Goal: Task Accomplishment & Management: Manage account settings

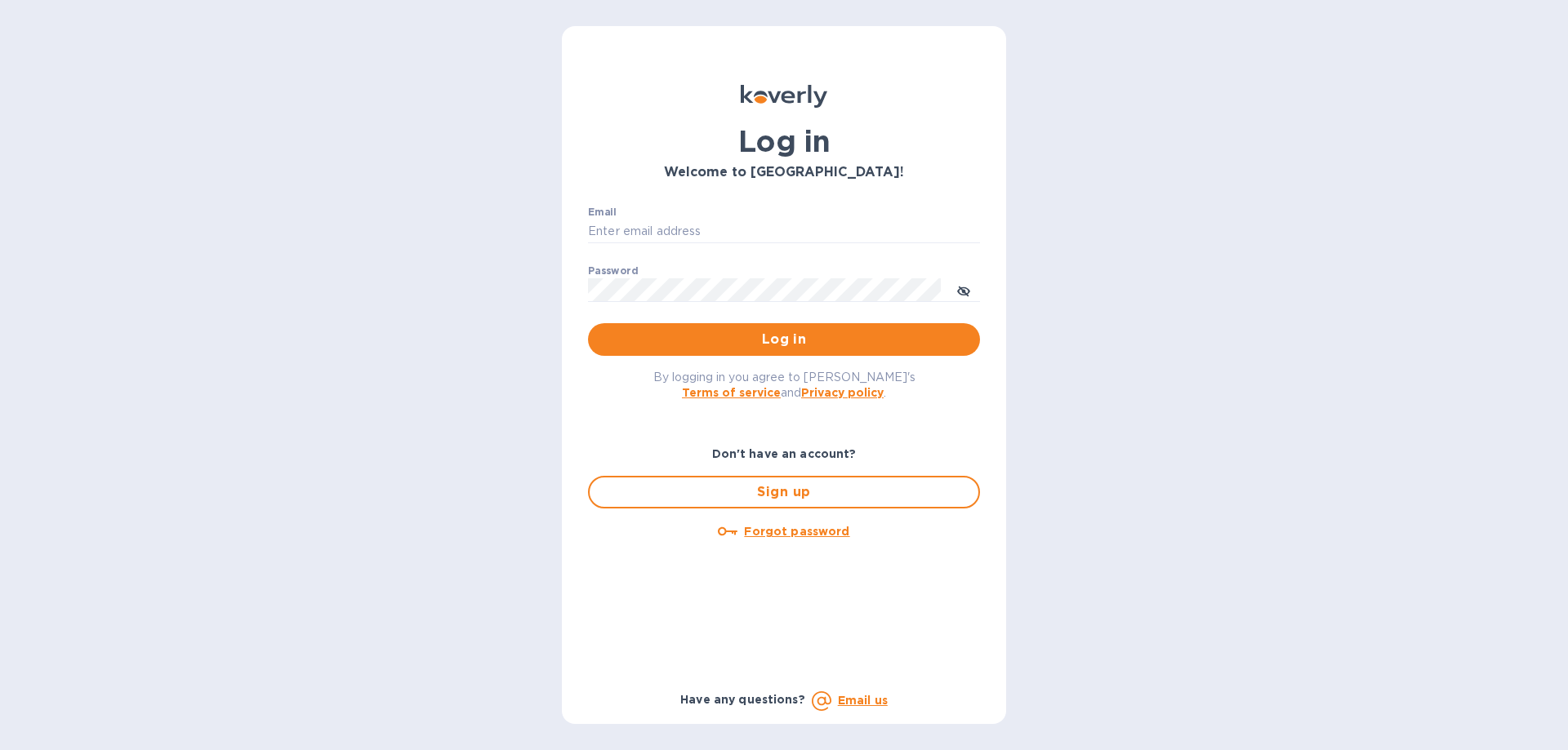
type input "oodlerexpress@gmail.com"
click at [713, 219] on div "Email oodlerexpress@gmail.com ​" at bounding box center [784, 236] width 392 height 59
click at [681, 354] on button "Log in" at bounding box center [784, 339] width 392 height 33
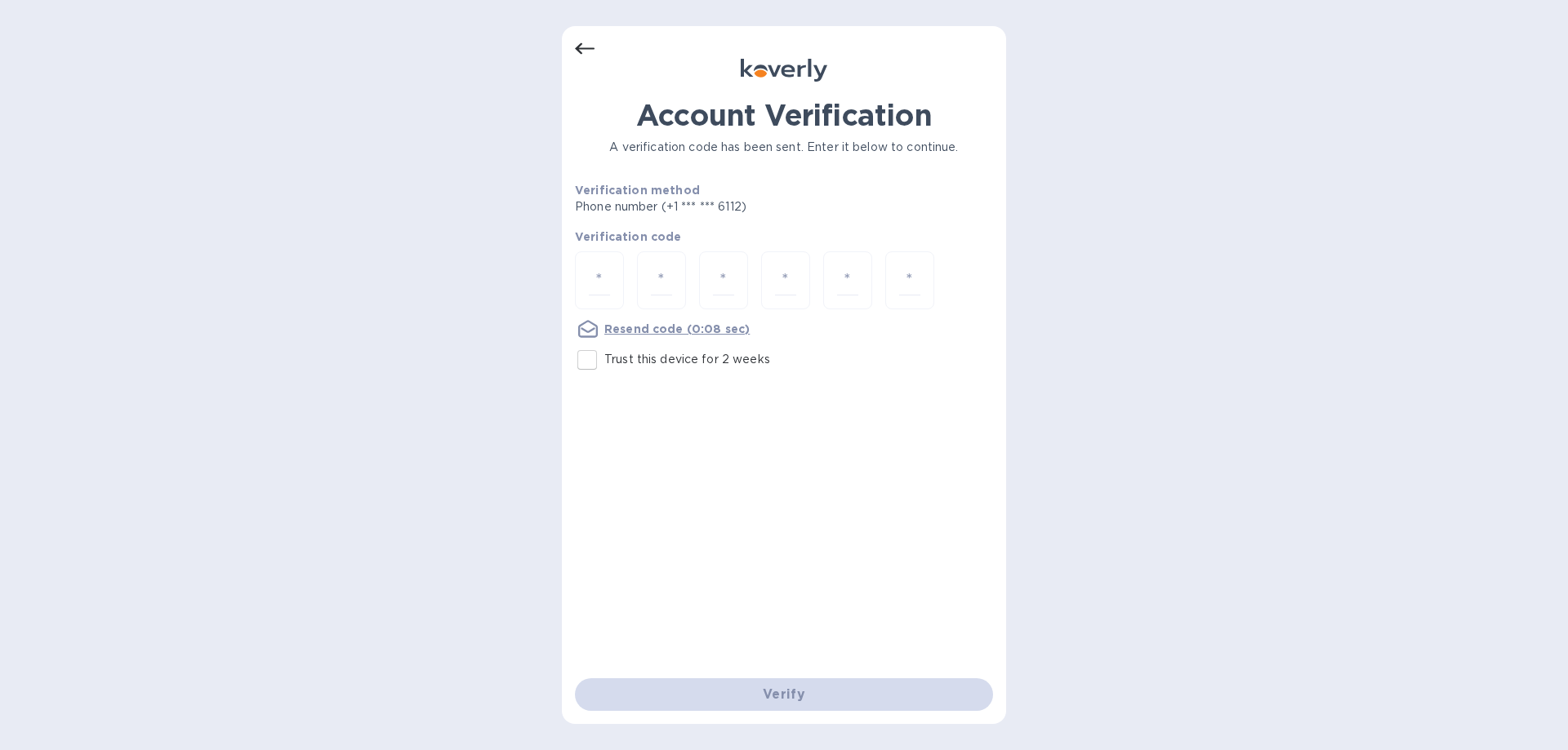
drag, startPoint x: 581, startPoint y: 362, endPoint x: 593, endPoint y: 326, distance: 37.9
click at [581, 361] on input "Trust this device for 2 weeks" at bounding box center [586, 360] width 35 height 35
checkbox input "true"
click at [601, 276] on input "number" at bounding box center [599, 280] width 22 height 30
type input "2"
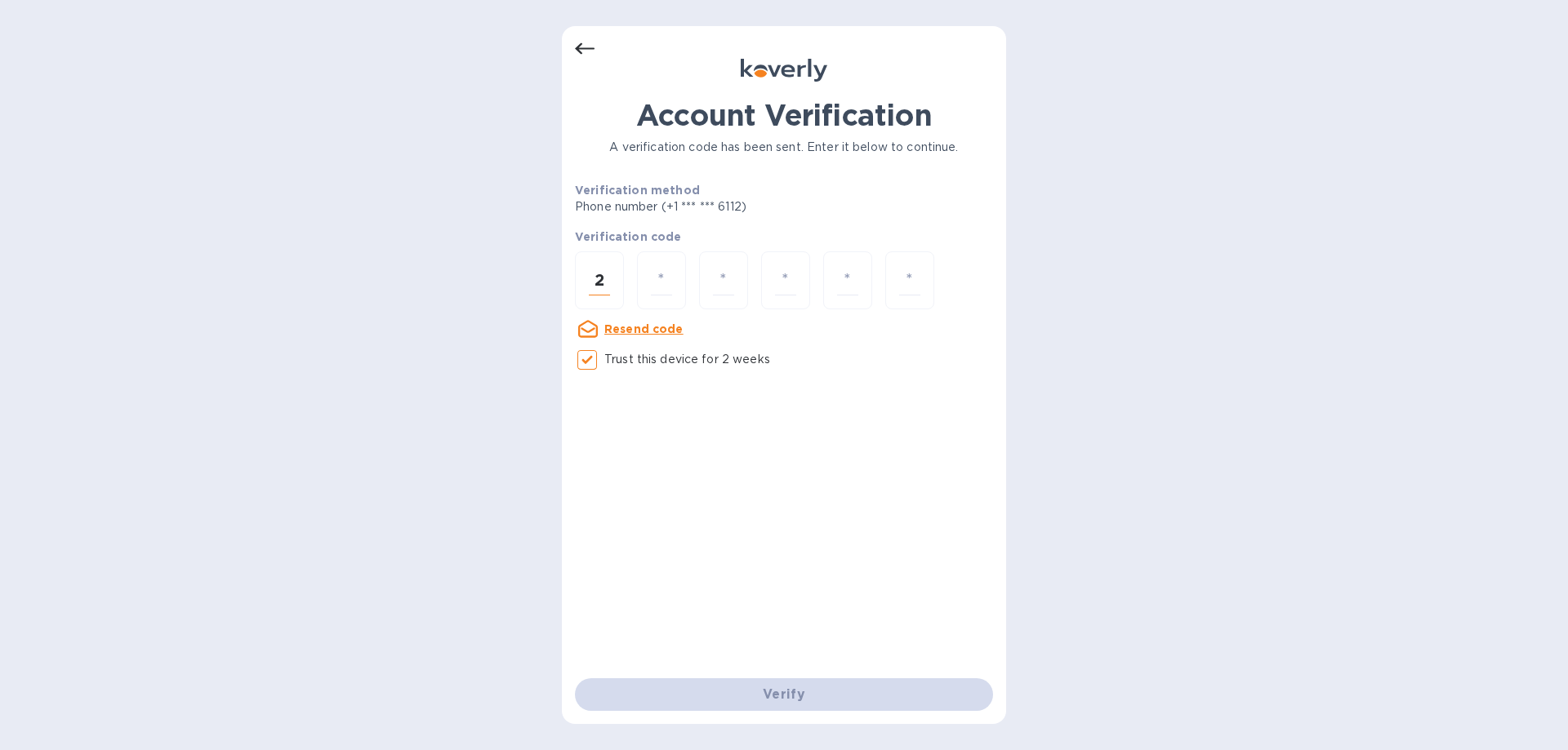
type input "6"
type input "2"
type input "3"
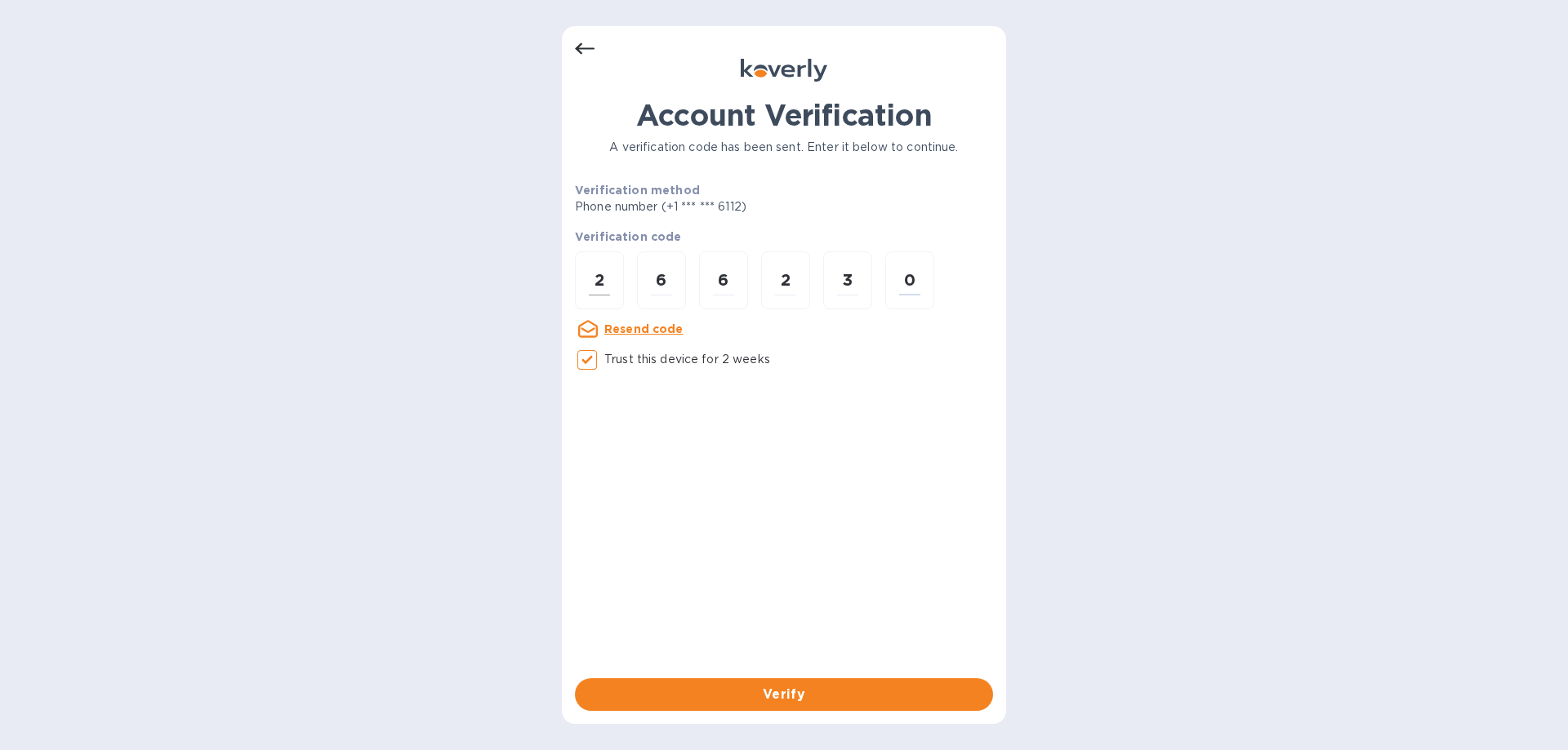
type input "0"
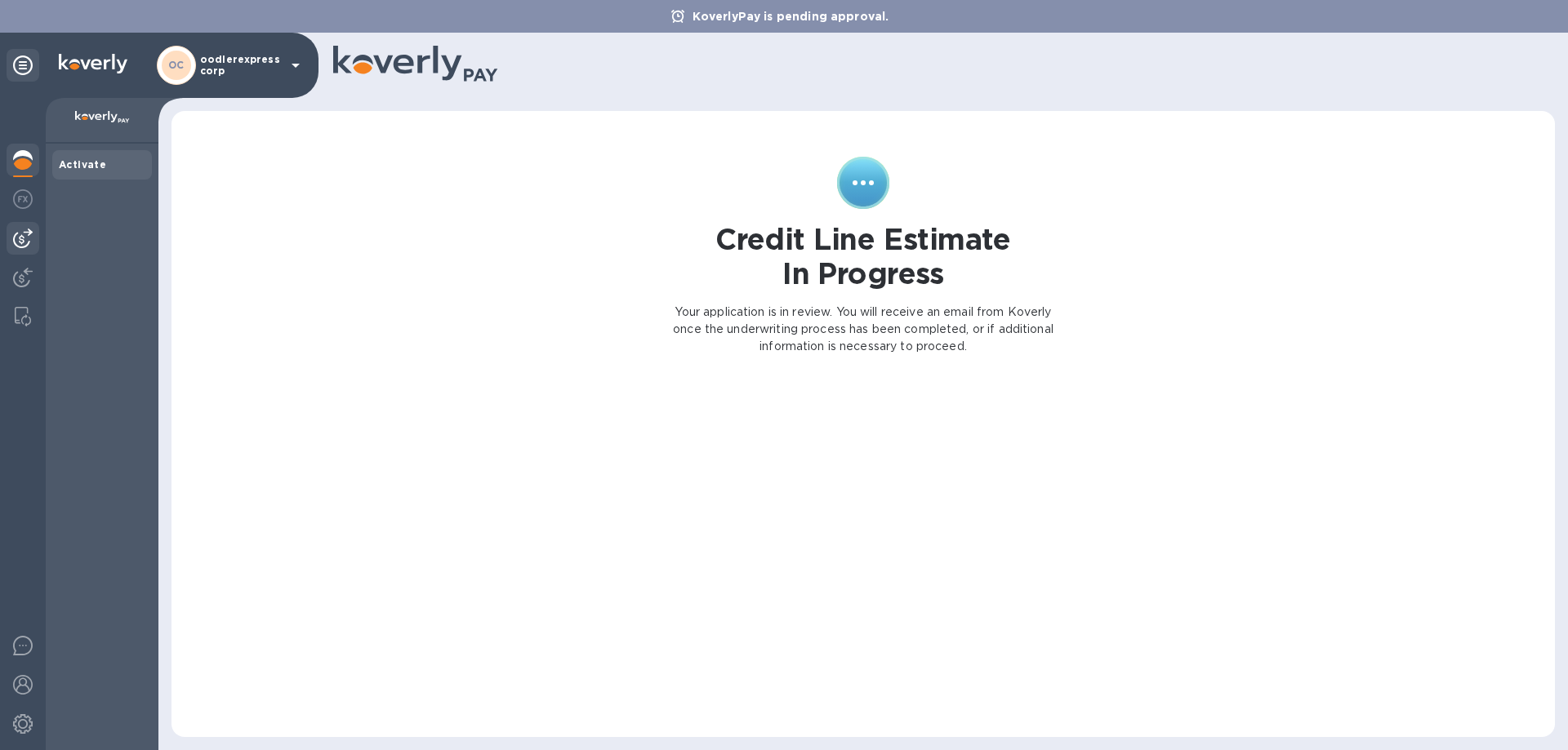
click at [32, 242] on img at bounding box center [22, 238] width 20 height 20
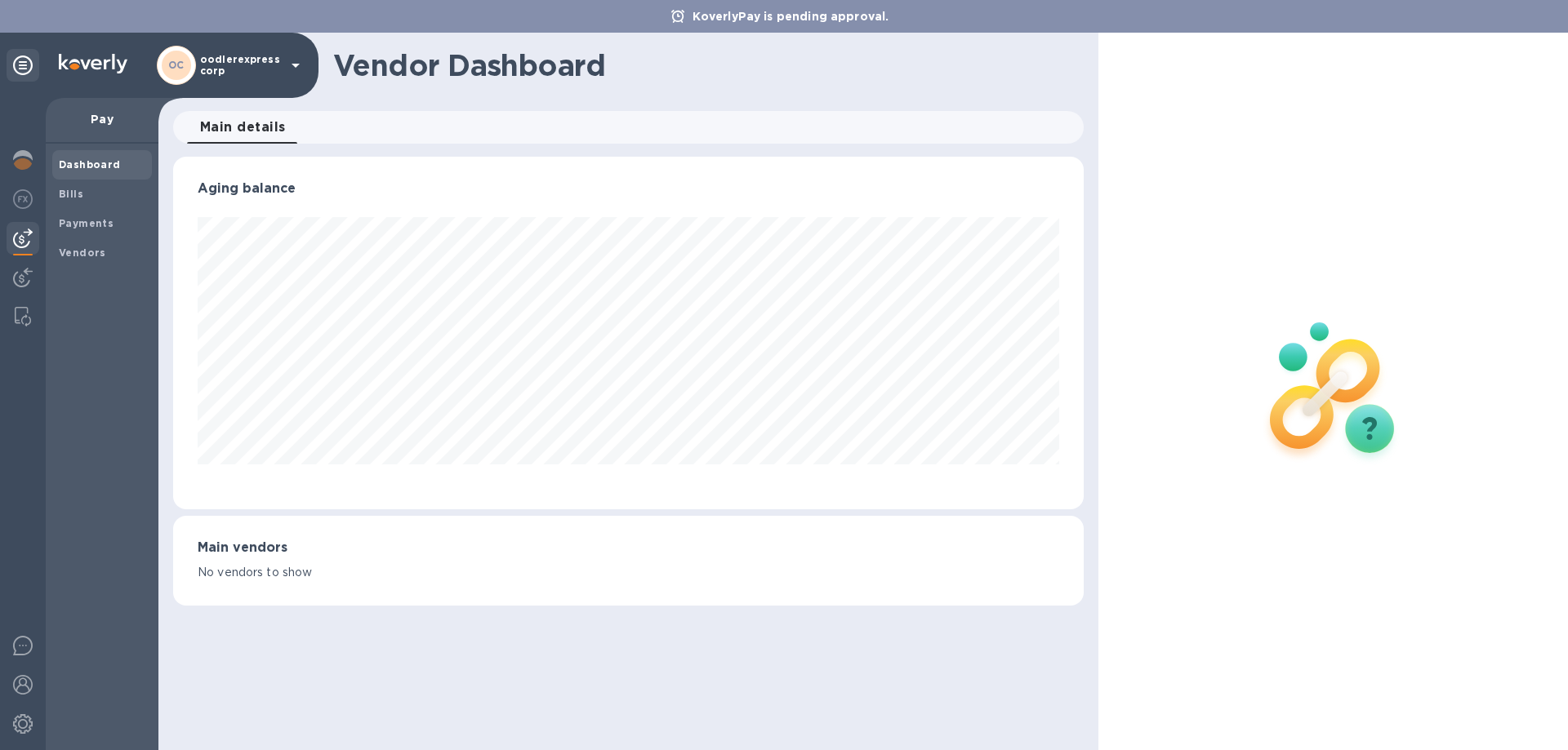
scroll to position [353, 910]
click at [72, 222] on b "Payments" at bounding box center [86, 223] width 54 height 12
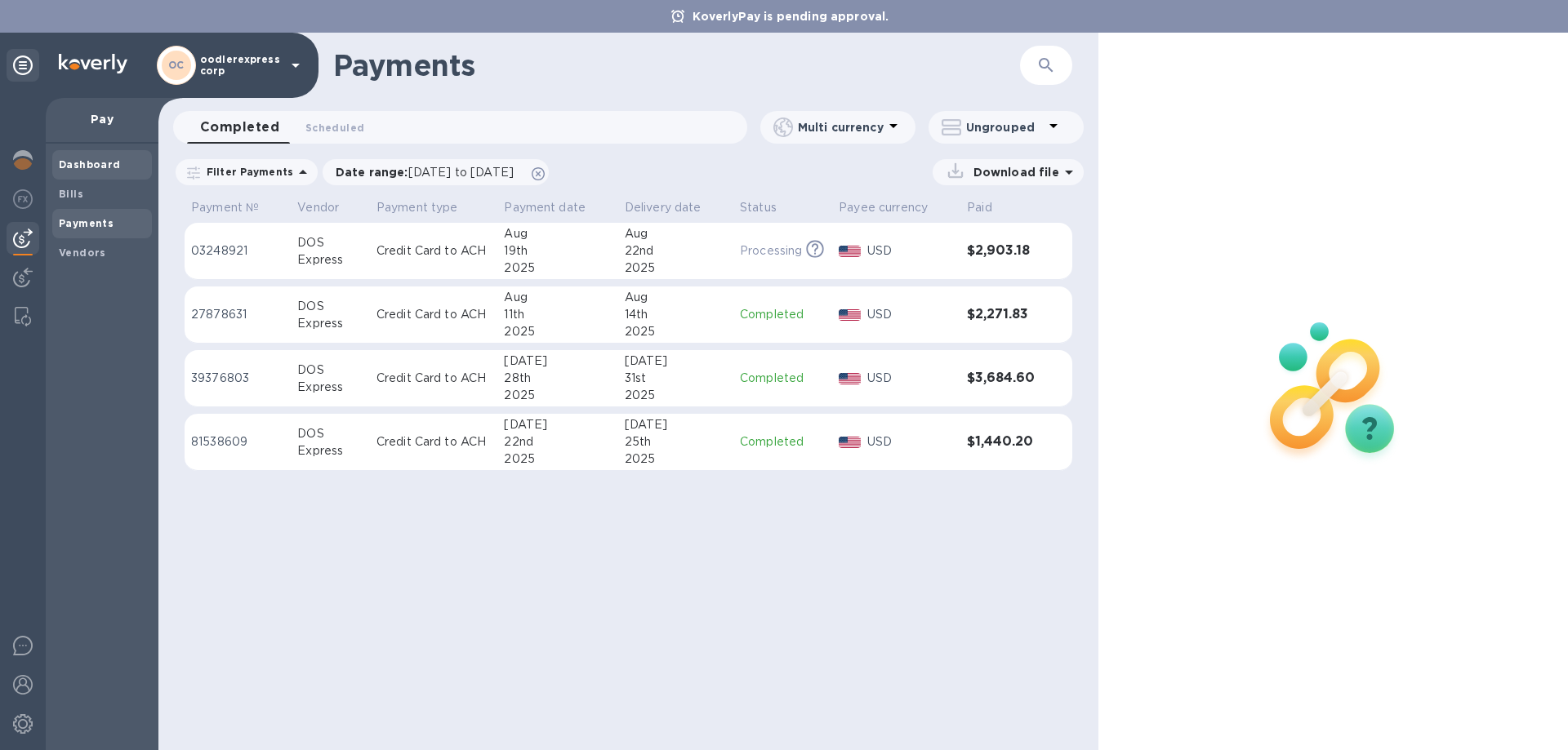
click at [67, 165] on b "Dashboard" at bounding box center [90, 164] width 62 height 12
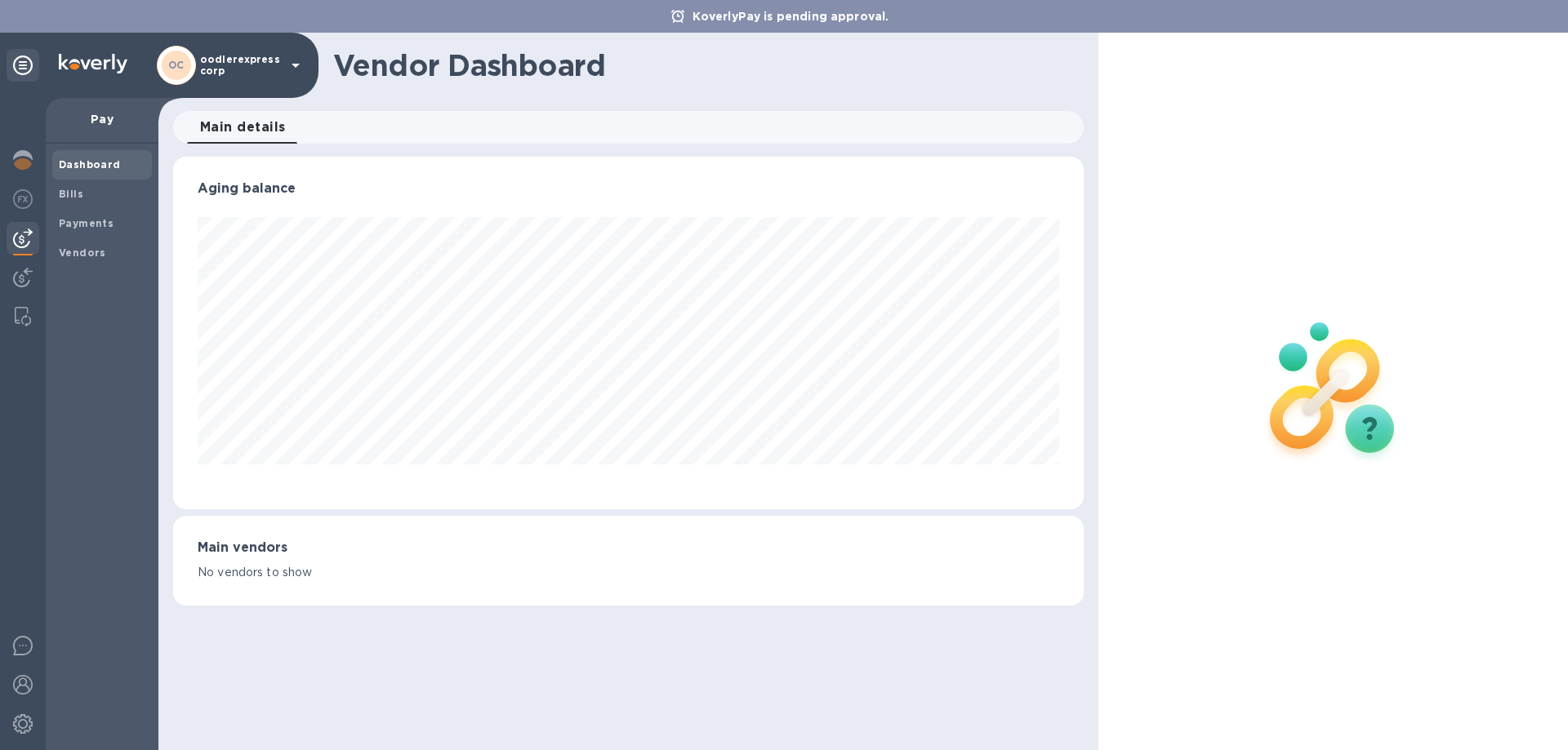
scroll to position [353, 910]
click at [14, 262] on div at bounding box center [22, 279] width 33 height 36
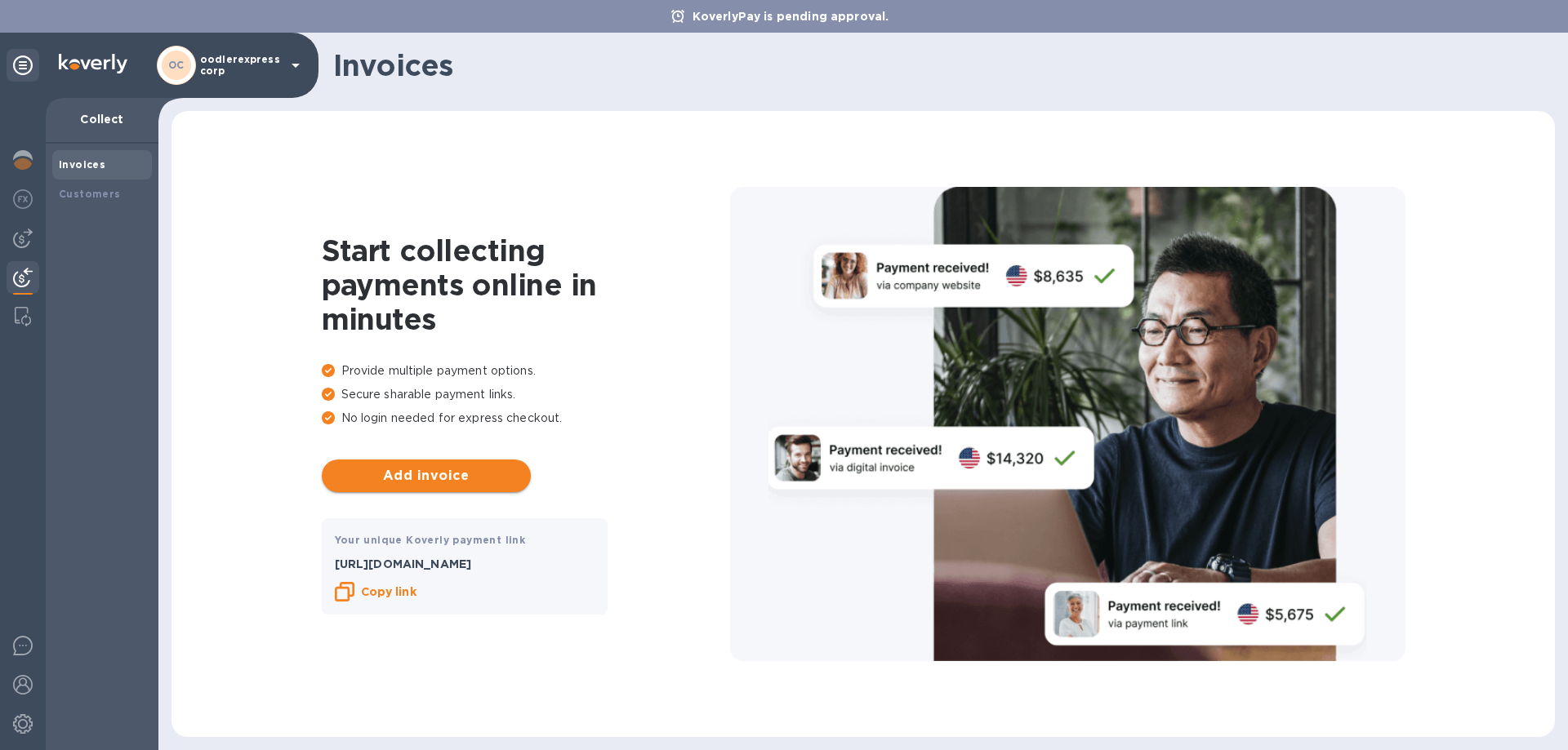
click at [465, 473] on span "Add invoice" at bounding box center [425, 476] width 183 height 20
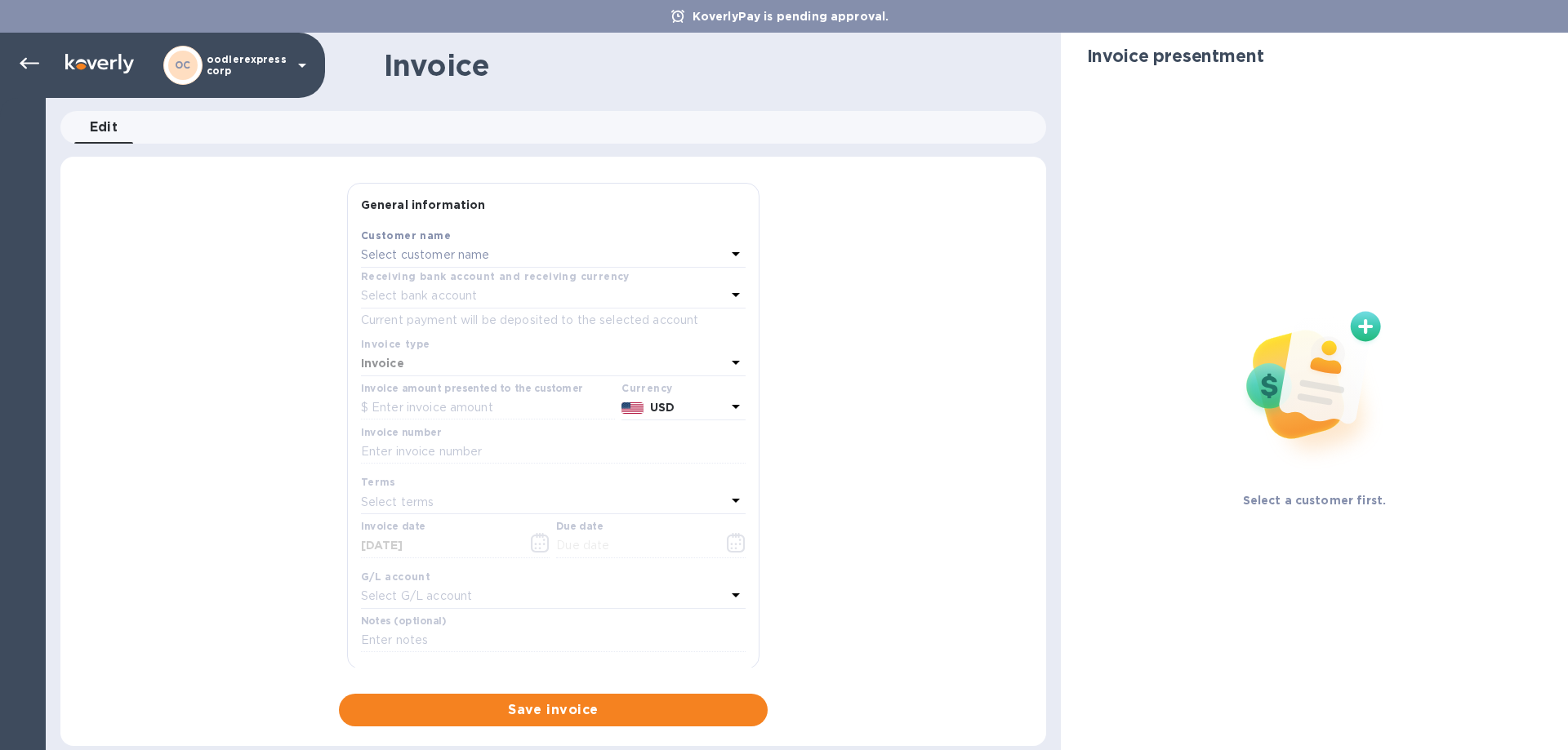
click at [497, 264] on div "Select customer name" at bounding box center [543, 256] width 365 height 22
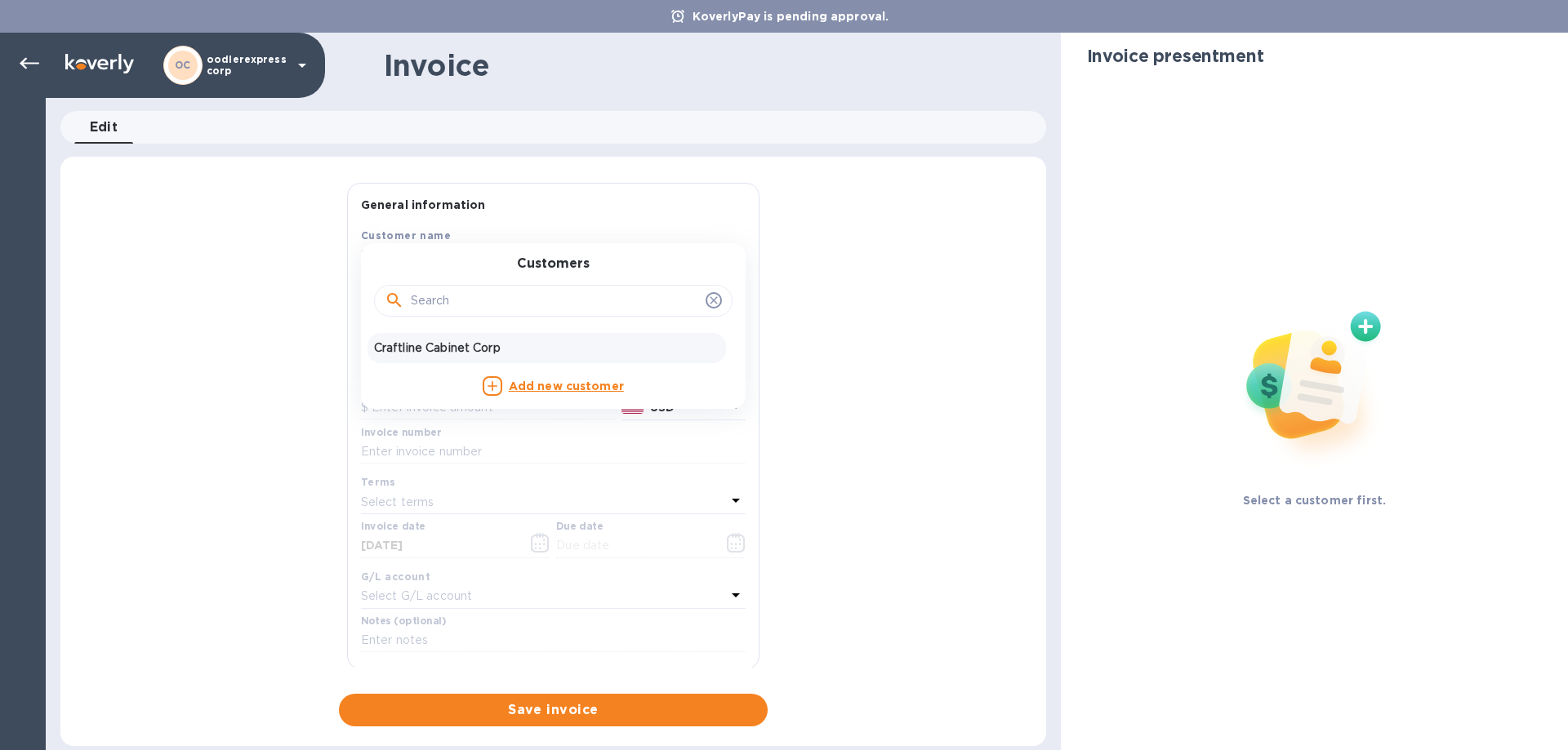
click at [458, 349] on p "Craftline Cabinet Corp" at bounding box center [546, 348] width 346 height 17
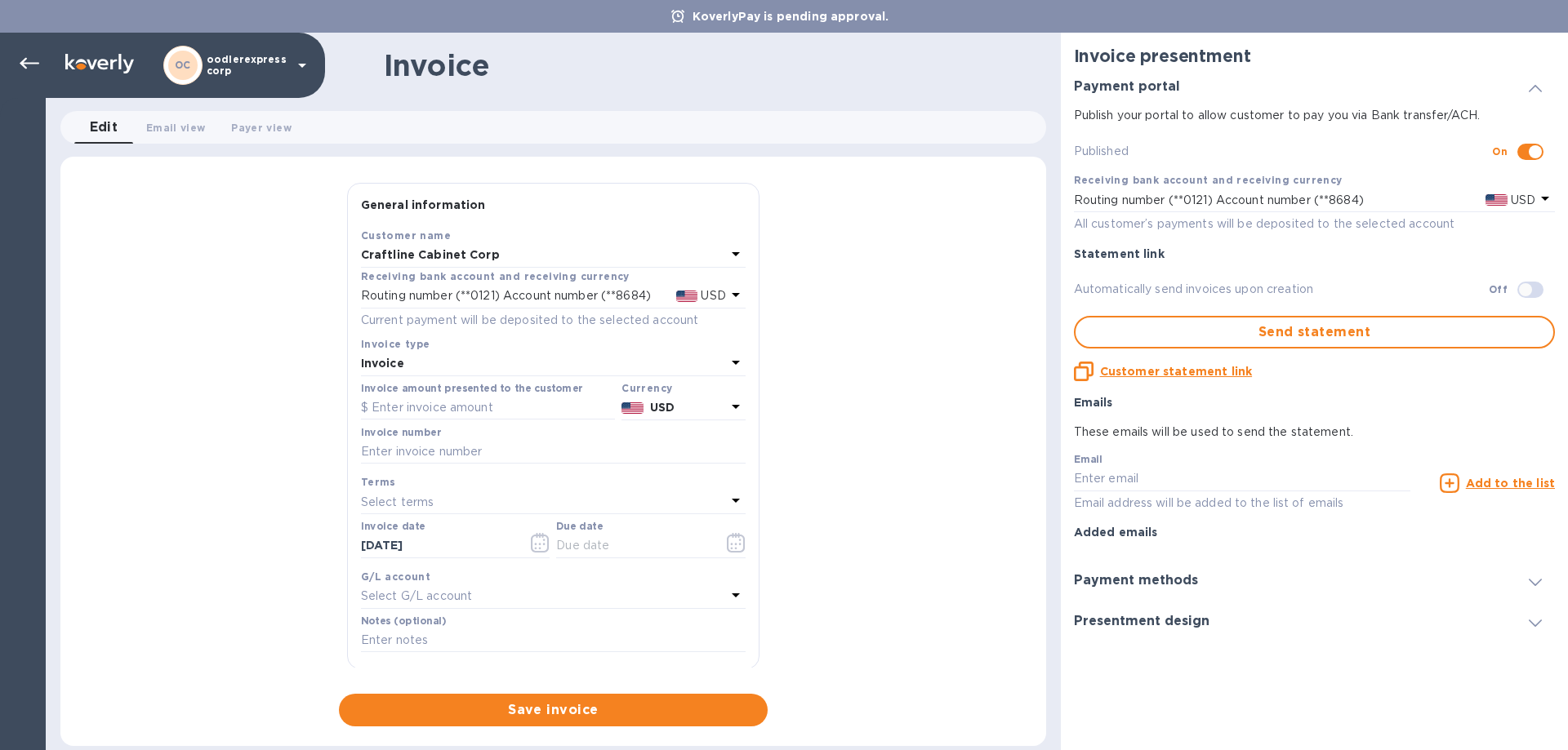
click at [466, 361] on div "Invoice" at bounding box center [543, 364] width 365 height 22
click at [315, 389] on div "General information Save Customer name Craftline Cabinet Corp Receiving bank ac…" at bounding box center [553, 454] width 985 height 543
click at [421, 404] on input "text" at bounding box center [487, 408] width 254 height 24
click at [264, 390] on div "General information Save Customer name Craftline Cabinet Corp Receiving bank ac…" at bounding box center [553, 454] width 985 height 543
click at [163, 134] on span "Email view 0" at bounding box center [175, 127] width 59 height 17
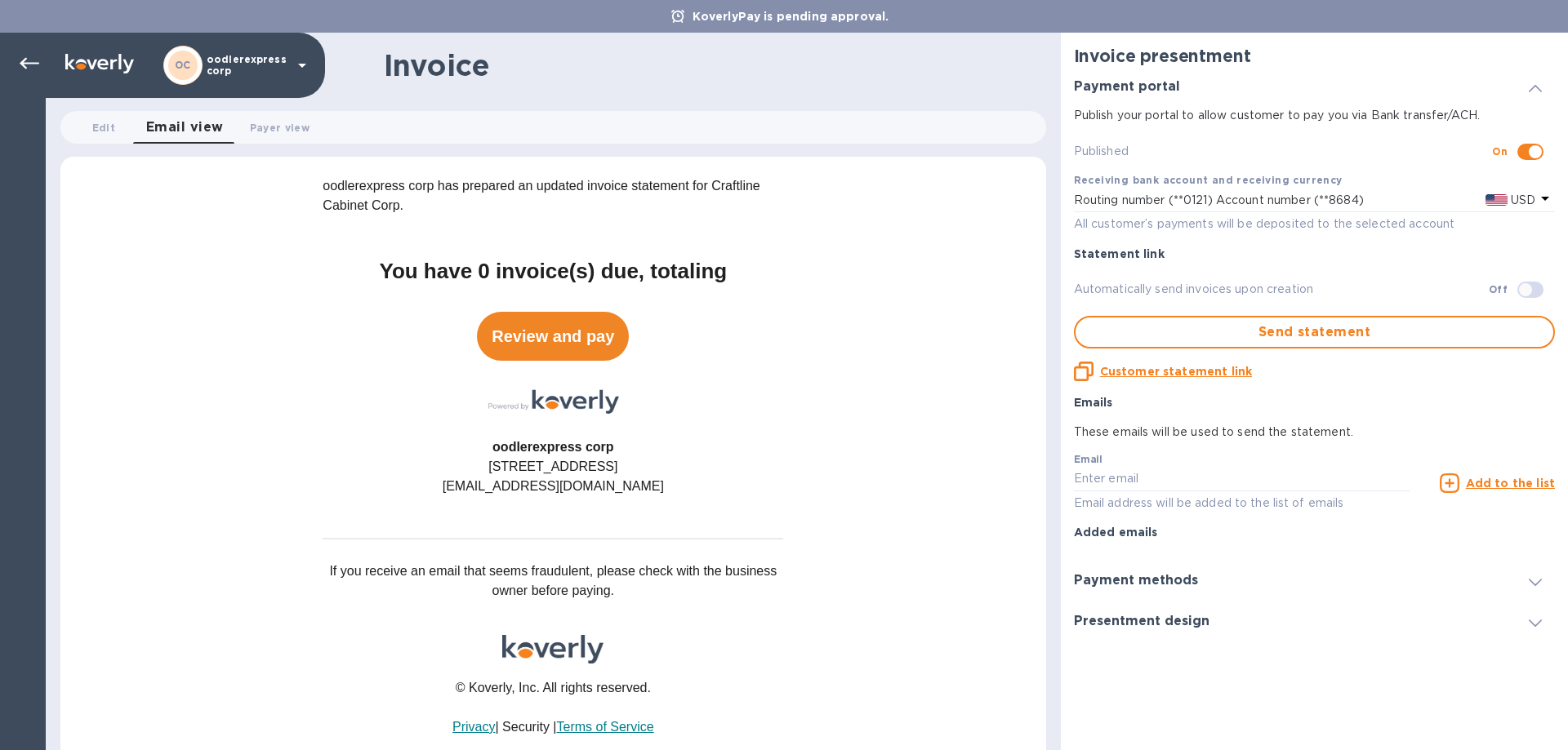
scroll to position [151, 0]
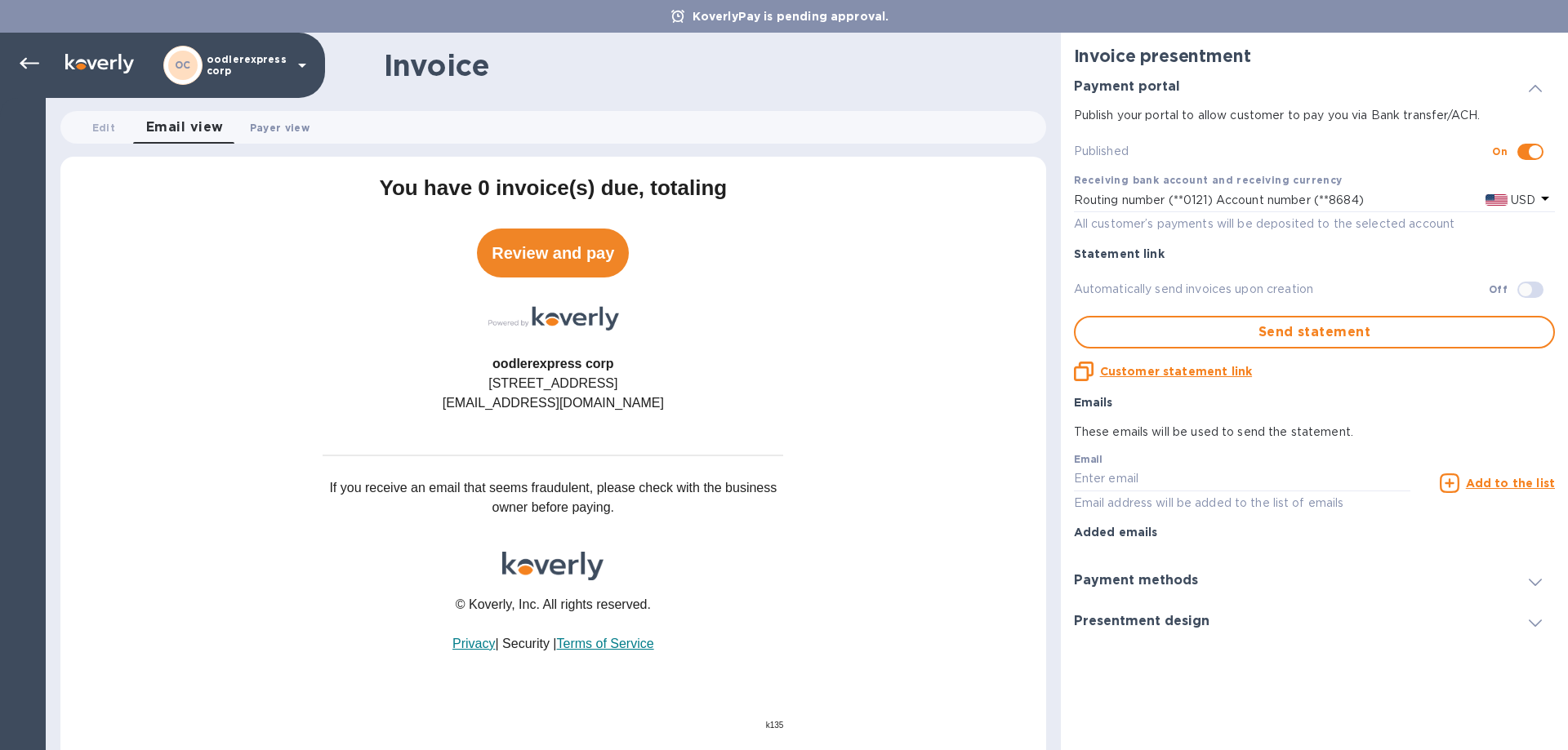
click at [268, 124] on span "Payer view 0" at bounding box center [280, 127] width 60 height 17
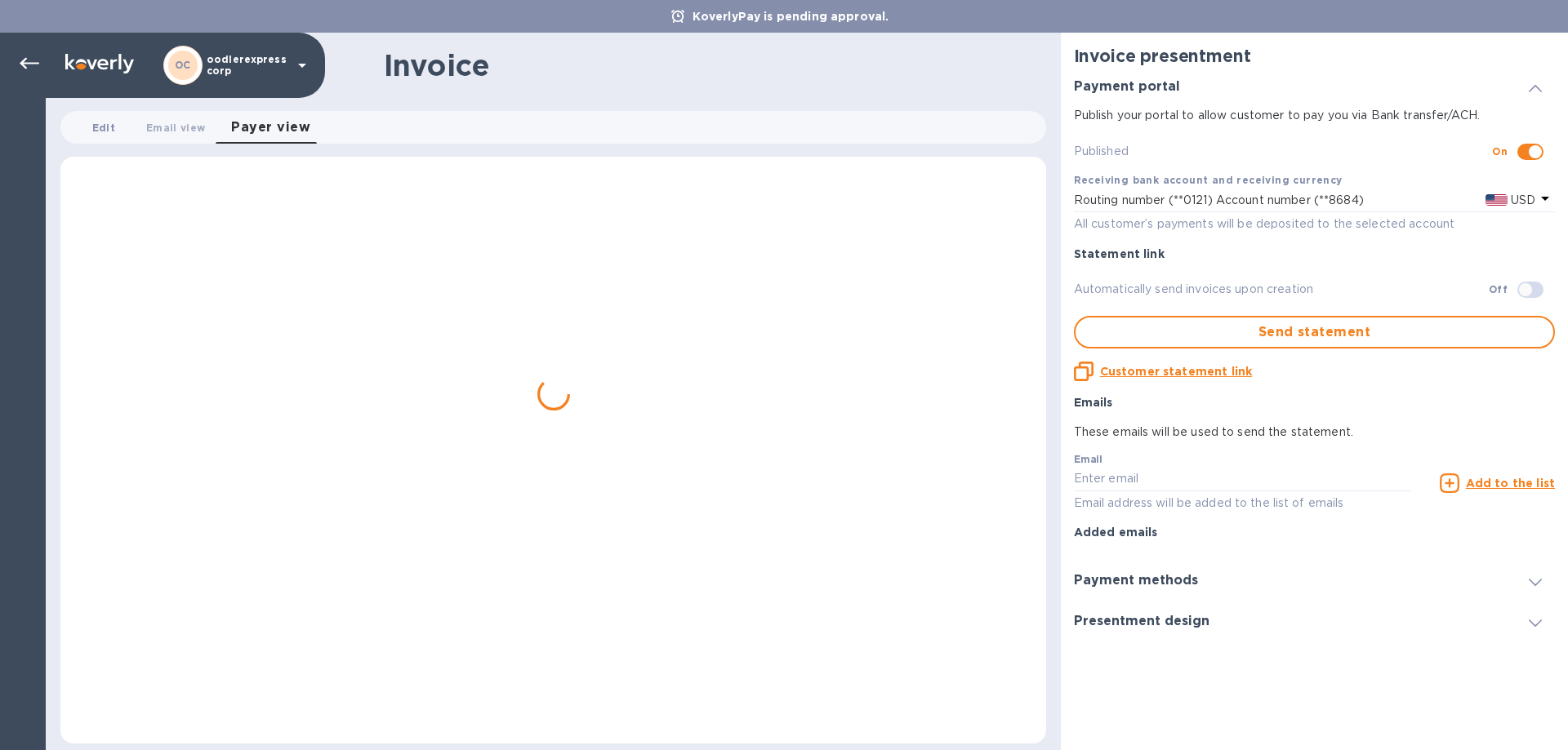
scroll to position [0, 0]
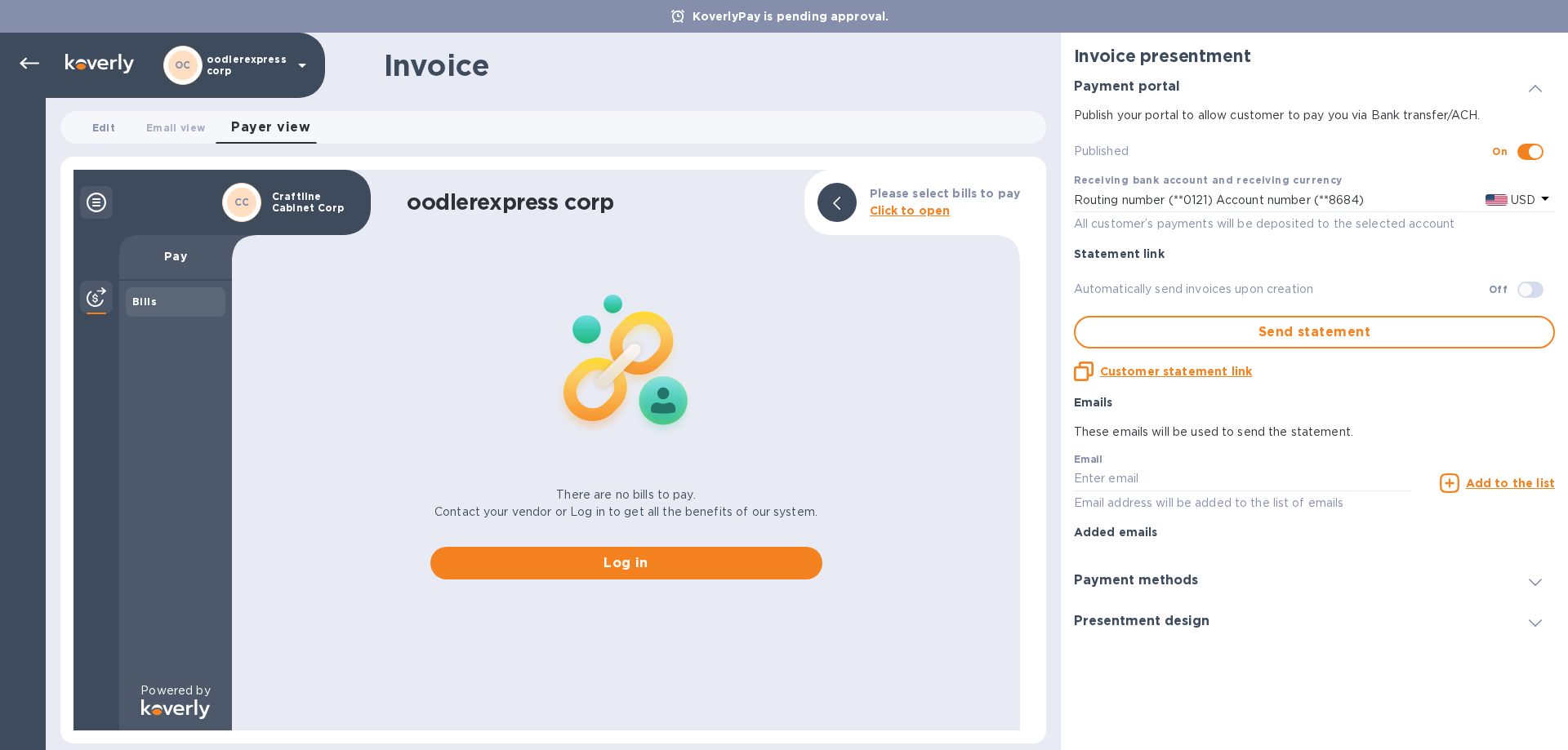
click at [93, 133] on span "Edit 0" at bounding box center [103, 127] width 22 height 17
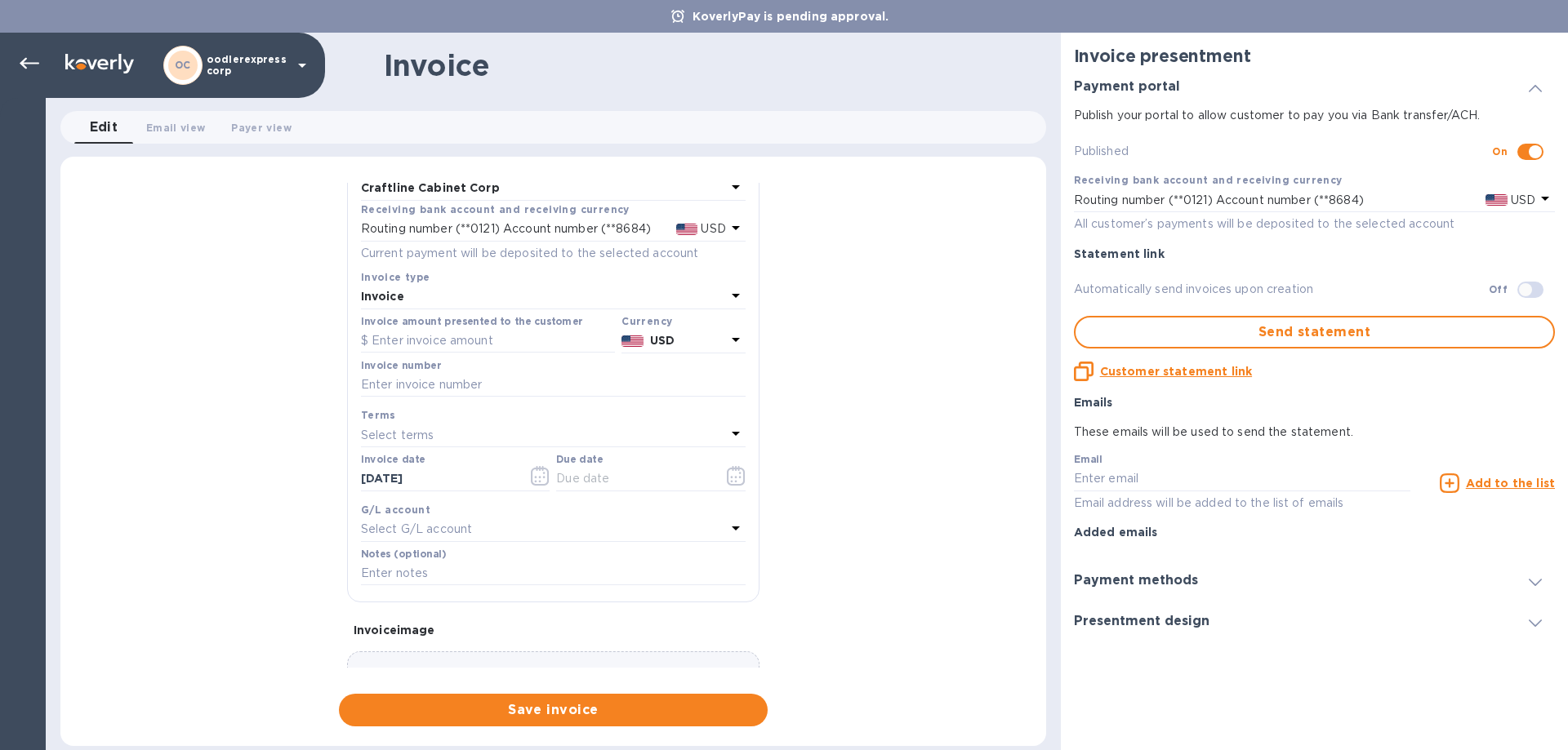
scroll to position [24, 0]
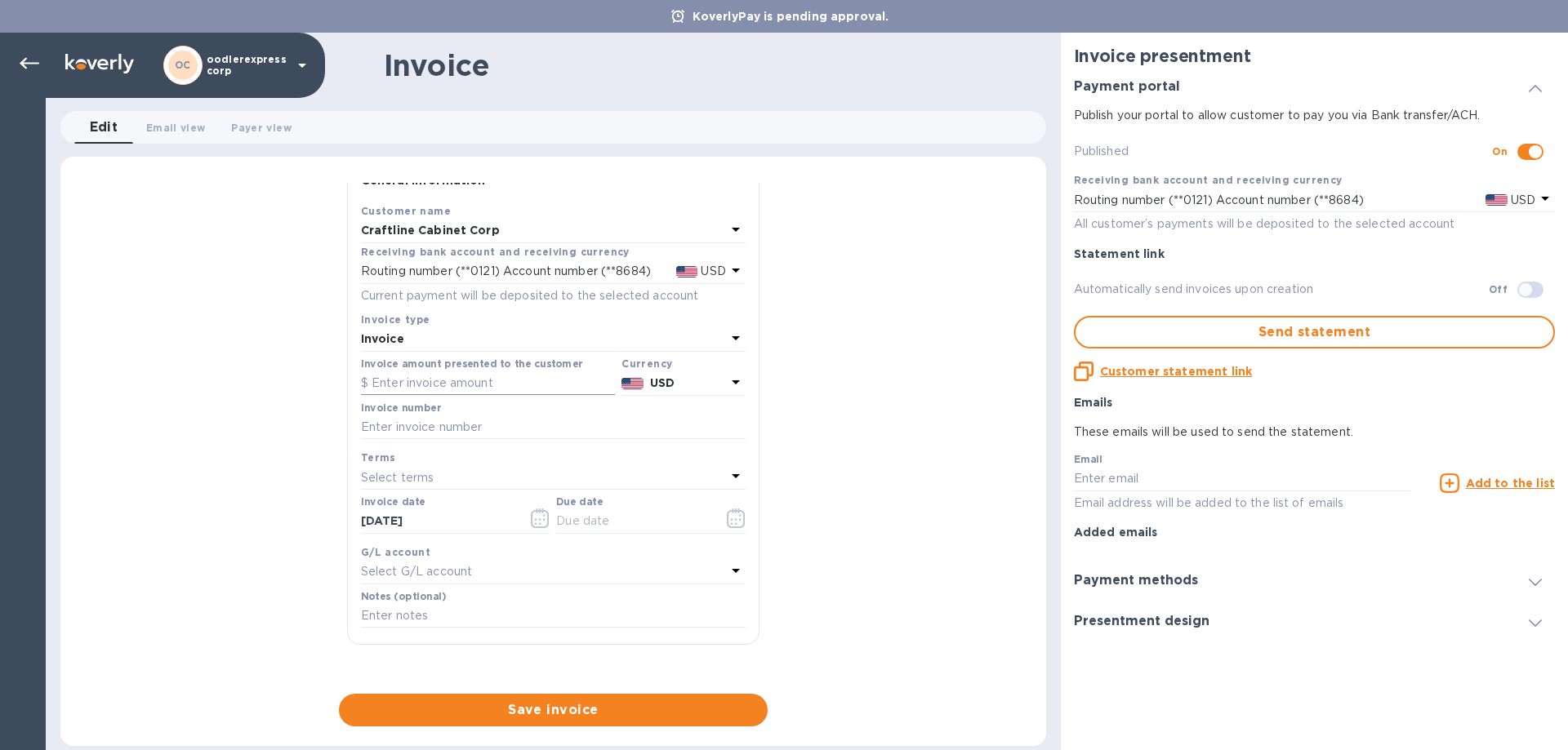
click at [395, 388] on input "text" at bounding box center [487, 384] width 254 height 24
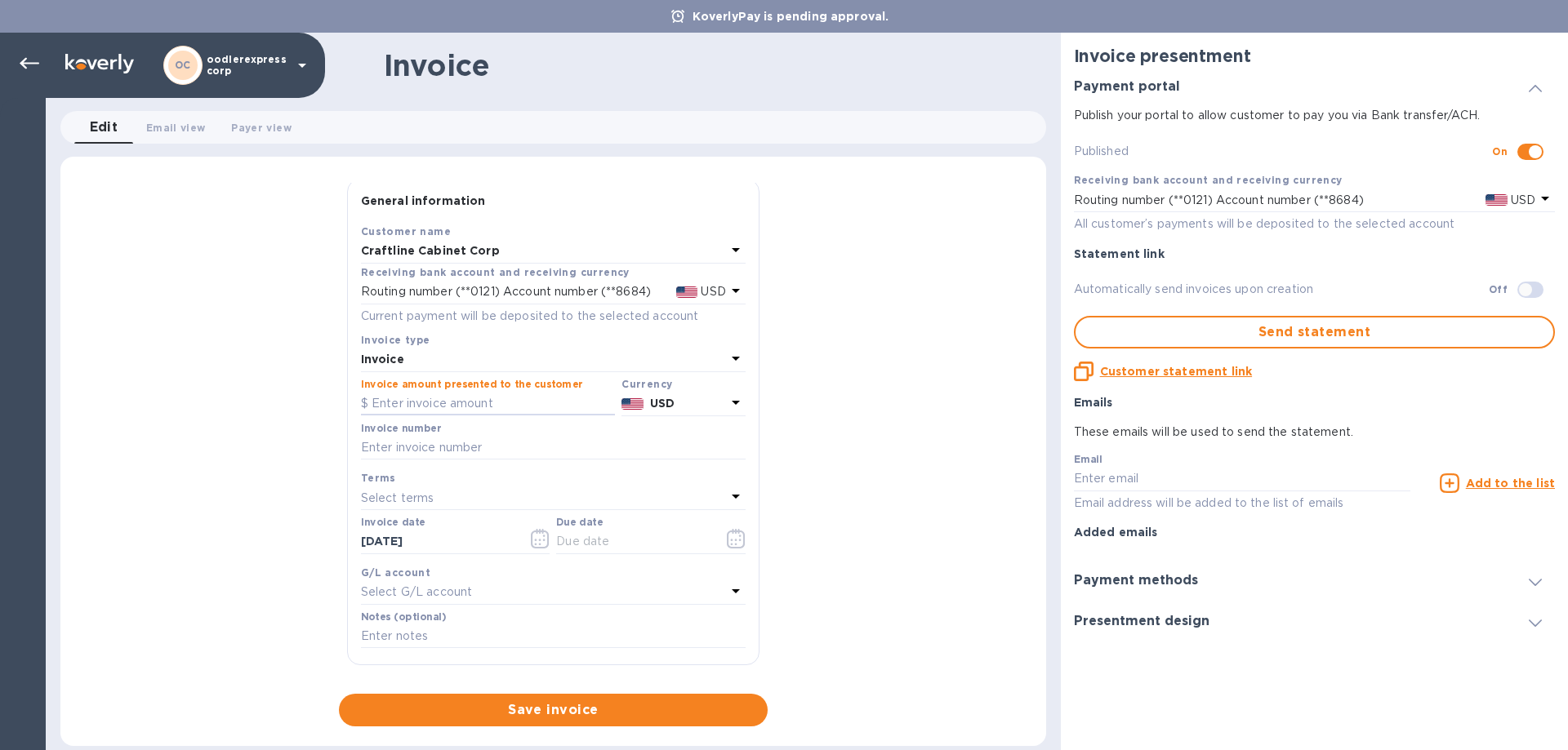
scroll to position [0, 0]
click at [469, 449] on input "text" at bounding box center [553, 452] width 385 height 24
paste input "101011"
type input "101011"
click at [425, 417] on input "text" at bounding box center [487, 408] width 254 height 24
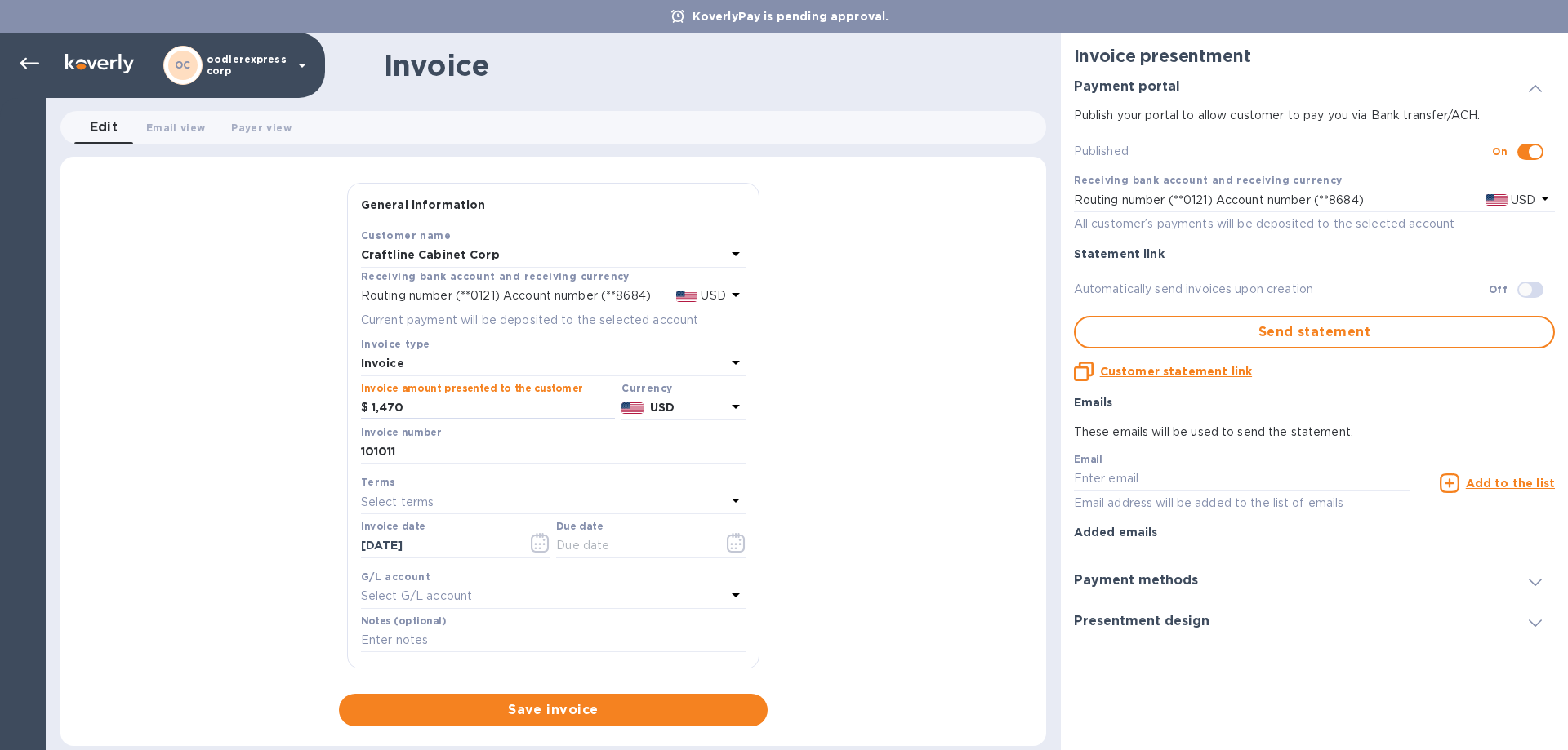
type input "1,470"
click at [409, 497] on p "Select terms" at bounding box center [397, 502] width 73 height 17
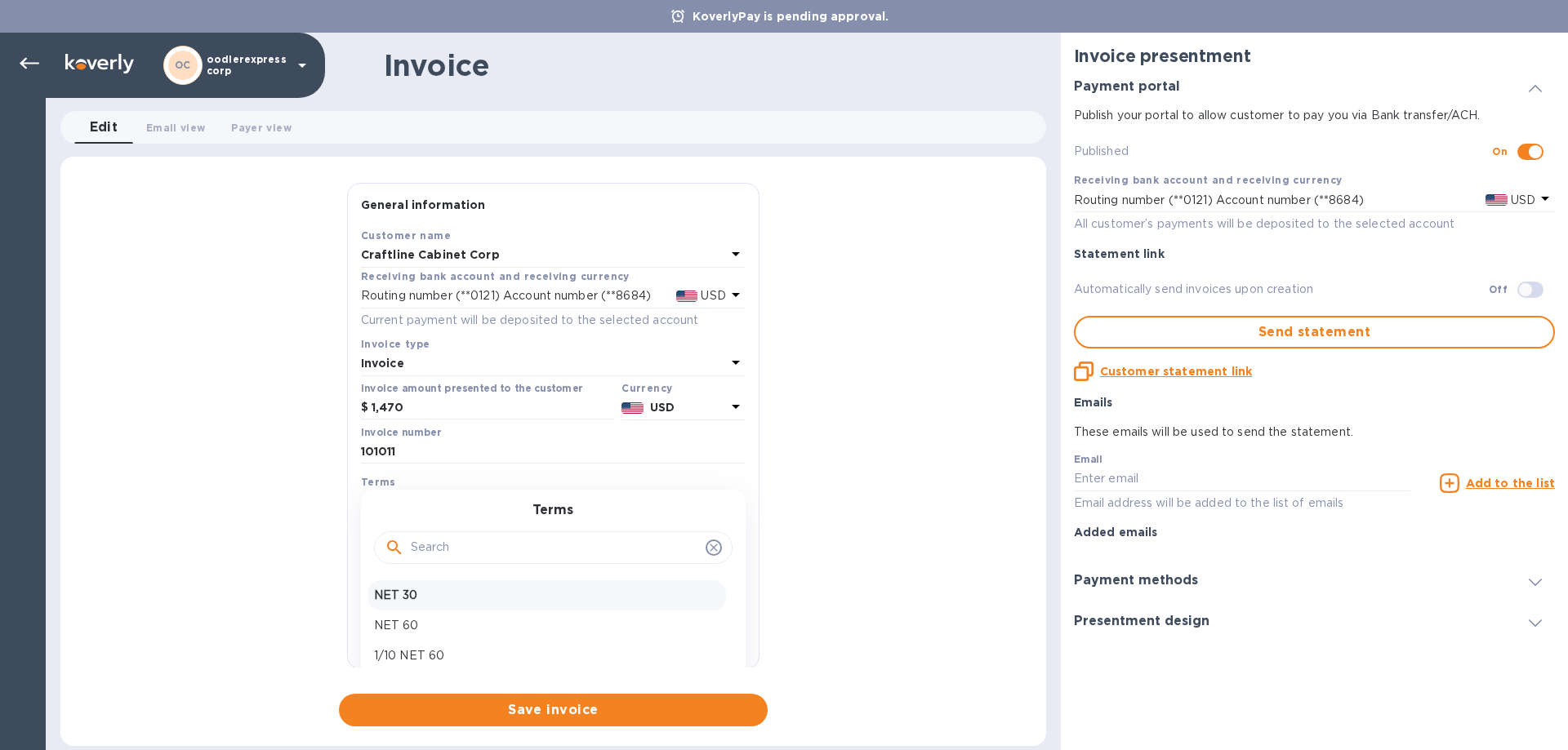
click at [438, 590] on p "NET 30" at bounding box center [546, 596] width 346 height 17
type input "09/20/2025"
click at [727, 547] on icon "button" at bounding box center [736, 542] width 19 height 20
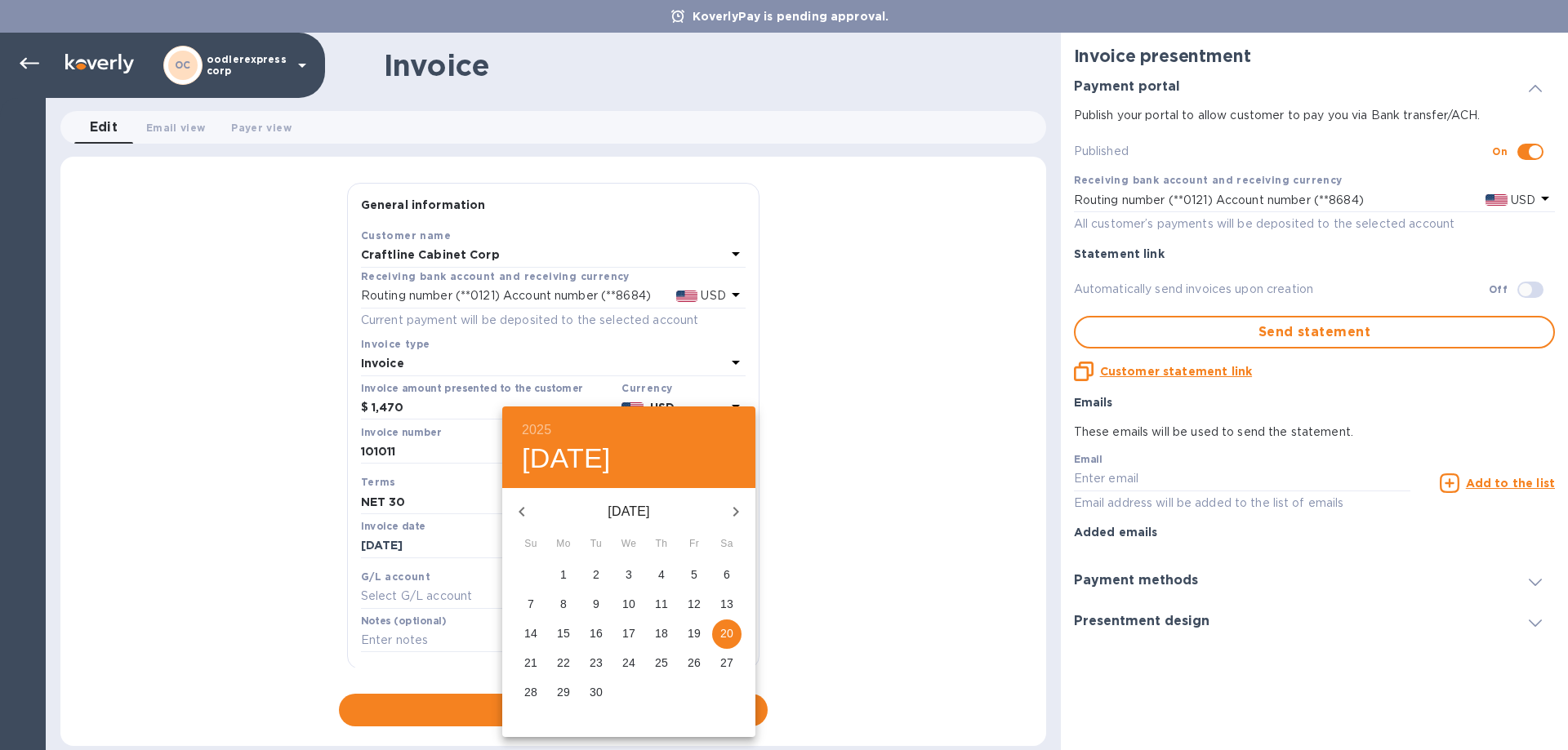
drag, startPoint x: 442, startPoint y: 563, endPoint x: 468, endPoint y: 544, distance: 32.2
click at [442, 561] on div at bounding box center [784, 375] width 1568 height 750
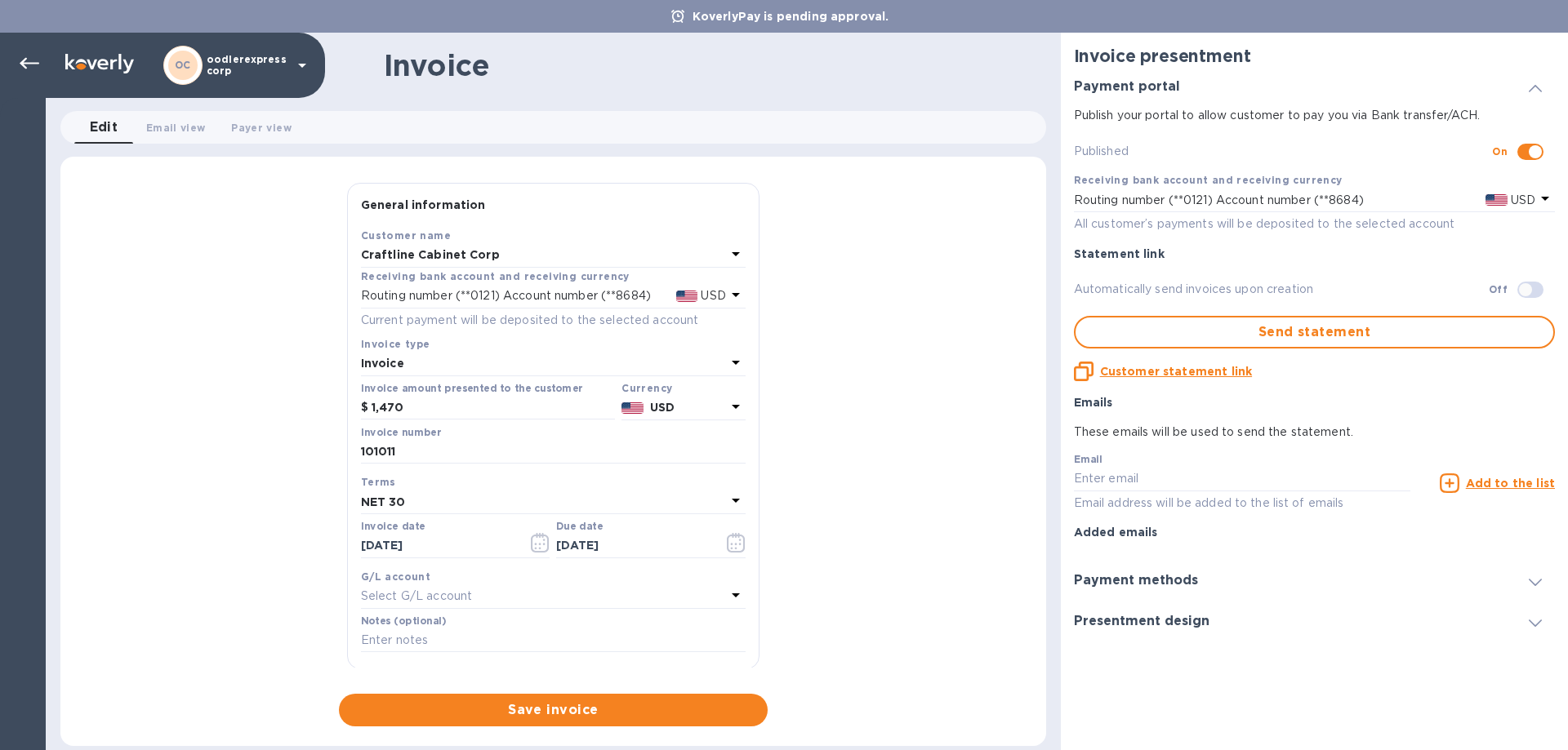
click at [472, 543] on div "2025 Sat, Sep 20 September 2025 Su Mo Tu We Th Fr Sa 31 1 2 3 4 5 6 7 8 9 10 11…" at bounding box center [784, 375] width 1568 height 750
click at [538, 543] on icon "button" at bounding box center [540, 542] width 19 height 20
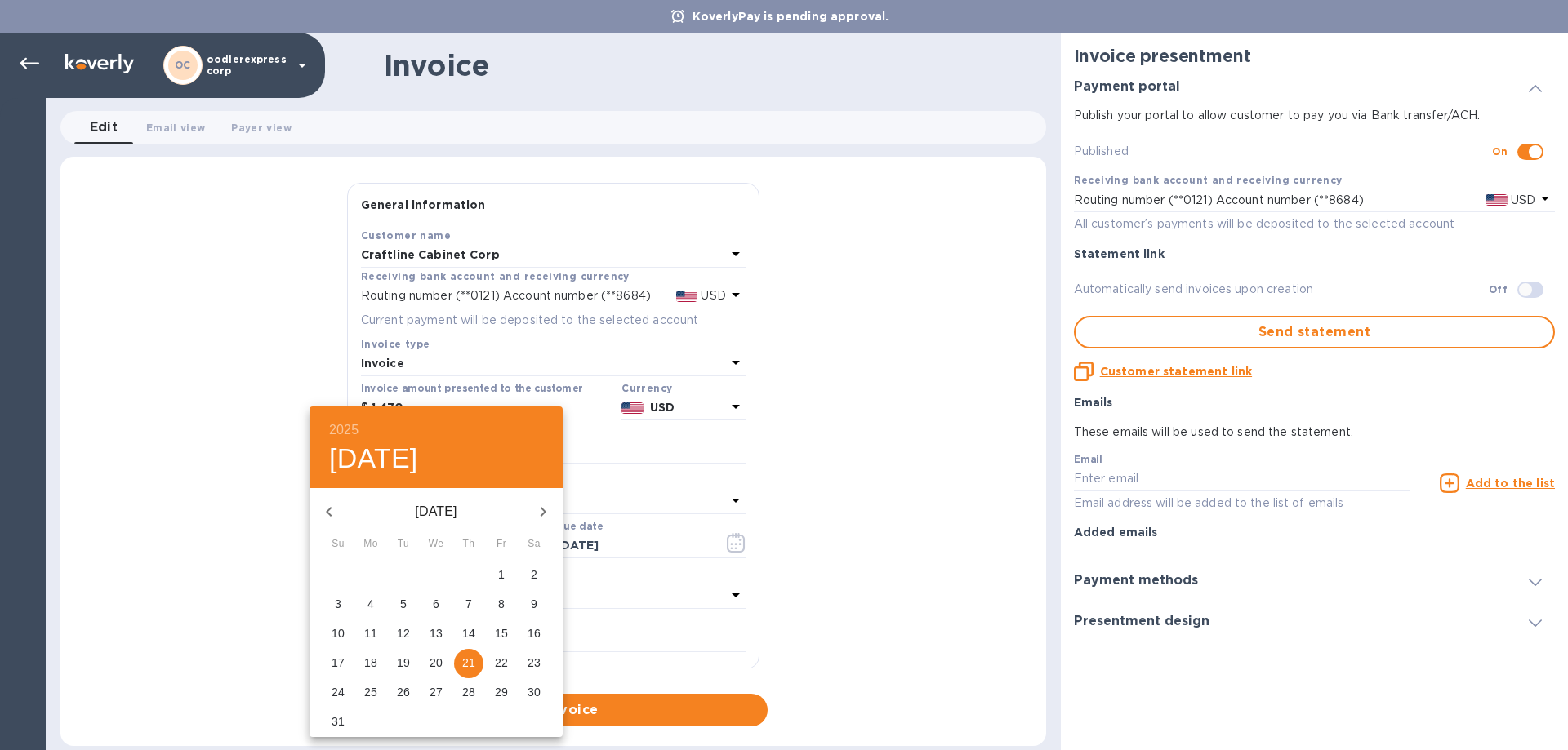
click at [332, 506] on icon "button" at bounding box center [329, 511] width 20 height 20
click at [375, 637] on p "14" at bounding box center [371, 633] width 13 height 16
type input "07/14/2025"
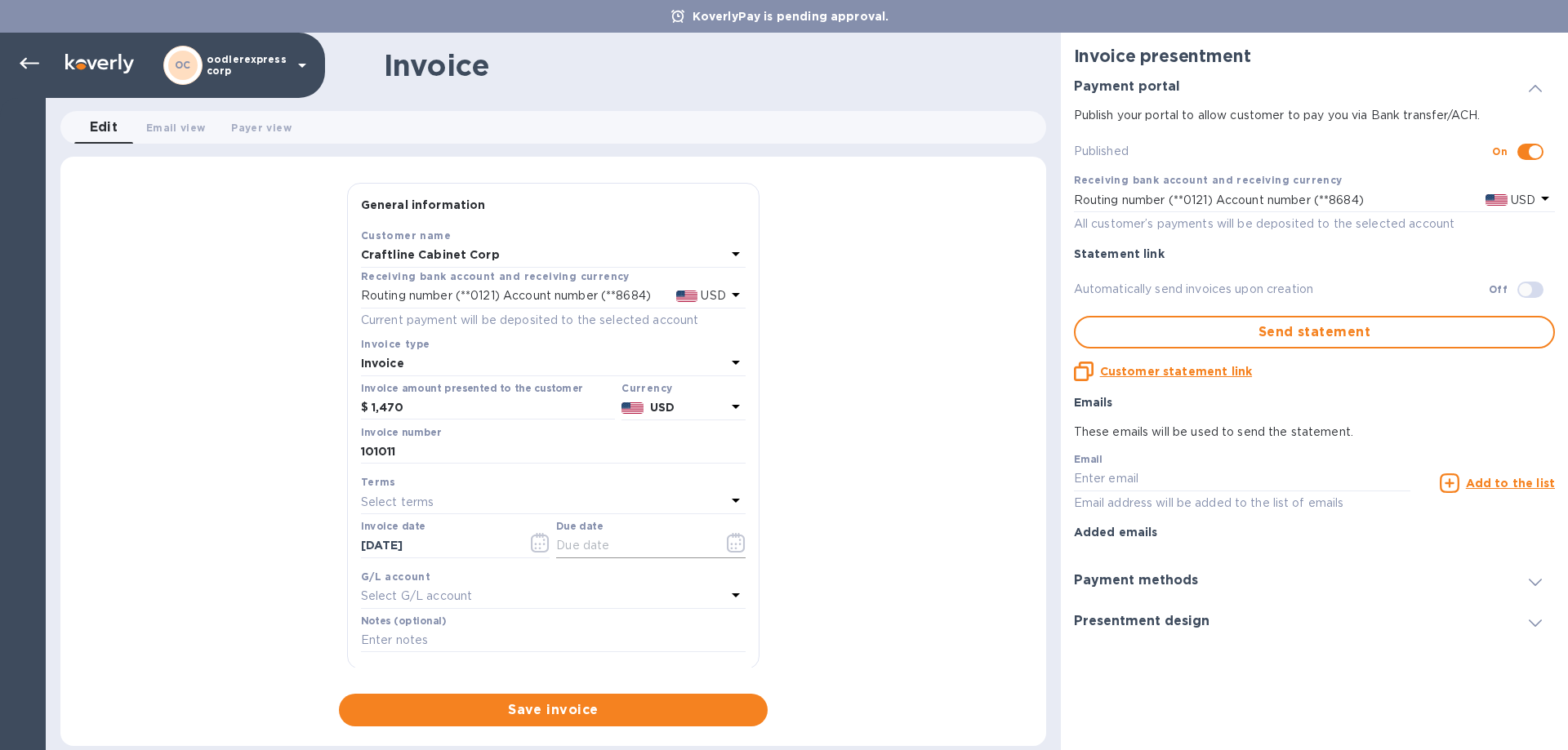
click at [727, 545] on icon "button" at bounding box center [736, 542] width 19 height 20
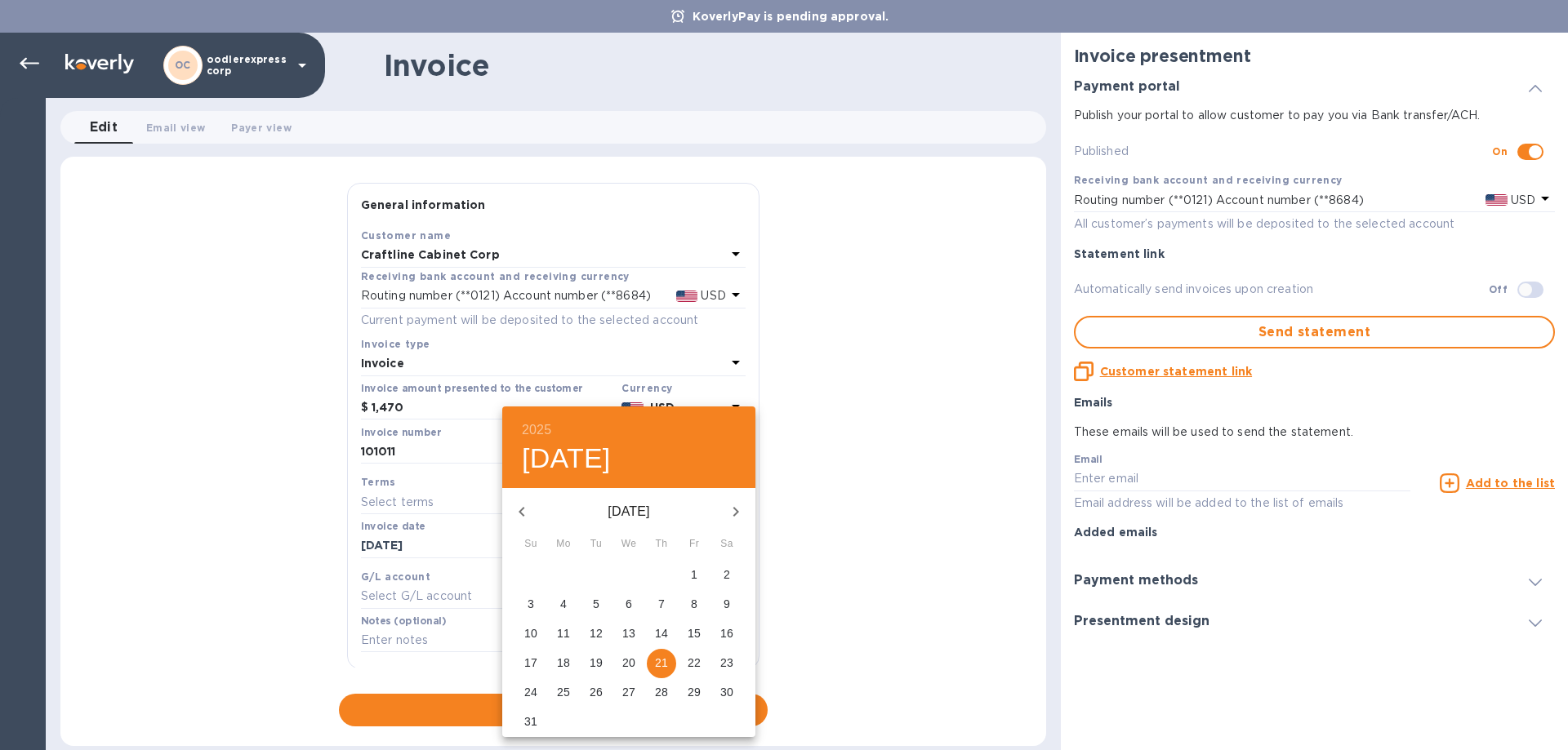
click at [655, 638] on p "14" at bounding box center [661, 633] width 13 height 16
type input "08/14/2025"
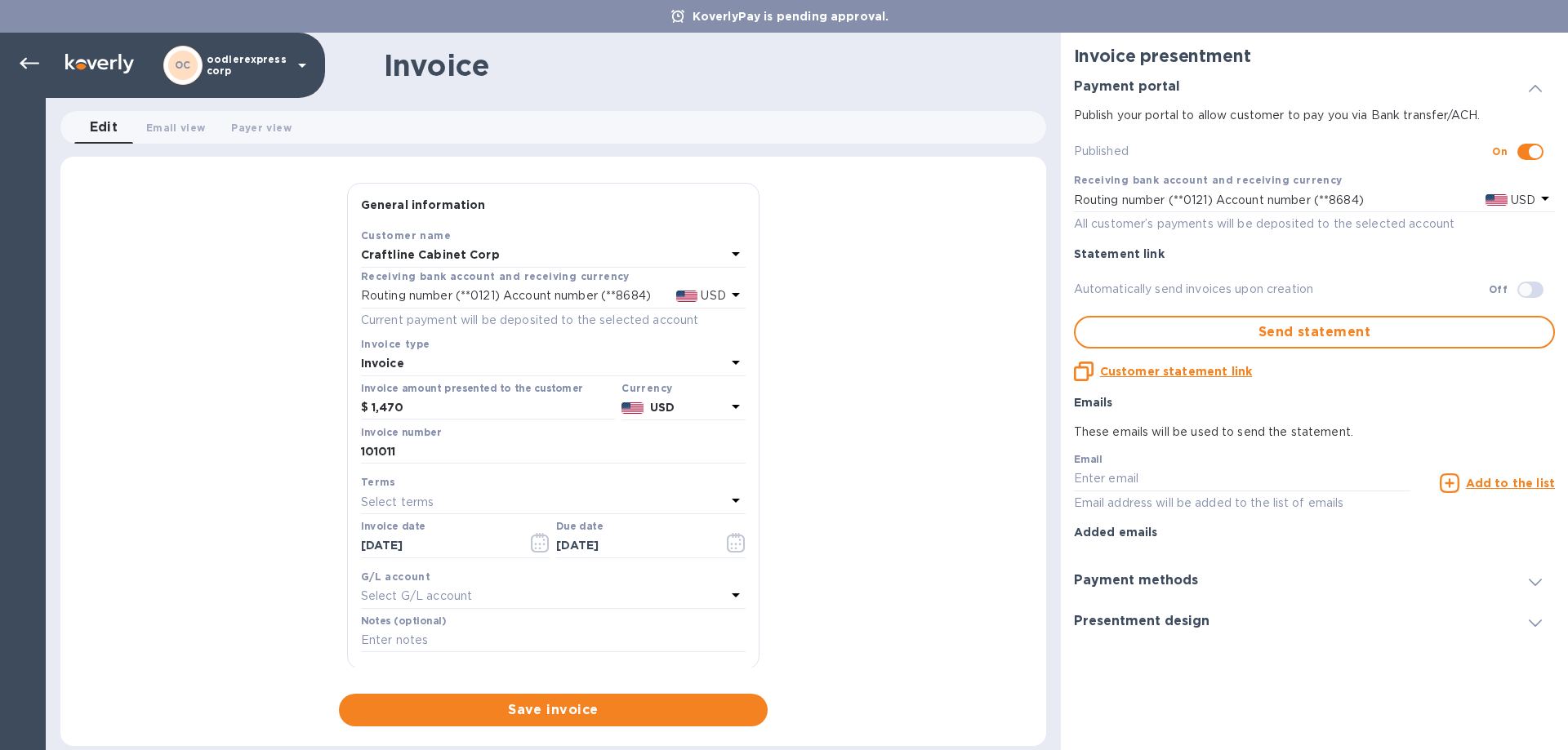
scroll to position [81, 0]
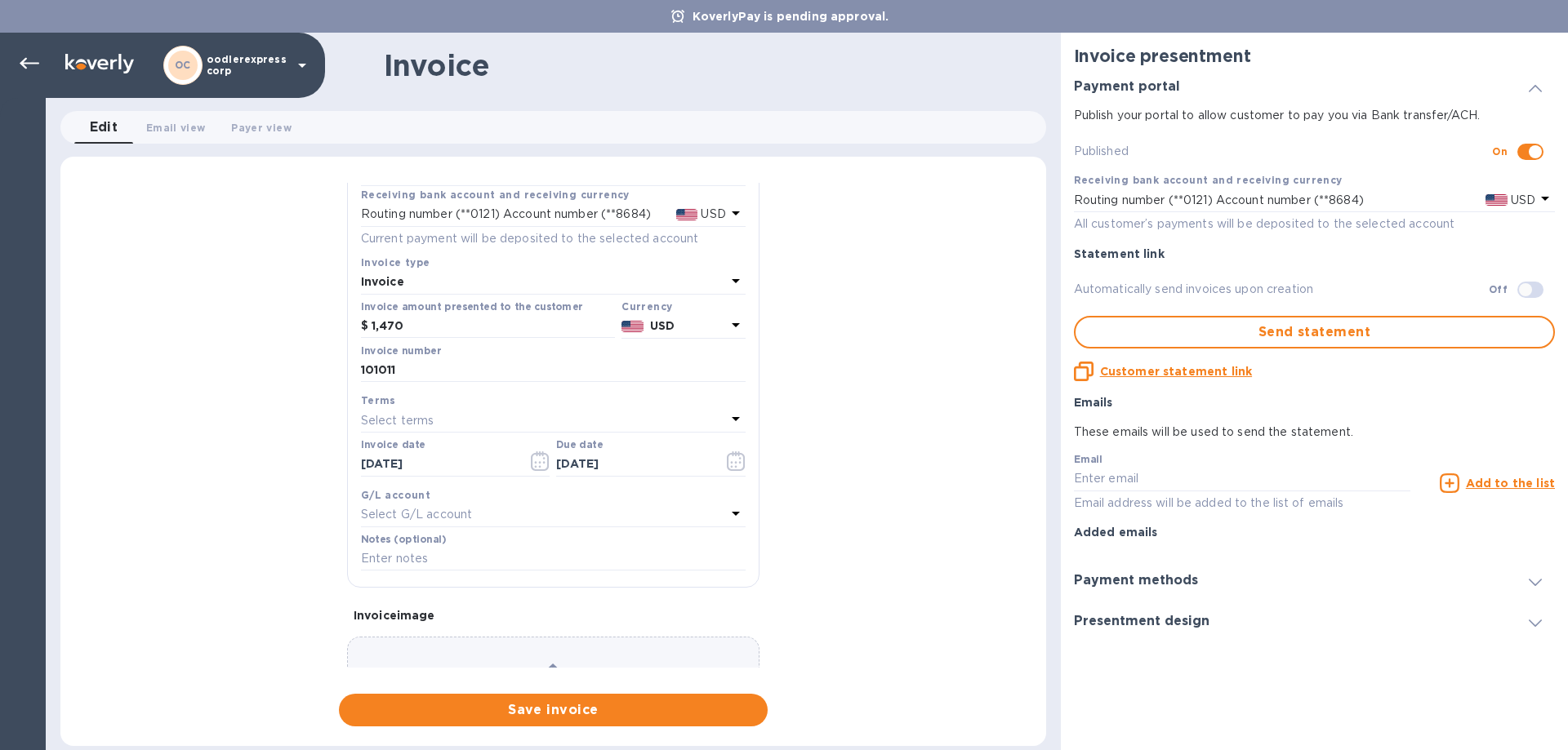
click at [493, 506] on div "Select G/L account" at bounding box center [543, 515] width 365 height 22
click at [493, 506] on div "Accounts No options" at bounding box center [553, 569] width 385 height 133
click at [306, 498] on div "General information Save Customer name Craftline Cabinet Corp Receiving bank ac…" at bounding box center [553, 454] width 985 height 543
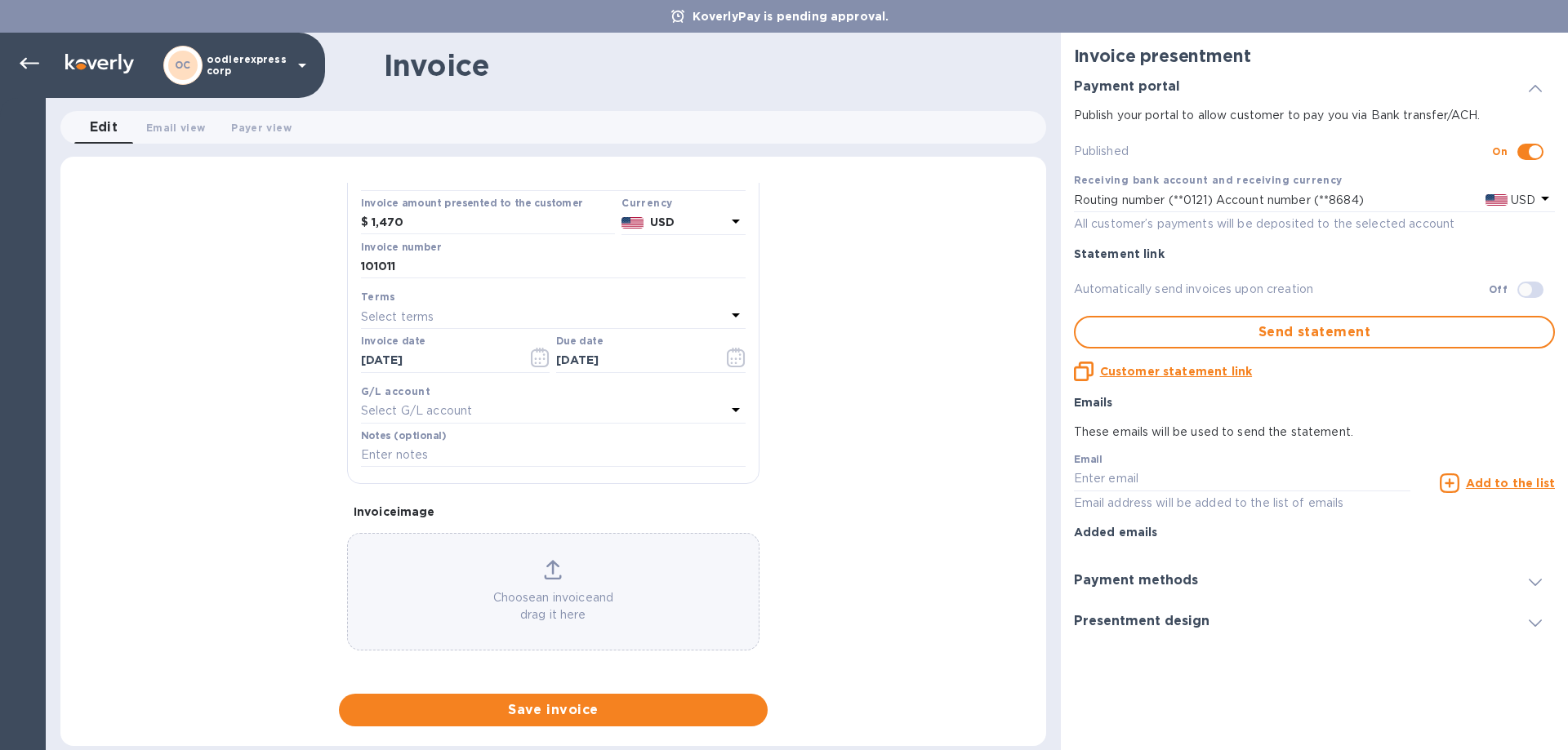
scroll to position [187, 0]
click at [476, 446] on input "text" at bounding box center [553, 453] width 385 height 24
click at [255, 434] on div "General information Save Customer name Craftline Cabinet Corp Receiving bank ac…" at bounding box center [553, 454] width 985 height 543
click at [642, 597] on p "Choose an invoice and drag it here" at bounding box center [553, 604] width 410 height 35
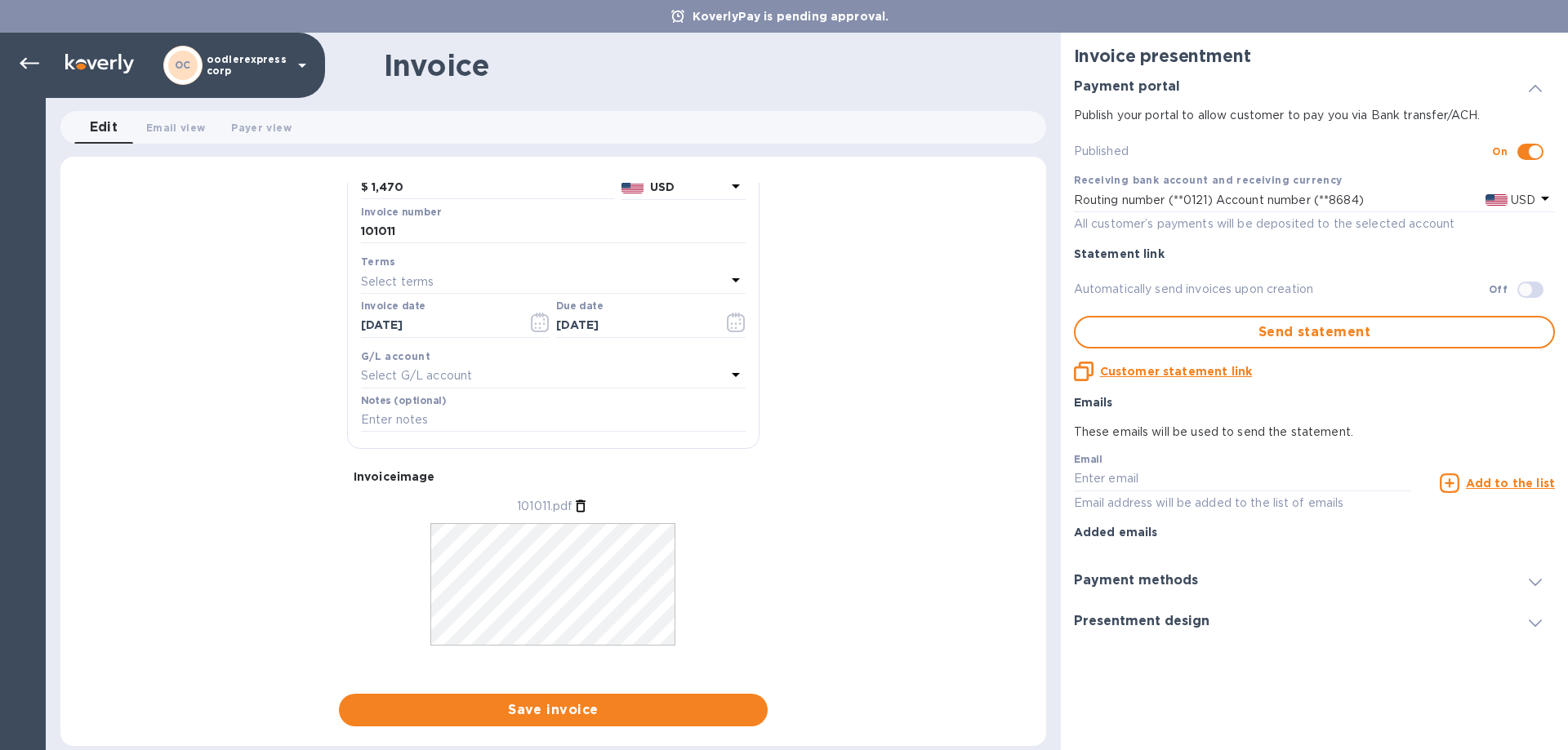
scroll to position [238, 0]
click at [557, 703] on span "Save invoice" at bounding box center [554, 710] width 403 height 20
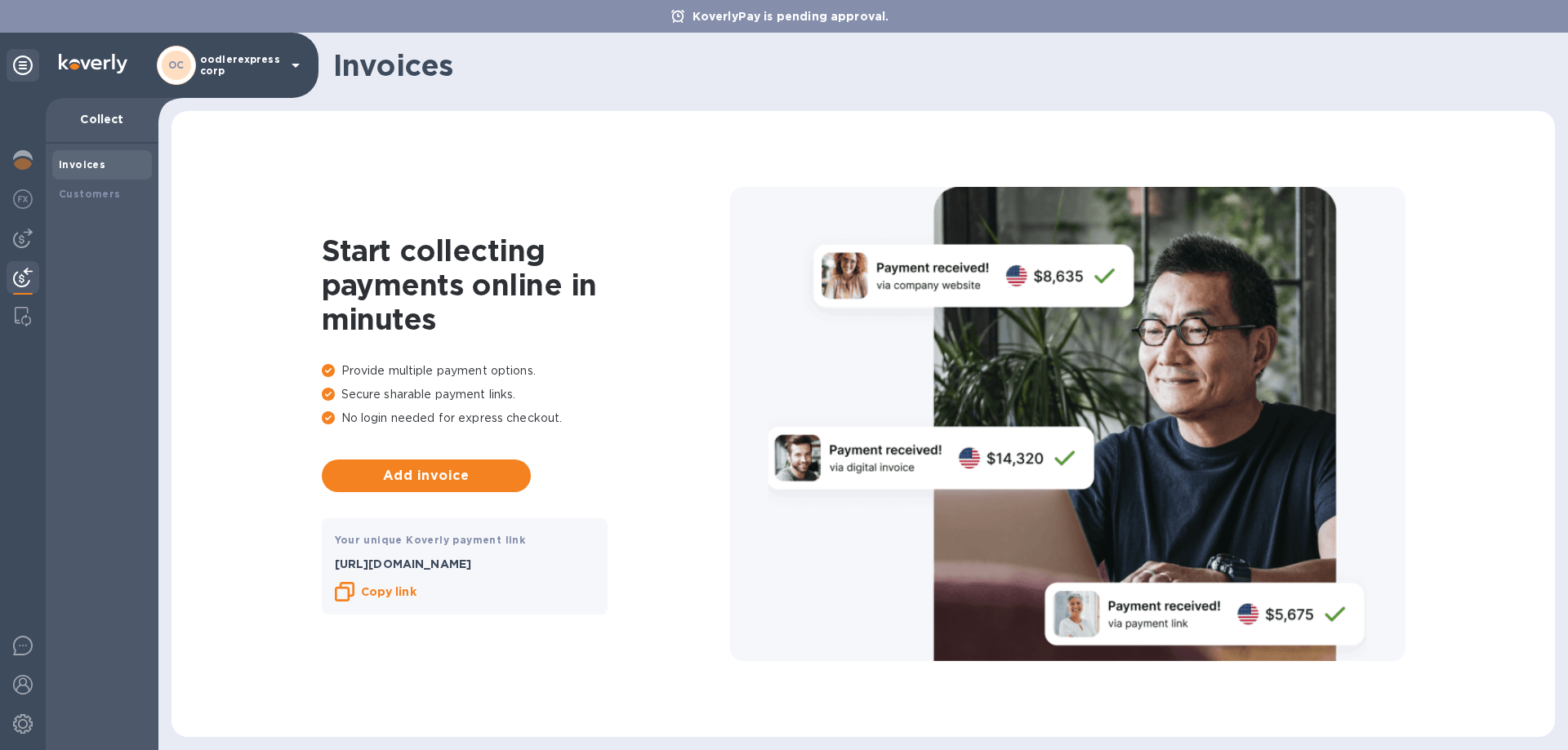
click at [589, 701] on div "Start collecting payments online in minutes Provide multiple payment options. S…" at bounding box center [863, 424] width 1351 height 594
click at [446, 470] on span "Add invoice" at bounding box center [425, 476] width 183 height 20
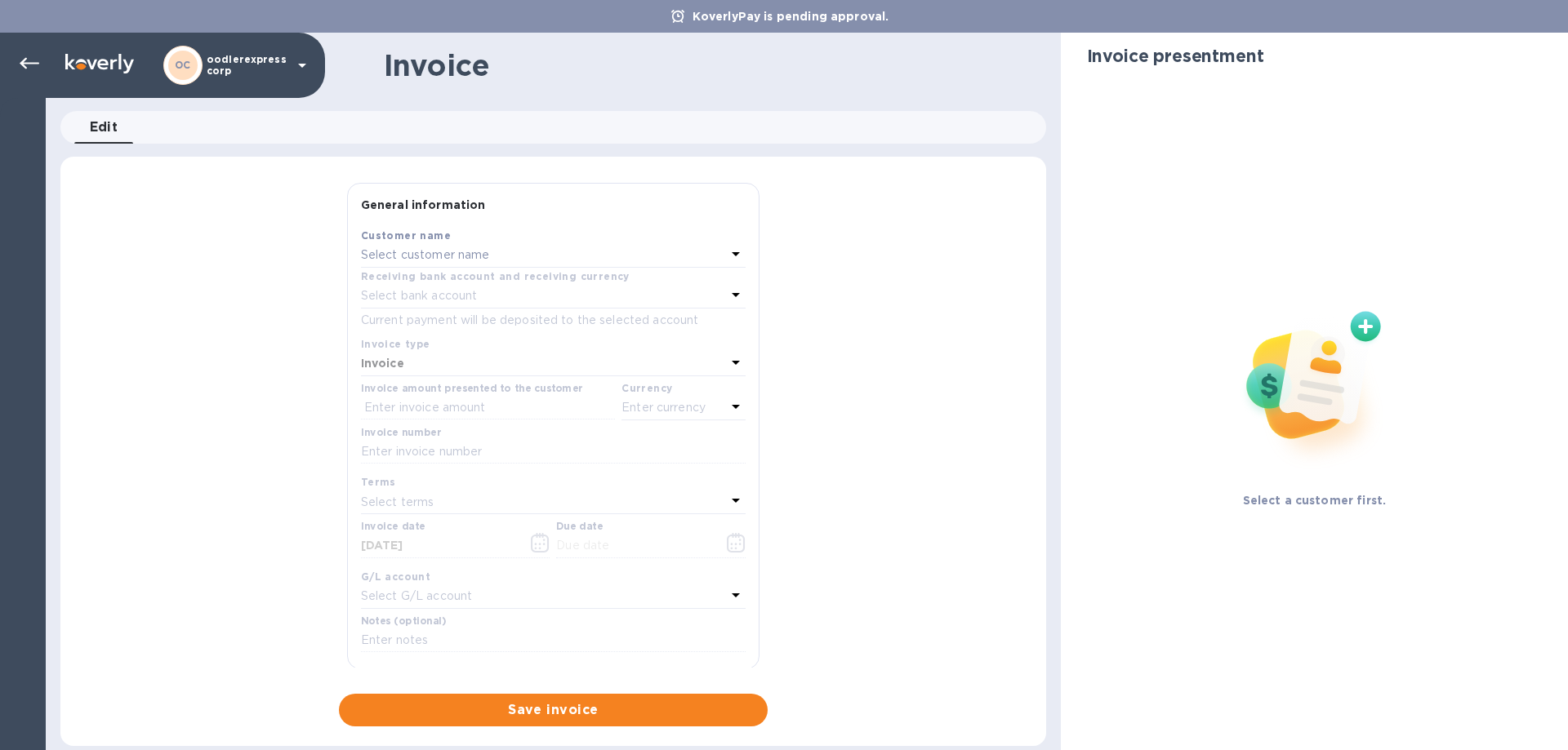
click at [439, 254] on p "Select customer name" at bounding box center [425, 255] width 129 height 17
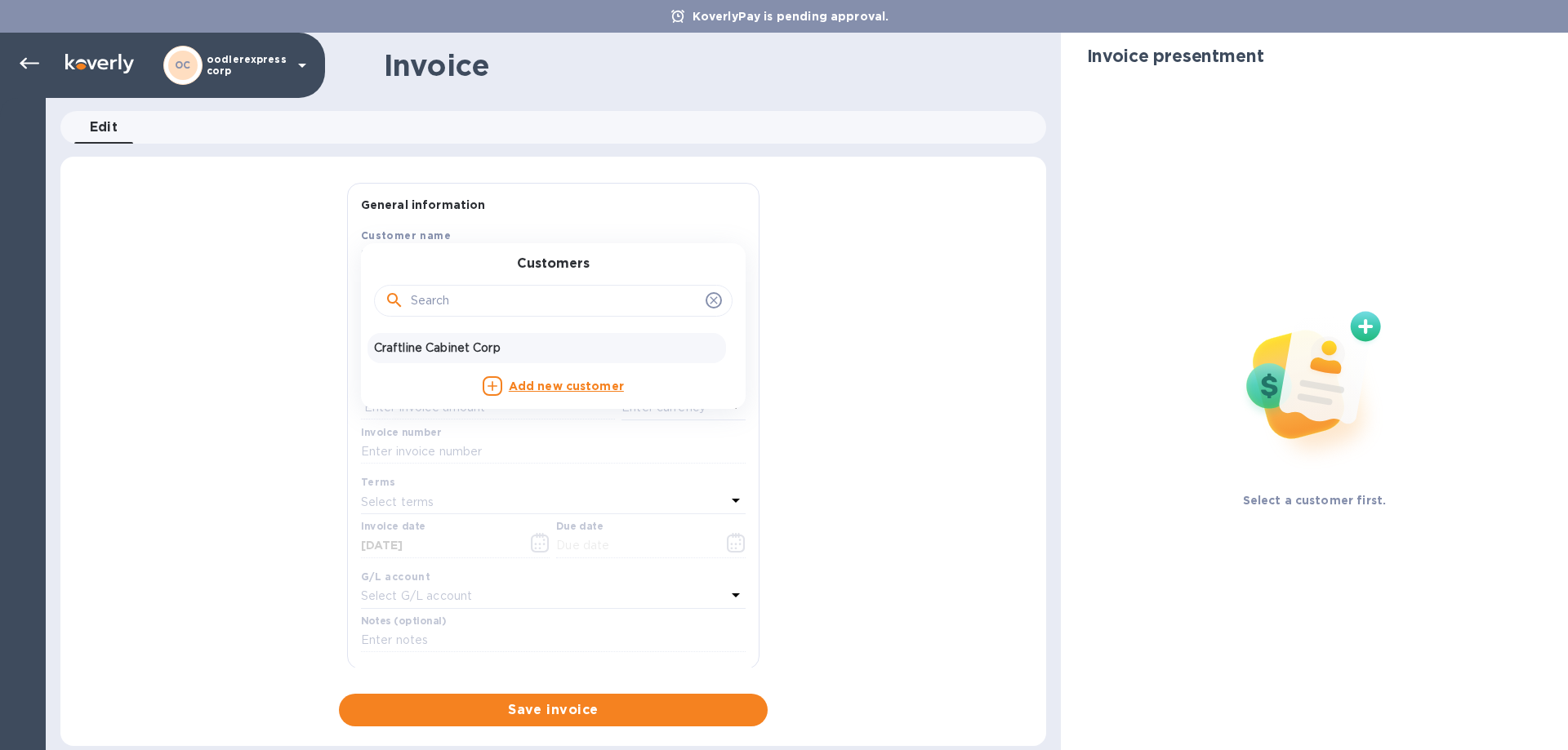
click at [437, 339] on div "Craftline Cabinet Corp" at bounding box center [546, 348] width 359 height 30
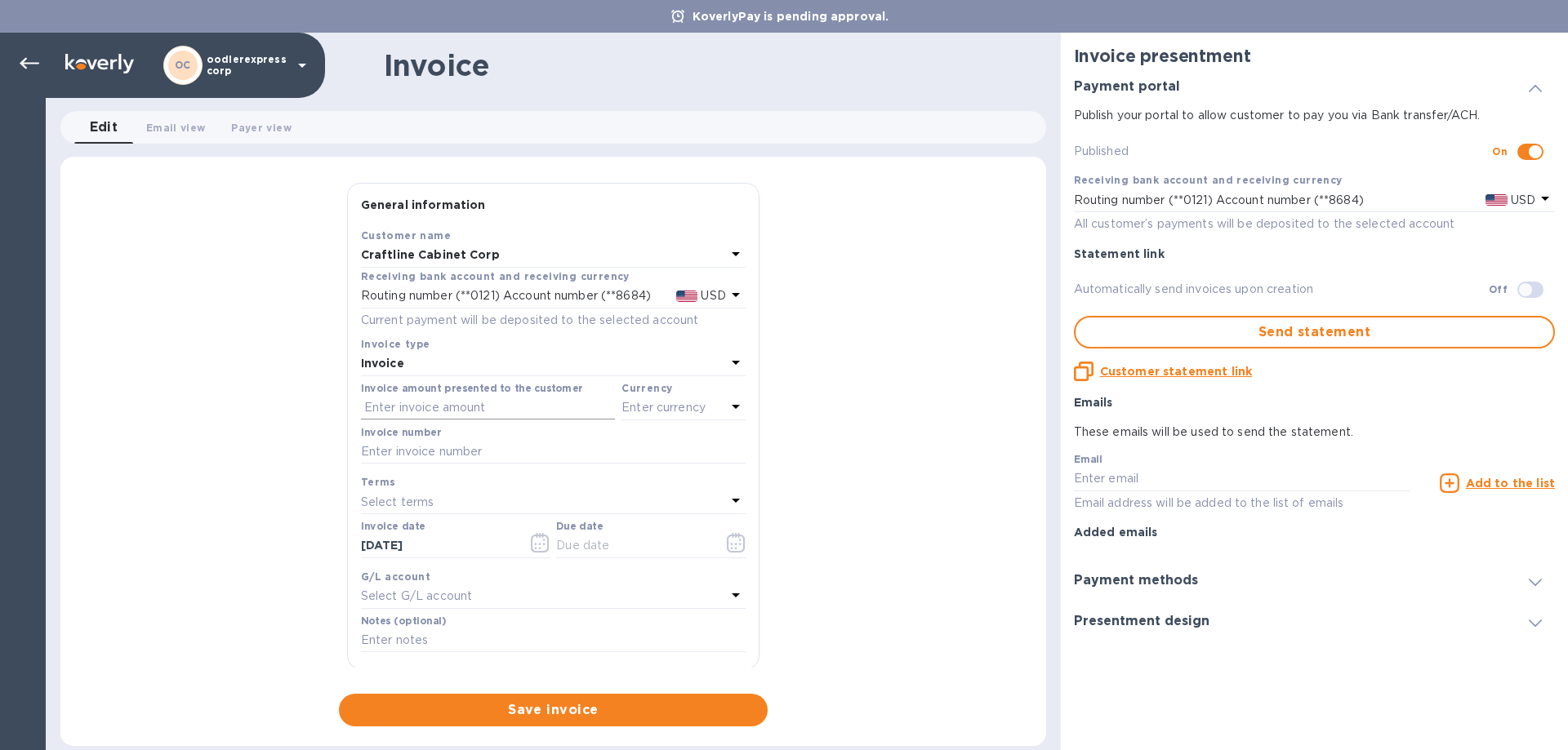
click at [436, 408] on input "text" at bounding box center [487, 408] width 254 height 24
click at [524, 299] on p "Routing number (**0121) Account number (**8684)" at bounding box center [505, 296] width 289 height 17
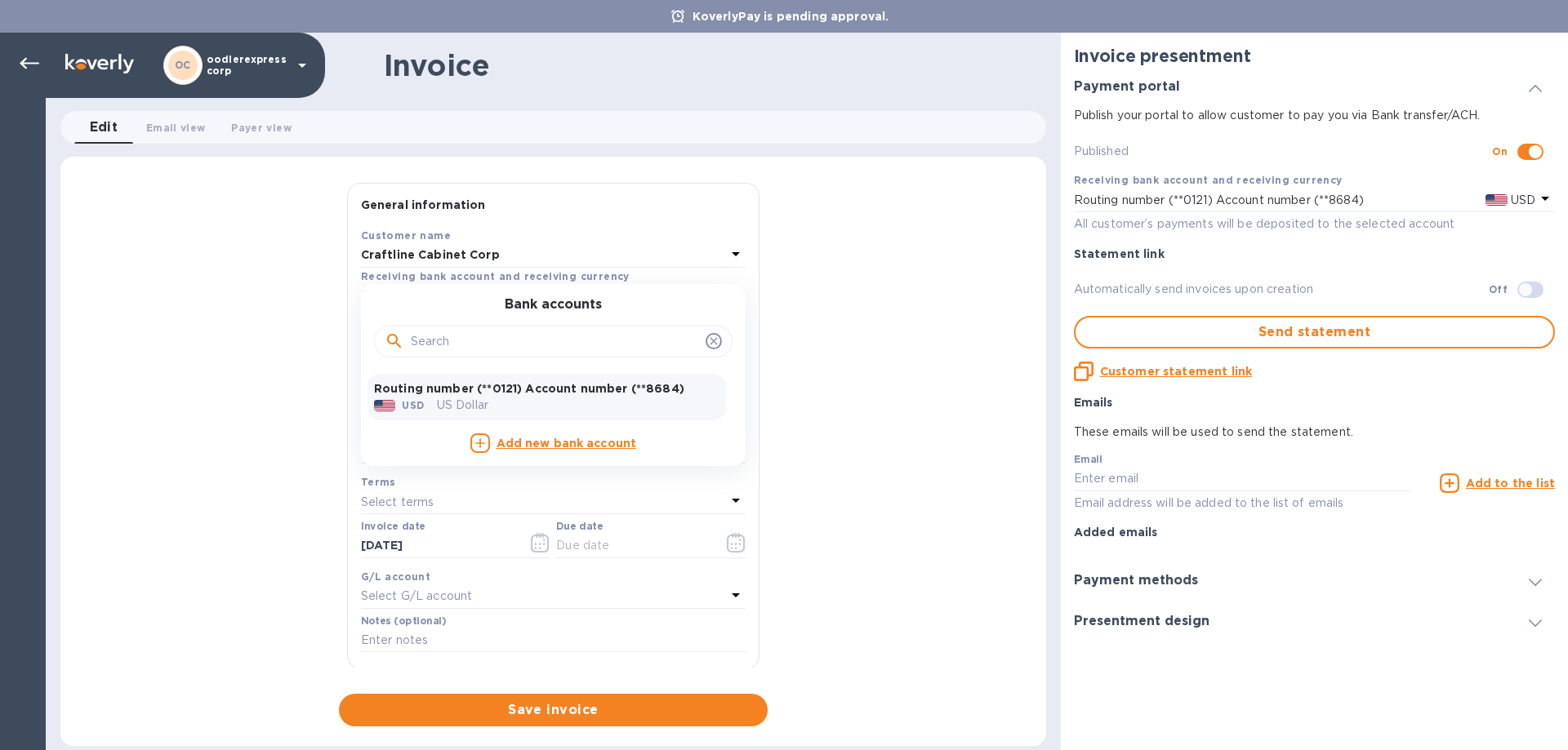
click at [525, 299] on h3 "Bank accounts" at bounding box center [554, 304] width 97 height 16
click at [890, 351] on div "General information Save Customer name Craftline Cabinet Corp Receiving bank ac…" at bounding box center [553, 454] width 985 height 543
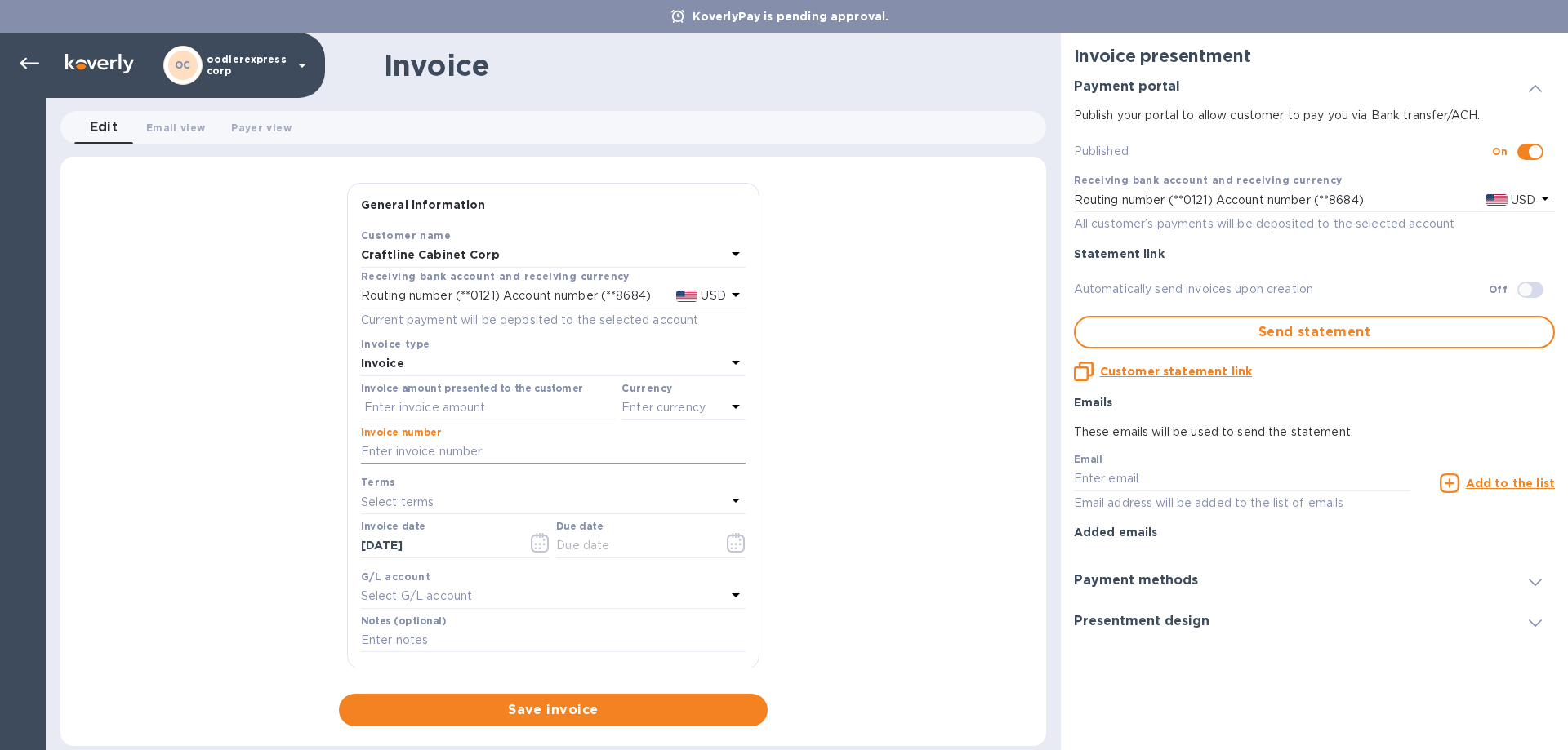
drag, startPoint x: 426, startPoint y: 451, endPoint x: 427, endPoint y: 442, distance: 9.1
click at [426, 451] on input "text" at bounding box center [553, 452] width 385 height 24
paste input "101024"
type input "101024"
click at [431, 407] on input "text" at bounding box center [487, 408] width 254 height 24
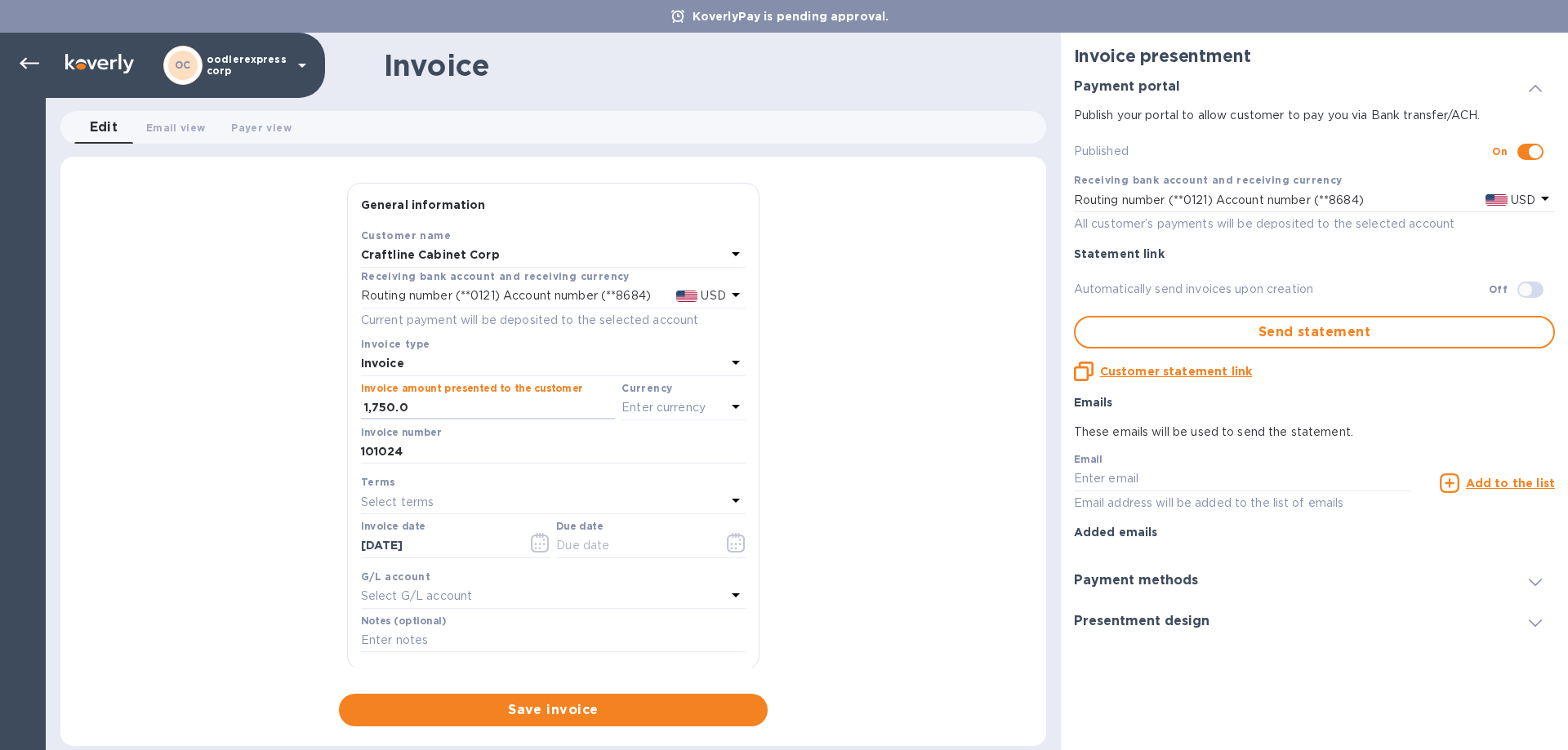
type input "1,750.0"
click at [667, 412] on p "Enter currency" at bounding box center [663, 407] width 84 height 17
click at [473, 451] on img at bounding box center [473, 449] width 22 height 11
drag, startPoint x: 795, startPoint y: 372, endPoint x: 671, endPoint y: 391, distance: 125.4
click at [791, 372] on div "General information Save Customer name Craftline Cabinet Corp Receiving bank ac…" at bounding box center [553, 454] width 985 height 543
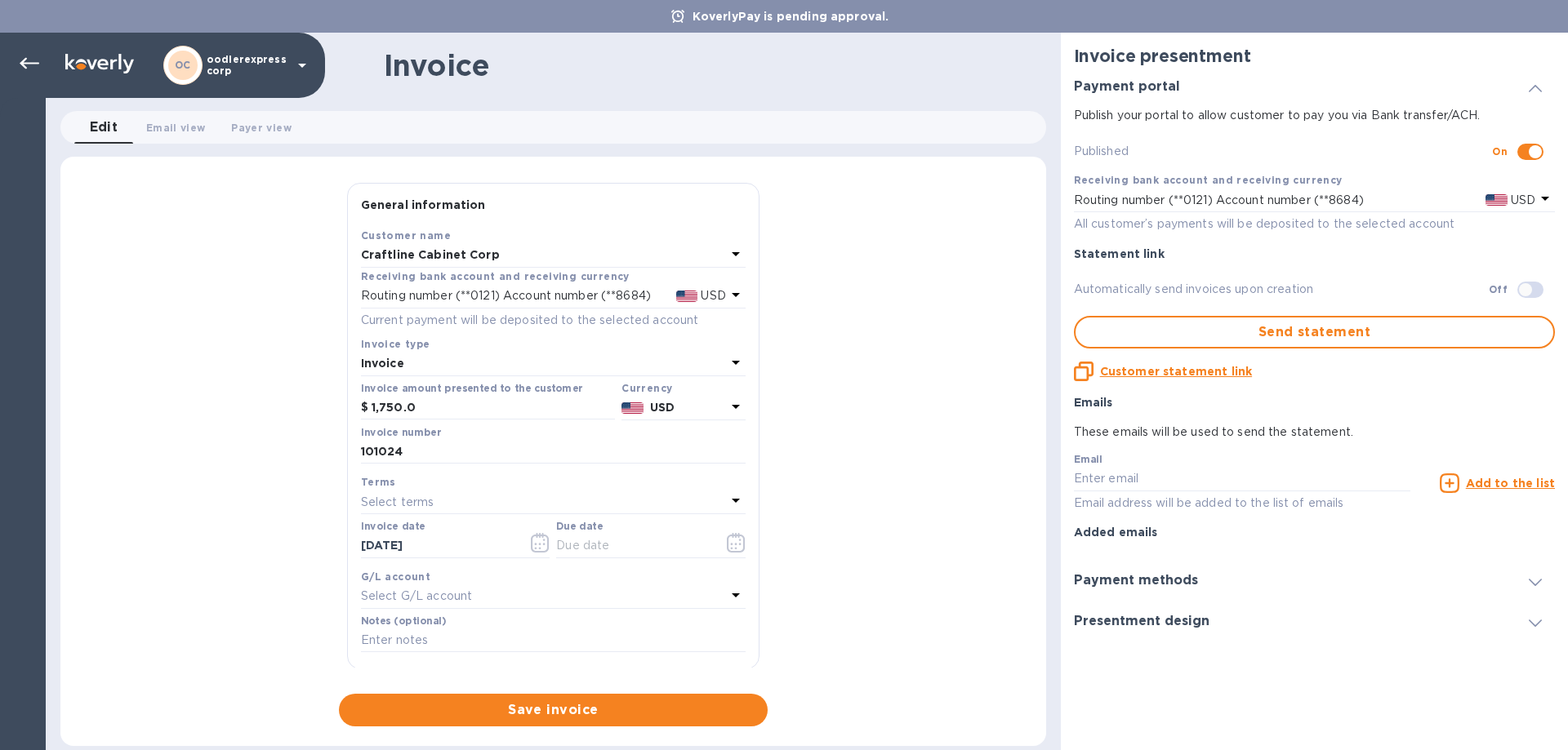
click at [425, 507] on p "Select terms" at bounding box center [397, 502] width 73 height 17
click at [434, 600] on p "NET 30" at bounding box center [546, 596] width 346 height 17
type input "09/20/2025"
click at [532, 540] on icon "button" at bounding box center [540, 542] width 19 height 20
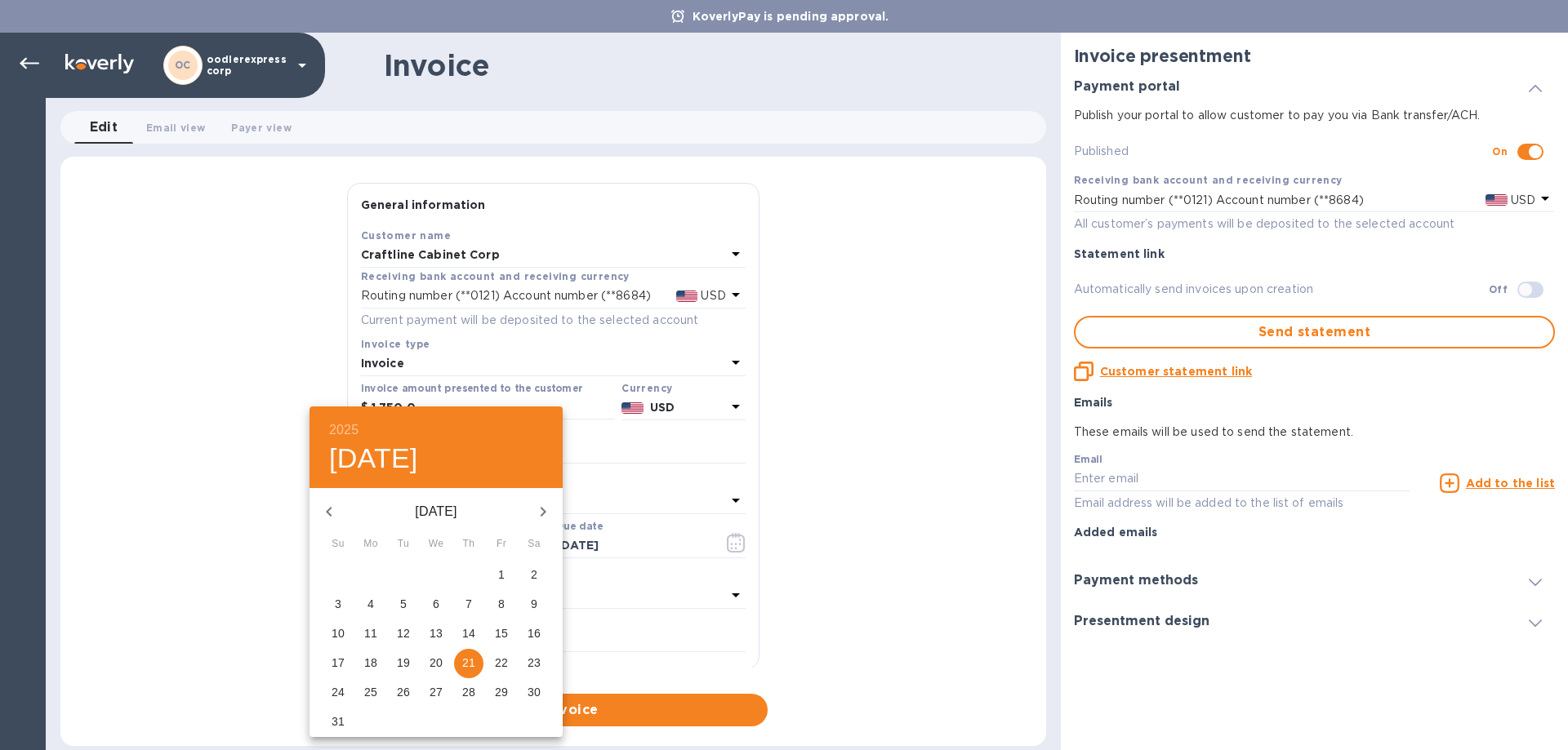
click at [325, 513] on icon "button" at bounding box center [329, 511] width 20 height 20
click at [378, 632] on span "14" at bounding box center [370, 633] width 29 height 16
type input "07/14/2025"
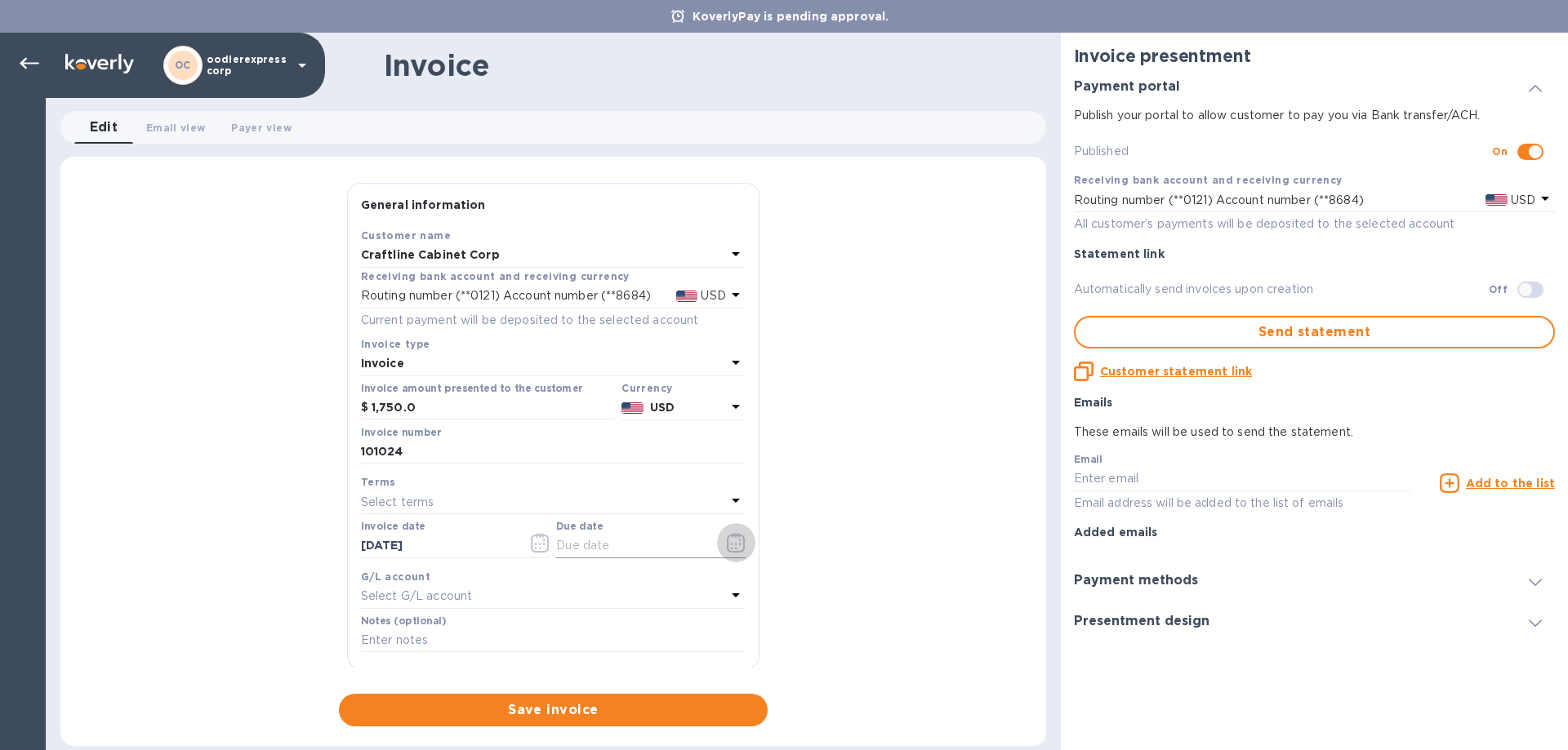
click at [730, 547] on icon "button" at bounding box center [736, 542] width 19 height 20
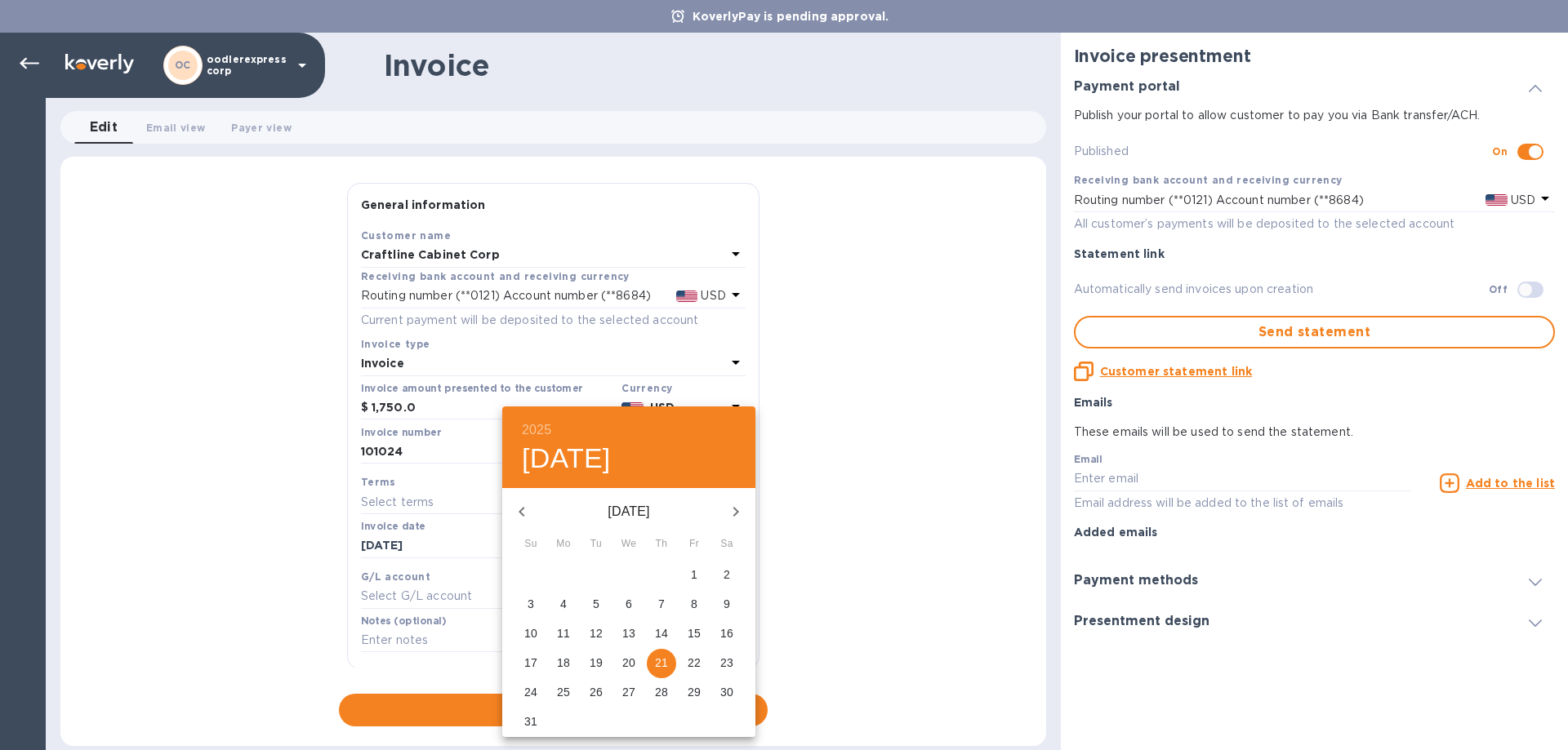
click at [660, 633] on p "14" at bounding box center [661, 633] width 13 height 16
type input "08/14/2025"
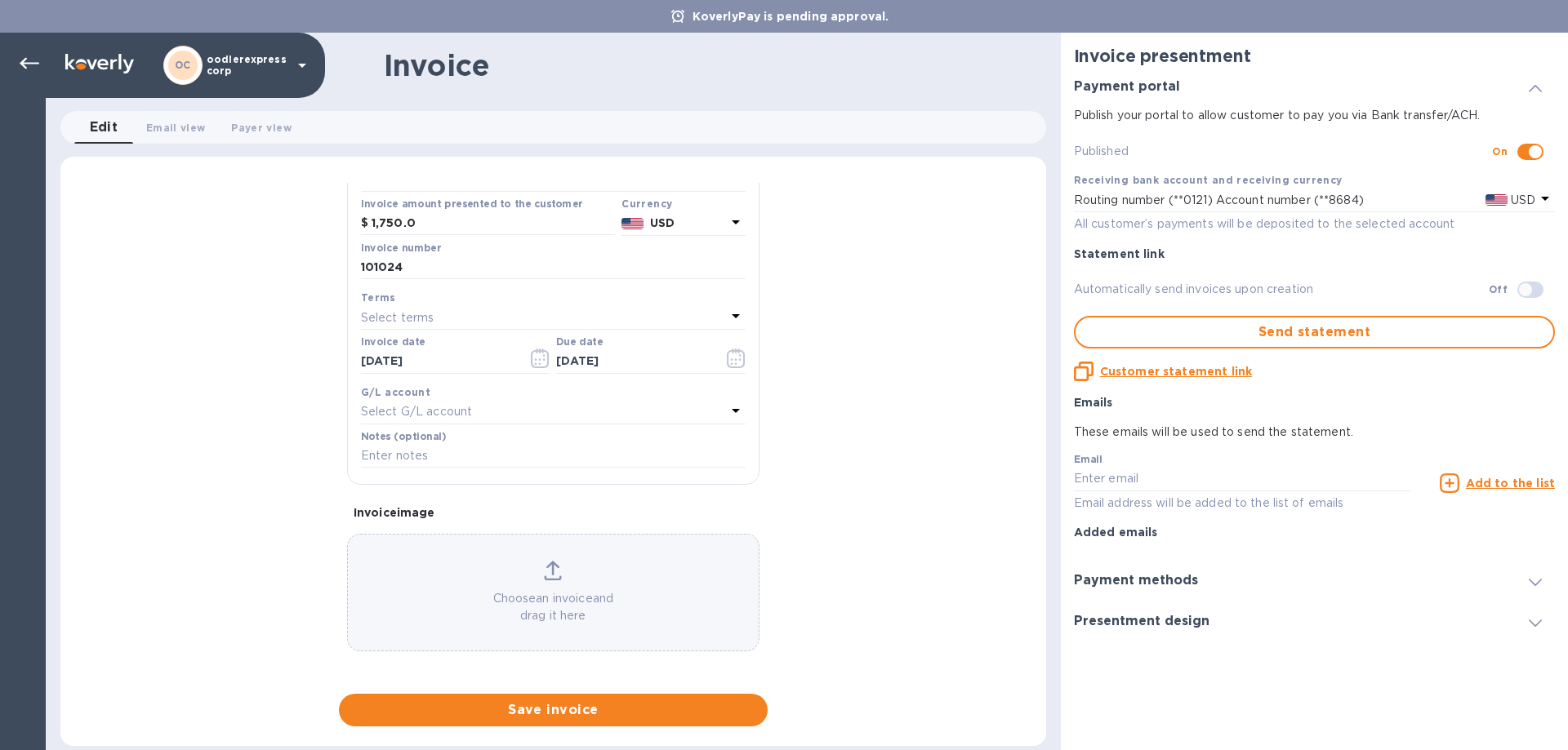
scroll to position [187, 0]
click at [459, 589] on p "Choose an invoice and drag it here" at bounding box center [553, 604] width 410 height 35
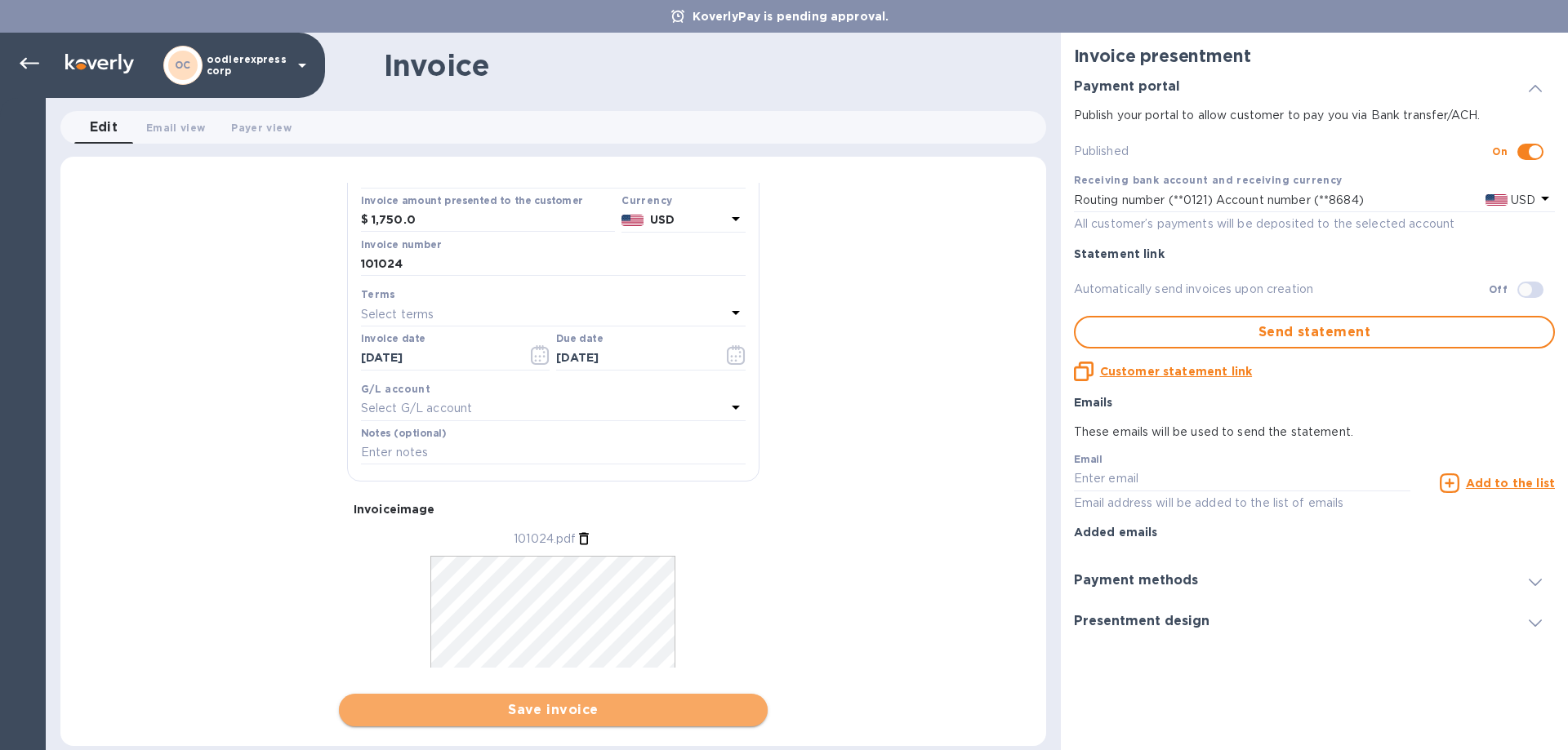
click at [550, 713] on span "Save invoice" at bounding box center [554, 710] width 403 height 20
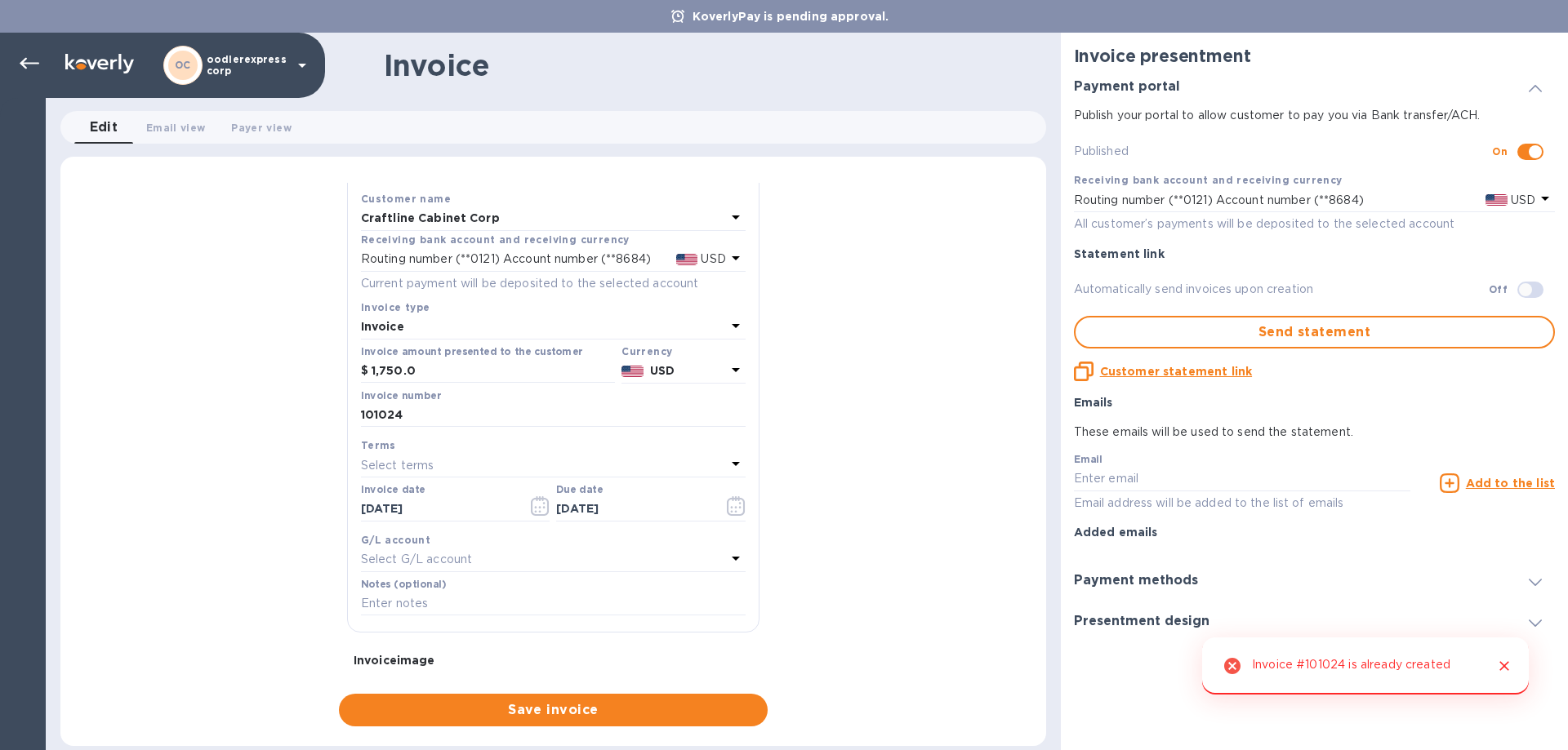
scroll to position [0, 0]
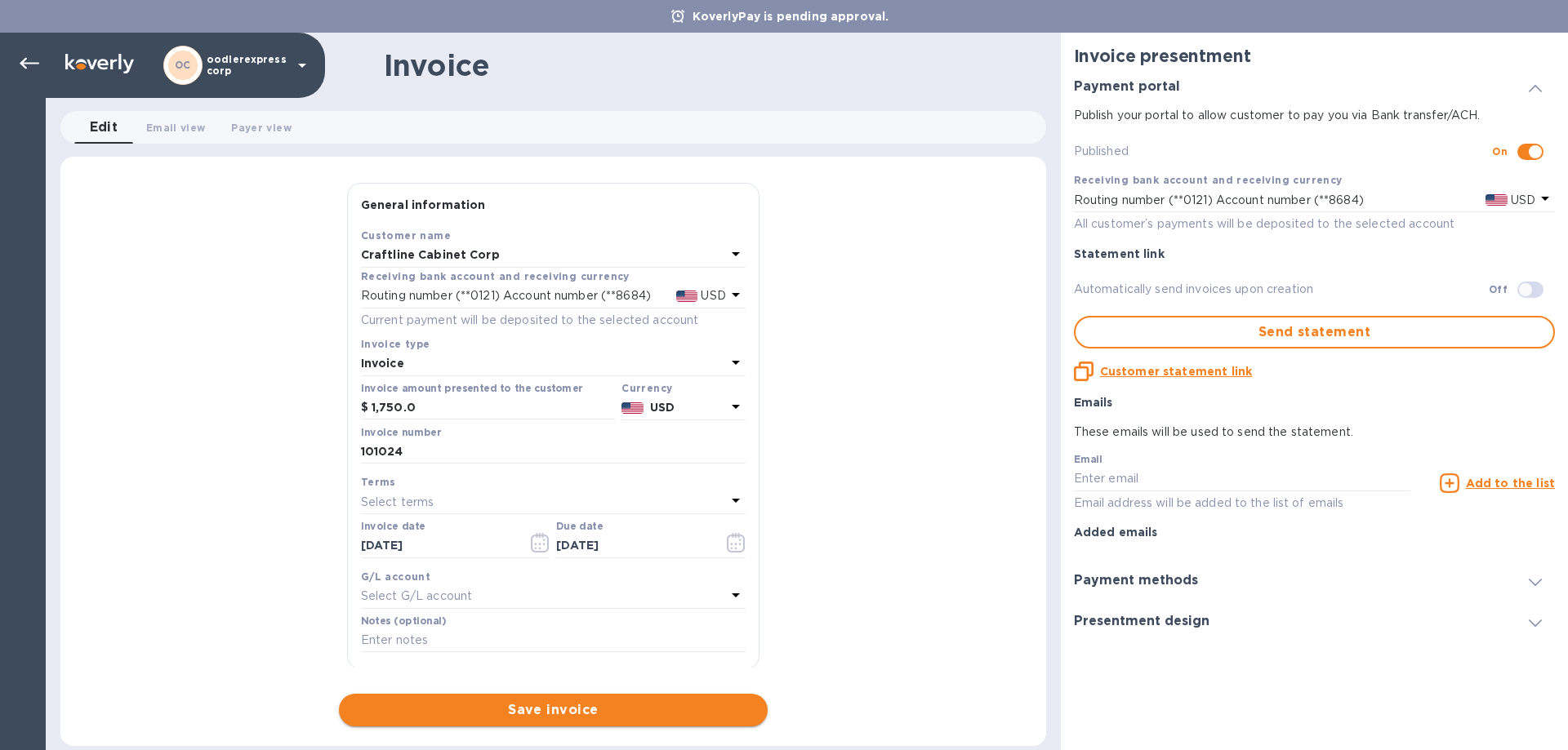
click at [584, 709] on span "Save invoice" at bounding box center [554, 710] width 403 height 20
click at [428, 449] on input "101024" at bounding box center [553, 452] width 385 height 24
click at [36, 54] on icon at bounding box center [29, 64] width 20 height 20
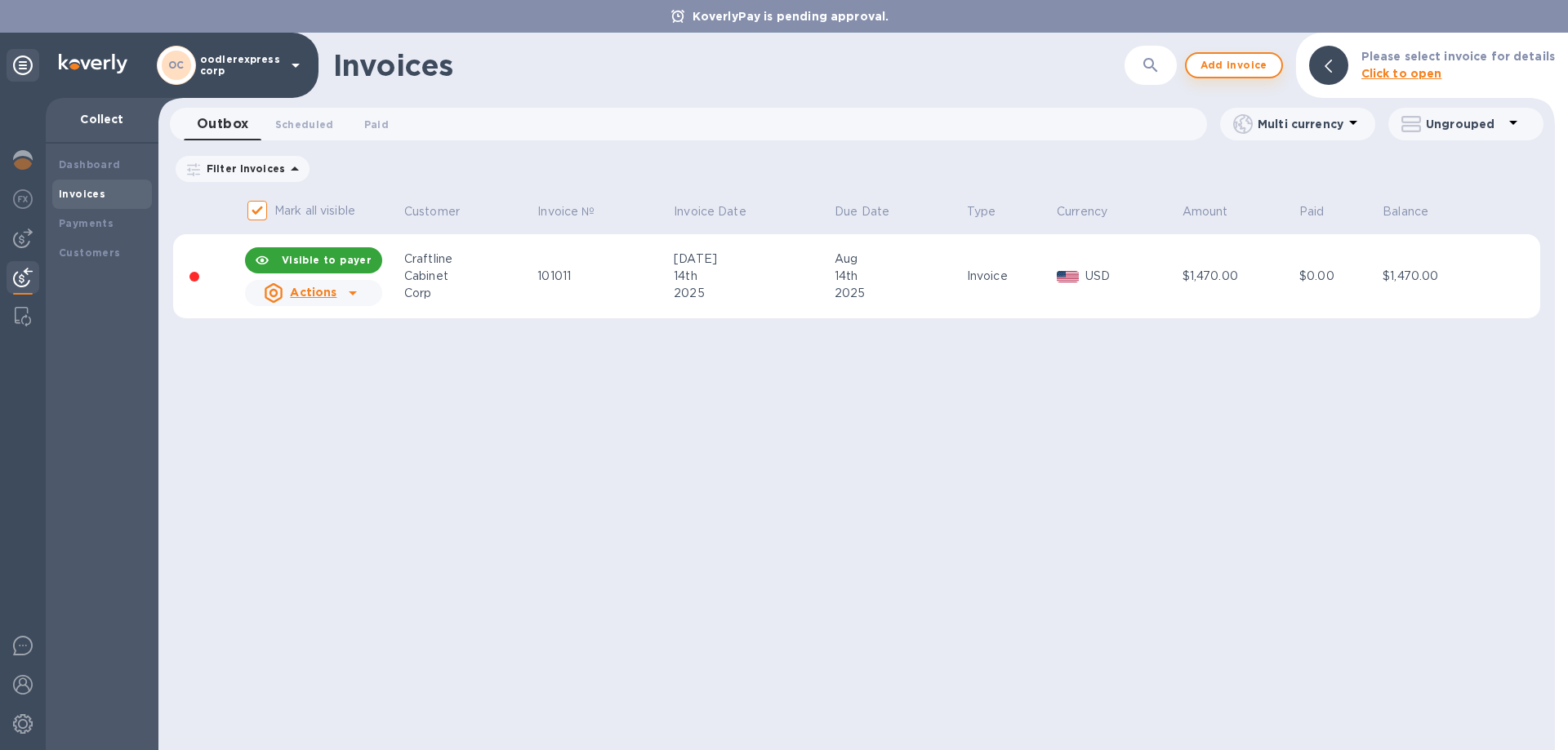
click at [1262, 71] on span "Add invoice" at bounding box center [1233, 65] width 68 height 20
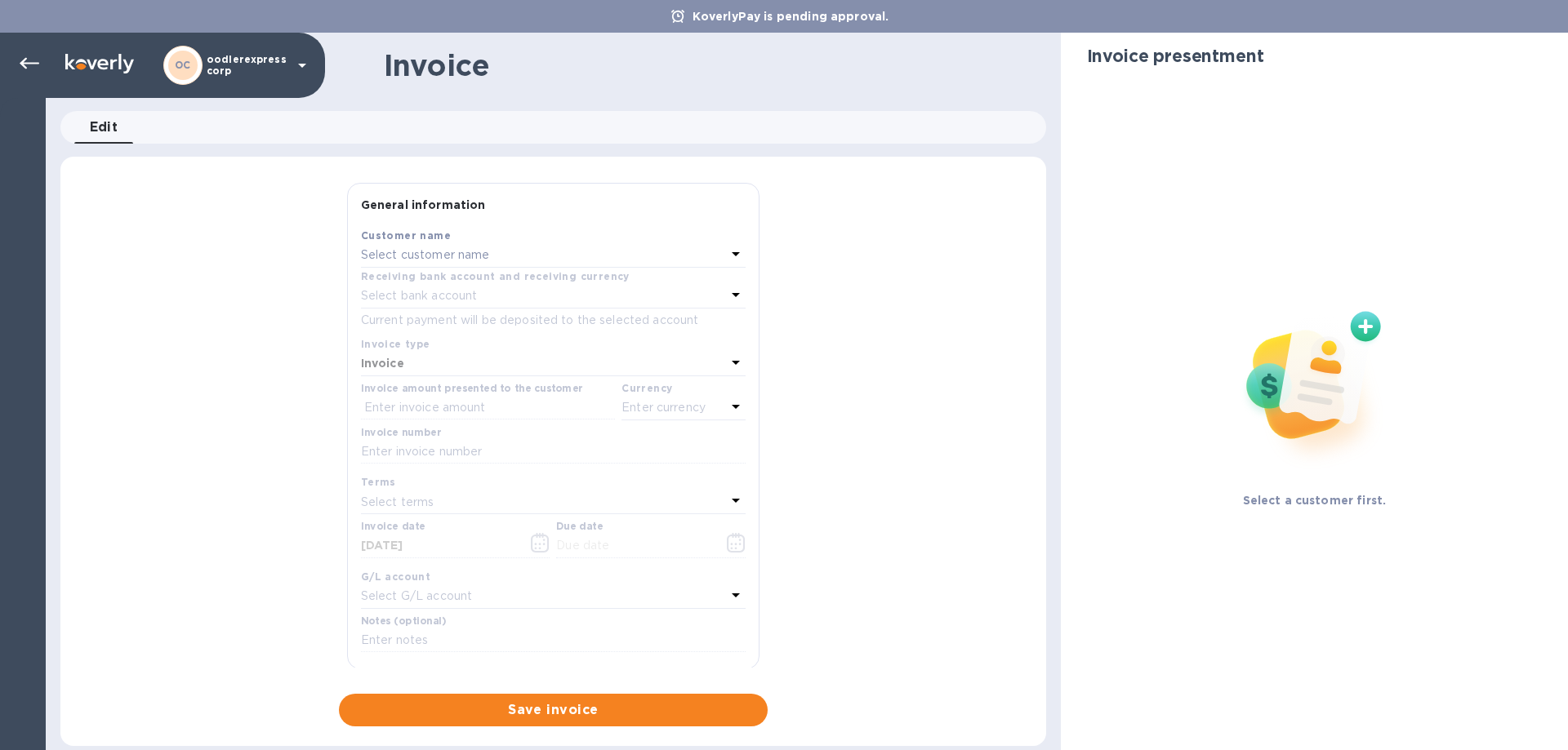
click at [447, 563] on div "Invoice date 08/21/2025" at bounding box center [455, 541] width 196 height 48
drag, startPoint x: 521, startPoint y: 555, endPoint x: 527, endPoint y: 563, distance: 10.0
click at [522, 555] on div "Choose an invoice and drag it here" at bounding box center [553, 590] width 412 height 118
drag, startPoint x: 543, startPoint y: 569, endPoint x: 534, endPoint y: 345, distance: 224.2
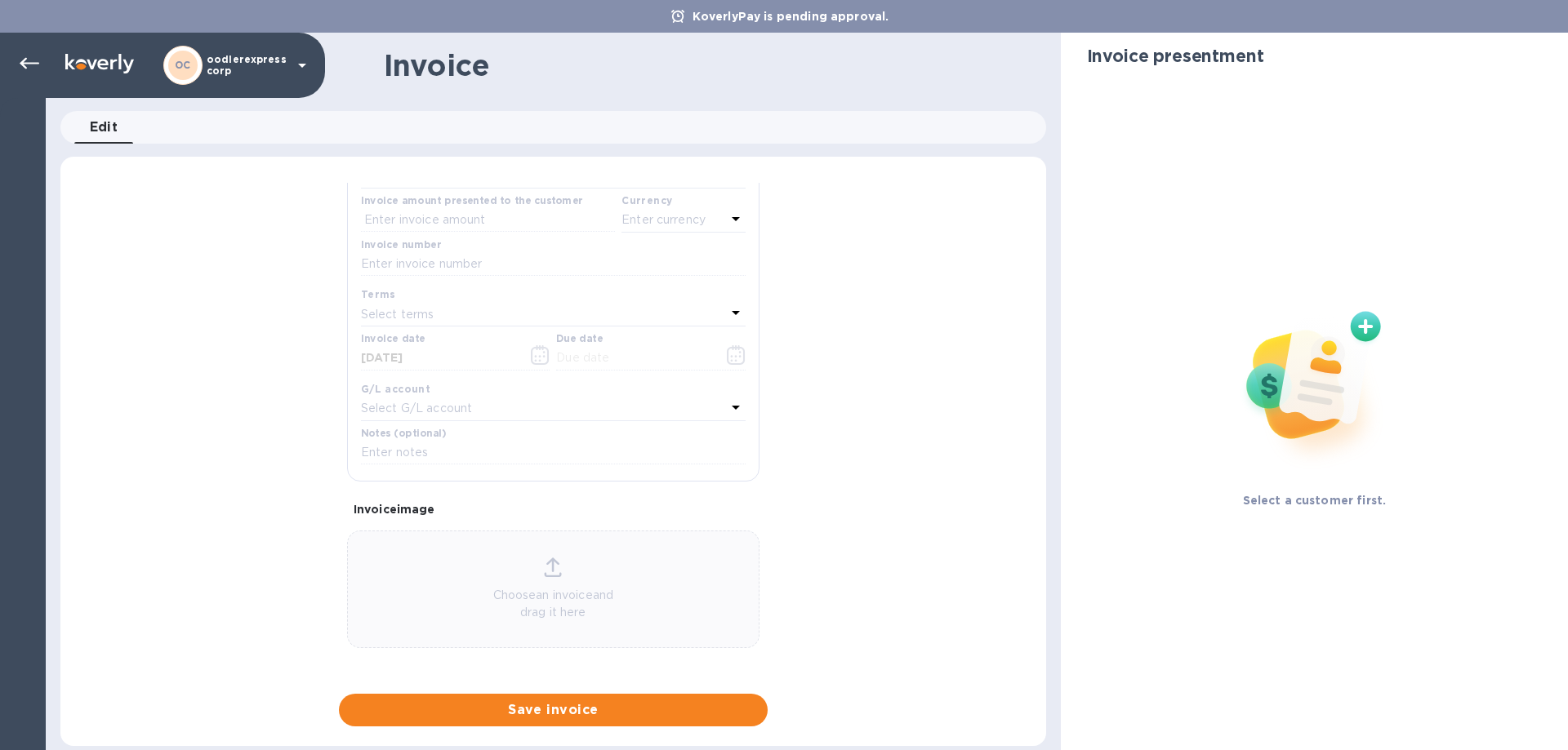
click at [544, 558] on icon at bounding box center [552, 566] width 18 height 20
click at [451, 254] on p "Select customer name" at bounding box center [425, 255] width 129 height 17
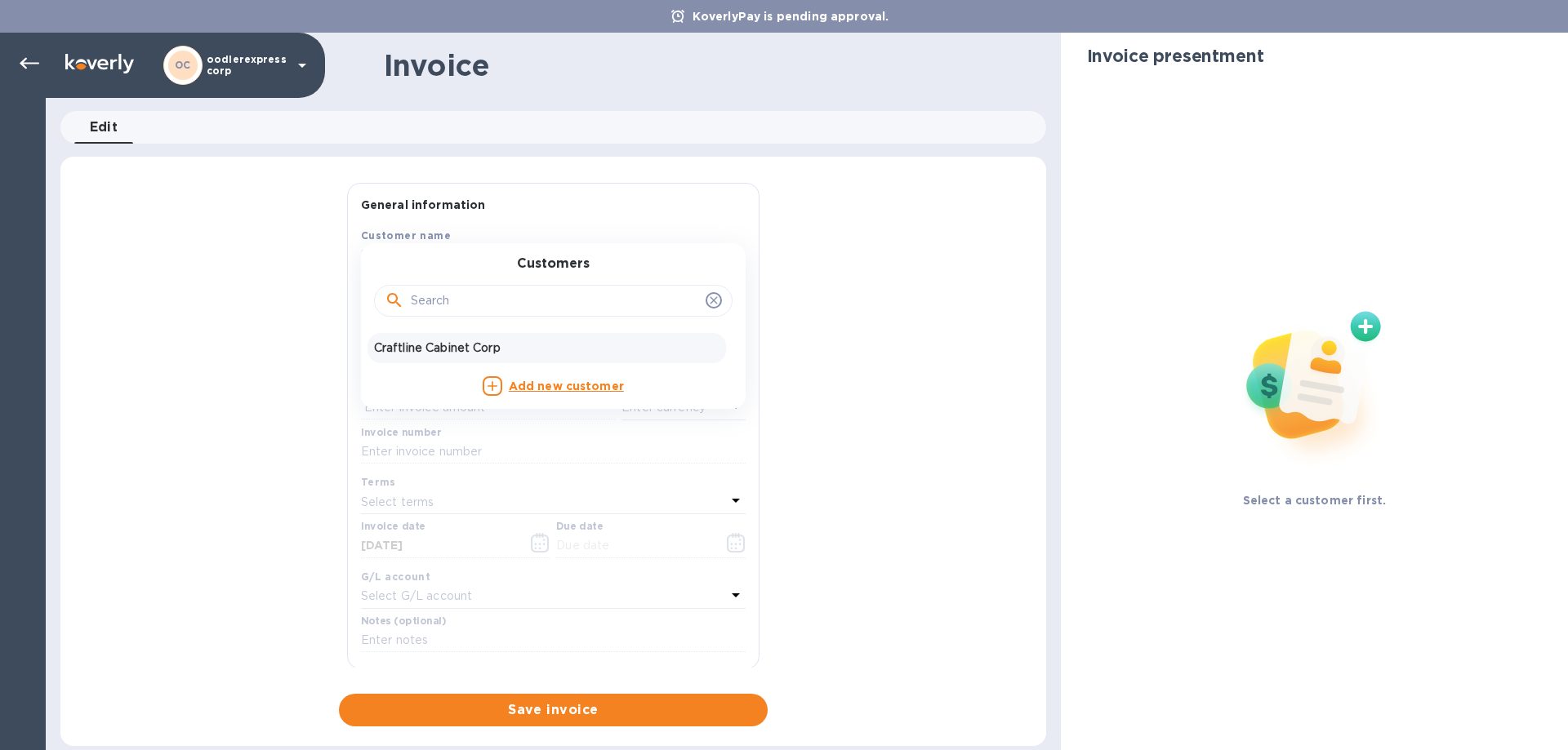
click at [451, 346] on p "Craftline Cabinet Corp" at bounding box center [546, 348] width 346 height 17
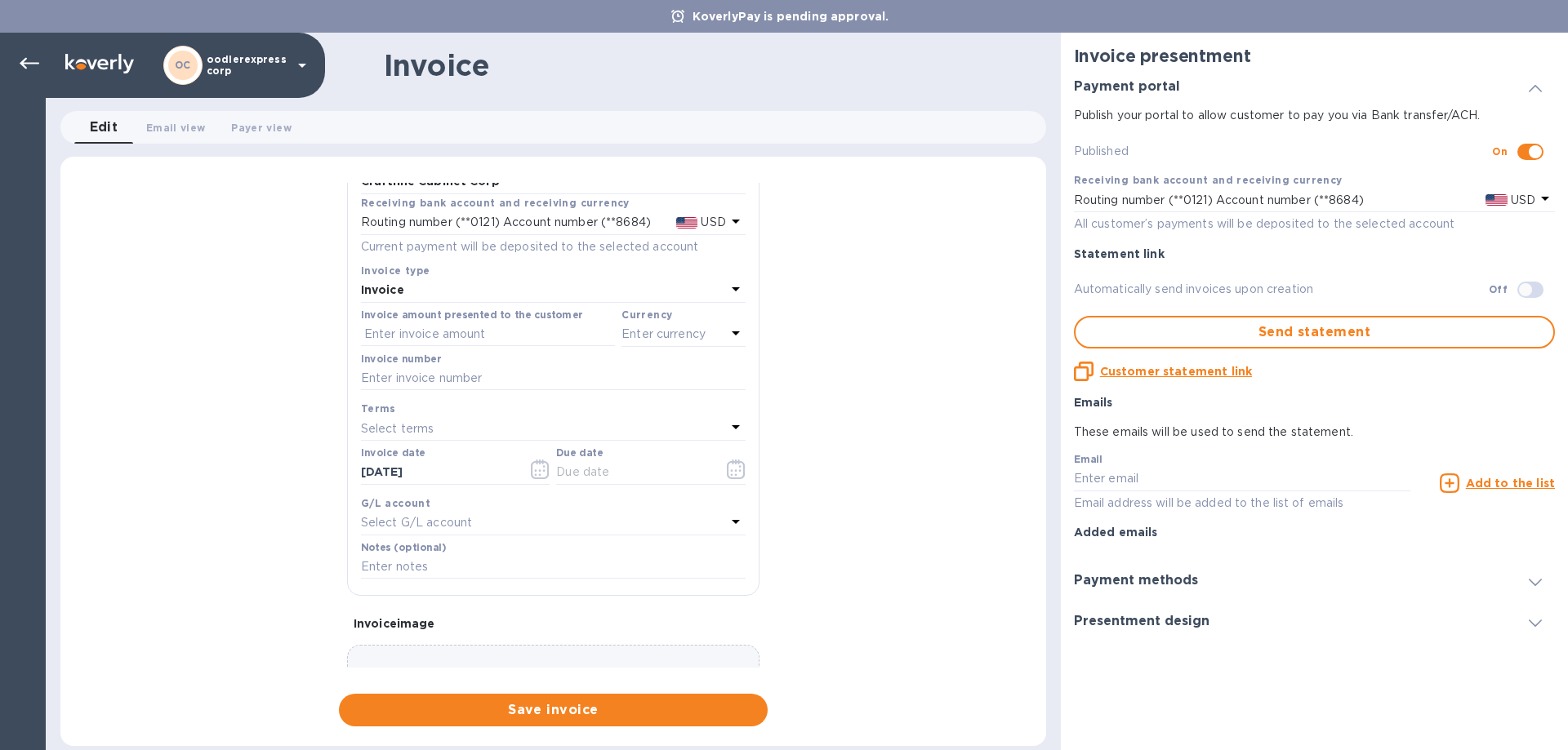
scroll to position [163, 0]
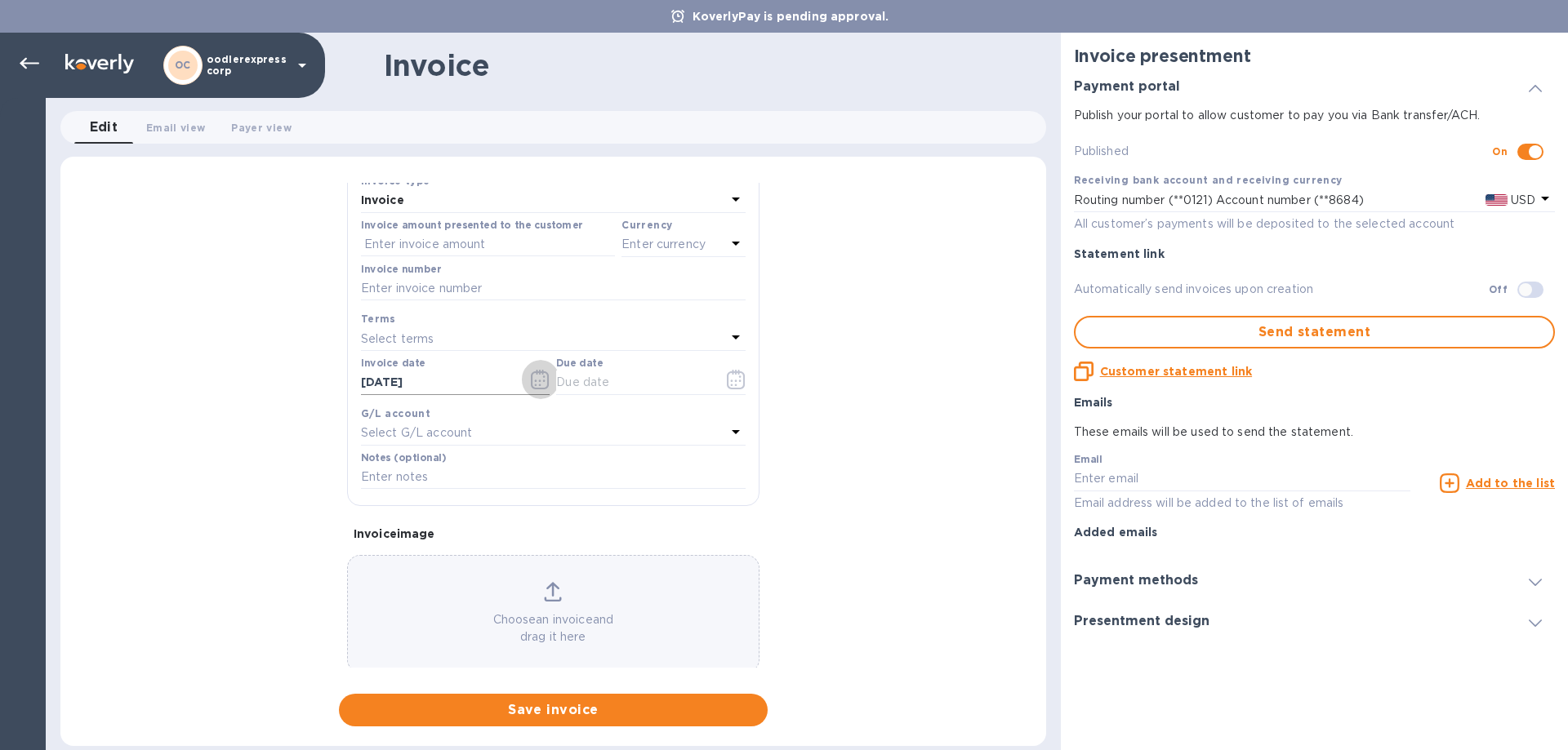
click at [535, 374] on icon "button" at bounding box center [540, 379] width 19 height 20
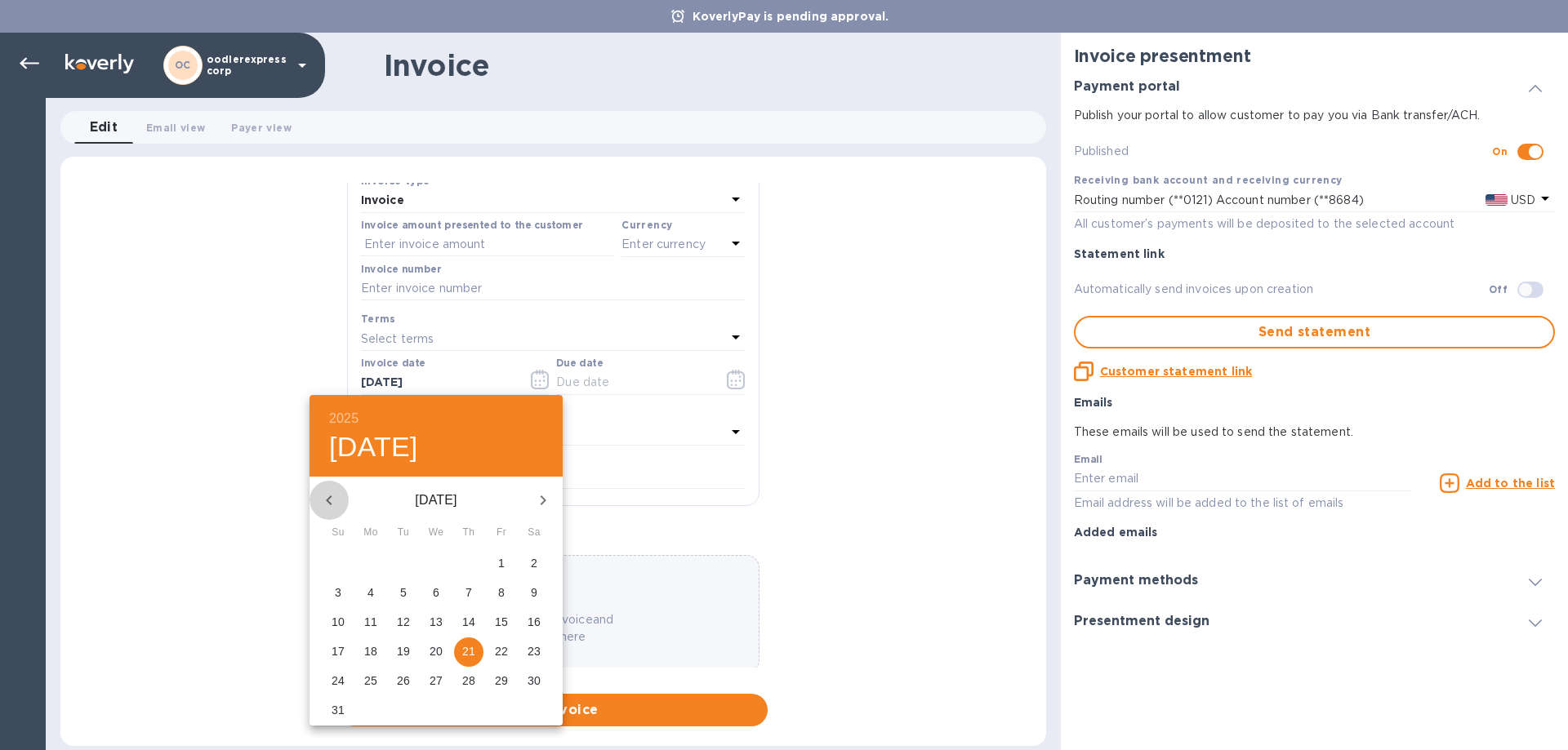
click at [326, 484] on button "button" at bounding box center [329, 500] width 39 height 39
drag, startPoint x: 463, startPoint y: 622, endPoint x: 474, endPoint y: 576, distance: 47.3
click at [464, 622] on p "17" at bounding box center [468, 621] width 13 height 16
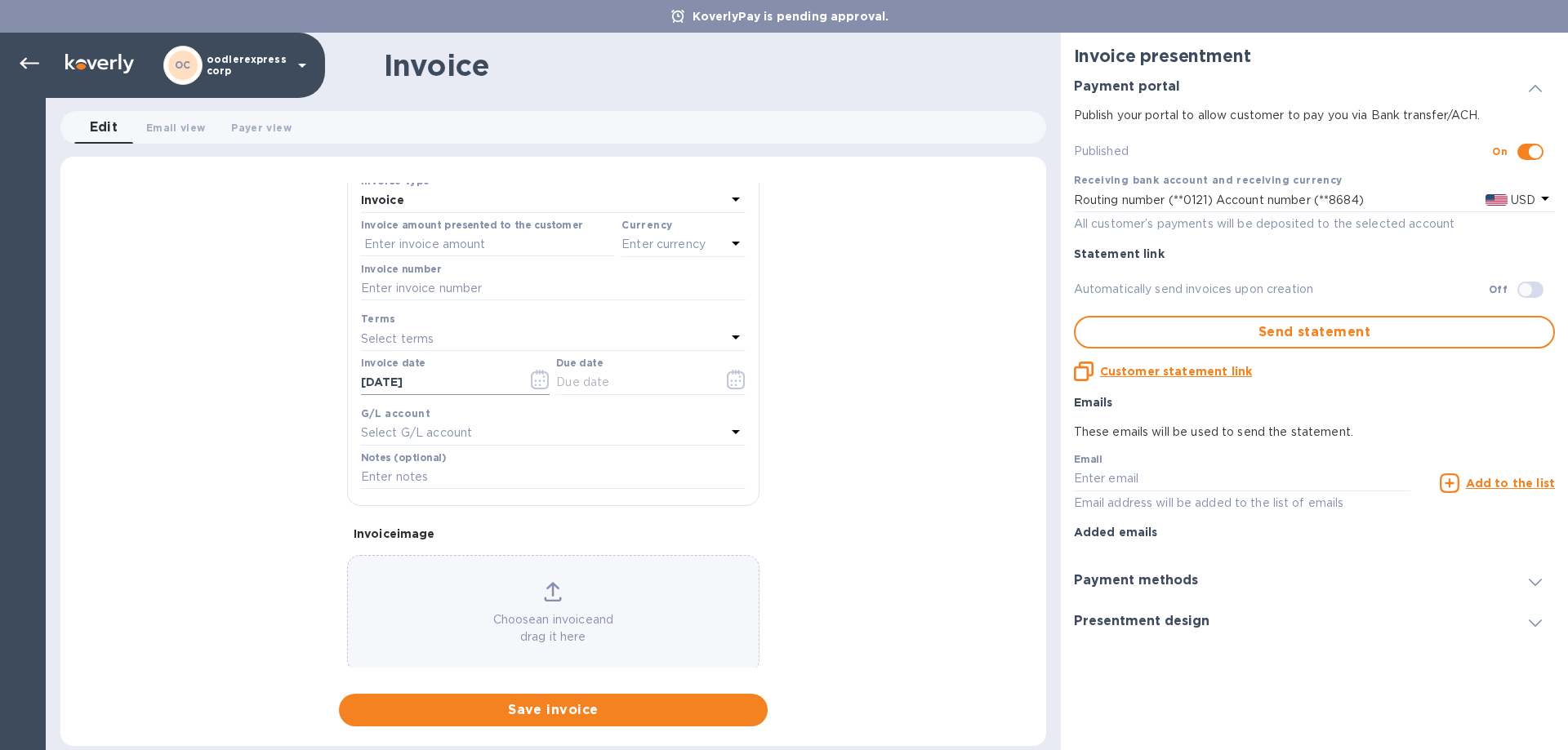
click at [445, 380] on input "07/17/2025" at bounding box center [437, 383] width 155 height 24
click at [531, 380] on icon "button" at bounding box center [540, 379] width 19 height 20
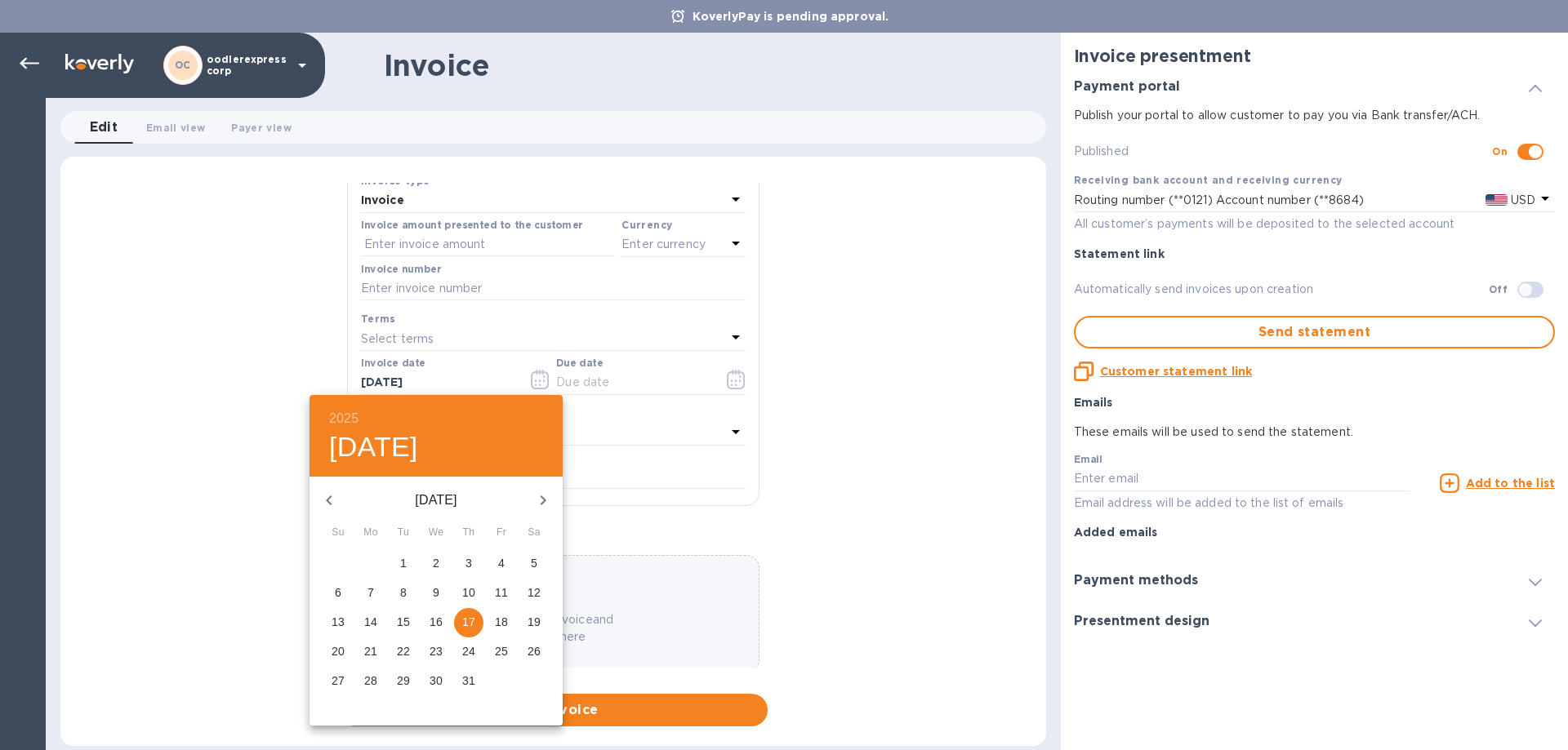
click at [377, 624] on p "14" at bounding box center [371, 621] width 13 height 16
type input "07/14/2025"
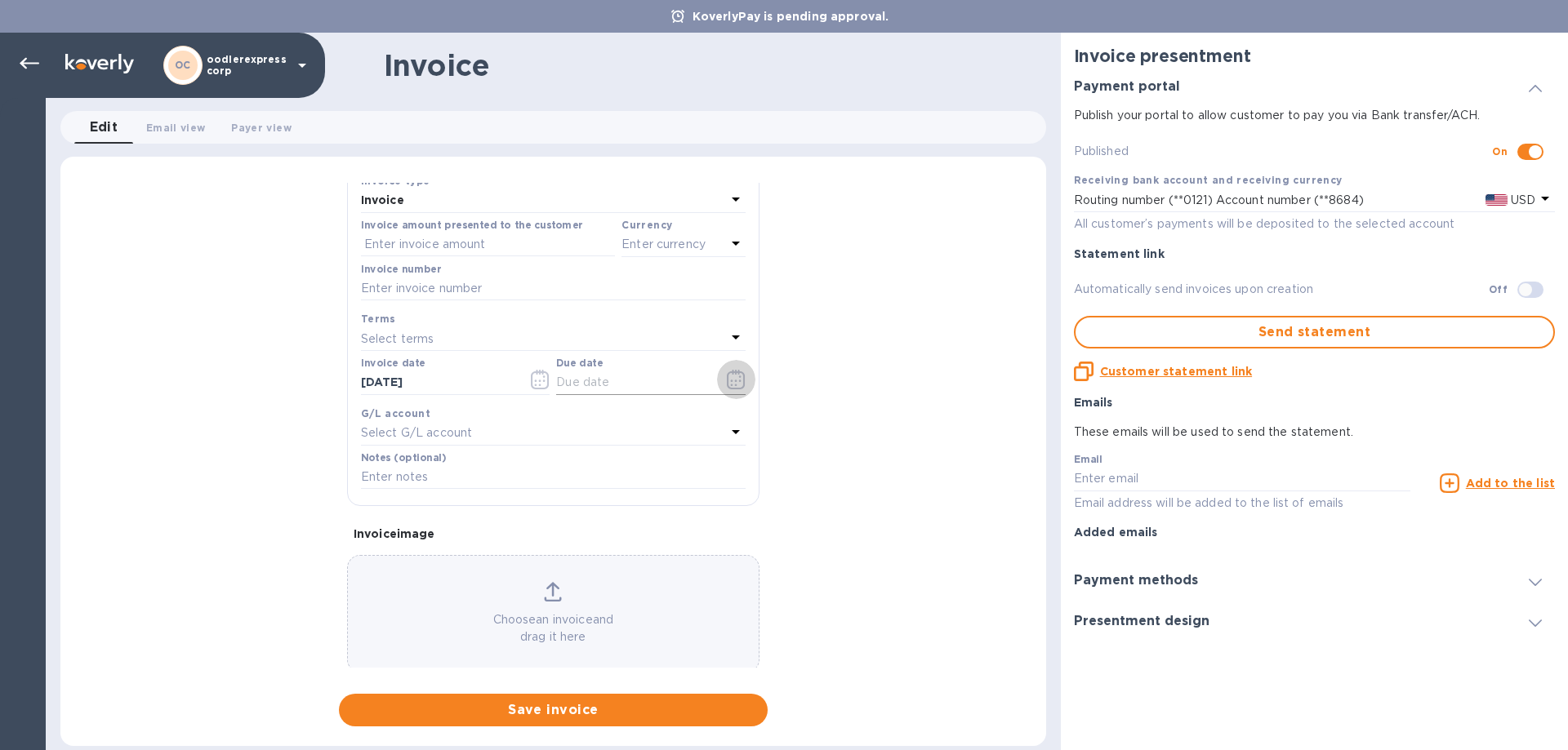
click at [727, 381] on icon "button" at bounding box center [735, 379] width 18 height 20
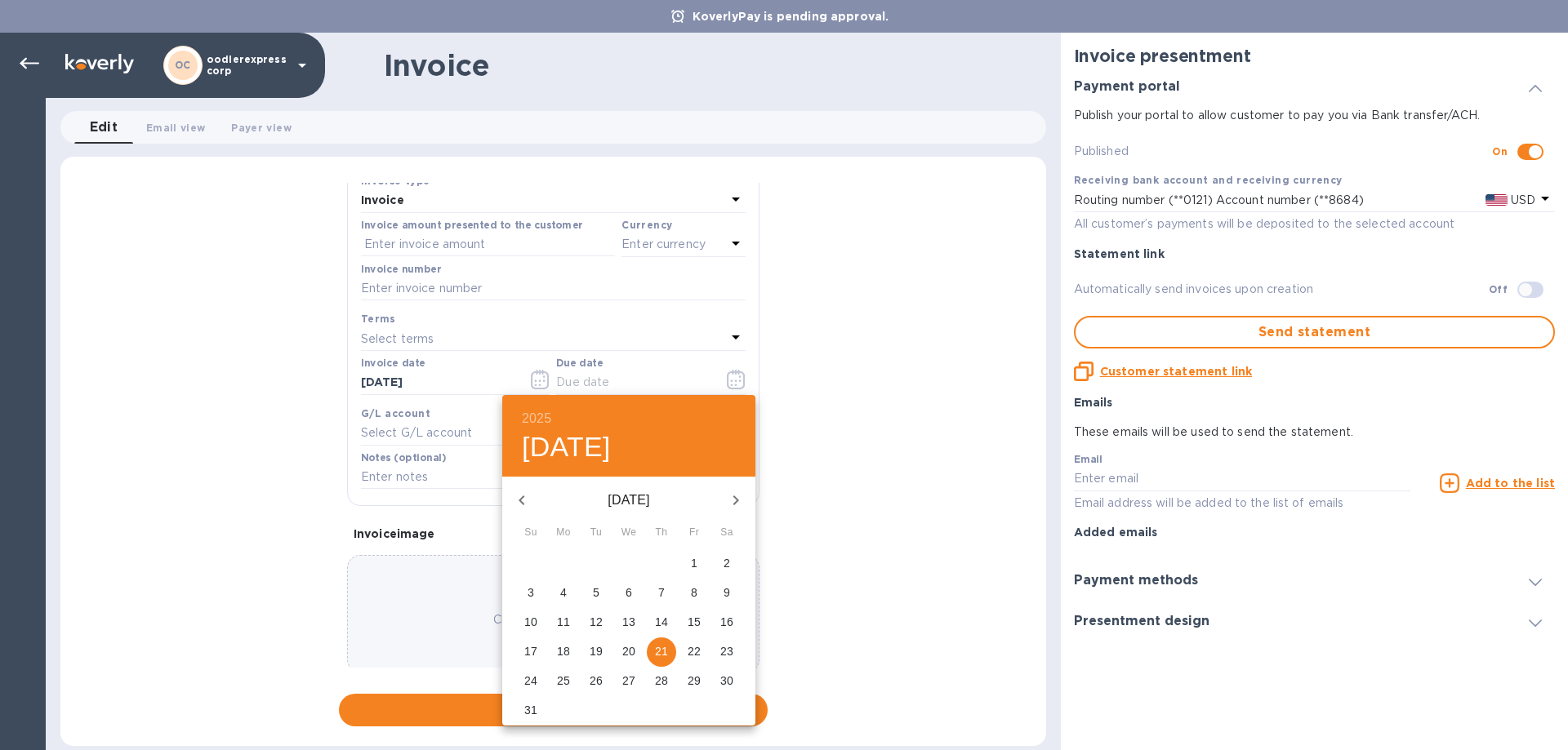
click at [671, 617] on span "14" at bounding box center [660, 621] width 29 height 16
type input "08/14/2025"
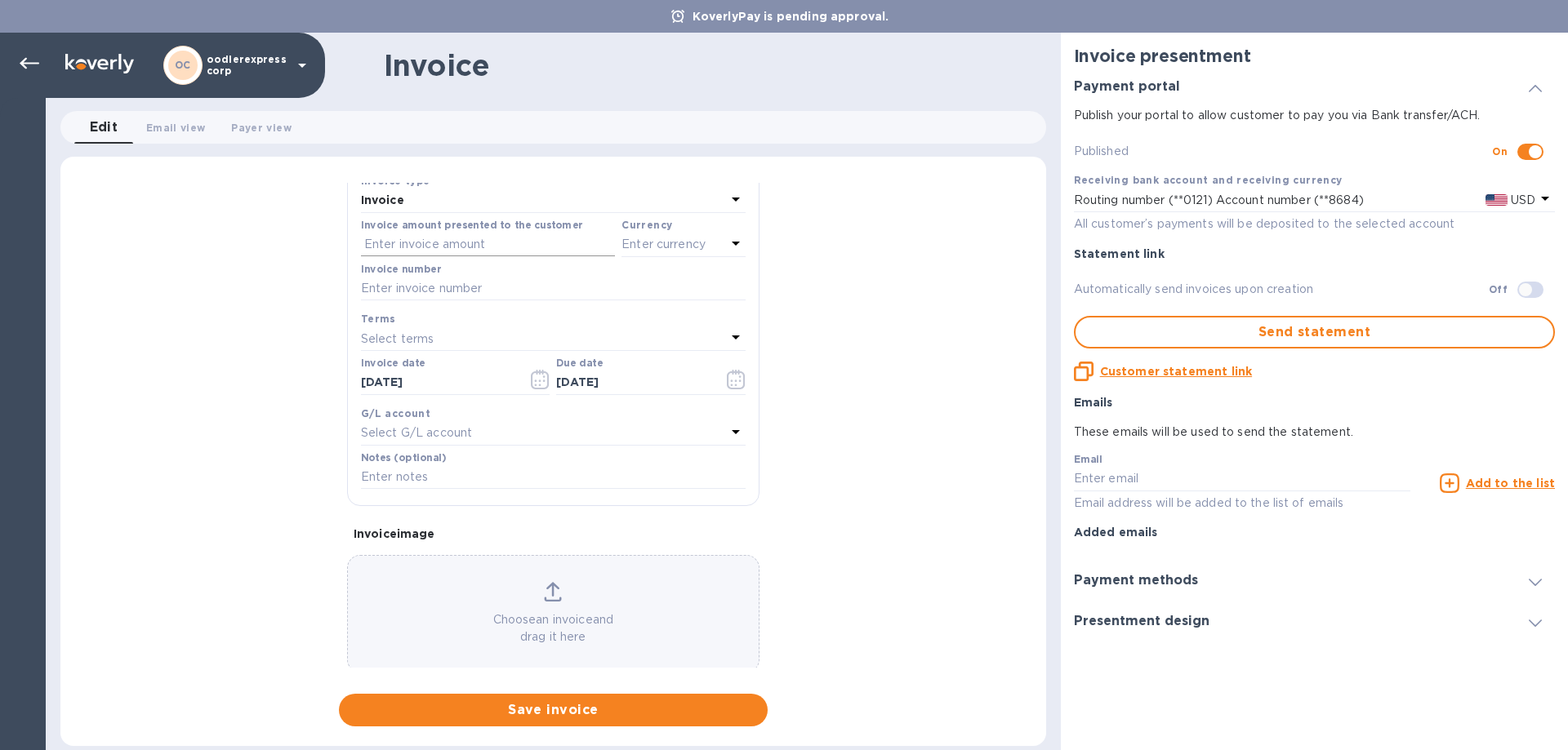
click at [461, 249] on input "text" at bounding box center [487, 244] width 254 height 24
click at [424, 280] on input "text" at bounding box center [553, 288] width 385 height 24
paste input "101024"
type input "101024"
click at [449, 251] on input "text" at bounding box center [487, 244] width 254 height 24
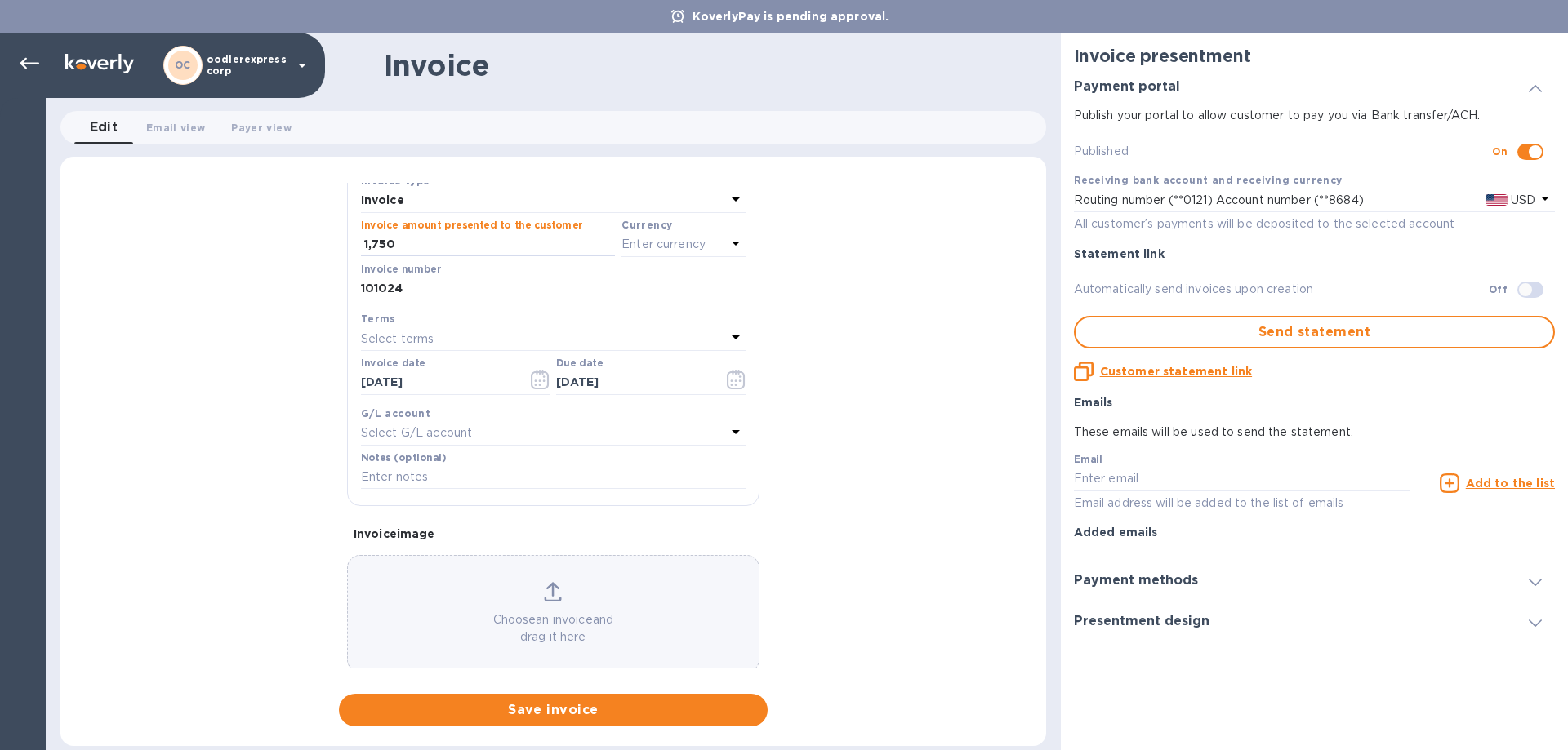
type input "1,750"
click at [726, 243] on icon at bounding box center [735, 243] width 20 height 20
click at [547, 276] on div "USD" at bounding box center [525, 286] width 132 height 23
click at [507, 593] on div "Choose an invoice and drag it here" at bounding box center [553, 613] width 410 height 64
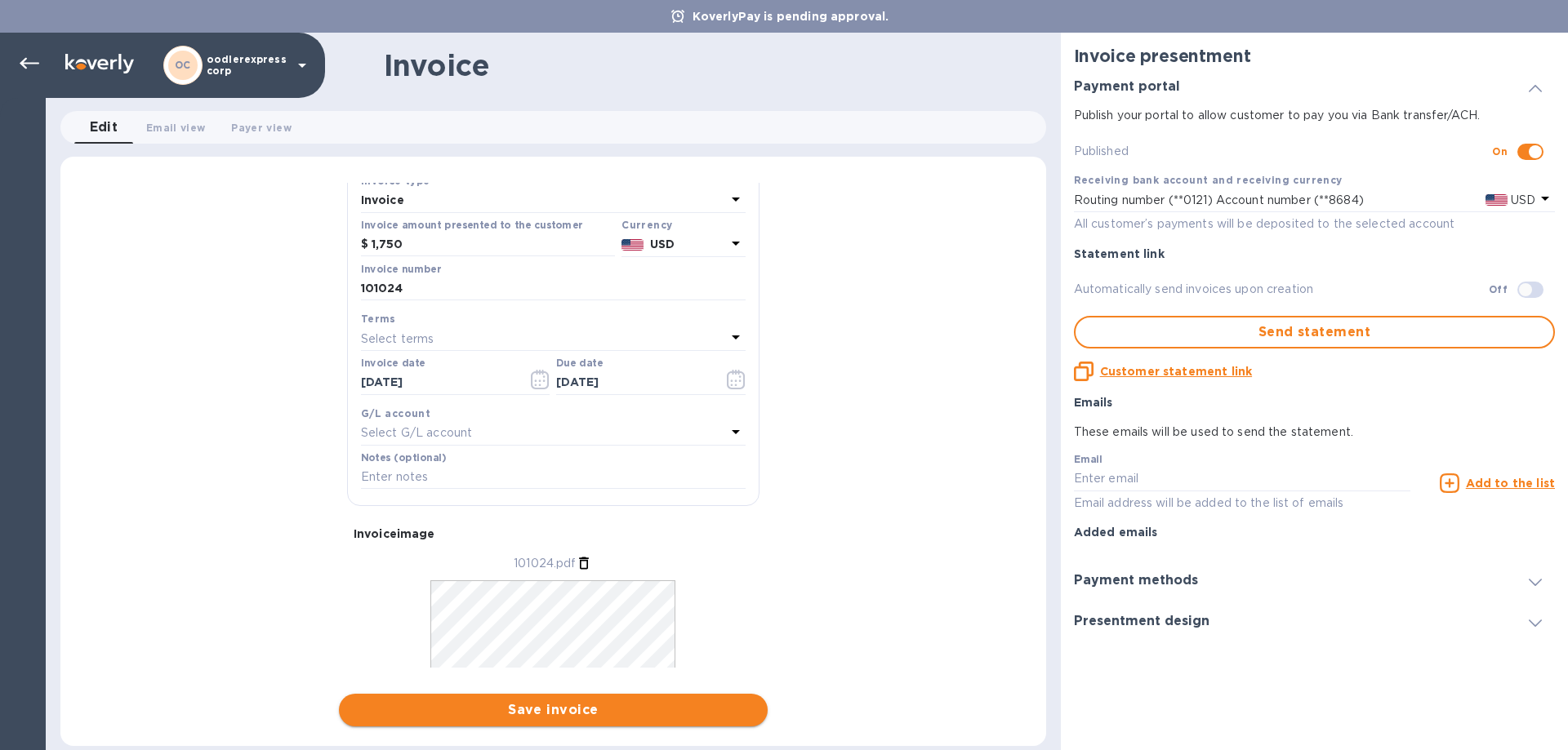
click at [605, 702] on span "Save invoice" at bounding box center [554, 710] width 403 height 20
click at [1499, 665] on icon "Close" at bounding box center [1503, 666] width 16 height 16
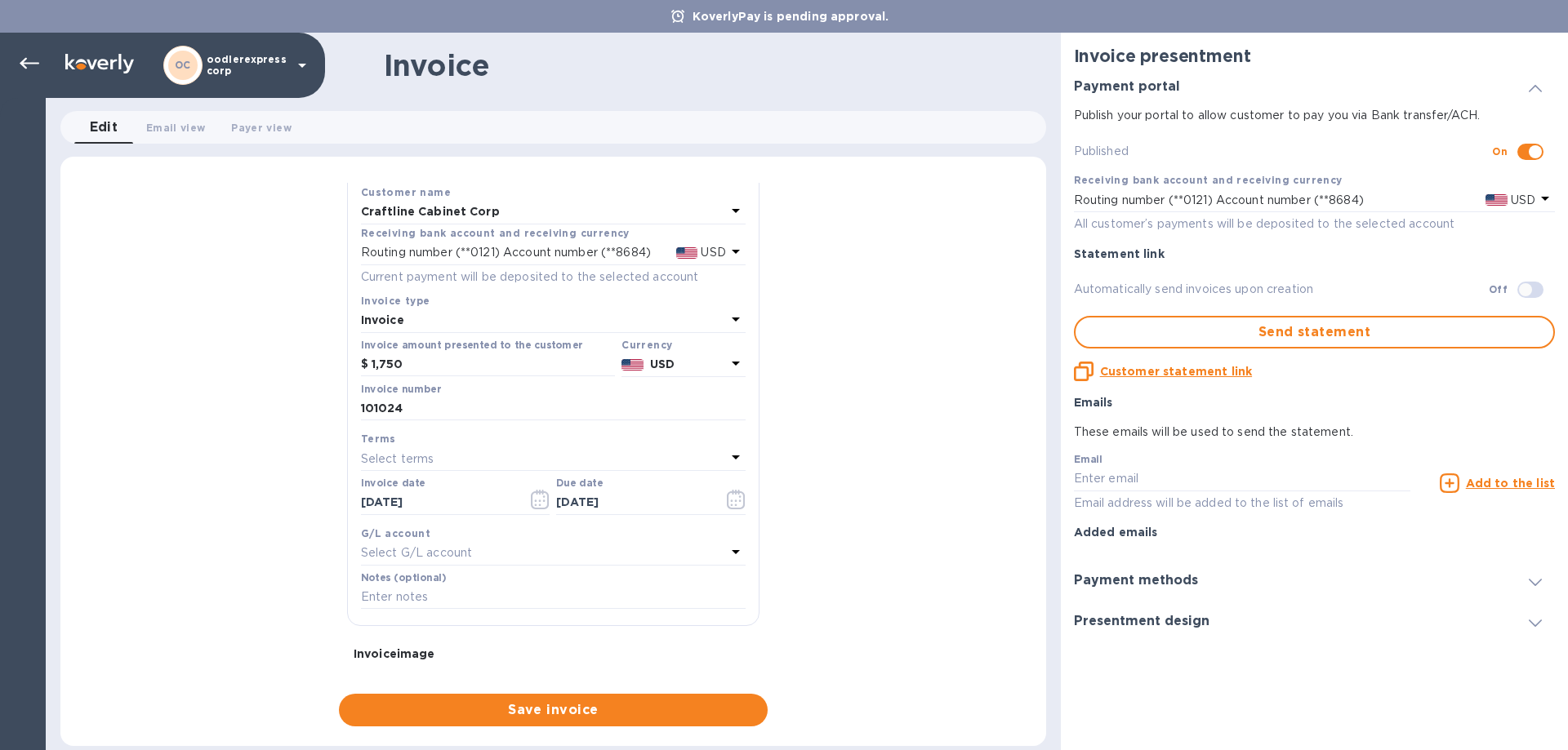
scroll to position [0, 0]
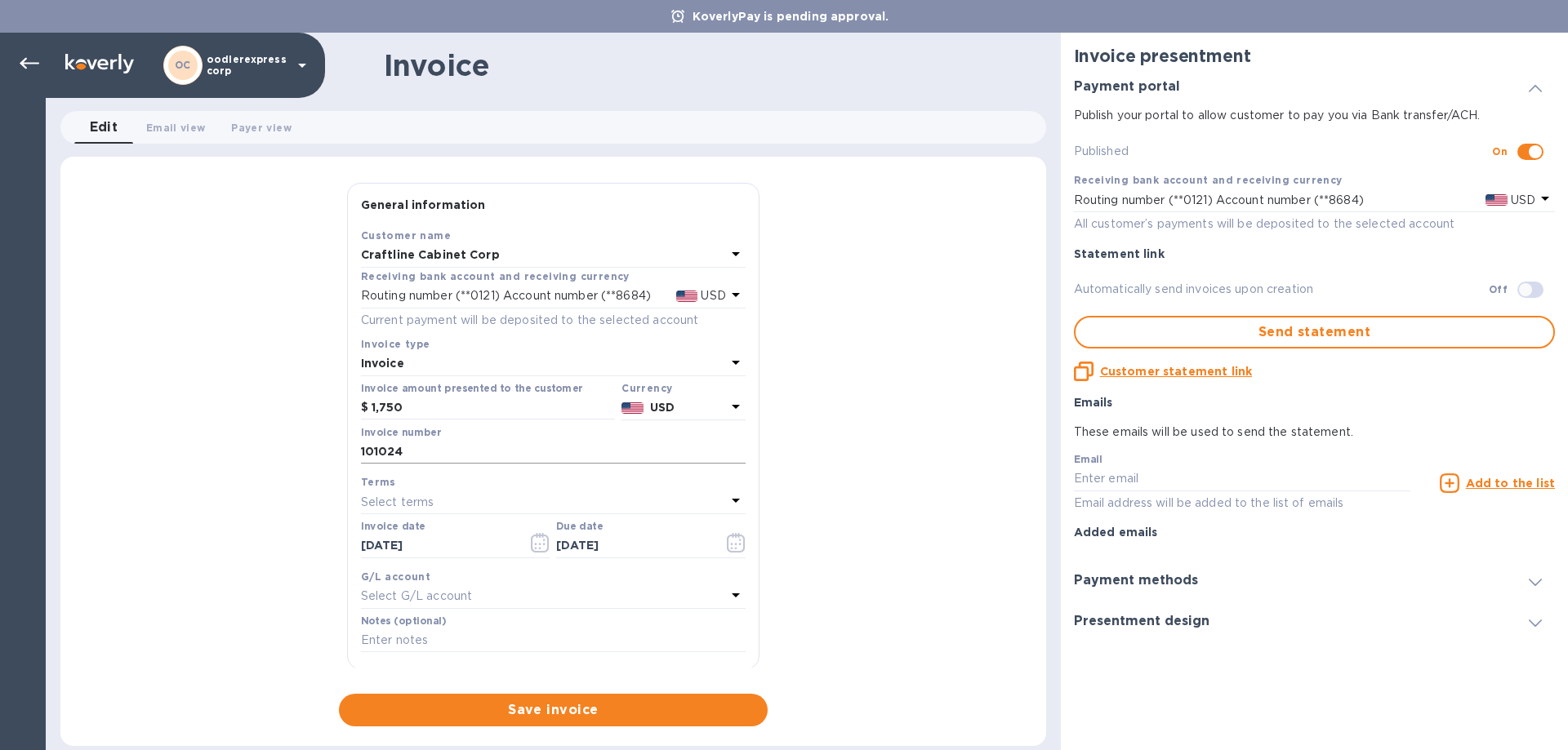
click at [424, 454] on input "101024" at bounding box center [553, 452] width 385 height 24
type input "1010245"
click at [478, 696] on div "General information Save Customer name Craftline Cabinet Corp Receiving bank ac…" at bounding box center [553, 454] width 985 height 543
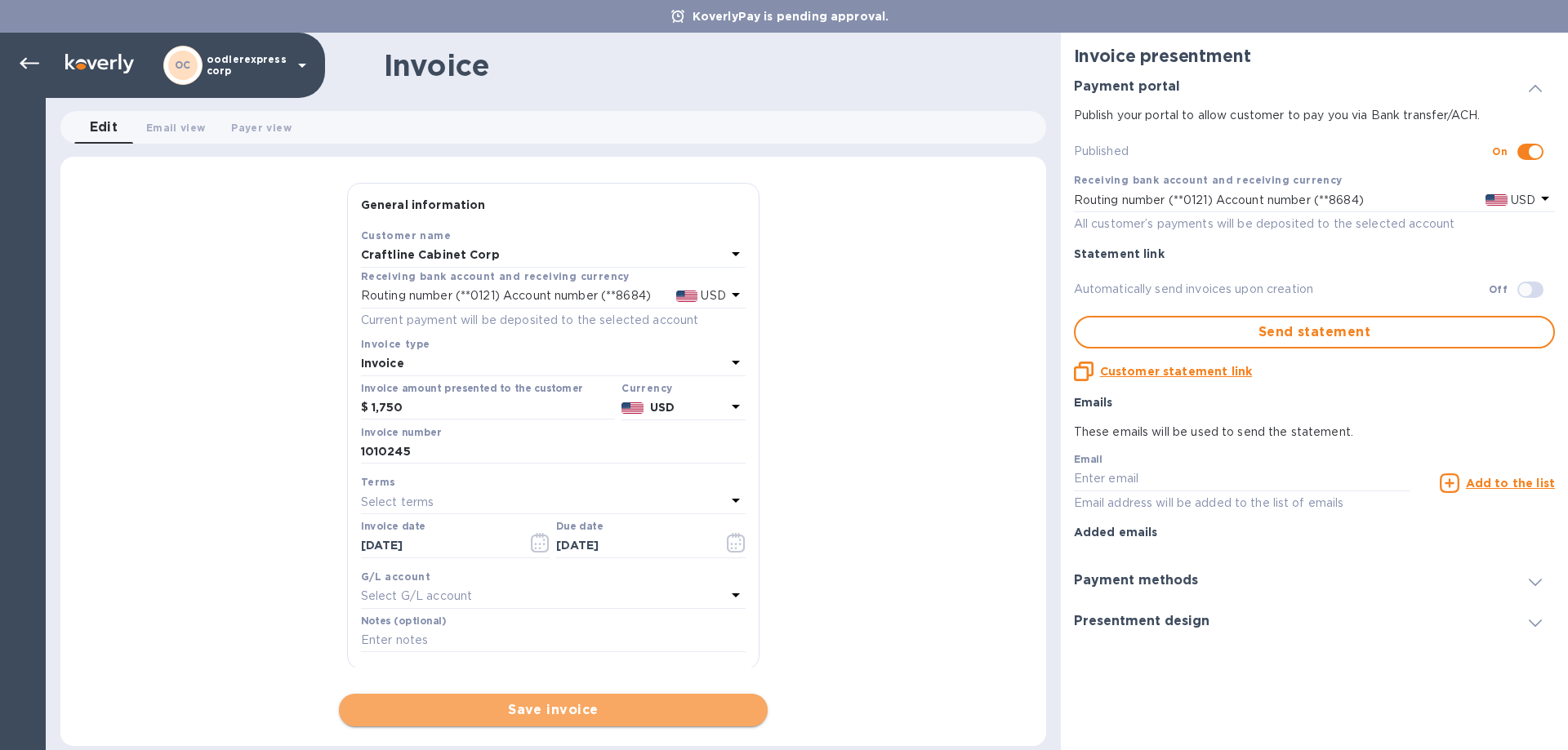
click at [480, 702] on span "Save invoice" at bounding box center [554, 710] width 403 height 20
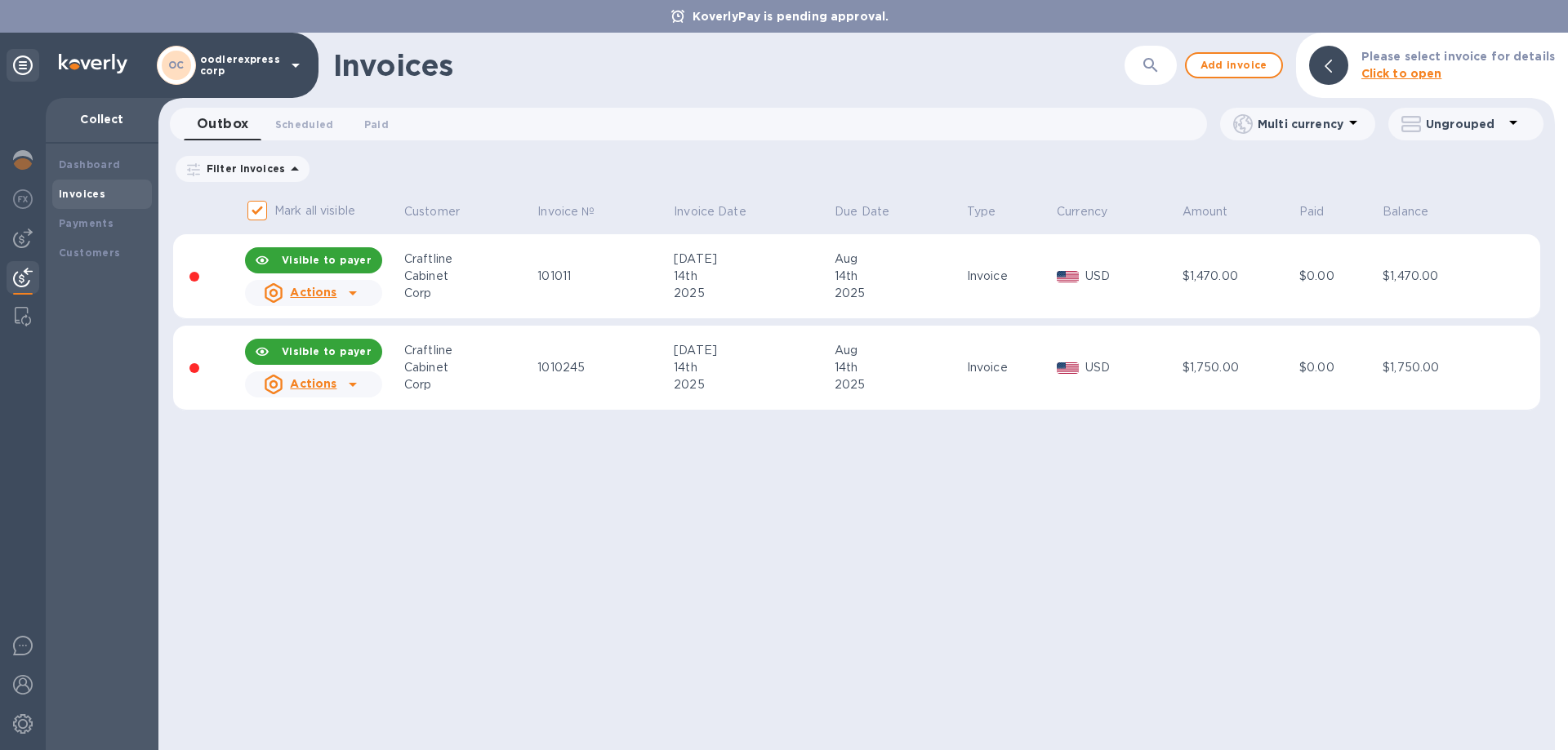
click at [471, 361] on div "Cabinet" at bounding box center [467, 368] width 128 height 17
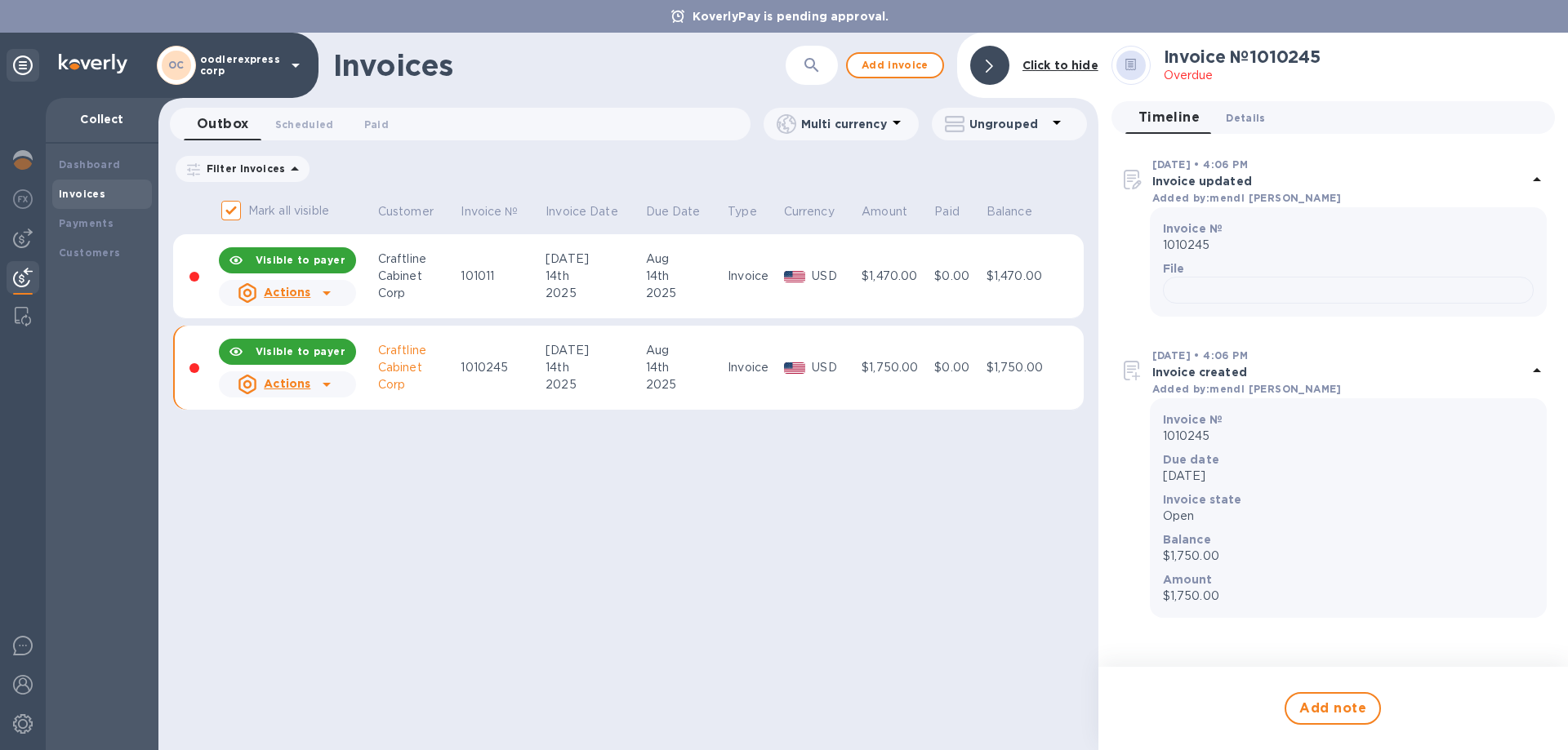
click at [1246, 112] on span "Details 0" at bounding box center [1245, 118] width 39 height 17
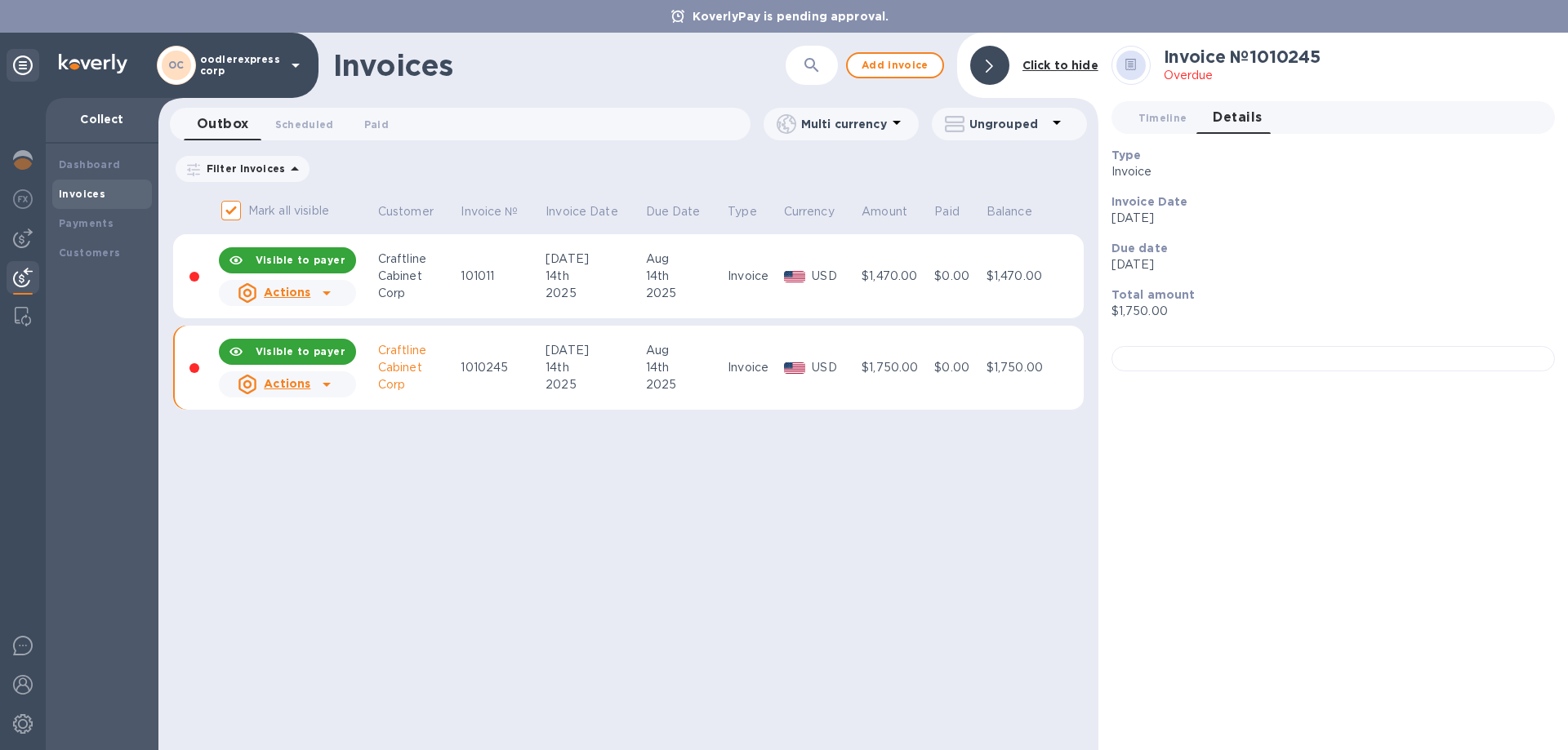
click at [424, 274] on div "Cabinet" at bounding box center [418, 276] width 79 height 17
click at [716, 390] on div "2025" at bounding box center [684, 385] width 78 height 17
drag, startPoint x: 1174, startPoint y: 99, endPoint x: 1173, endPoint y: 112, distance: 13.0
click at [1174, 111] on div "Invoice № 1010245 Overdue Timeline 0 Details 0 Type Invoice Invoice Date Jul 14…" at bounding box center [1332, 215] width 443 height 339
click at [1173, 112] on span "Timeline 0" at bounding box center [1162, 118] width 49 height 17
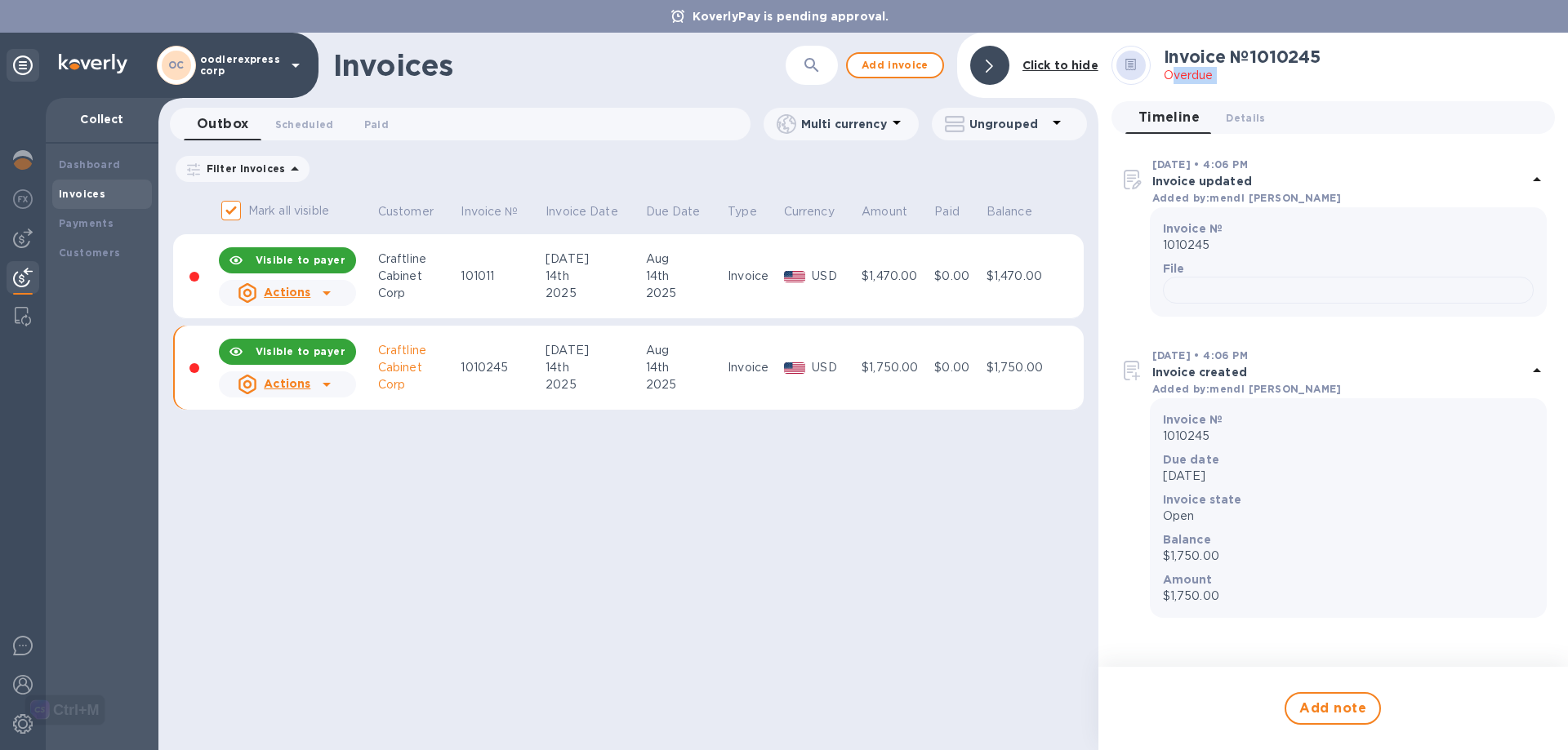
scroll to position [419, 0]
click at [331, 383] on icon at bounding box center [326, 384] width 20 height 20
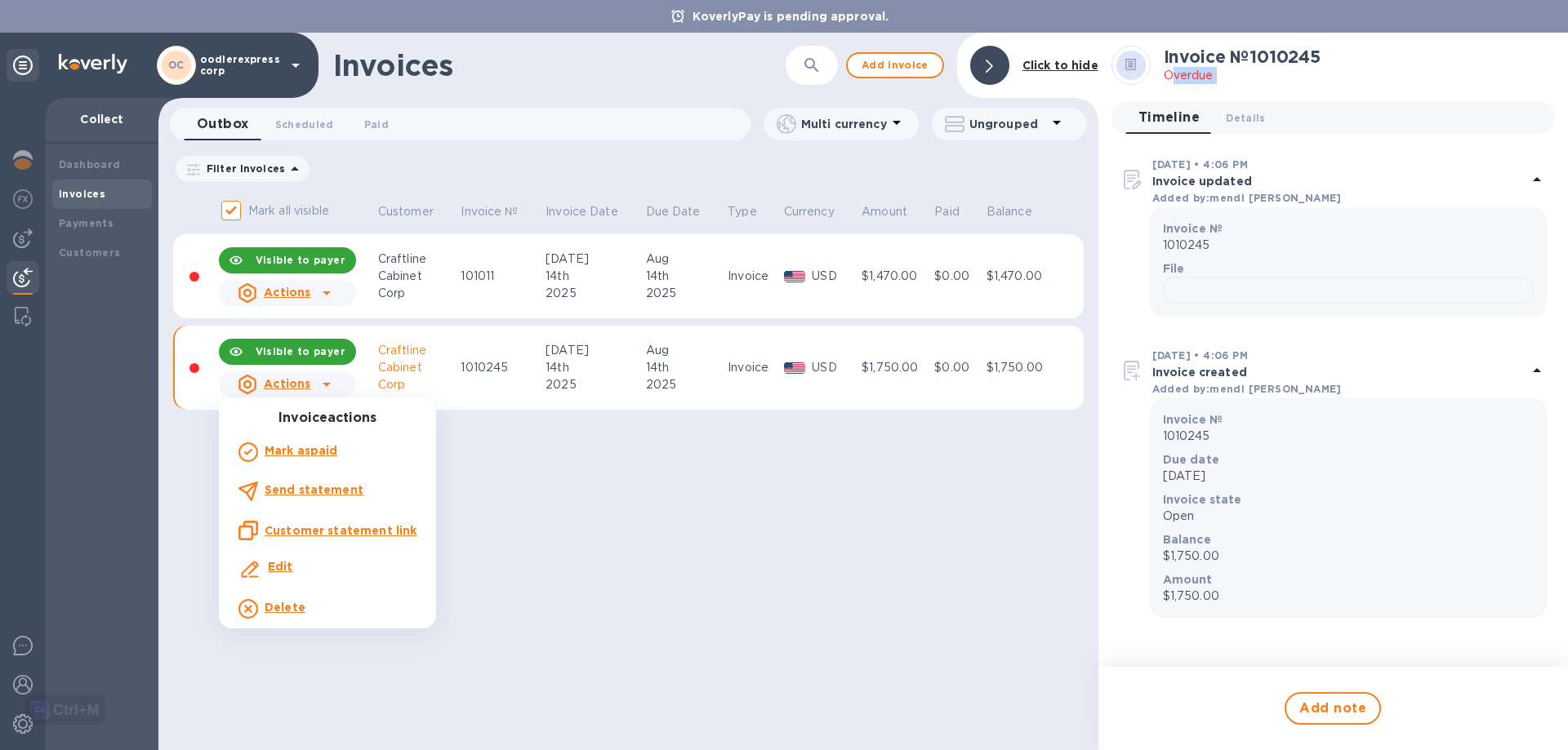
click at [299, 574] on div "Edit" at bounding box center [327, 569] width 185 height 29
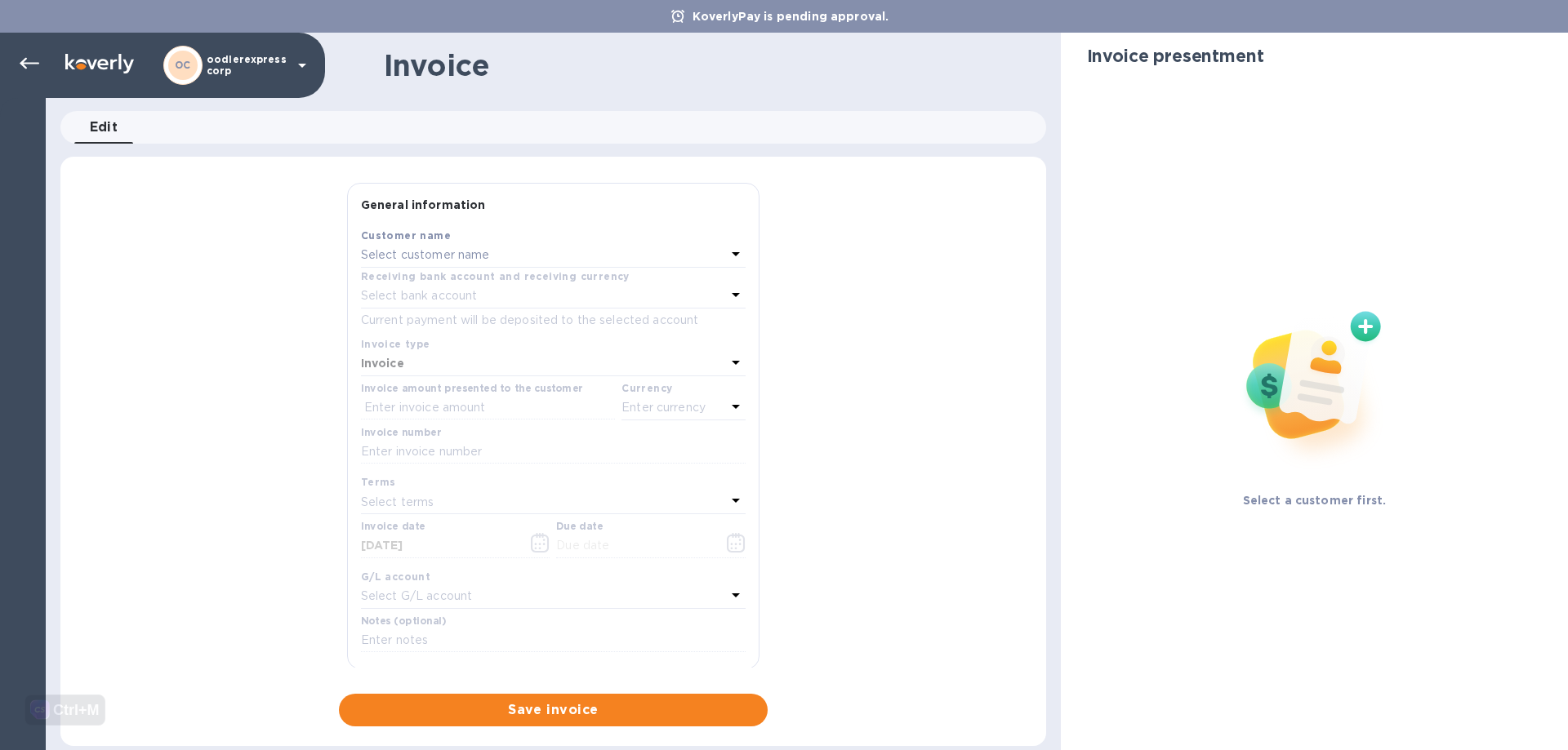
type input "07/14/2025"
type input "08/14/2025"
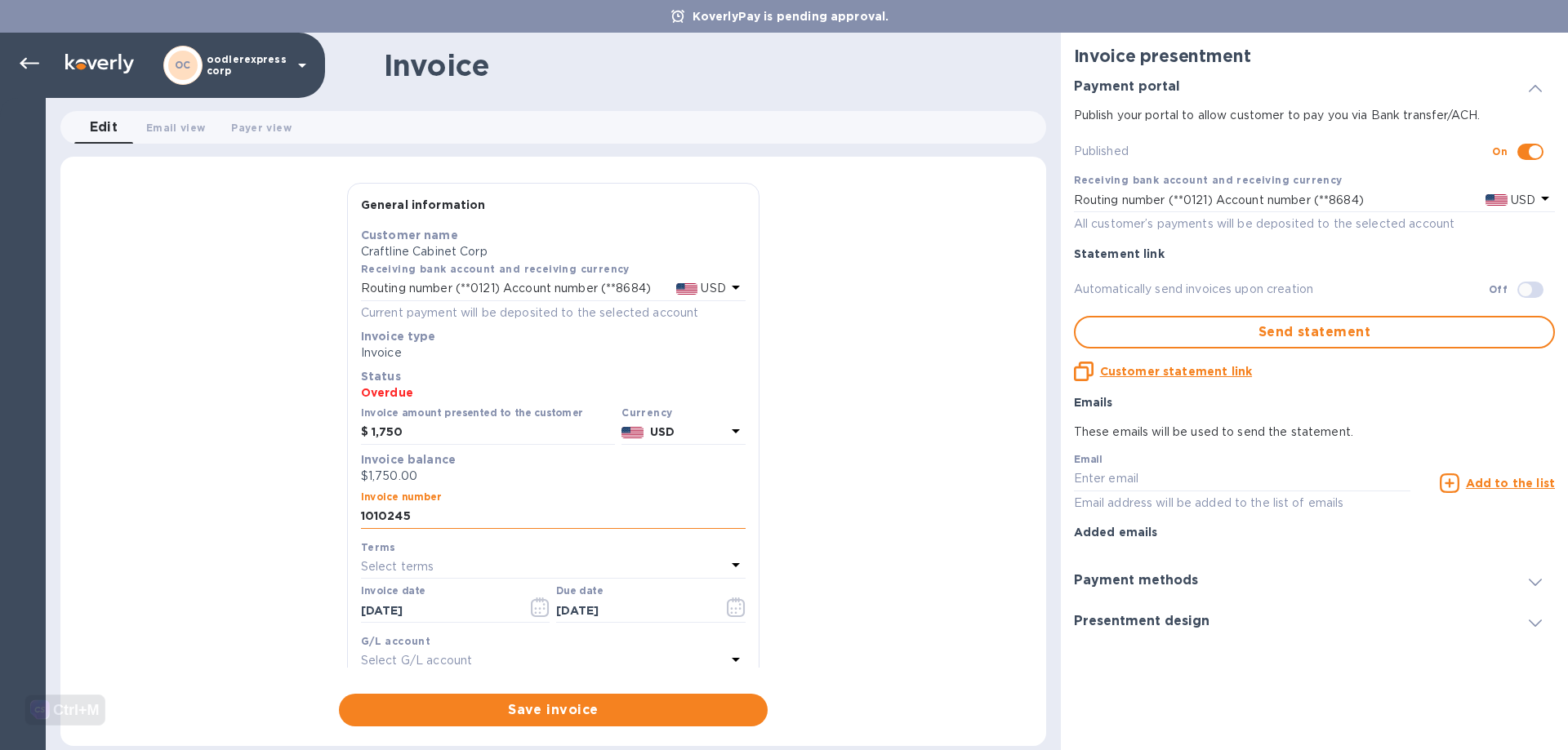
click at [424, 518] on input "1010245" at bounding box center [553, 517] width 385 height 24
type input "101024"
click at [489, 702] on span "Save invoice" at bounding box center [554, 710] width 403 height 20
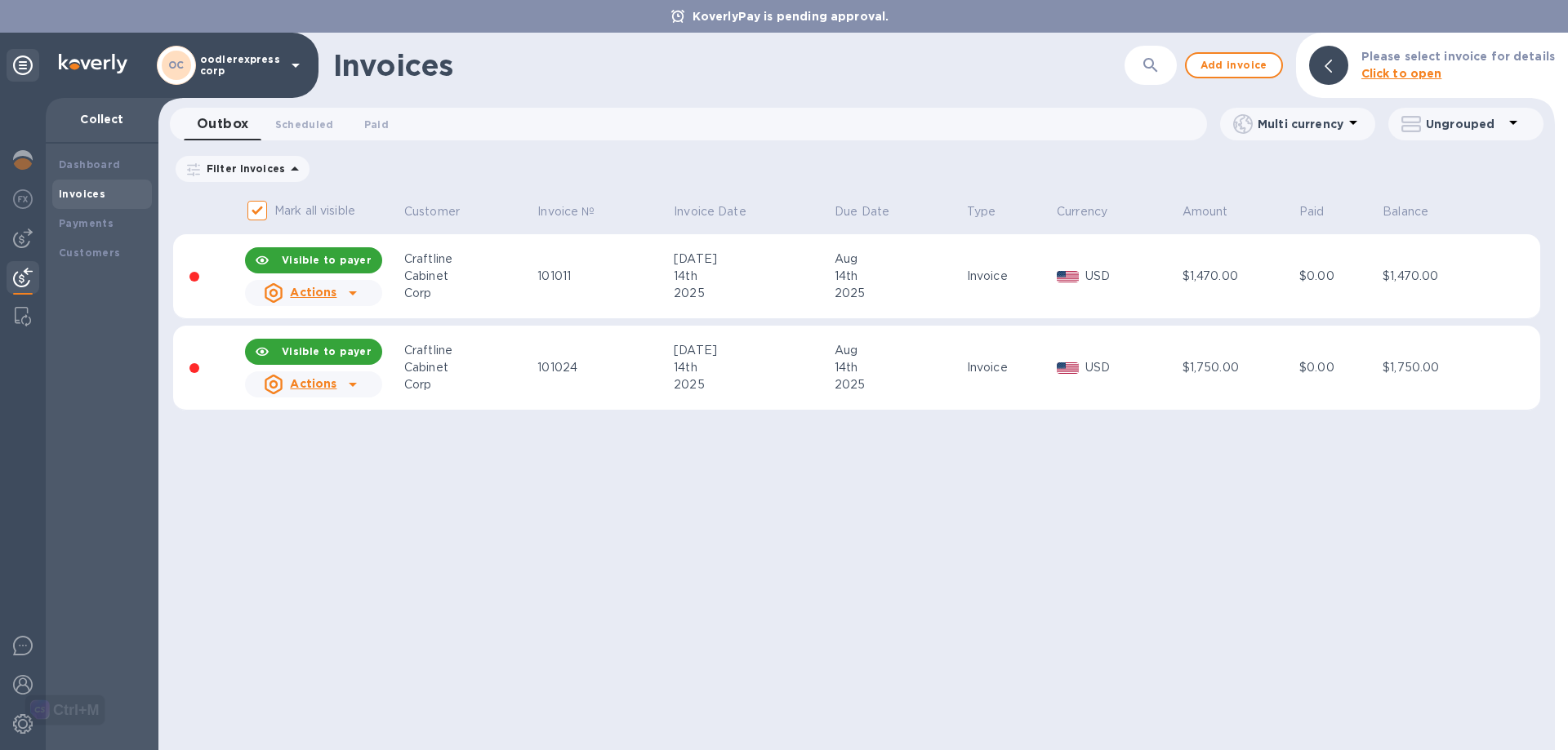
click at [364, 293] on div at bounding box center [353, 293] width 26 height 26
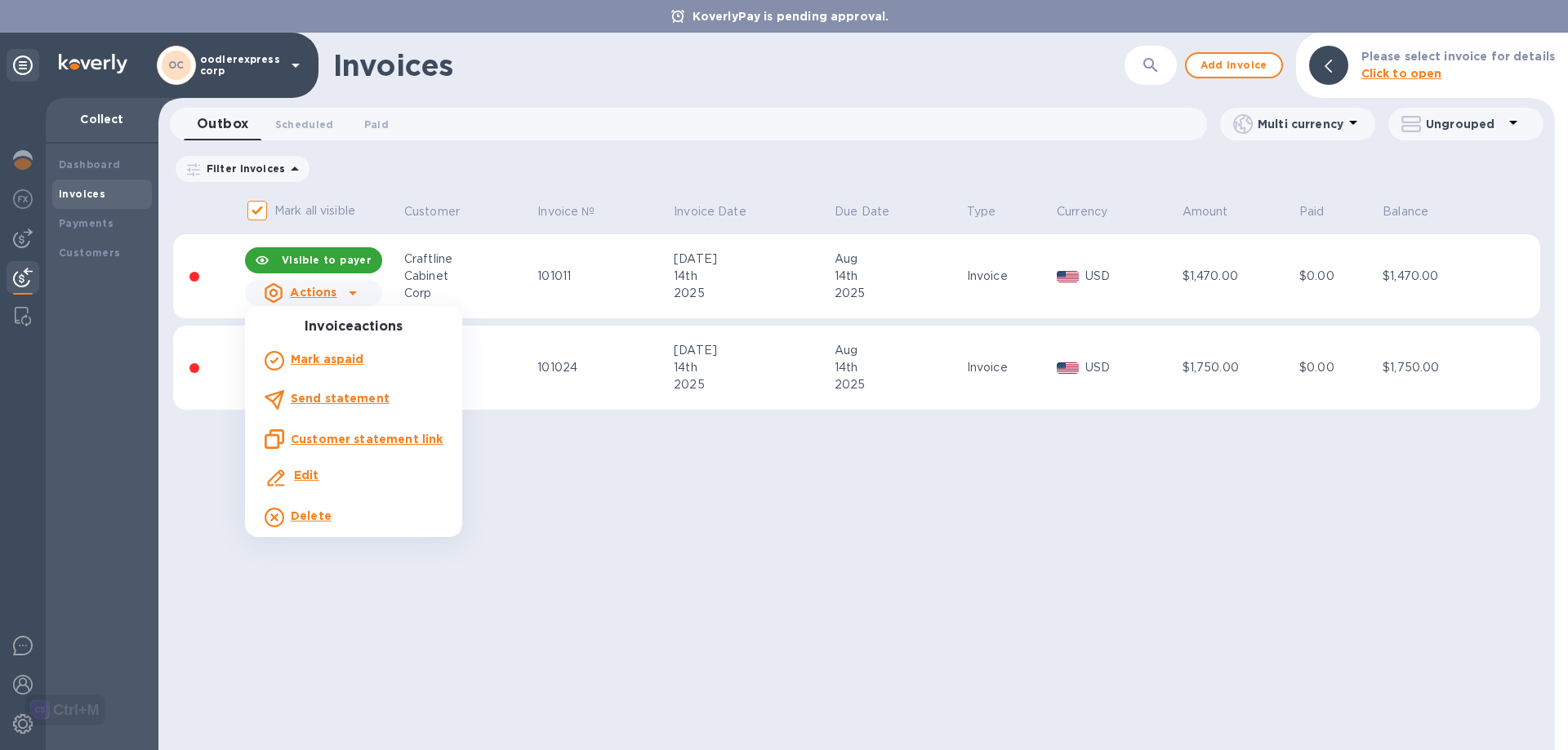
click at [520, 486] on div at bounding box center [784, 375] width 1568 height 750
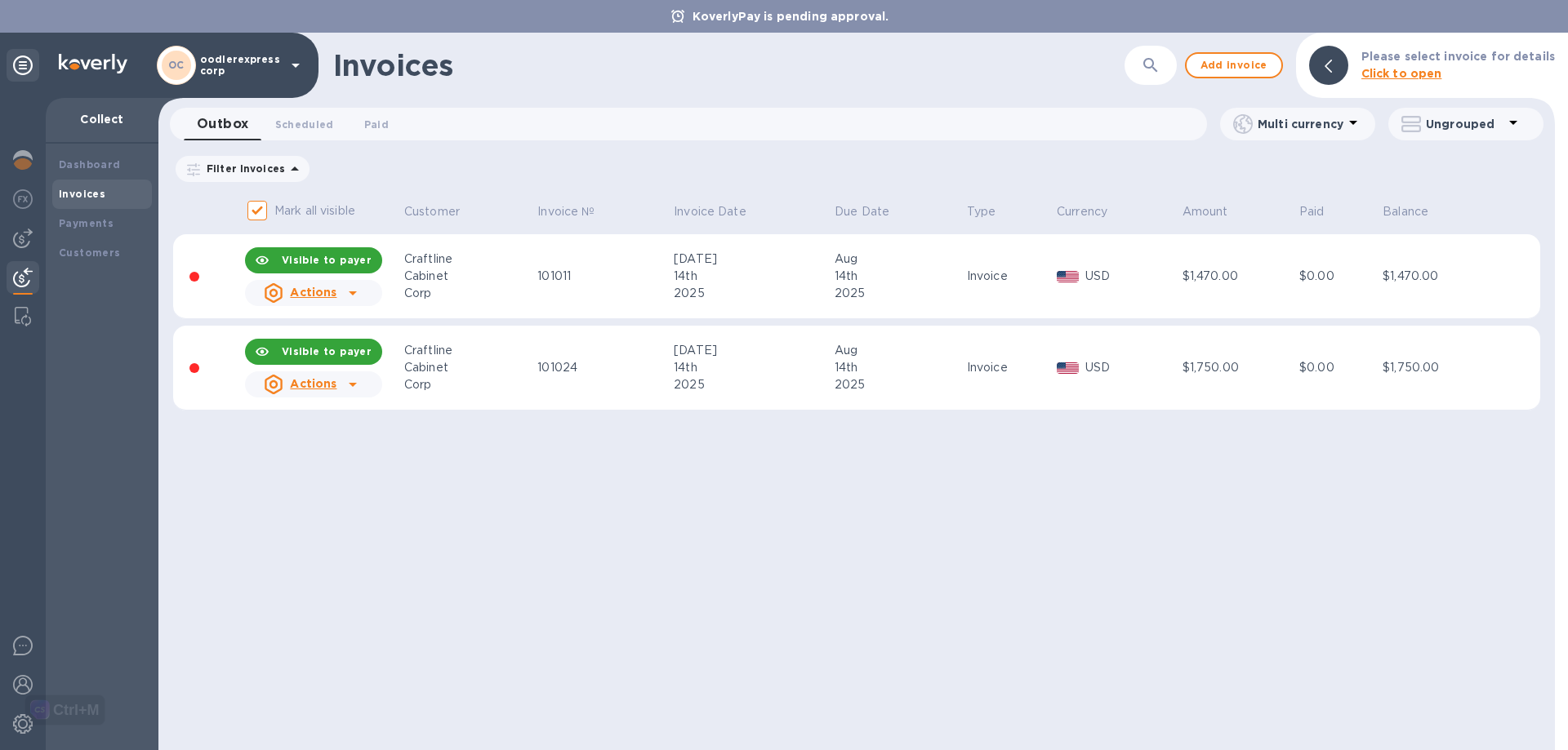
click at [352, 286] on icon at bounding box center [352, 292] width 20 height 20
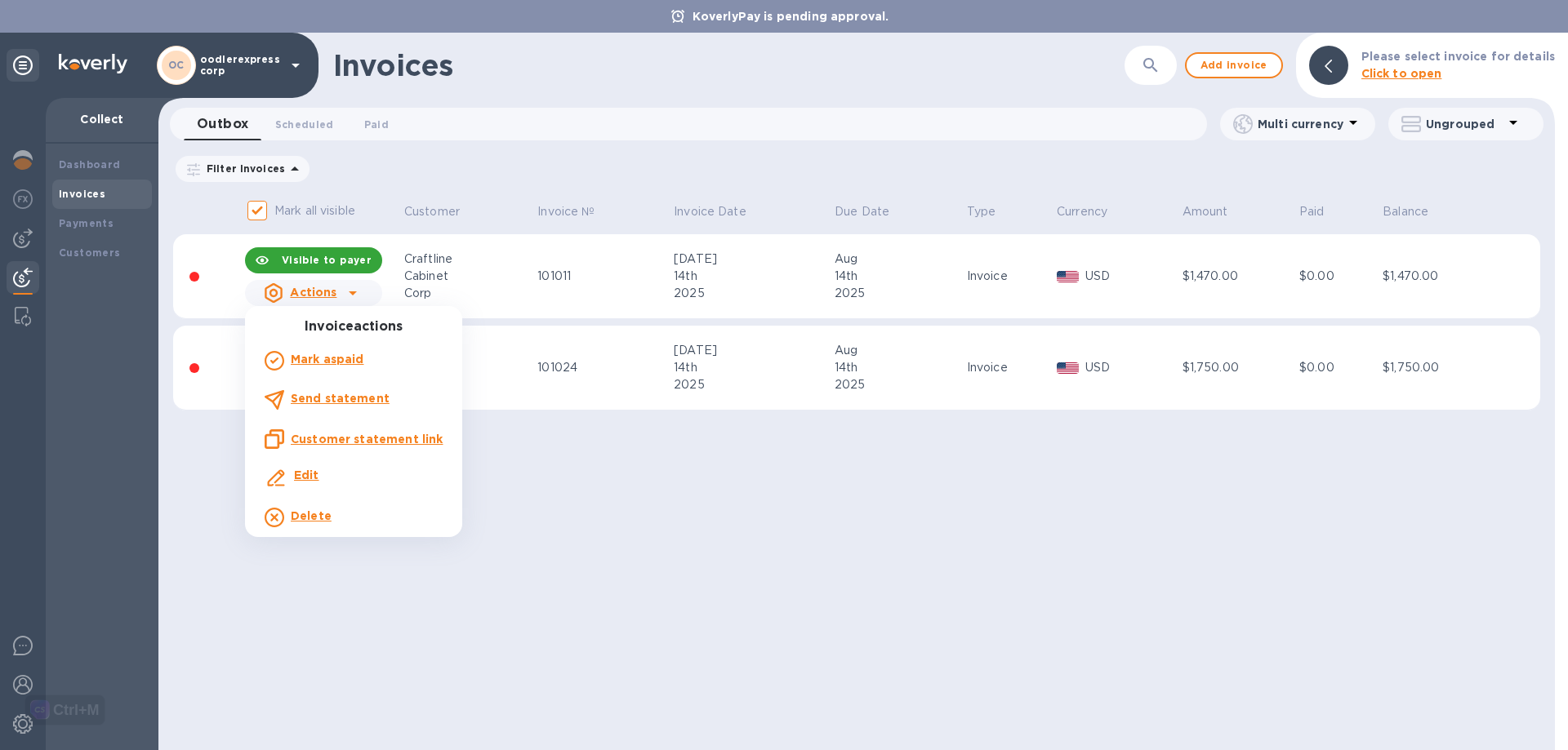
click at [588, 494] on div at bounding box center [784, 375] width 1568 height 750
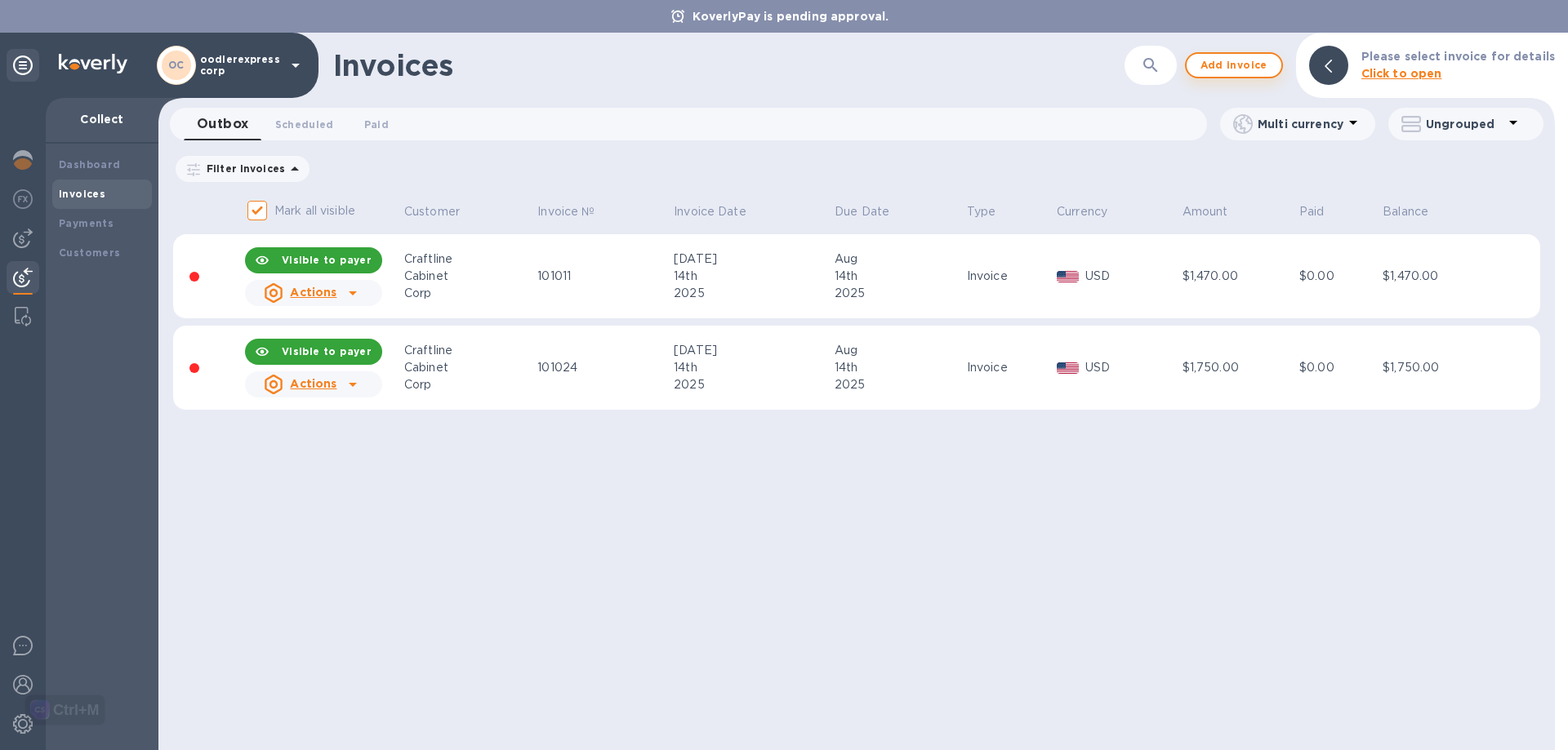
click at [1209, 77] on button "Add invoice" at bounding box center [1234, 66] width 98 height 26
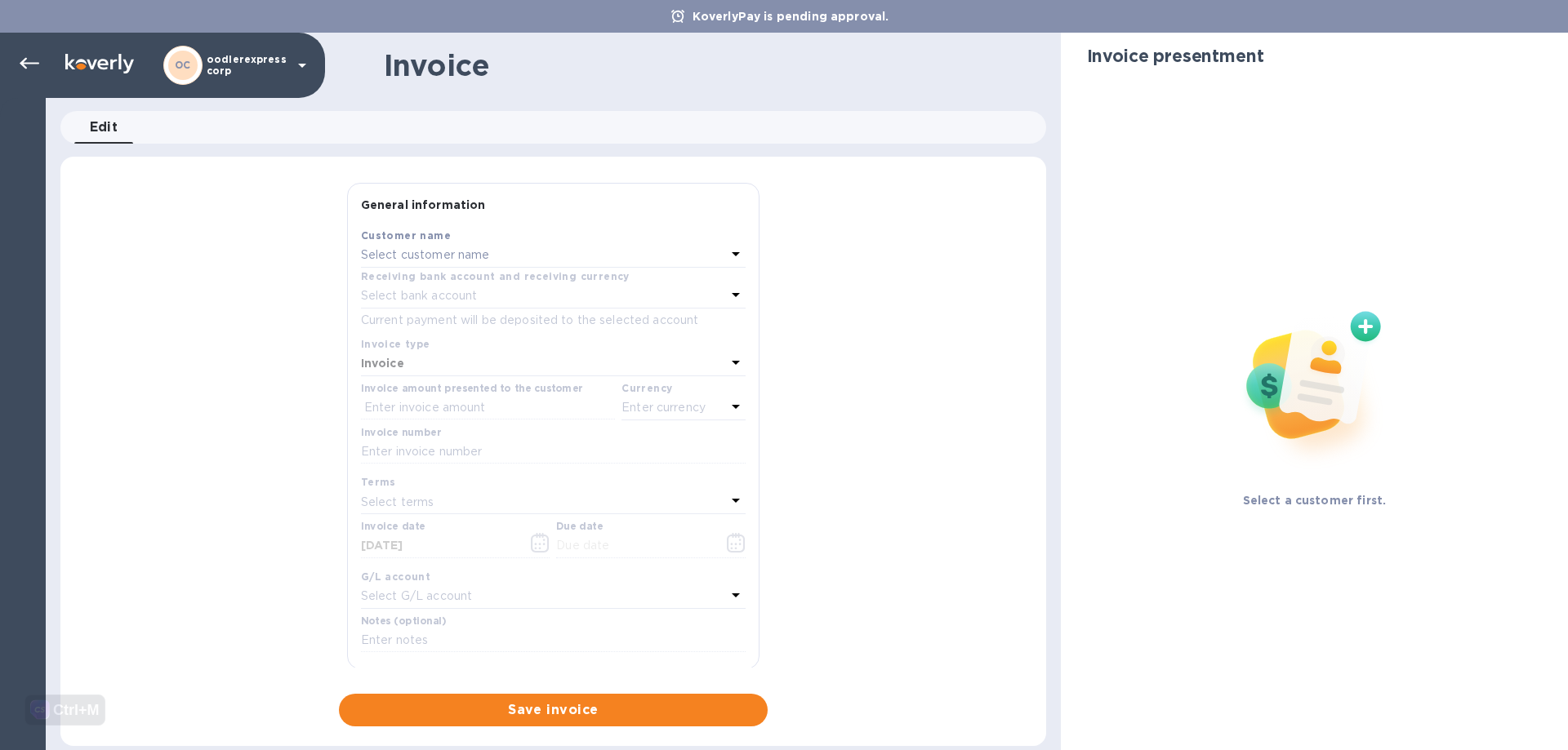
click at [417, 251] on p "Select customer name" at bounding box center [425, 255] width 129 height 17
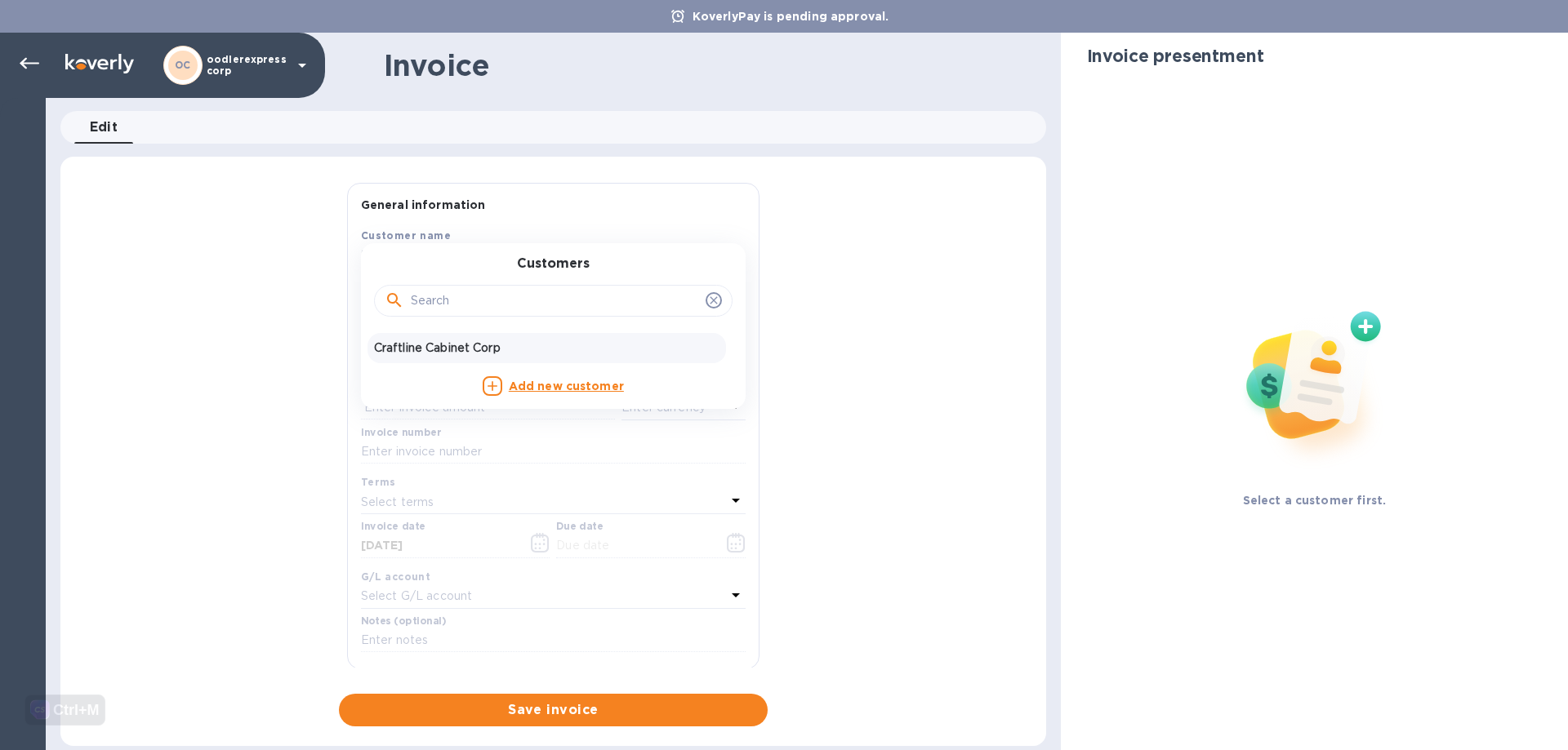
click at [441, 343] on p "Craftline Cabinet Corp" at bounding box center [546, 348] width 346 height 17
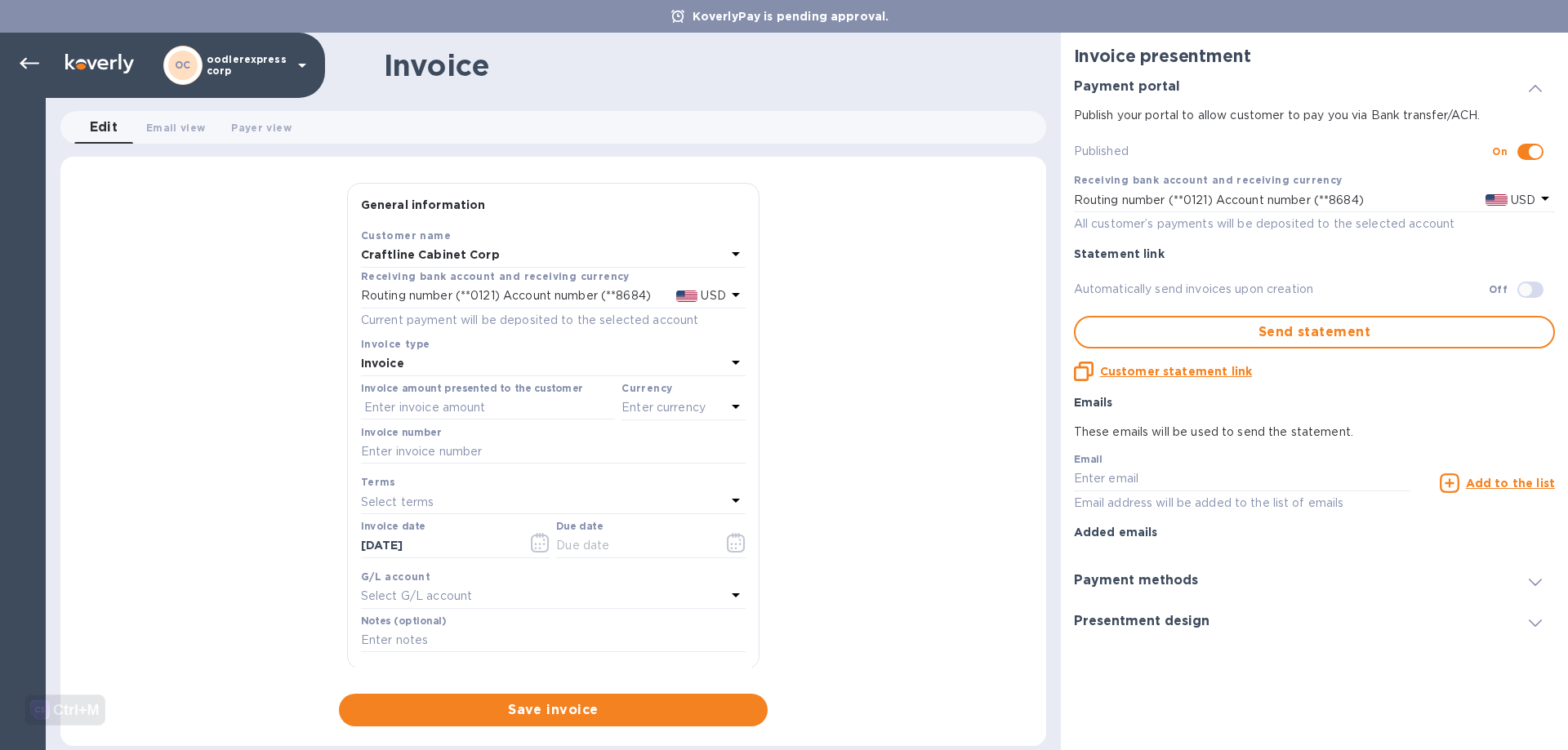
click at [432, 361] on div "Invoice" at bounding box center [543, 364] width 365 height 22
click at [407, 366] on div "Invoice type" at bounding box center [553, 373] width 346 height 16
click at [410, 400] on p "Invoice" at bounding box center [546, 401] width 346 height 17
drag, startPoint x: 413, startPoint y: 410, endPoint x: 408, endPoint y: 417, distance: 8.6
click at [410, 415] on input "text" at bounding box center [487, 408] width 254 height 24
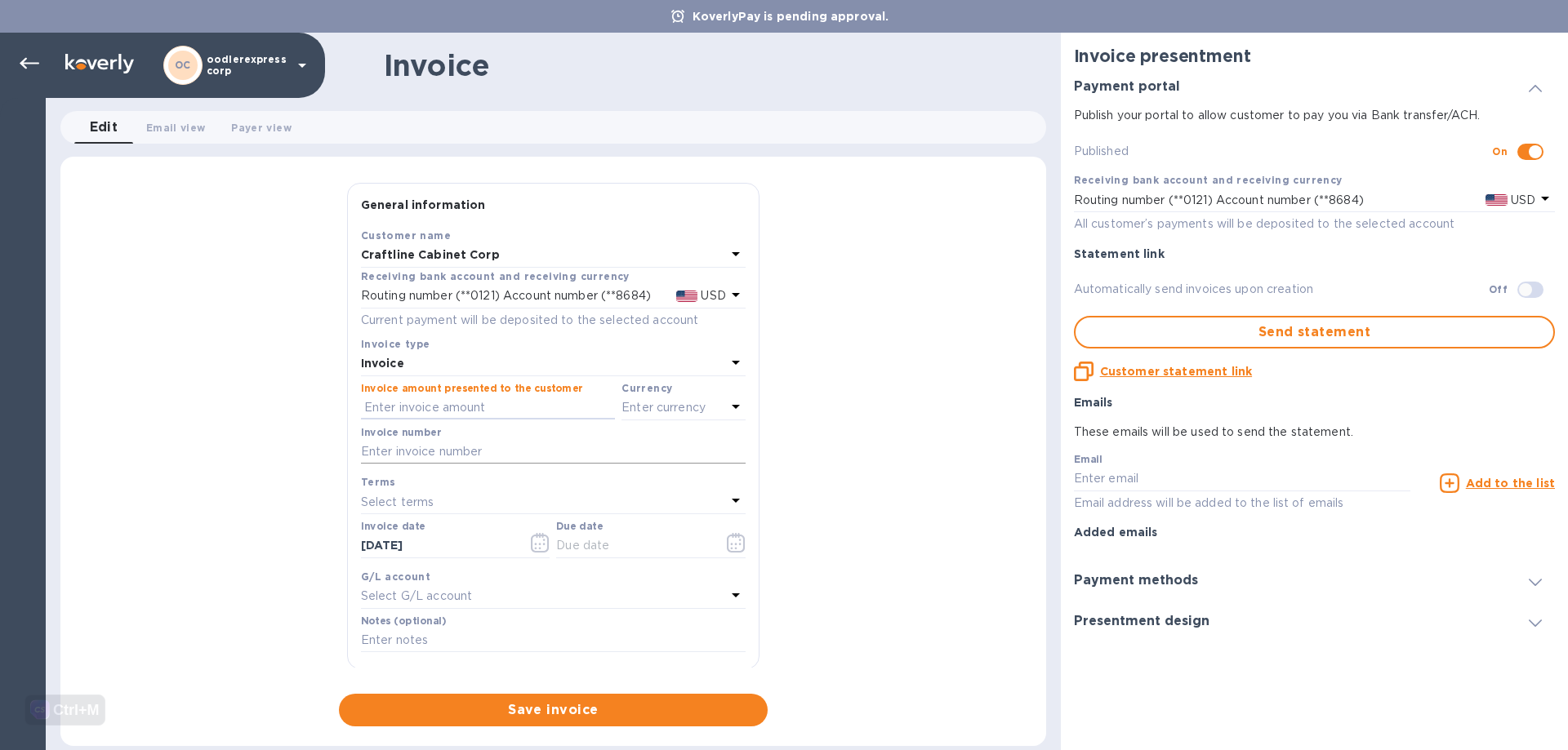
click at [399, 451] on input "text" at bounding box center [553, 452] width 385 height 24
paste input "101081"
type input "101081"
click at [411, 398] on input "text" at bounding box center [487, 408] width 254 height 24
type input "1,750.0"
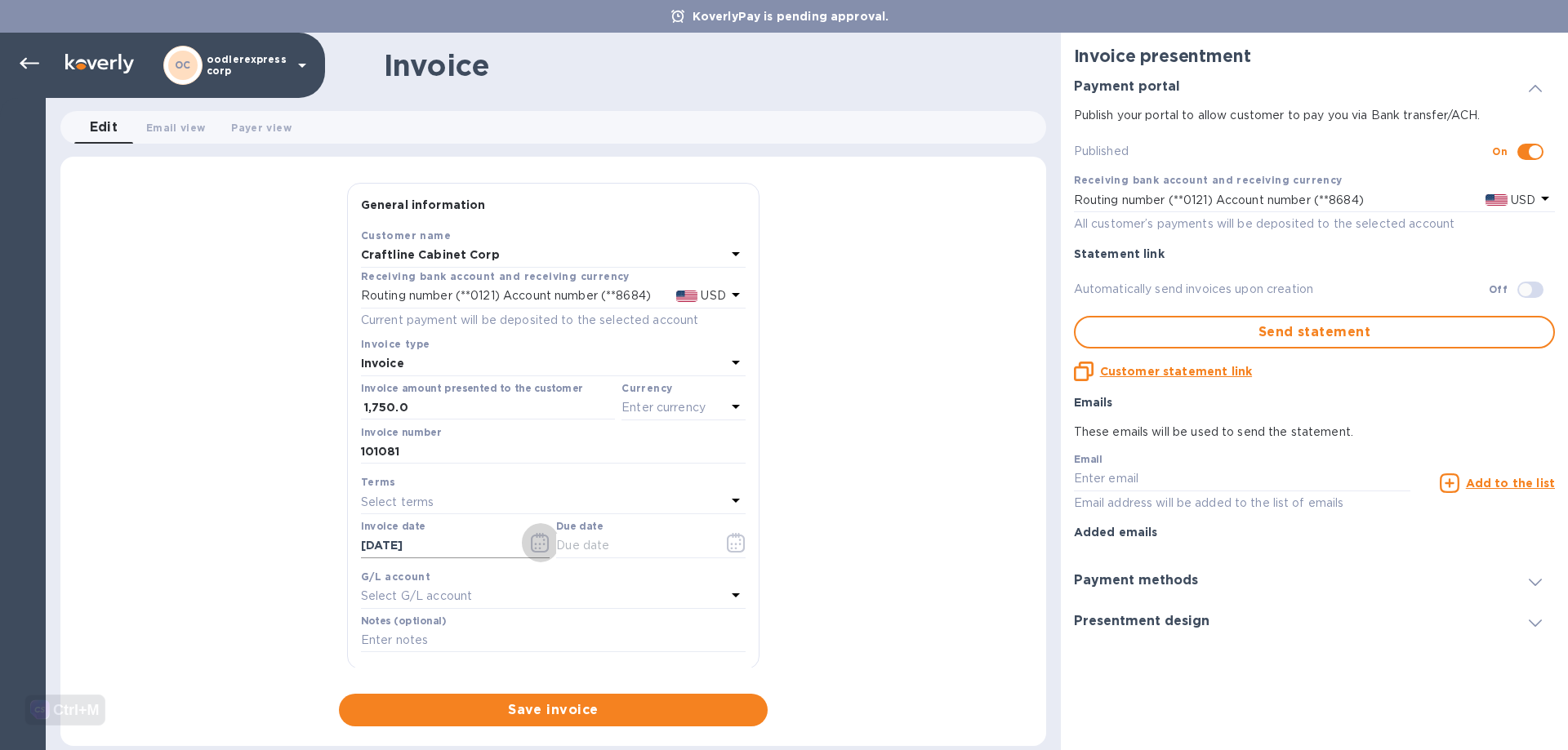
click at [531, 545] on icon "button" at bounding box center [540, 542] width 19 height 20
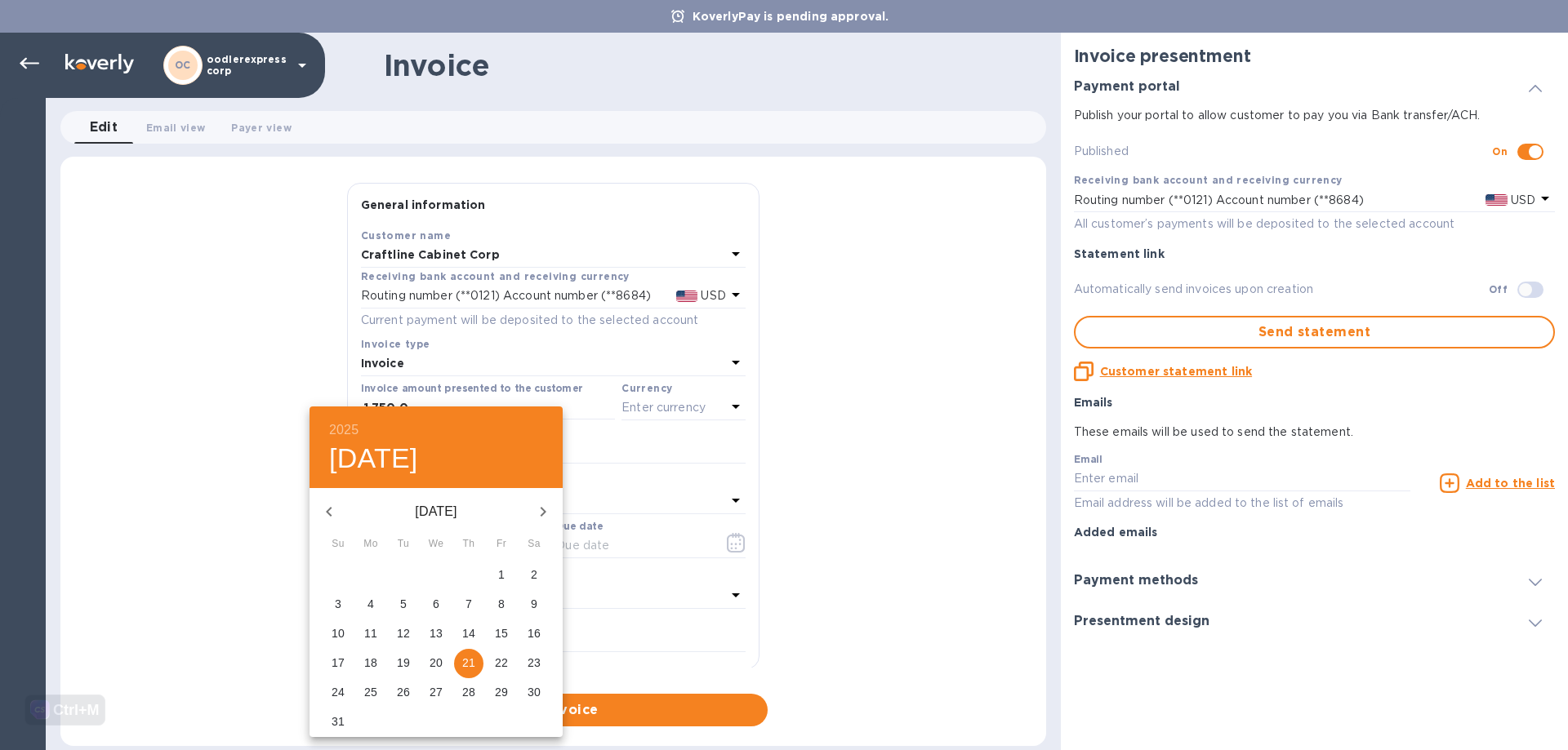
click at [333, 505] on icon "button" at bounding box center [329, 511] width 20 height 20
click at [376, 689] on p "28" at bounding box center [371, 691] width 13 height 16
type input "07/28/2025"
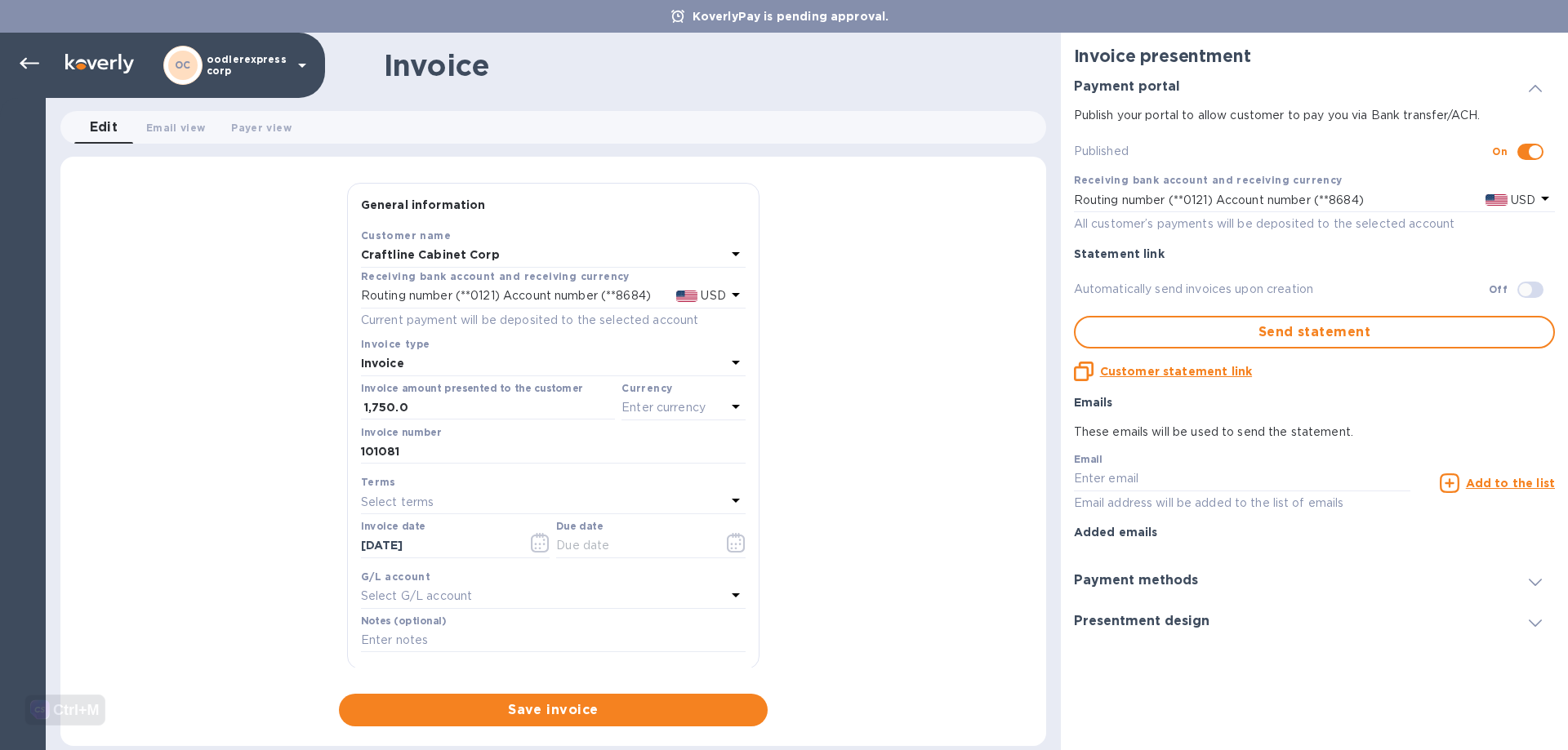
click at [483, 499] on div "Select terms" at bounding box center [543, 502] width 365 height 22
click at [419, 595] on p "NET 30" at bounding box center [546, 596] width 346 height 17
type input "08/27/2025"
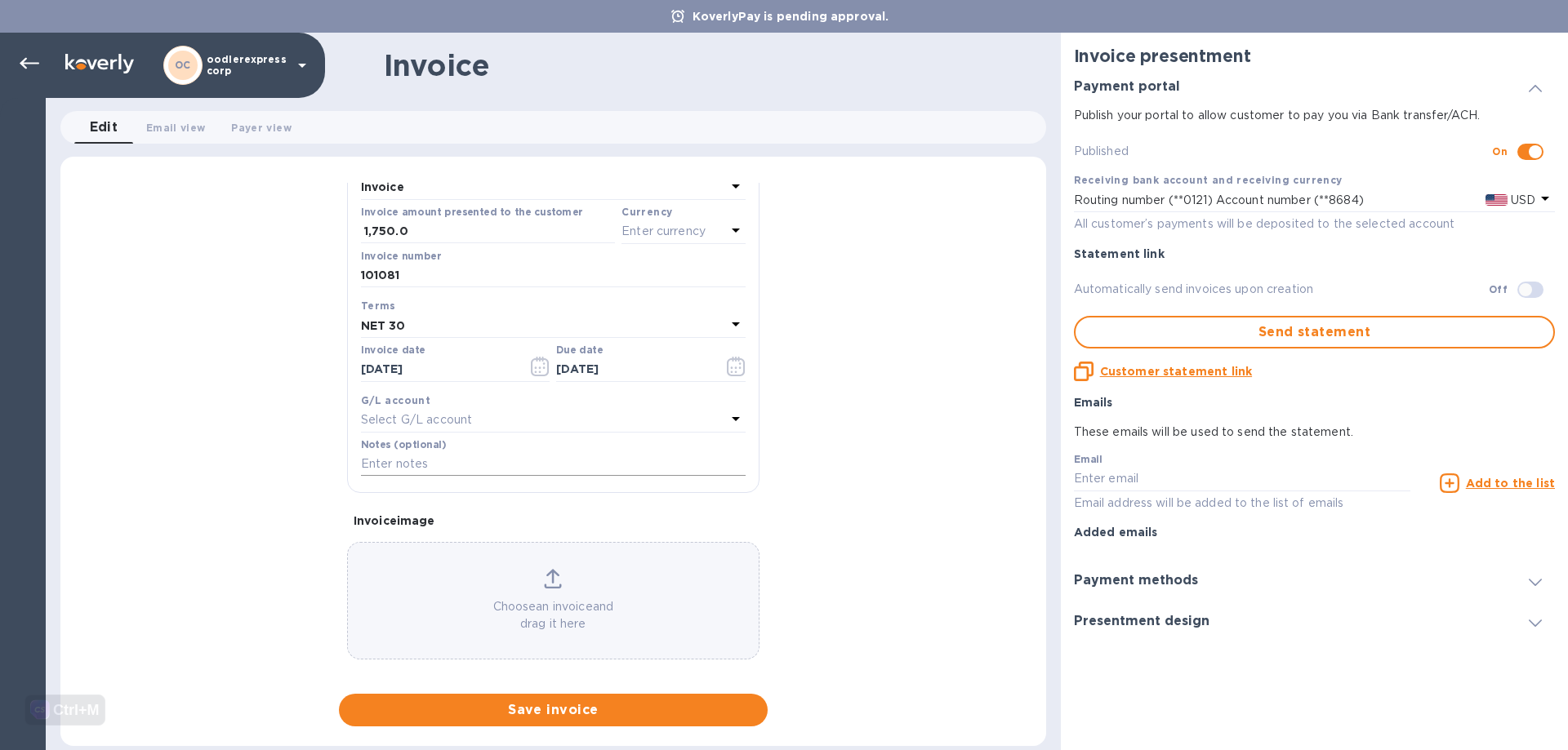
scroll to position [187, 0]
click at [497, 581] on div "Choose an invoice and drag it here" at bounding box center [553, 589] width 410 height 64
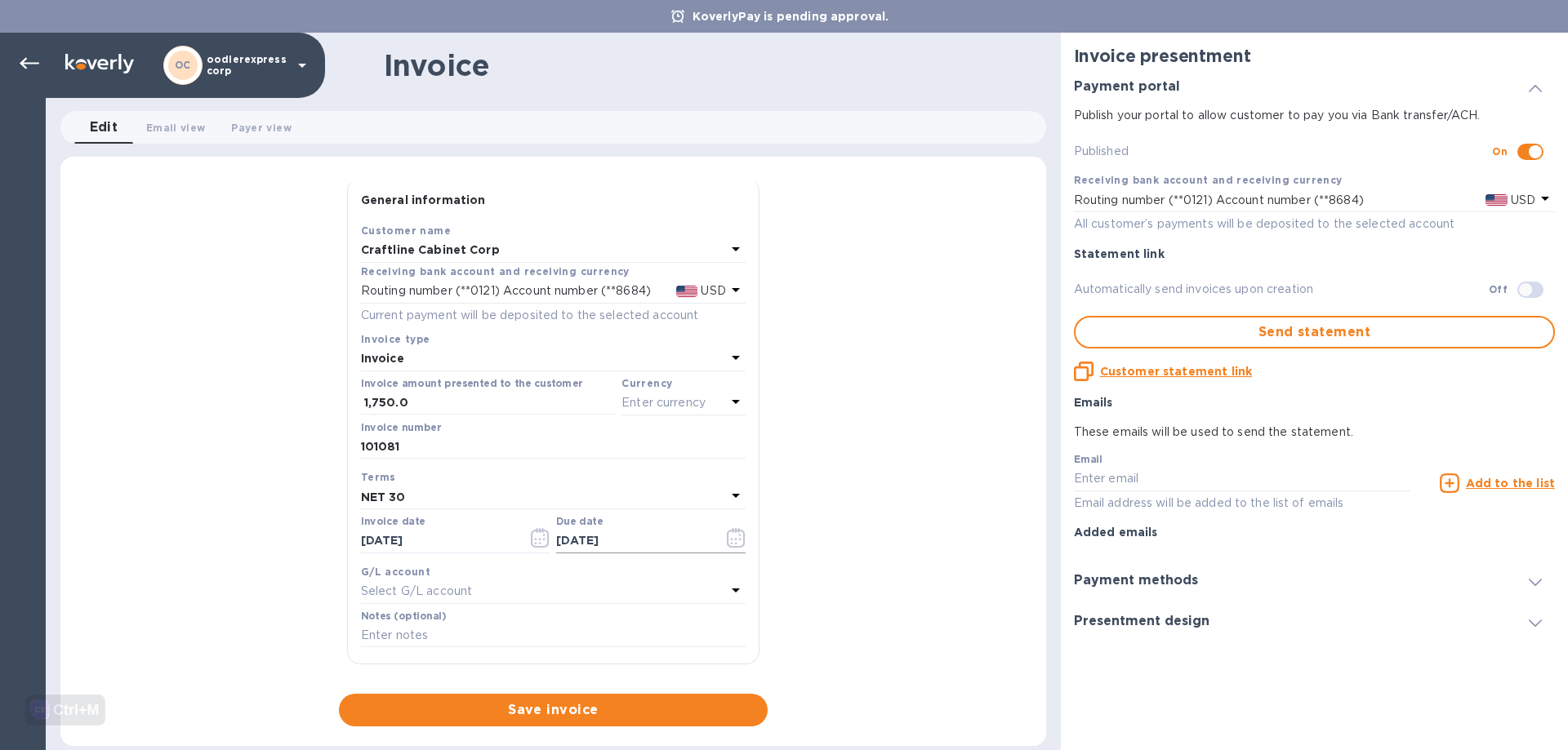
scroll to position [0, 0]
click at [694, 411] on p "Enter currency" at bounding box center [663, 407] width 84 height 17
click at [509, 448] on p "USD" at bounding box center [505, 449] width 24 height 17
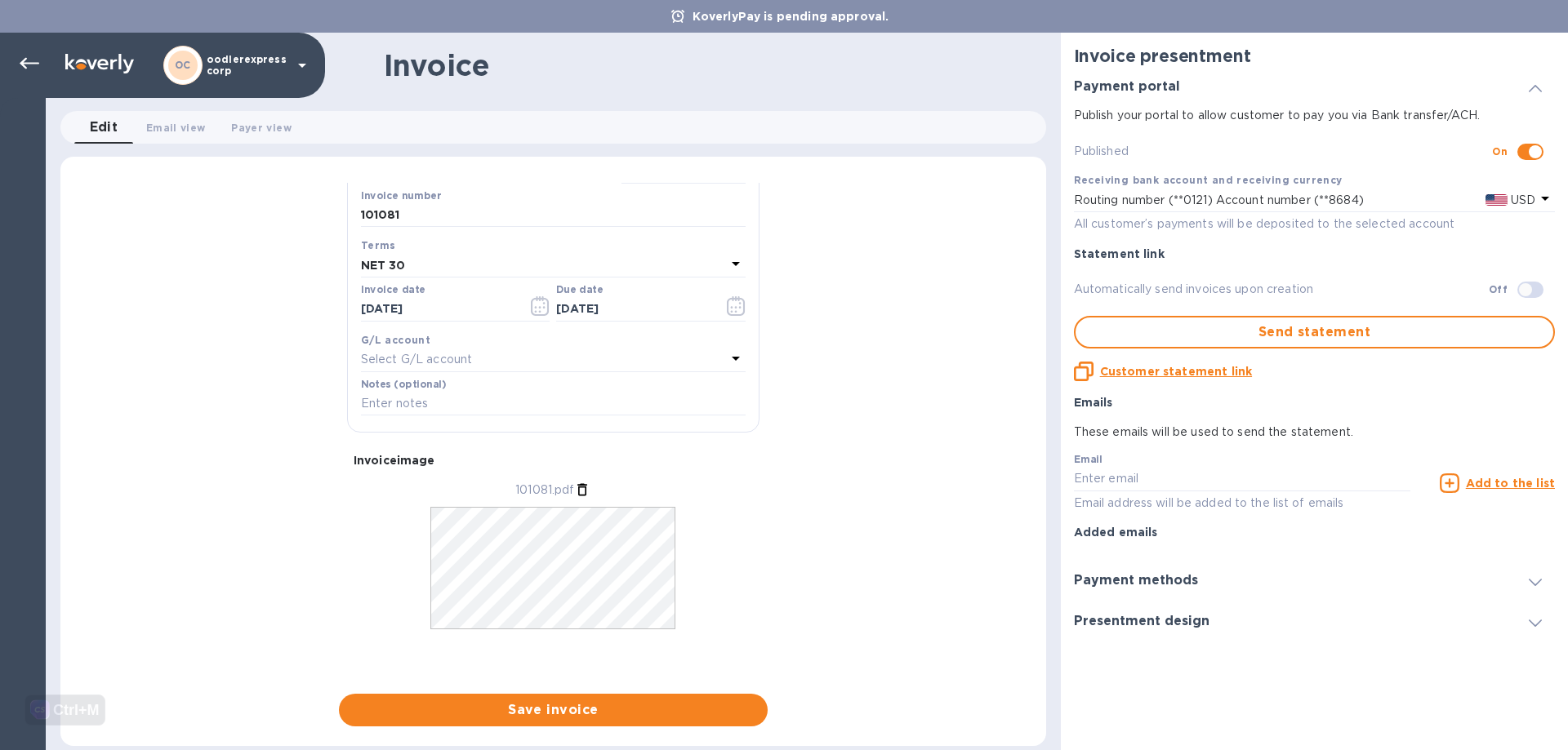
scroll to position [238, 0]
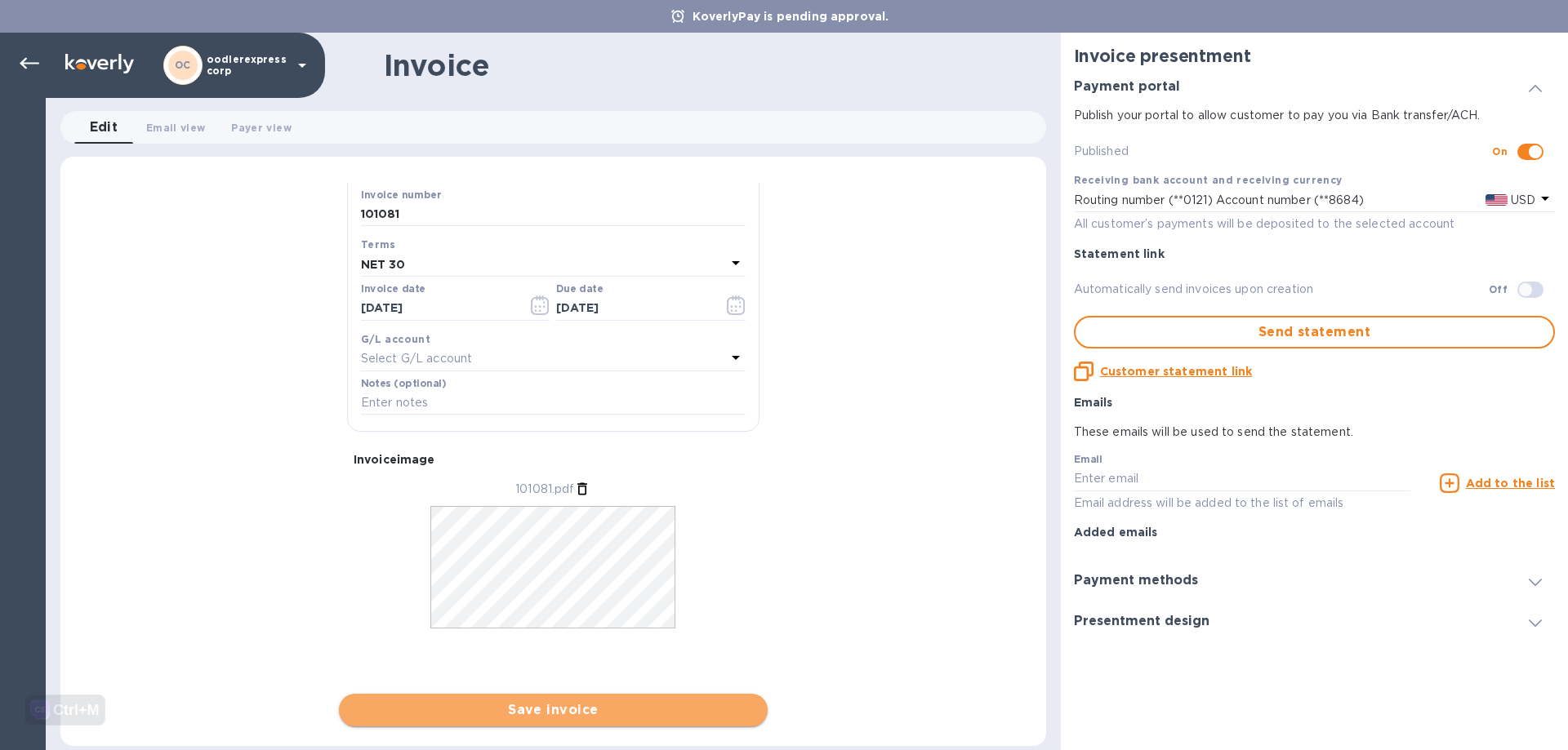
click at [592, 708] on span "Save invoice" at bounding box center [554, 710] width 403 height 20
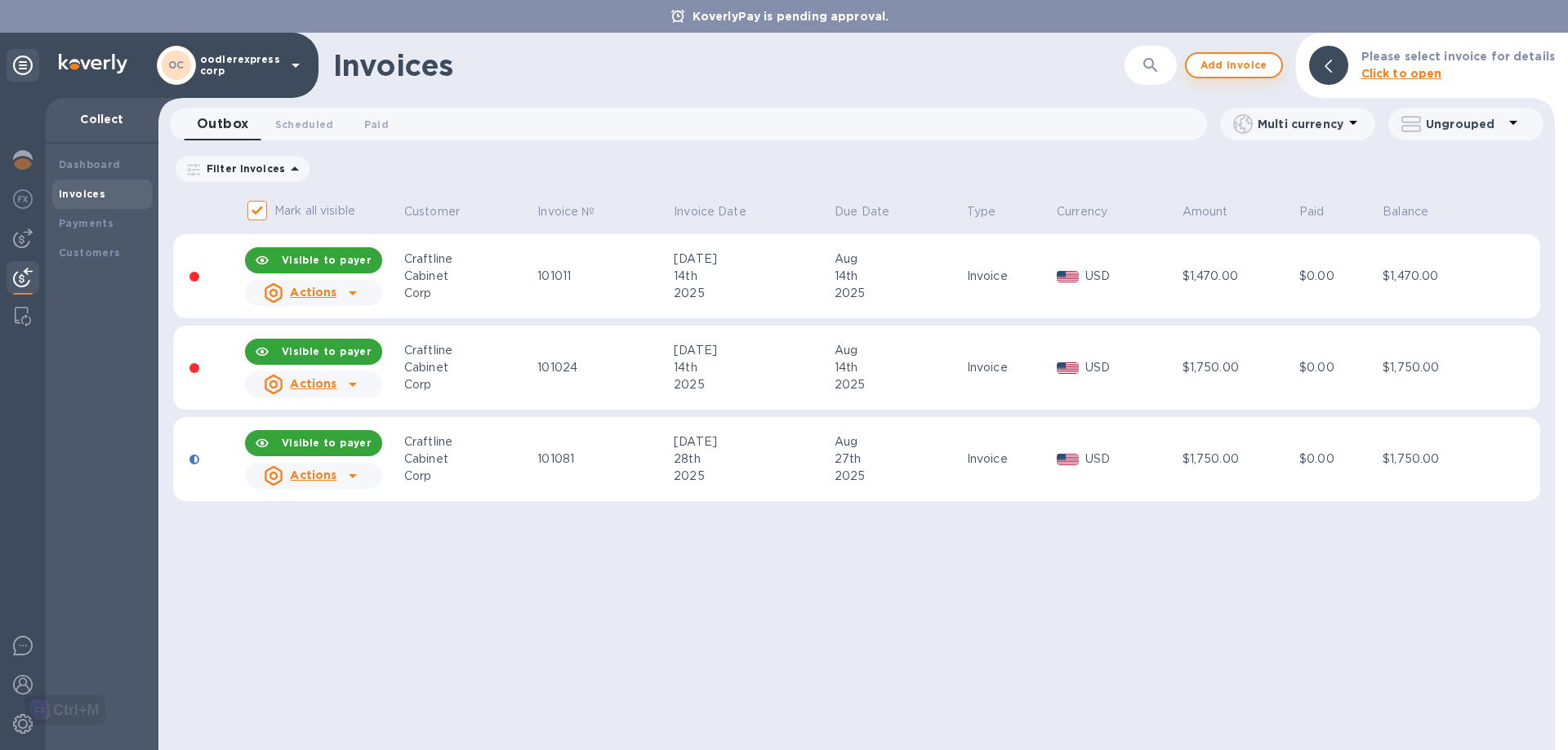
click at [1268, 67] on span "Add invoice" at bounding box center [1233, 65] width 68 height 20
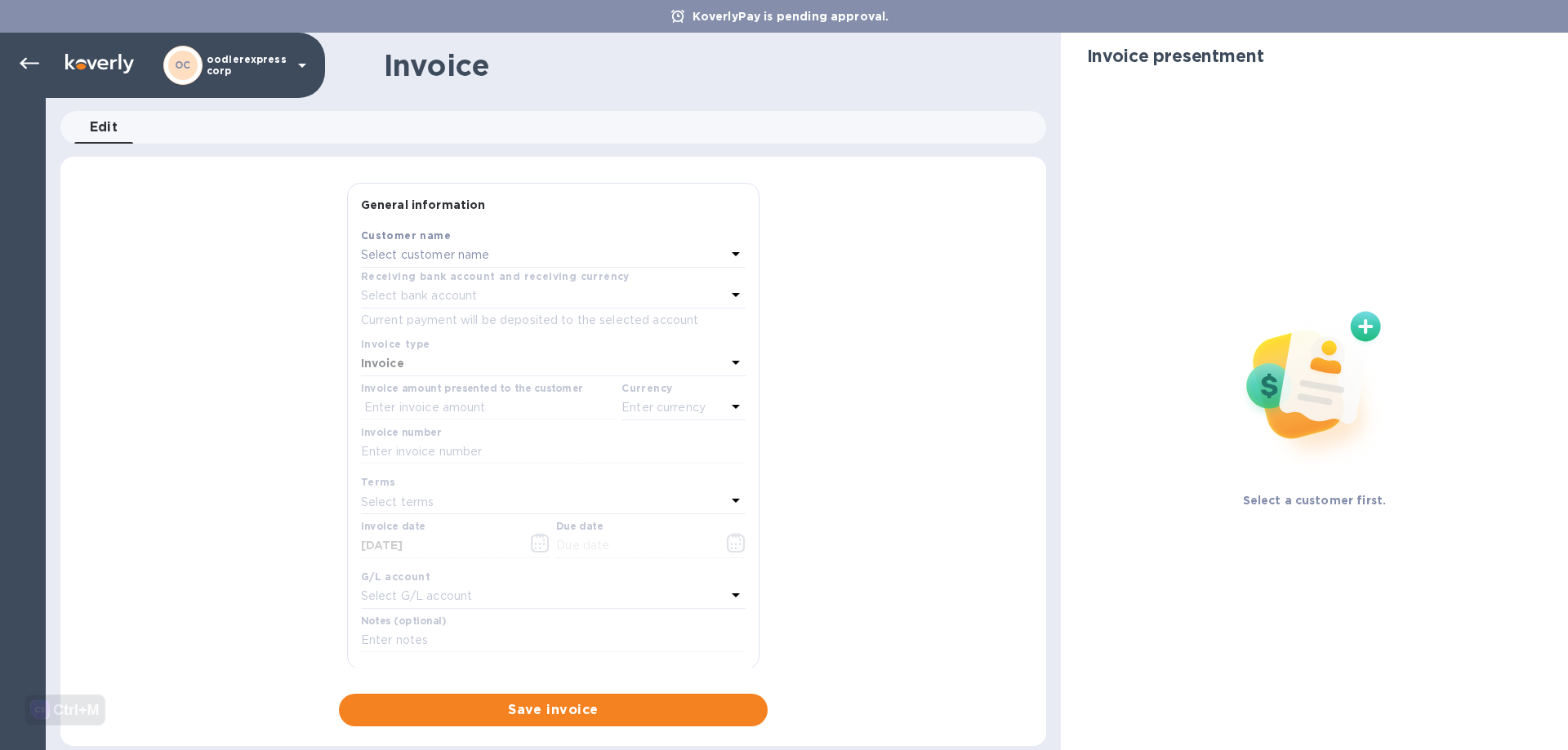
click at [424, 258] on p "Select customer name" at bounding box center [425, 255] width 129 height 17
click at [435, 346] on p "Craftline Cabinet Corp" at bounding box center [546, 348] width 346 height 17
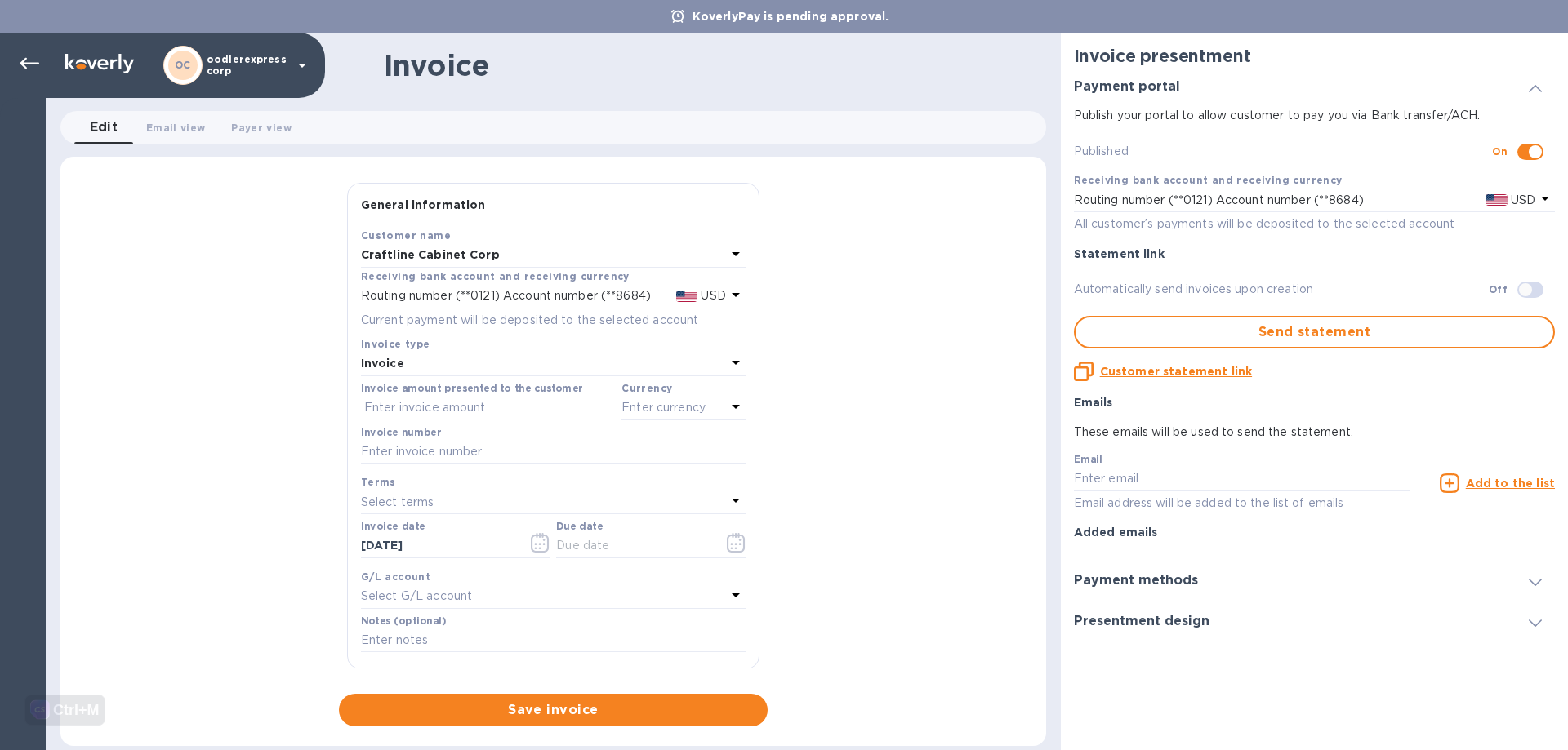
click at [409, 437] on label "Invoice number" at bounding box center [400, 433] width 80 height 9
click at [409, 445] on input "text" at bounding box center [553, 452] width 385 height 24
paste input "101093"
type input "101093"
click at [440, 408] on input "text" at bounding box center [487, 408] width 254 height 24
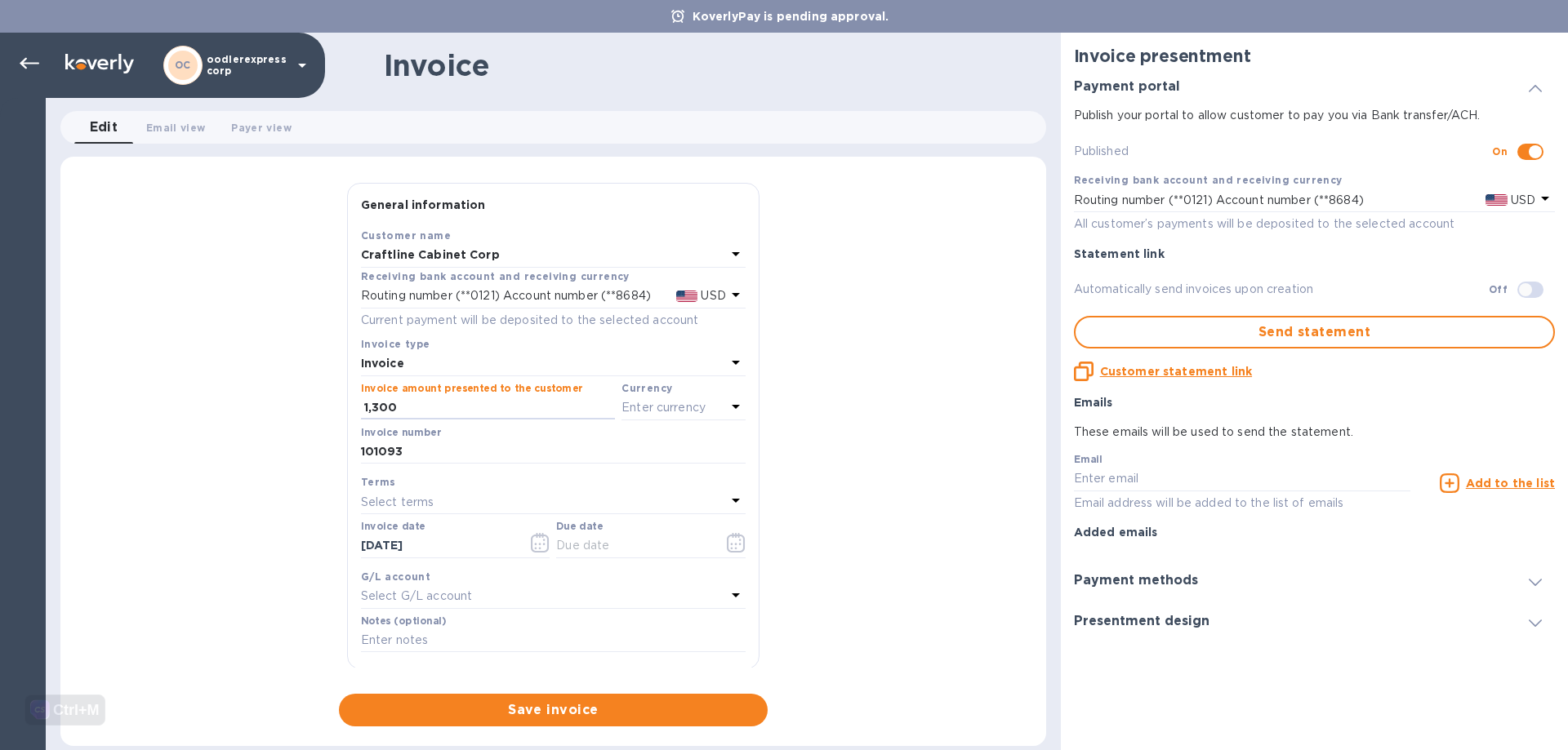
type input "1,300"
click at [463, 489] on div "Terms" at bounding box center [553, 482] width 385 height 17
click at [461, 497] on div "Select terms" at bounding box center [543, 502] width 365 height 22
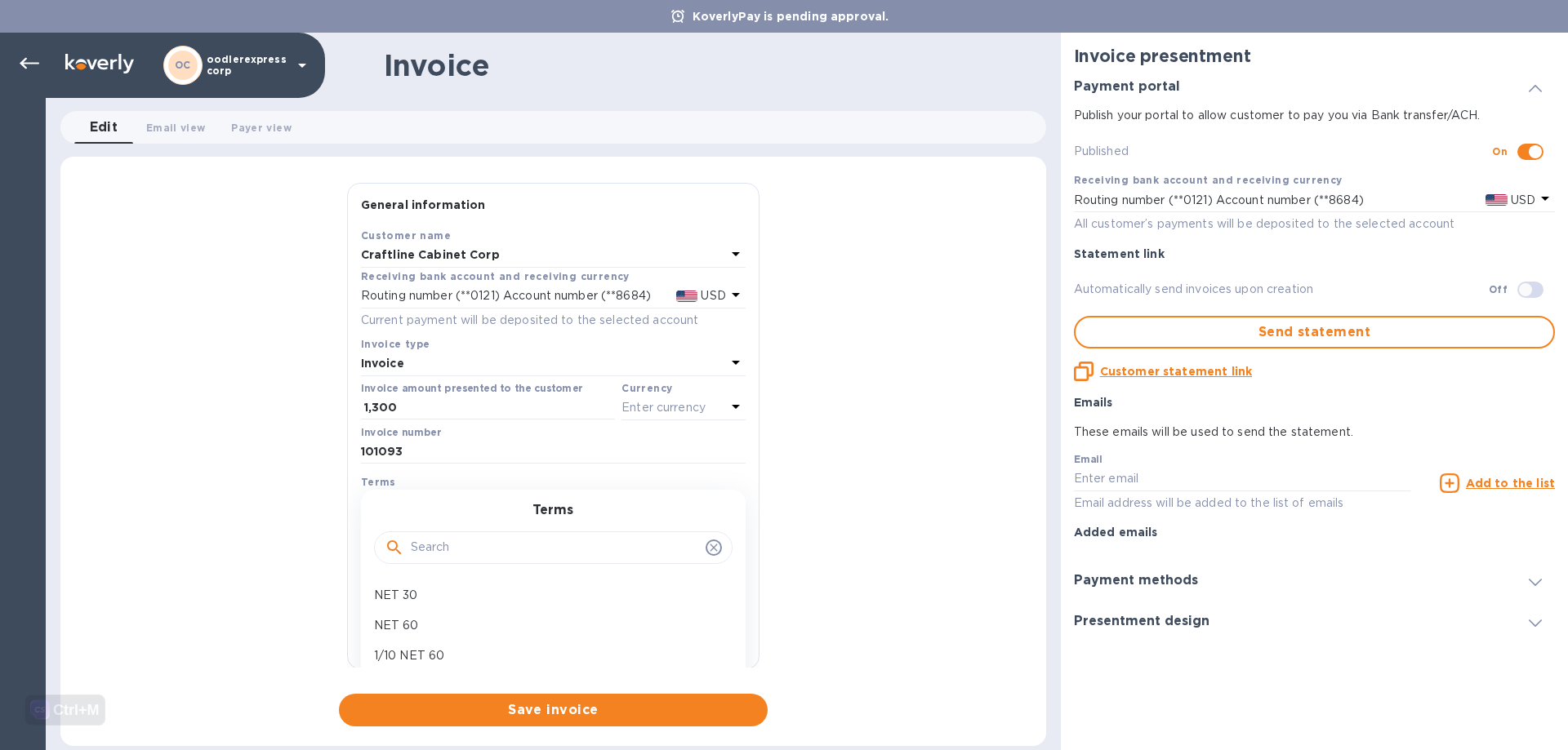
drag, startPoint x: 412, startPoint y: 588, endPoint x: 411, endPoint y: 567, distance: 21.0
click at [411, 588] on p "NET 30" at bounding box center [546, 596] width 346 height 17
type input "09/20/2025"
click at [538, 547] on icon "button" at bounding box center [540, 542] width 19 height 20
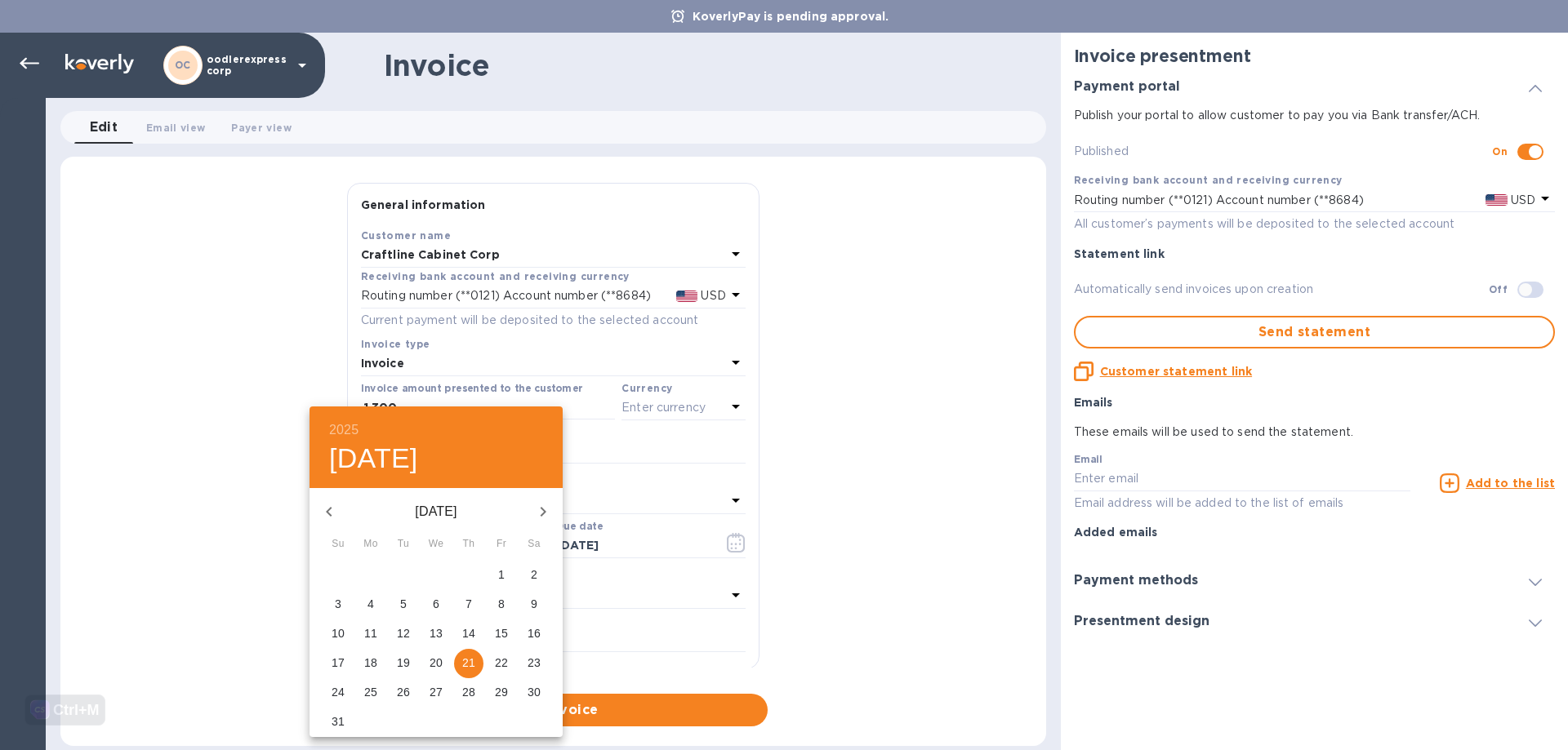
click at [319, 512] on icon "button" at bounding box center [329, 511] width 20 height 20
click at [406, 690] on p "29" at bounding box center [404, 691] width 13 height 16
type input "07/29/2025"
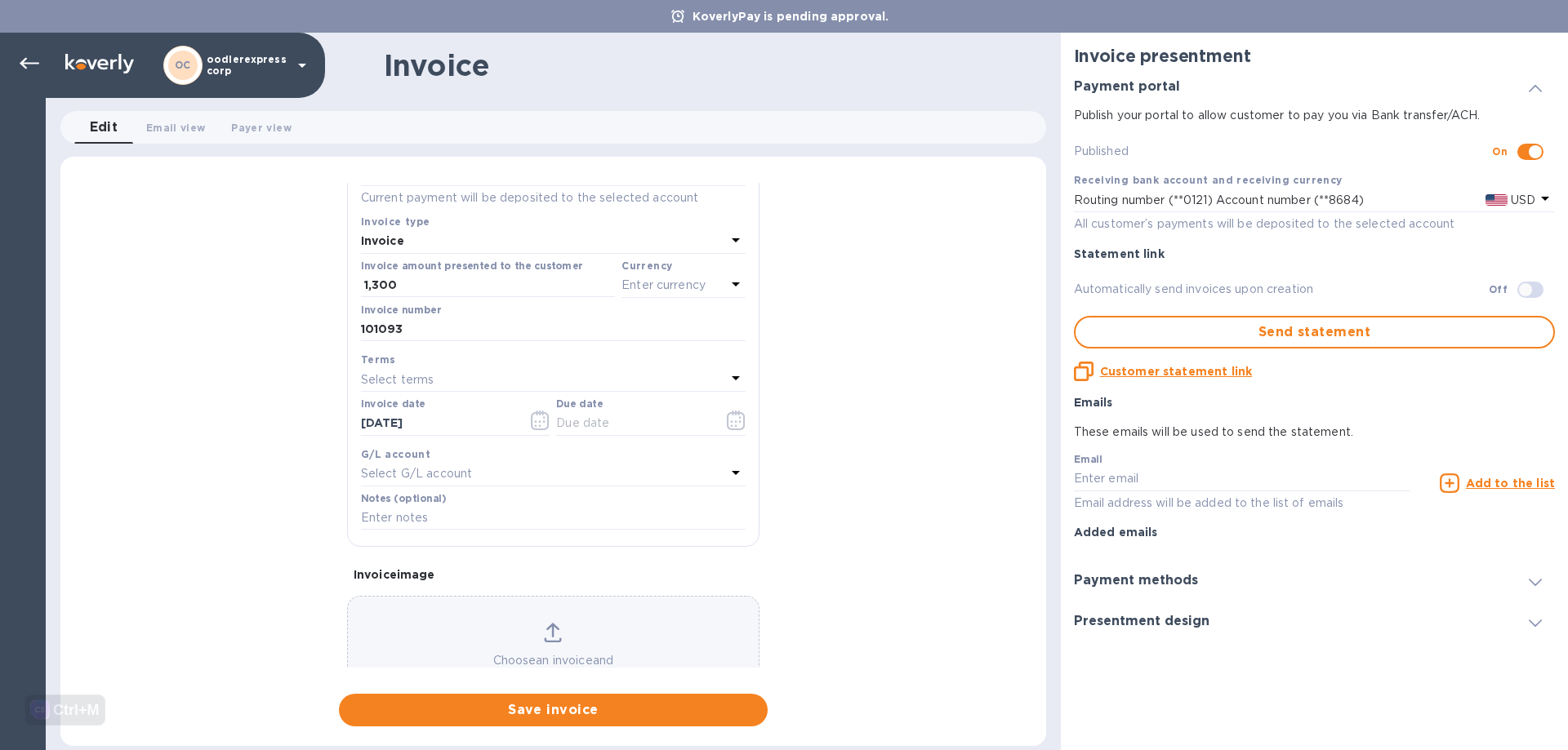
scroll to position [187, 0]
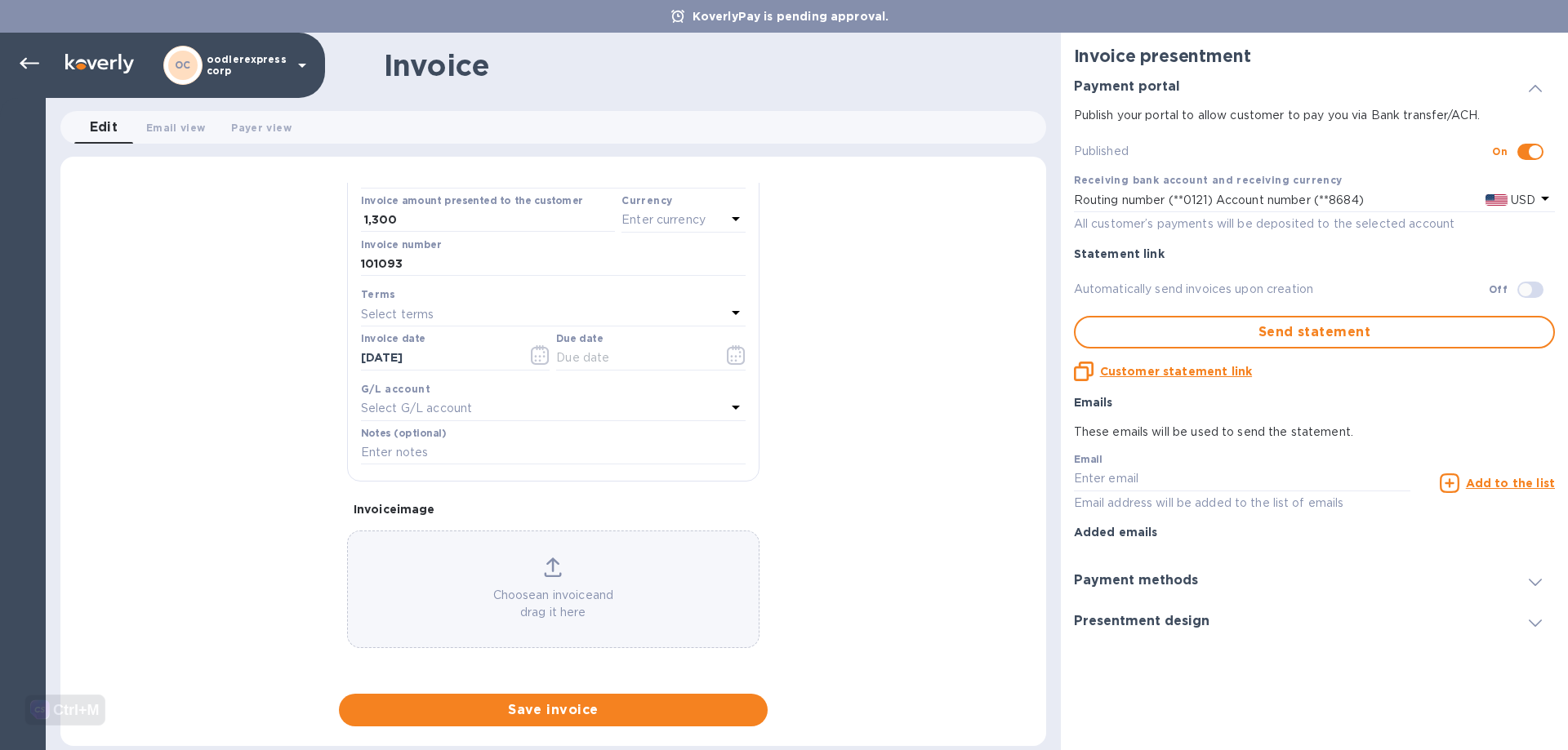
click at [466, 611] on p "Choose an invoice and drag it here" at bounding box center [553, 604] width 410 height 35
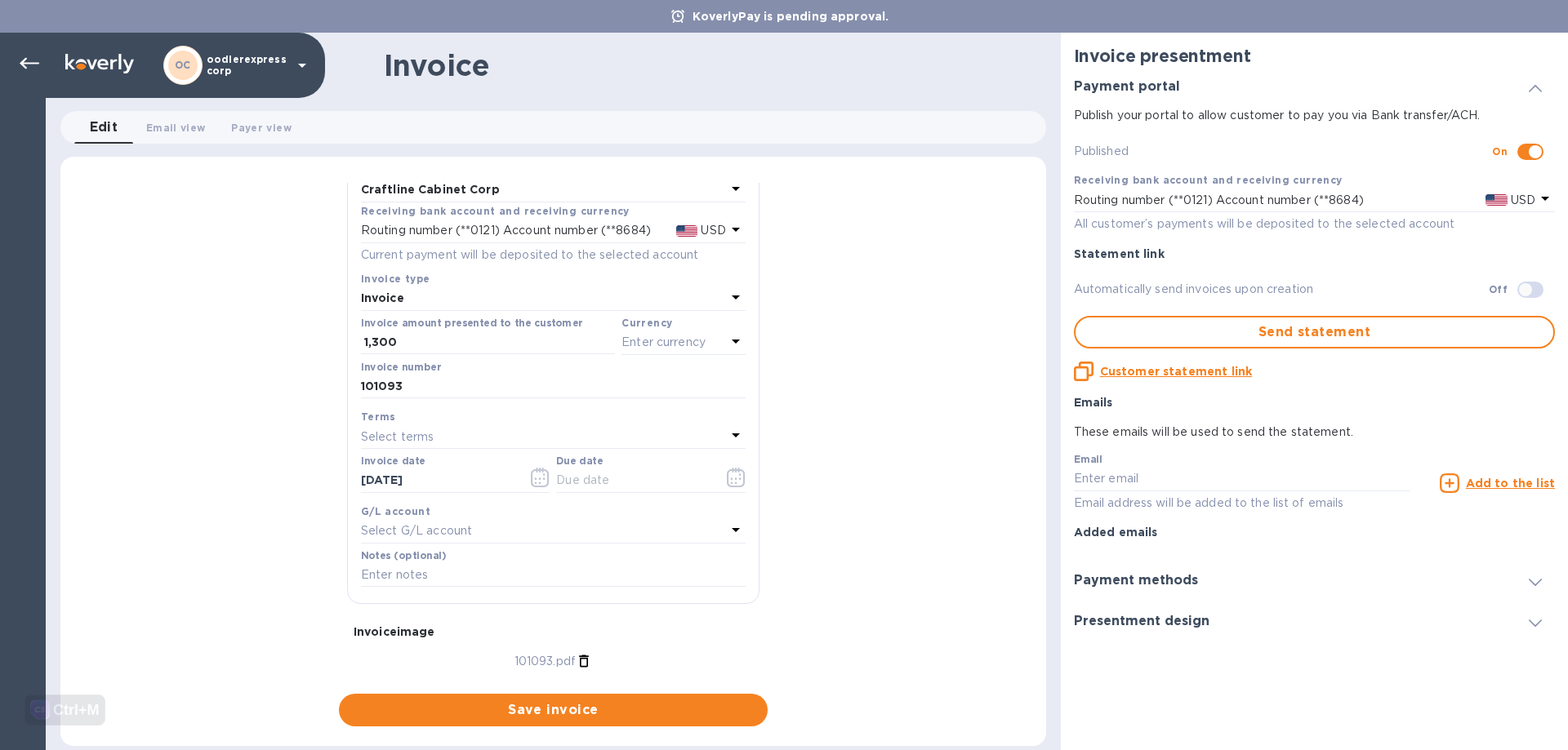
scroll to position [0, 0]
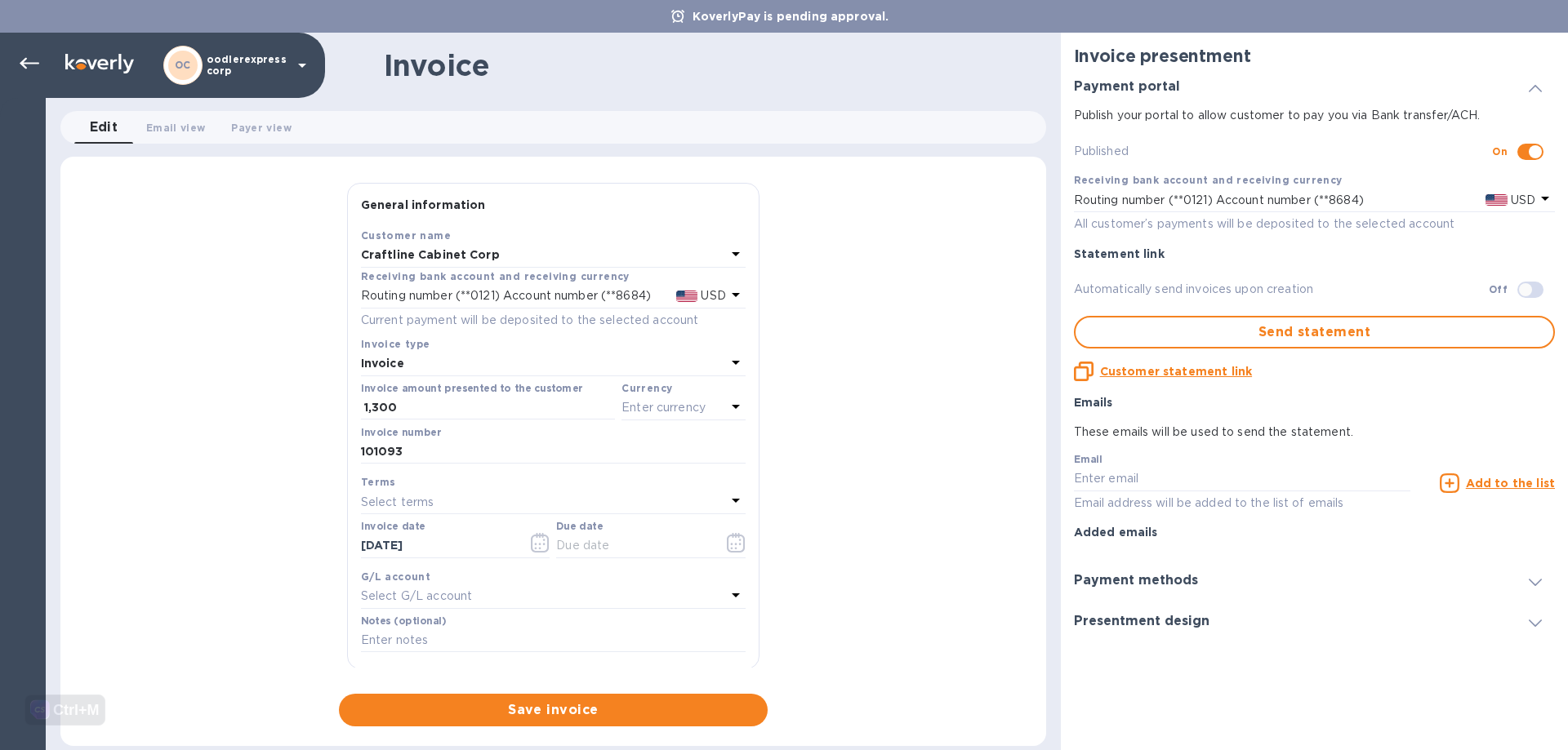
click at [684, 419] on div "Currency Enter currency" at bounding box center [683, 400] width 124 height 41
click at [640, 406] on p "Enter currency" at bounding box center [663, 407] width 84 height 17
click at [536, 442] on div "USD" at bounding box center [525, 449] width 132 height 23
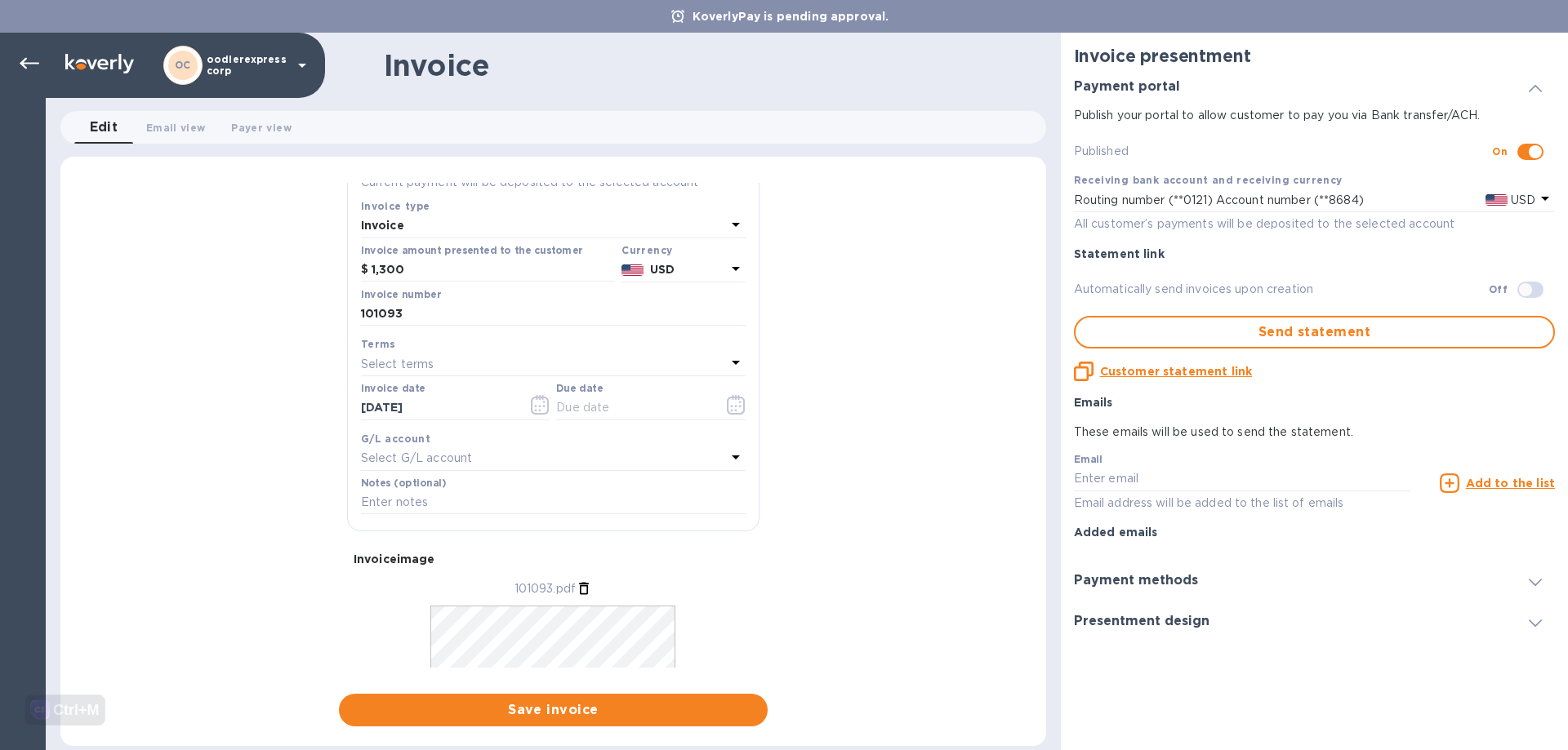
scroll to position [163, 0]
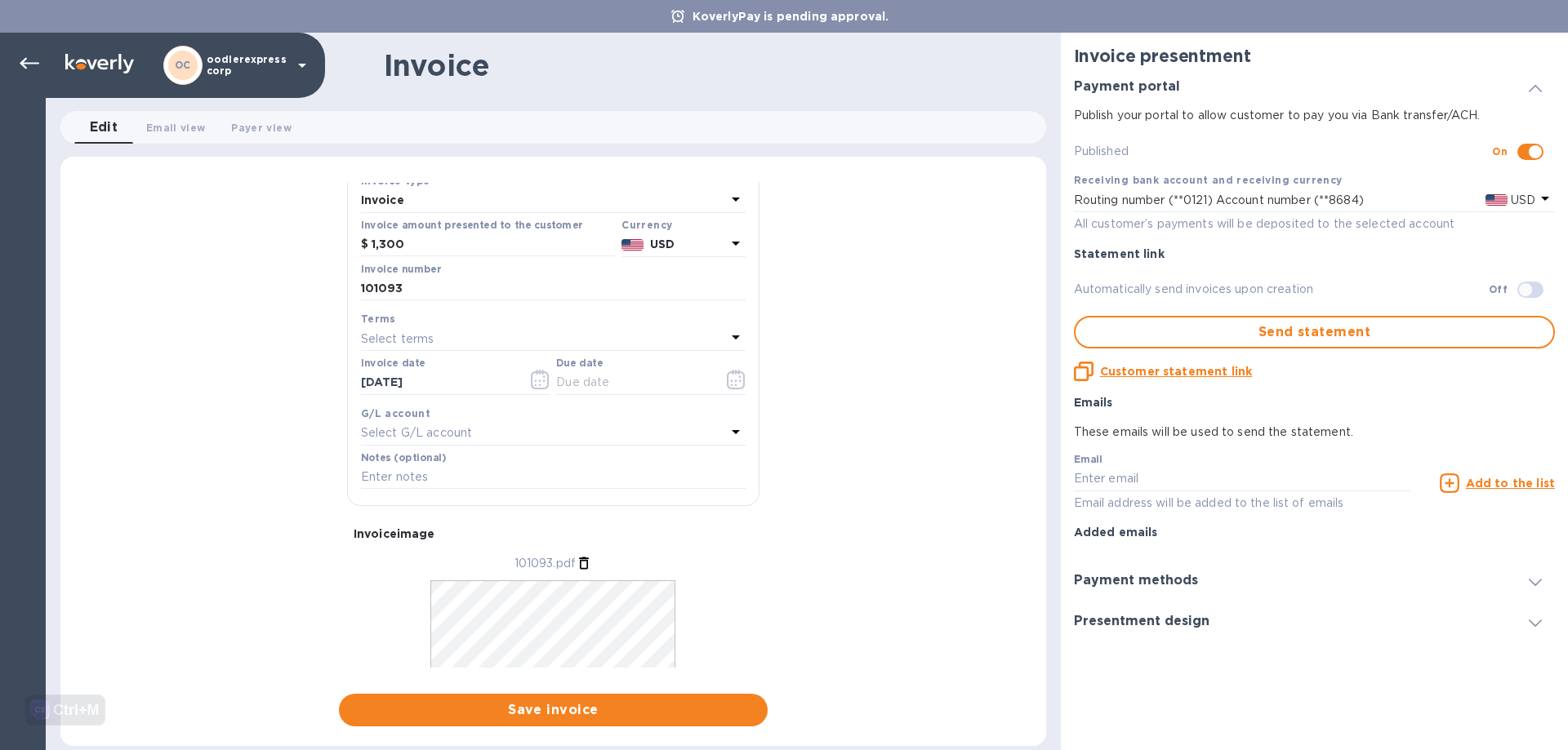
click at [500, 334] on div "Select terms" at bounding box center [543, 339] width 365 height 22
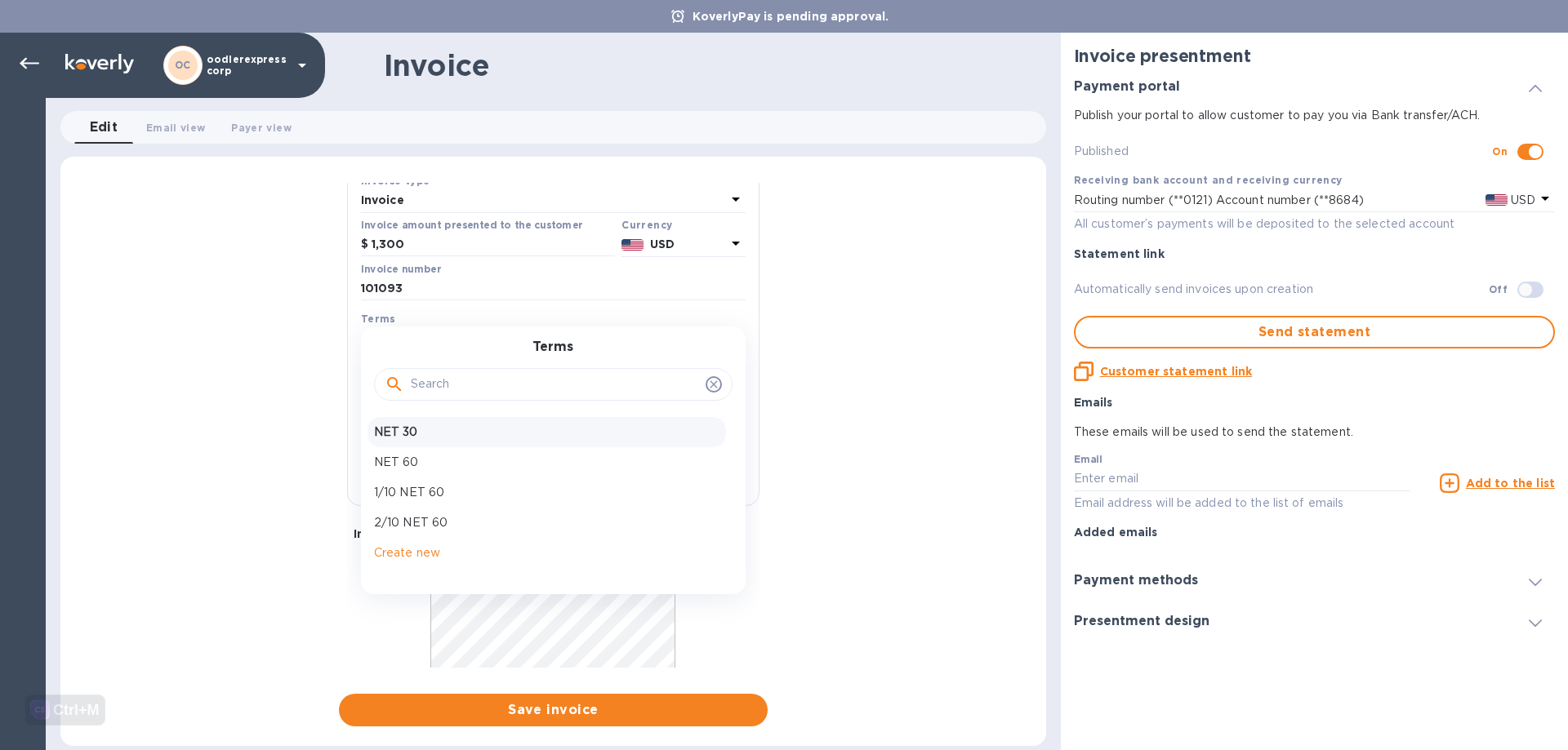
click at [425, 420] on div "NET 30" at bounding box center [546, 432] width 359 height 30
type input "08/28/2025"
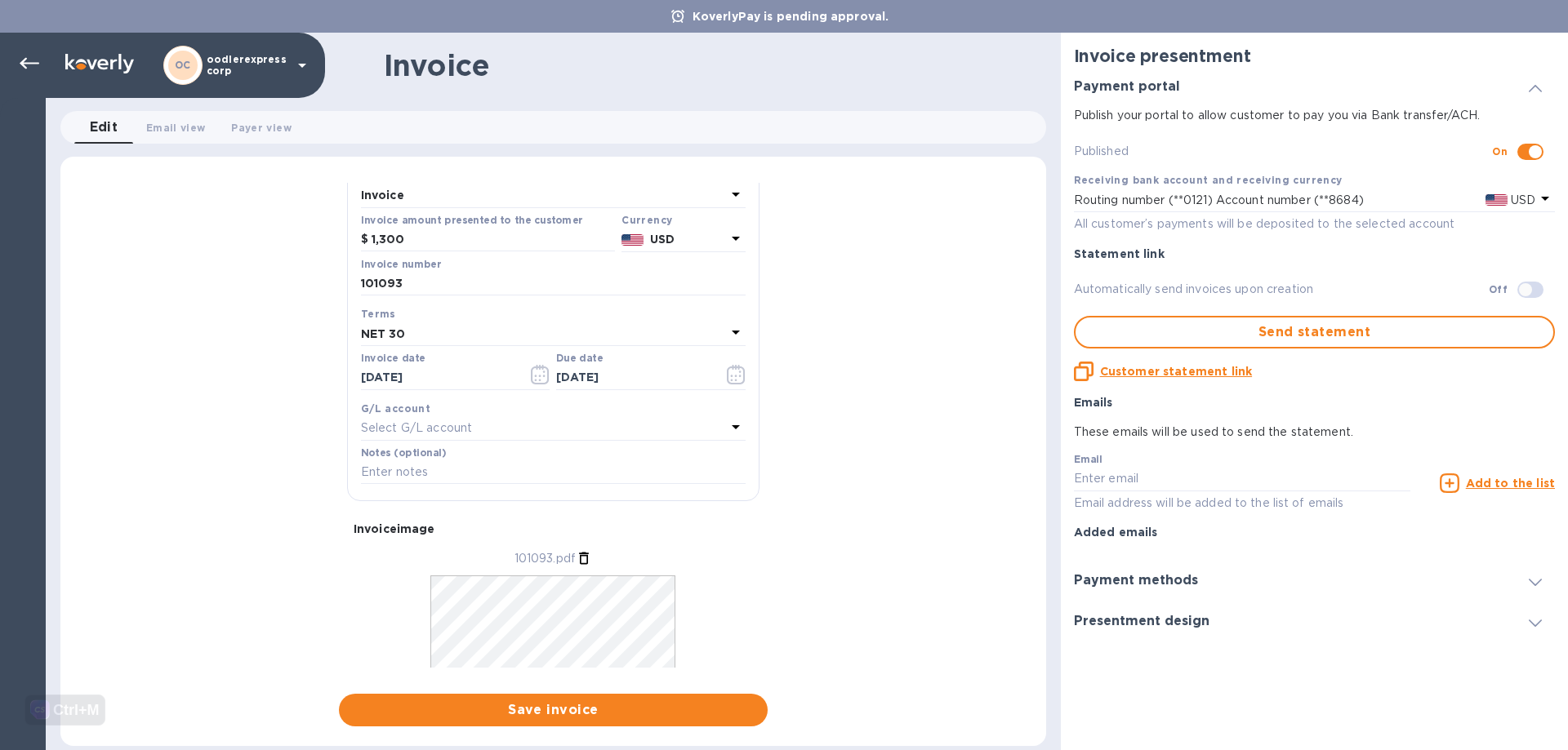
scroll to position [155, 0]
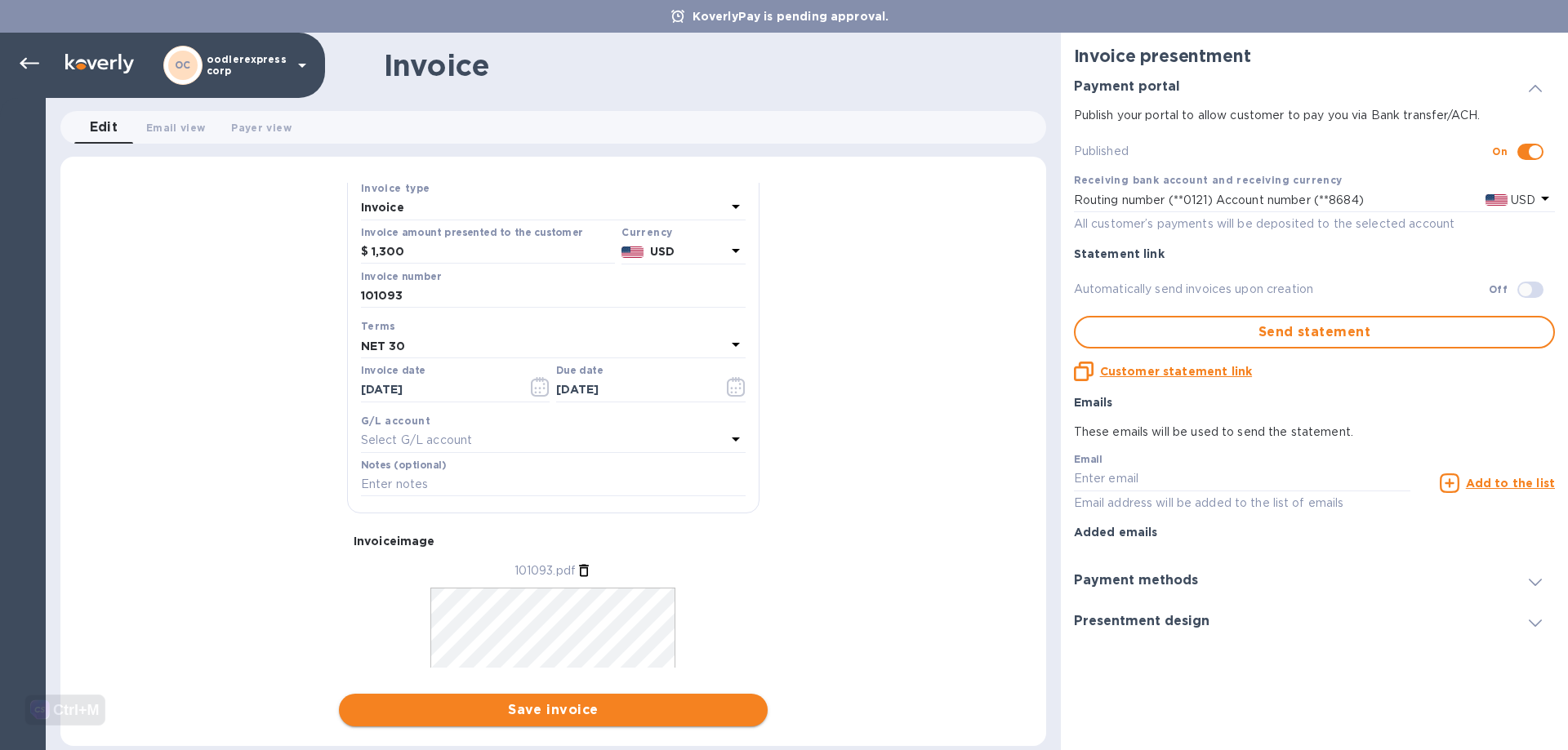
click at [529, 707] on span "Save invoice" at bounding box center [554, 710] width 403 height 20
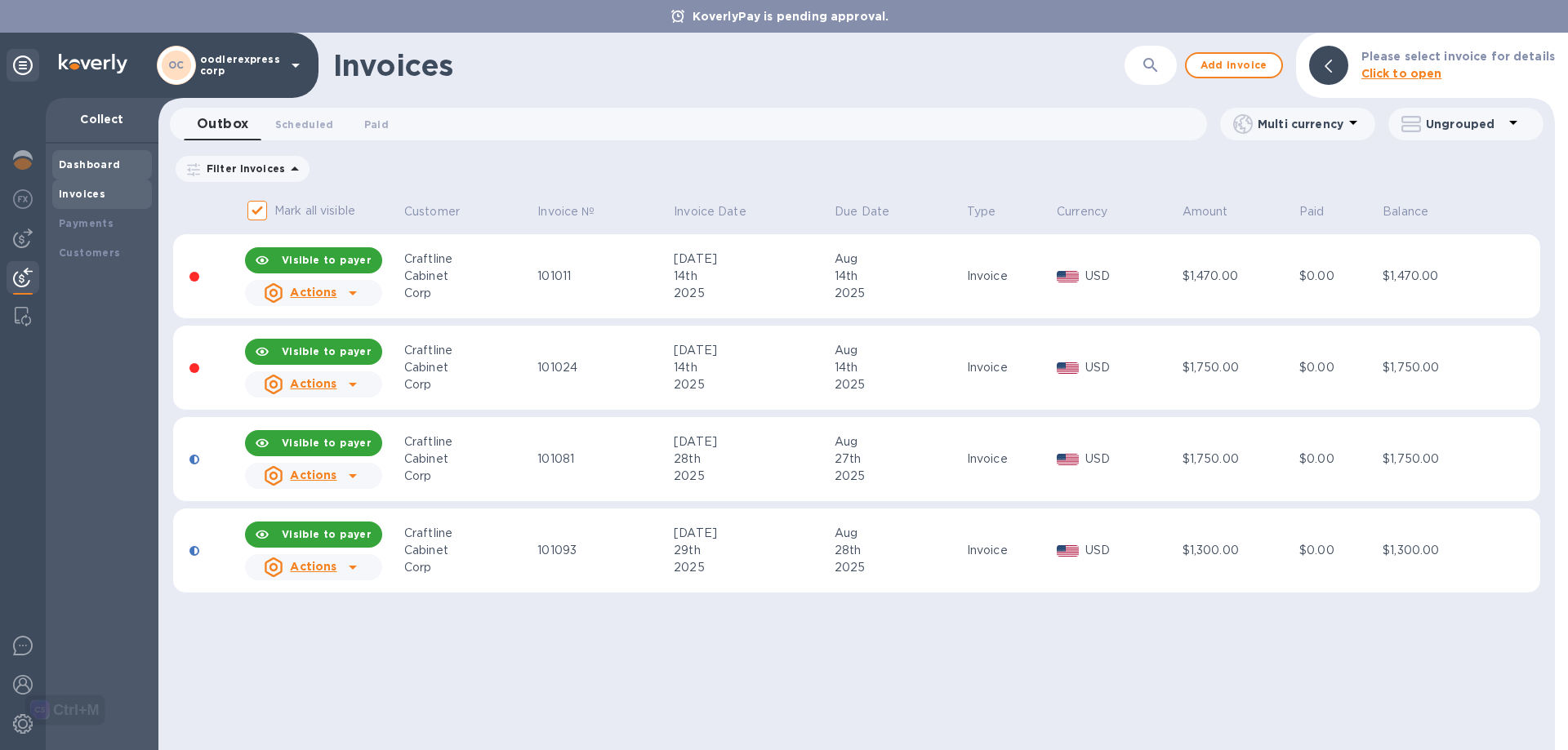
click at [80, 164] on b "Dashboard" at bounding box center [90, 164] width 62 height 12
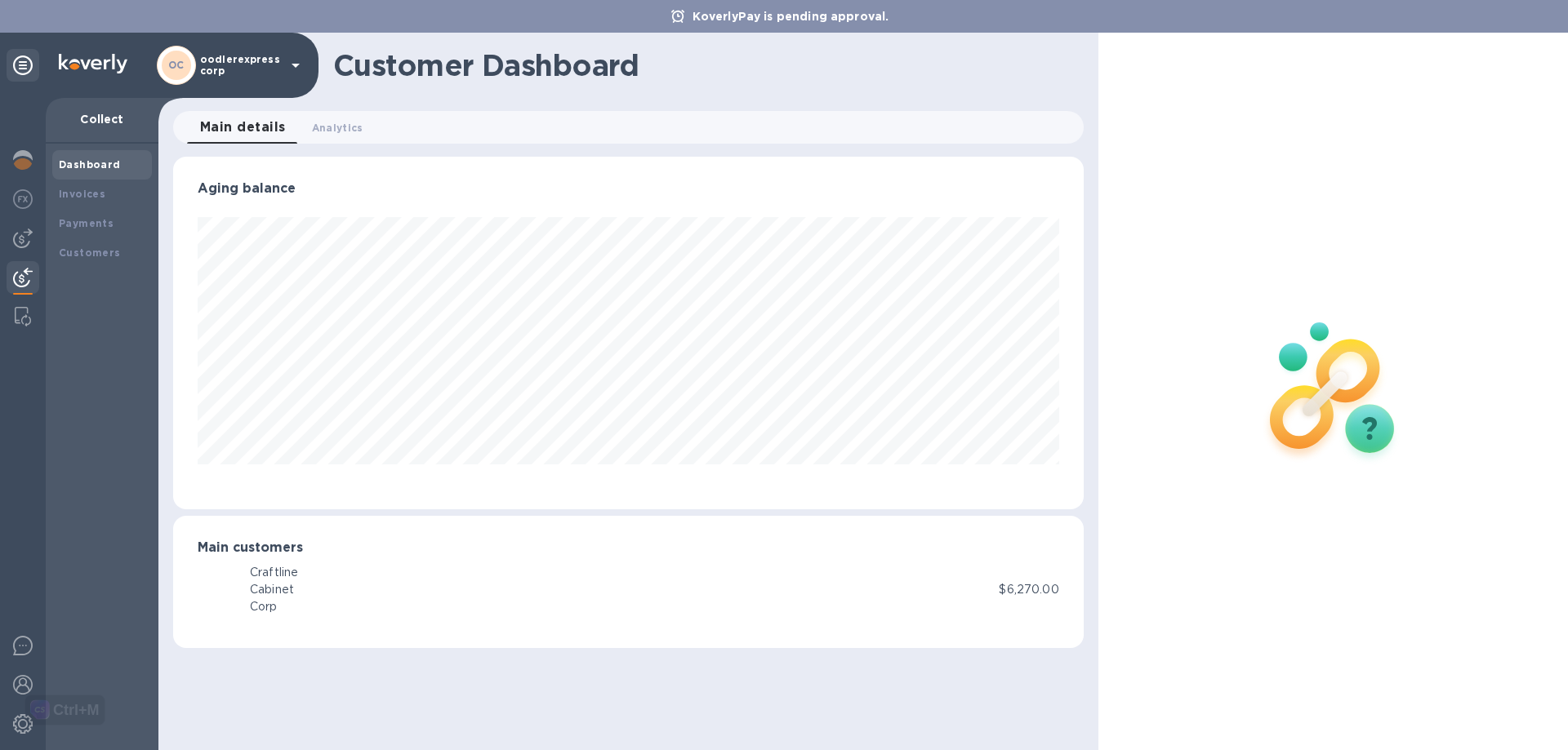
scroll to position [353, 910]
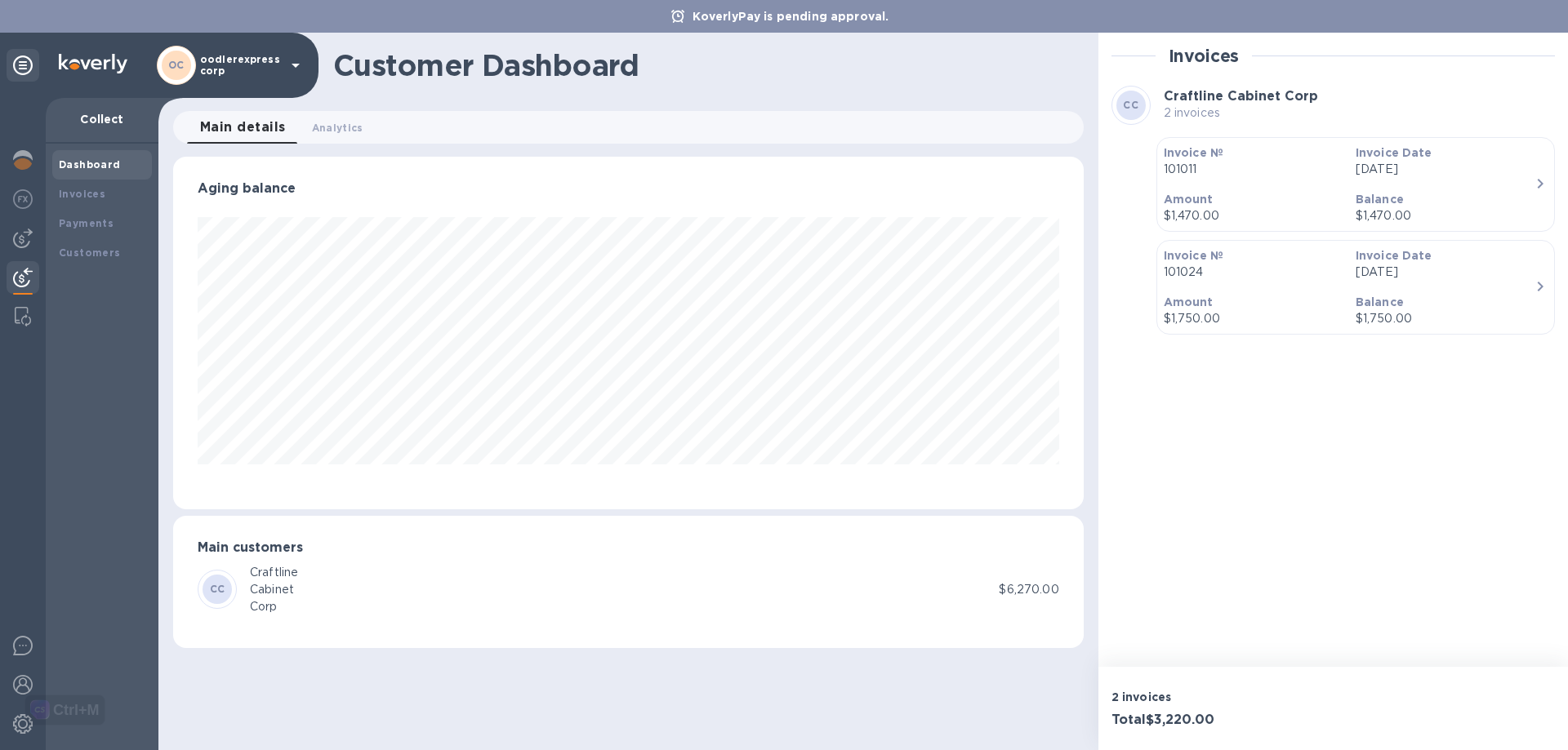
click at [1225, 199] on p "Amount" at bounding box center [1252, 199] width 179 height 16
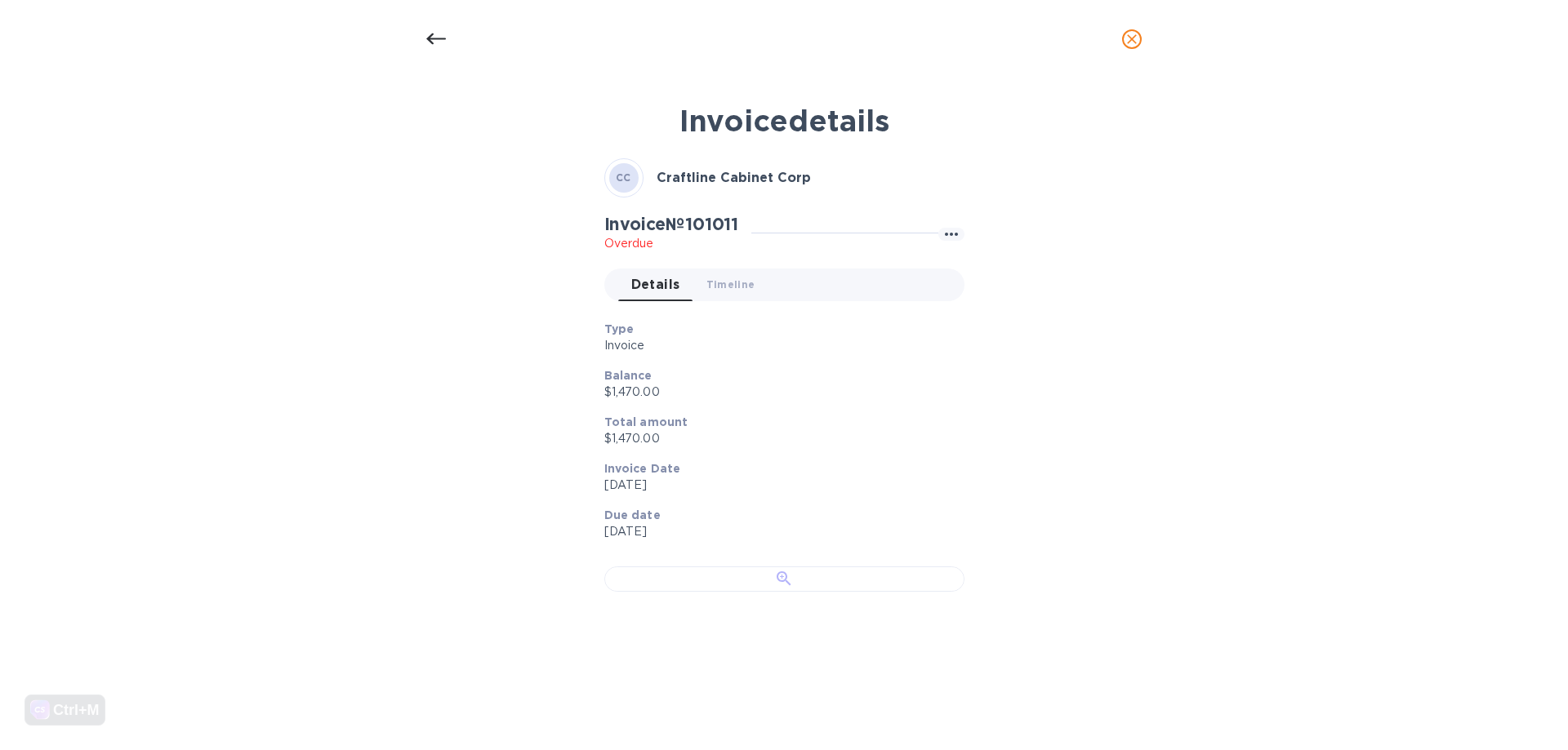
scroll to position [244, 0]
click at [737, 566] on div at bounding box center [784, 579] width 360 height 25
click at [1138, 38] on icon "close" at bounding box center [1131, 38] width 16 height 16
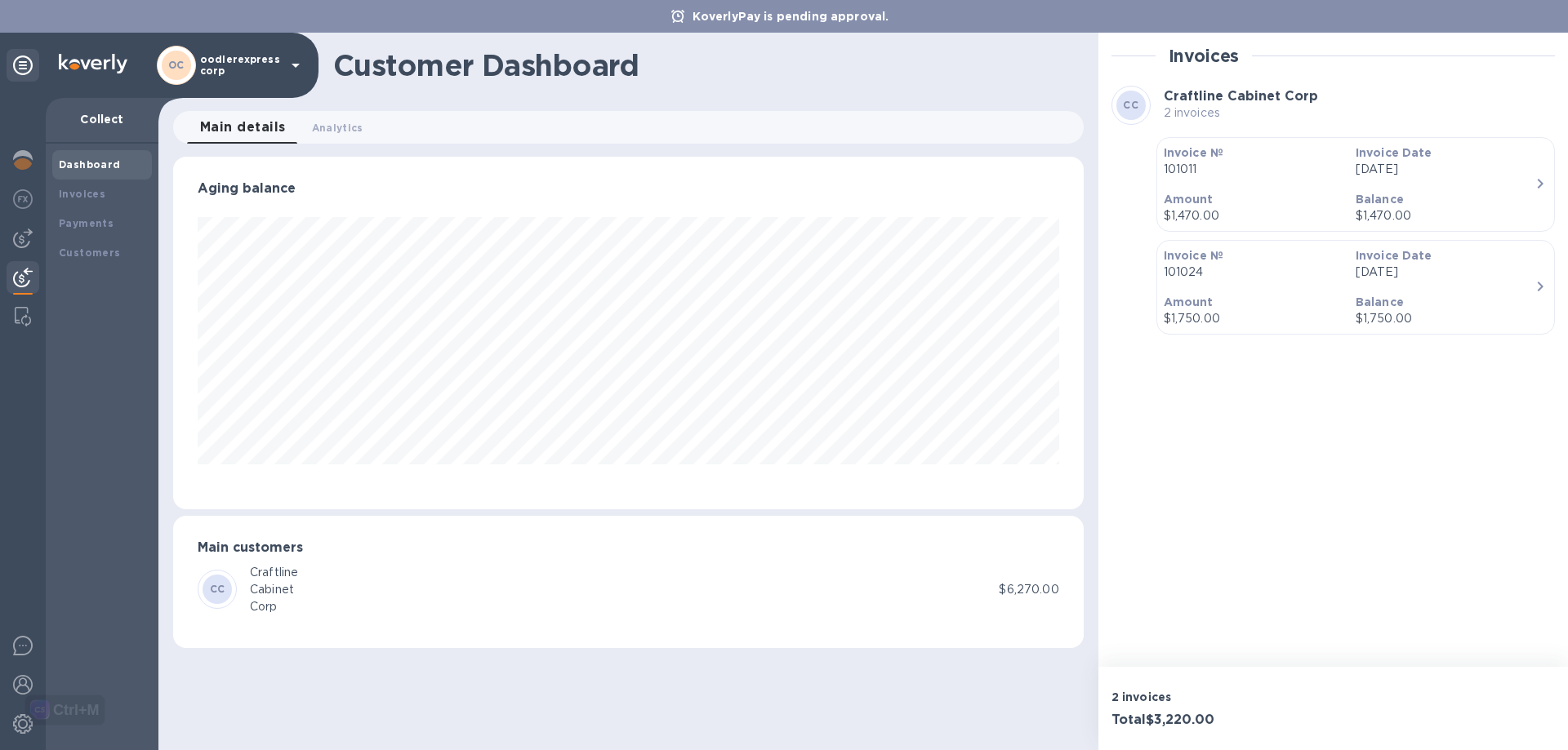
scroll to position [0, 0]
click at [312, 143] on button "Analytics 0" at bounding box center [337, 127] width 78 height 33
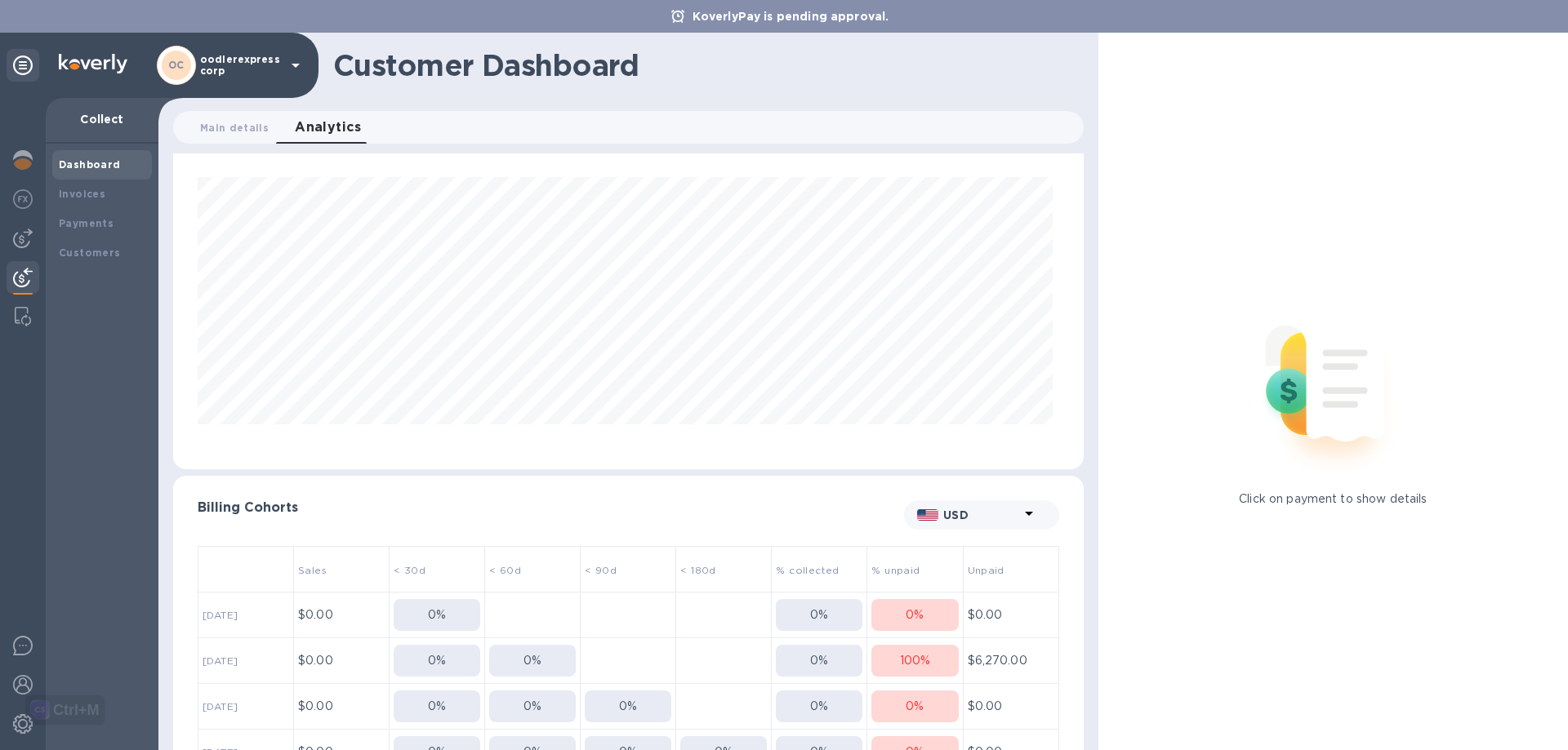
scroll to position [18, 0]
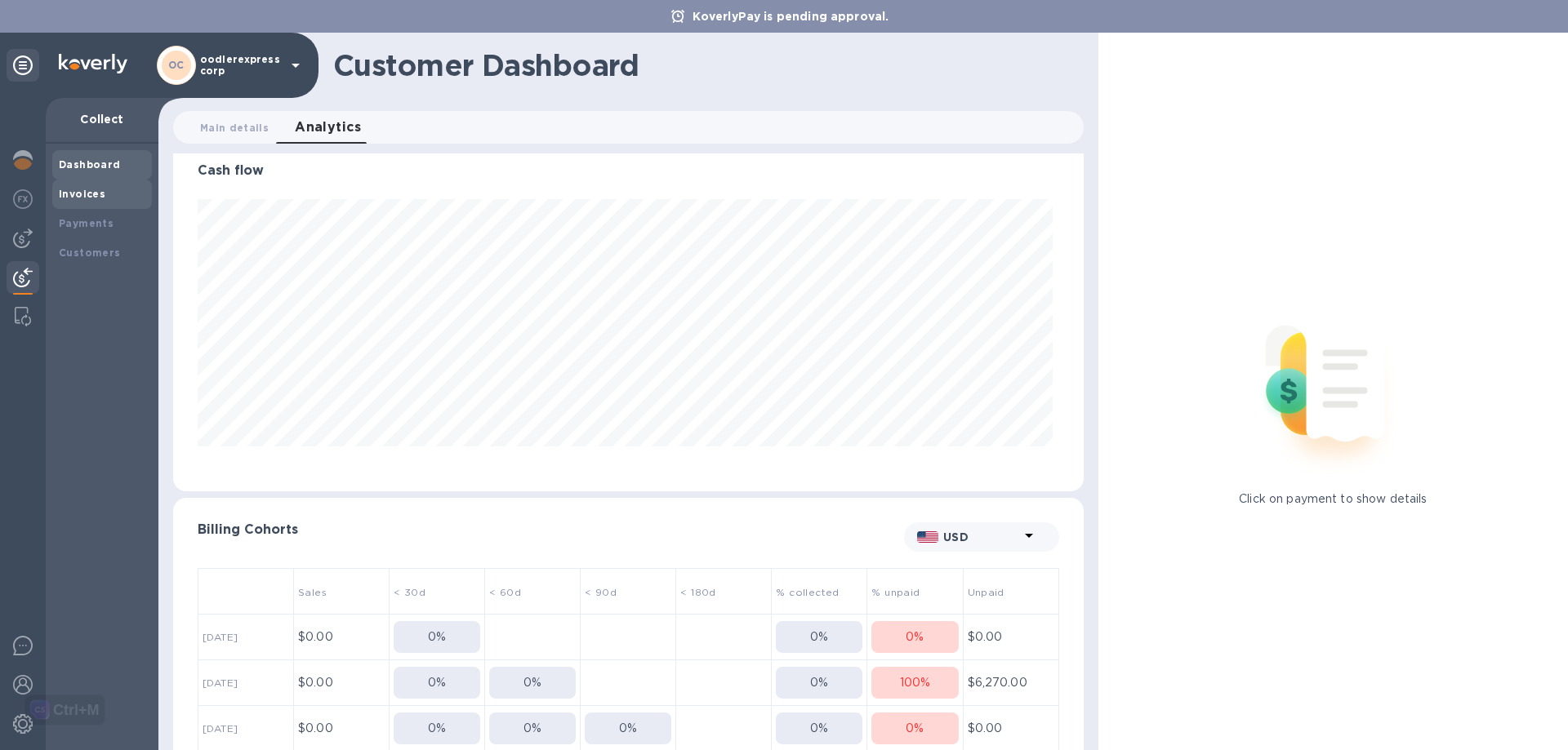
click at [105, 202] on div "Invoices" at bounding box center [102, 194] width 99 height 29
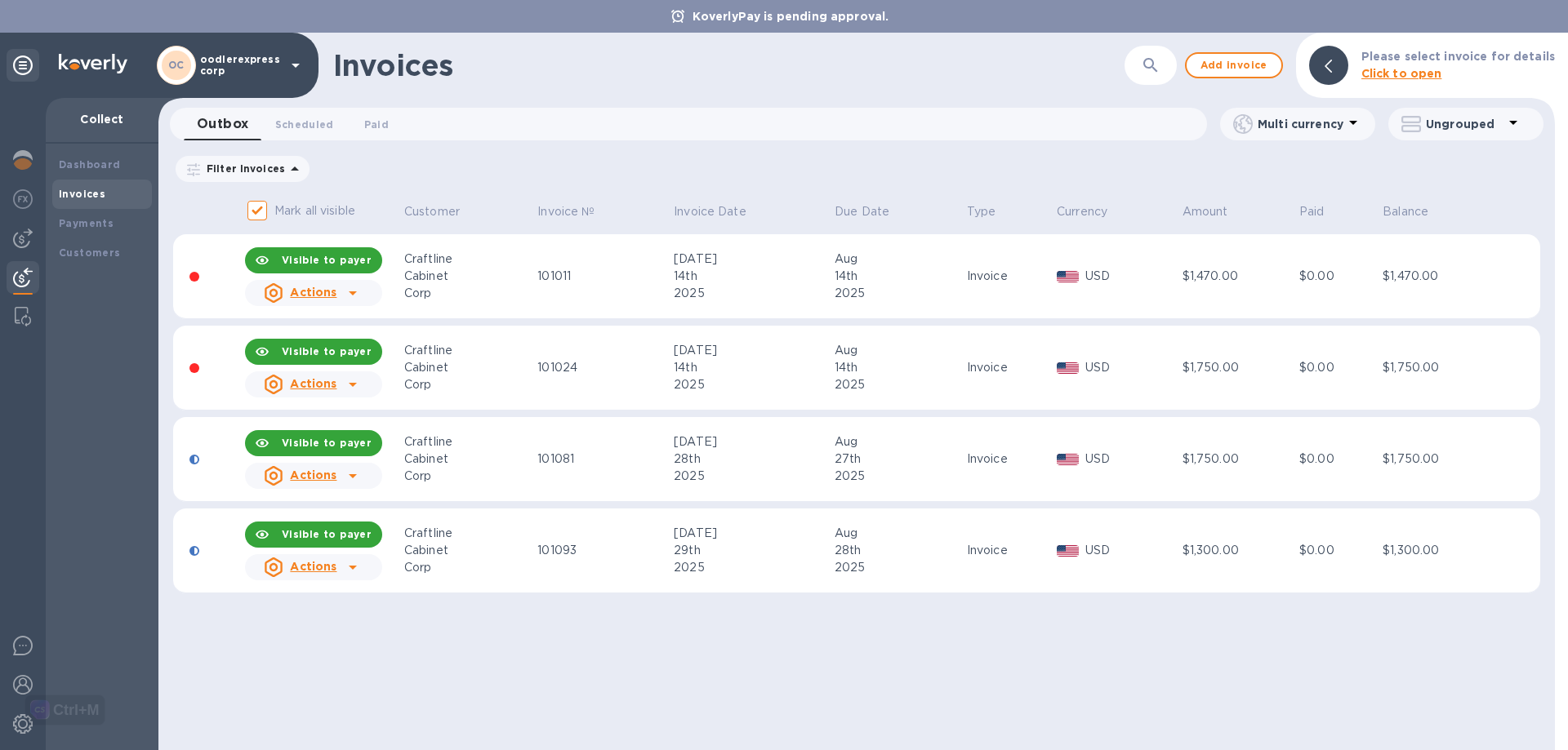
click at [331, 267] on div "Visible to payer" at bounding box center [327, 259] width 103 height 29
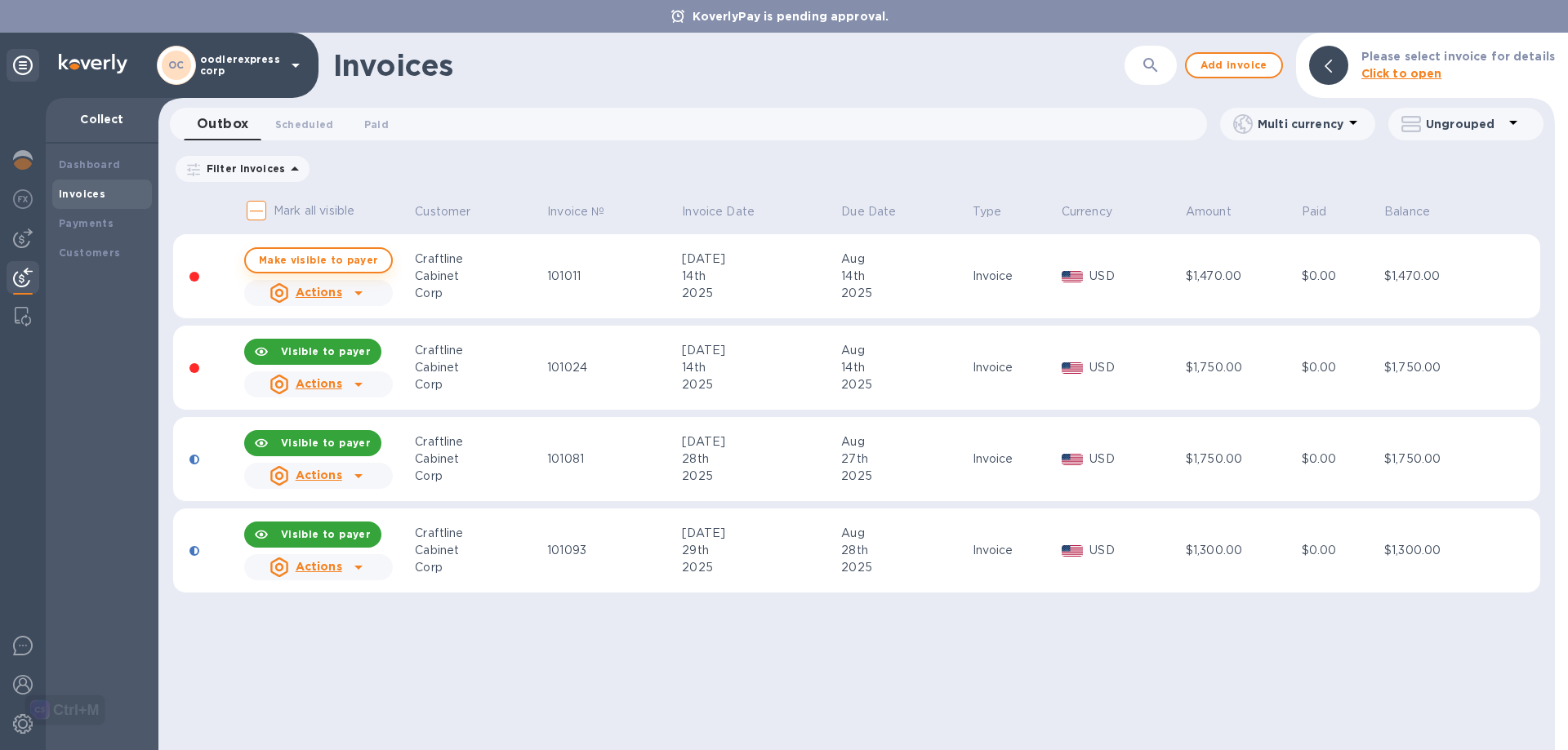
click at [331, 261] on span "Make visible to payer" at bounding box center [318, 259] width 119 height 10
checkbox input "true"
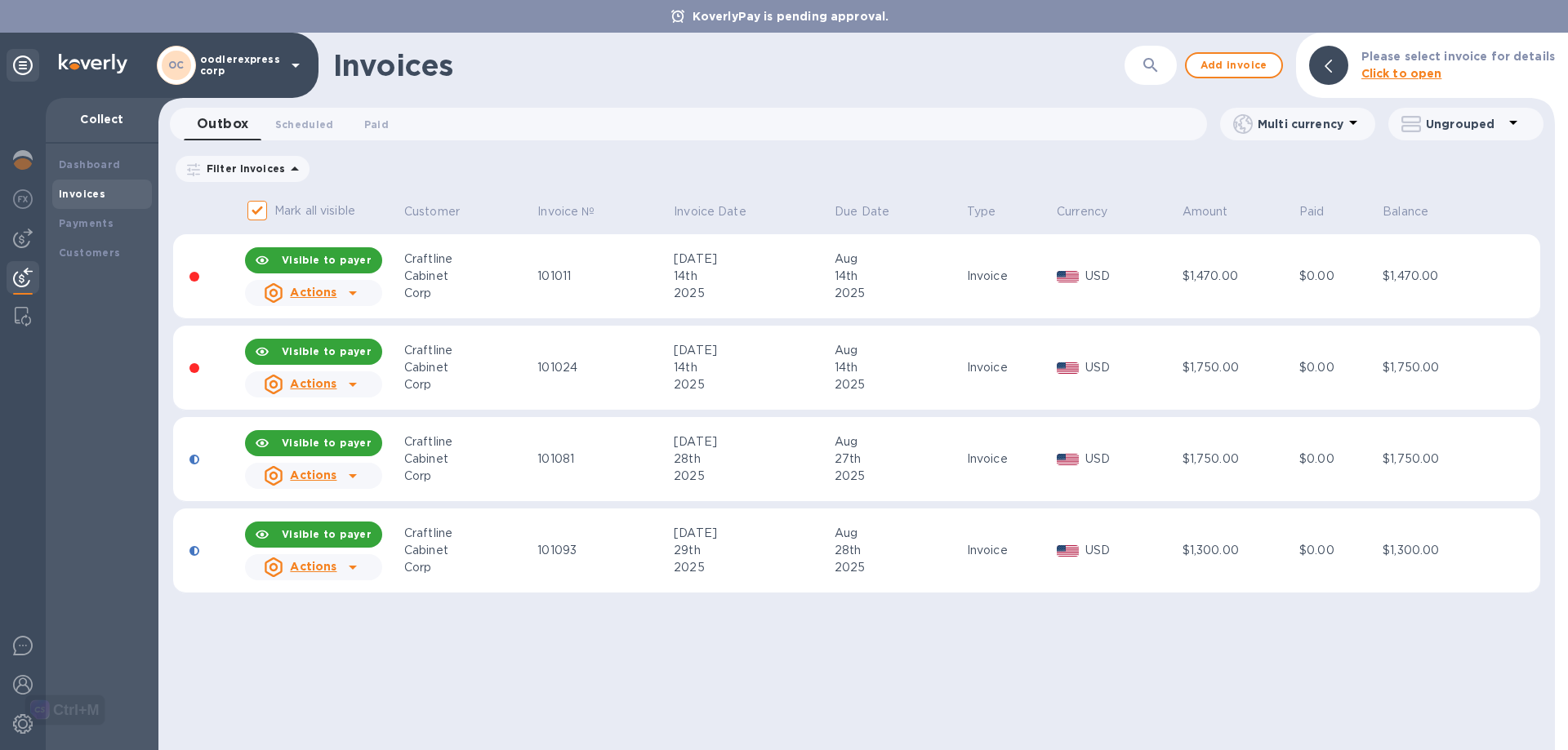
click at [348, 375] on icon at bounding box center [352, 384] width 20 height 20
click at [352, 289] on icon at bounding box center [352, 292] width 20 height 20
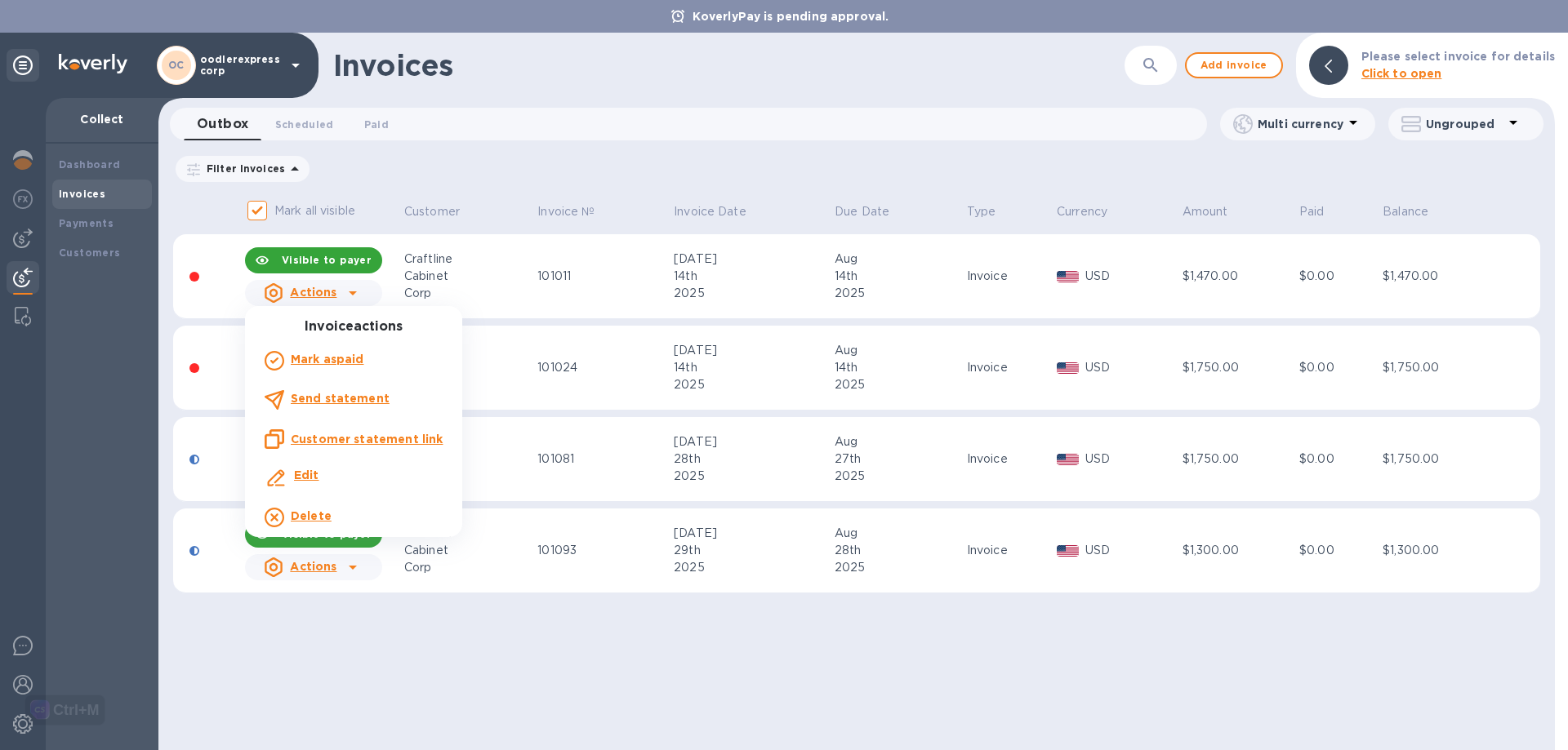
click at [388, 438] on u "Customer statement link" at bounding box center [366, 439] width 152 height 13
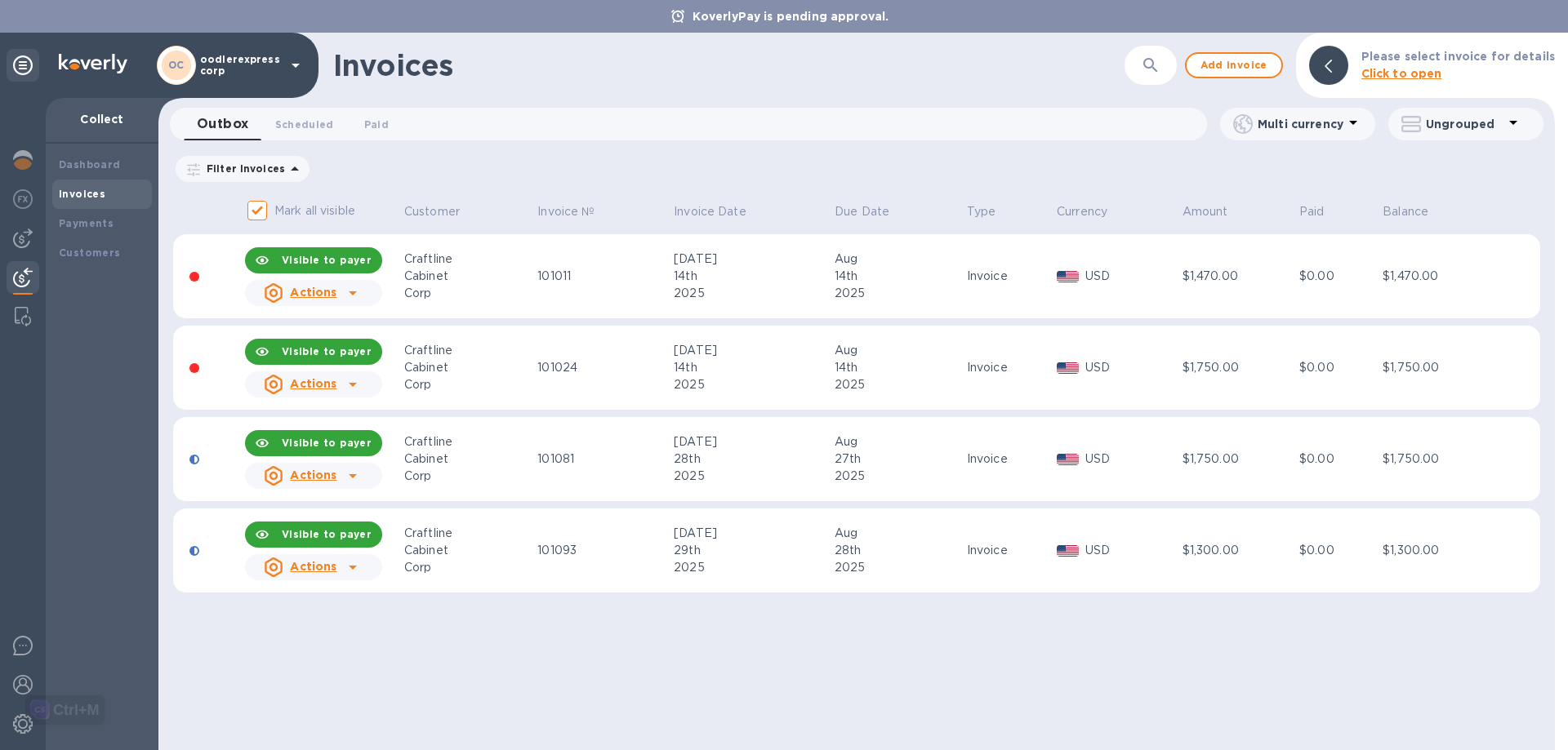
click at [343, 289] on icon at bounding box center [352, 292] width 20 height 20
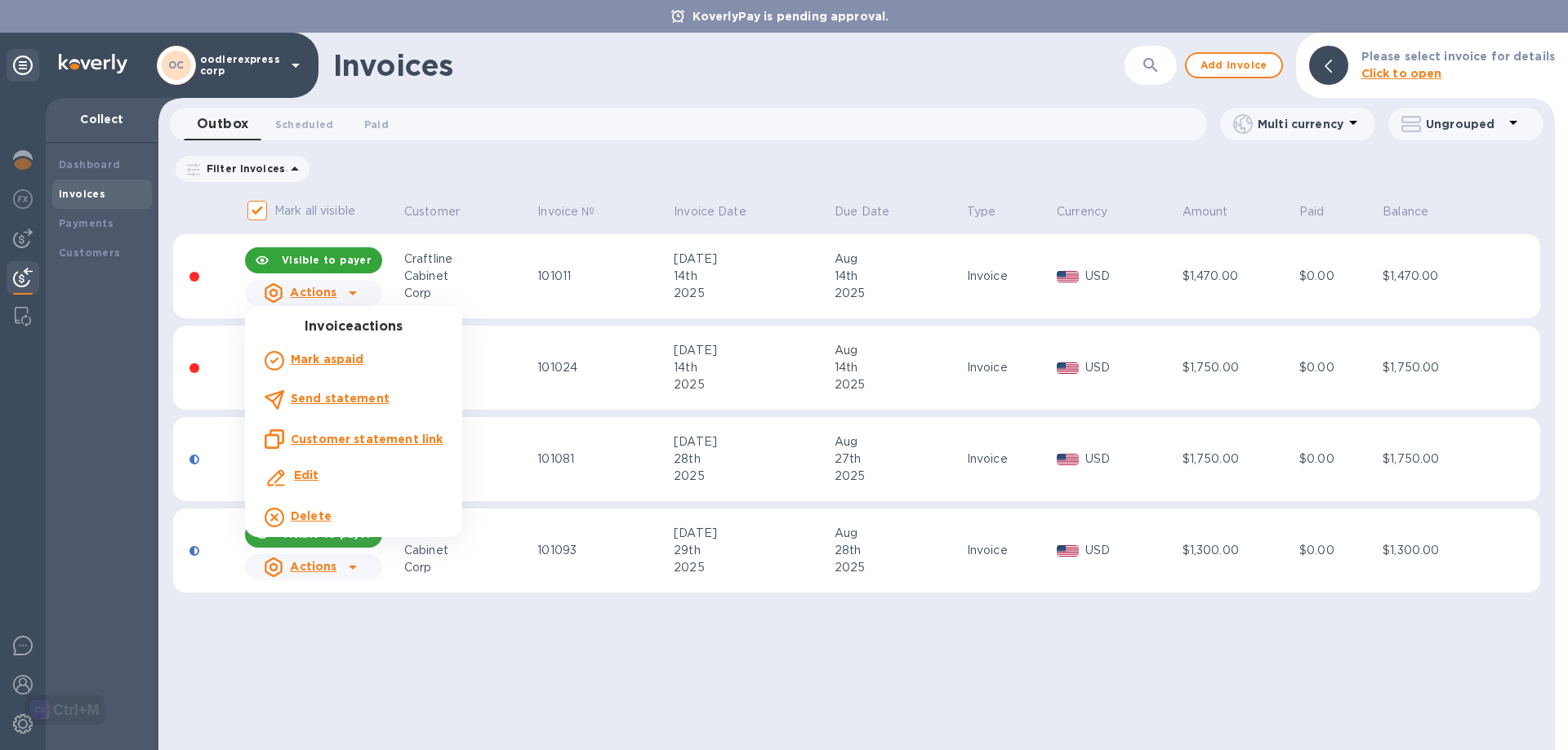
drag, startPoint x: 363, startPoint y: 194, endPoint x: 351, endPoint y: 207, distance: 17.7
click at [362, 196] on div at bounding box center [784, 375] width 1568 height 750
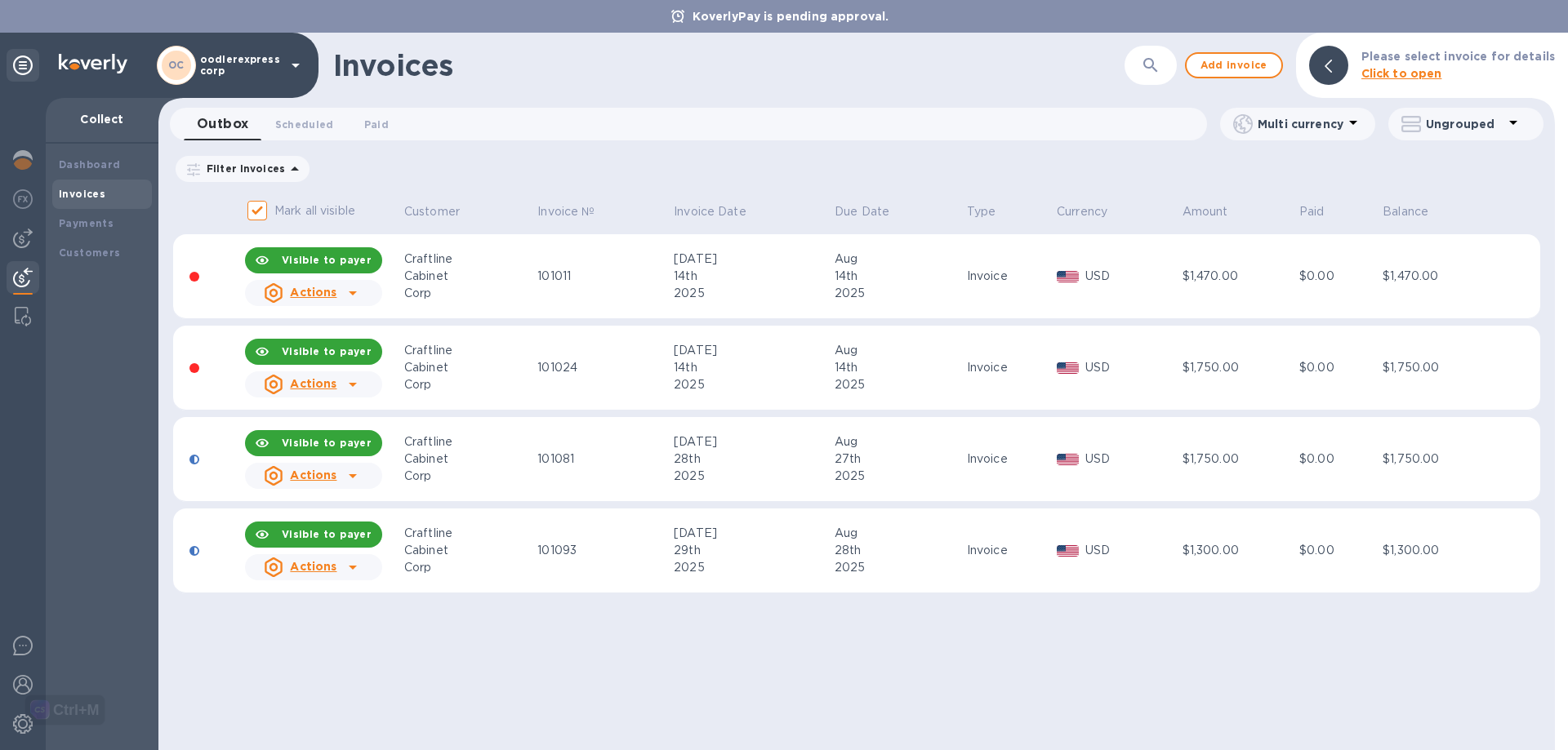
click at [339, 284] on div "Actions" at bounding box center [313, 292] width 143 height 33
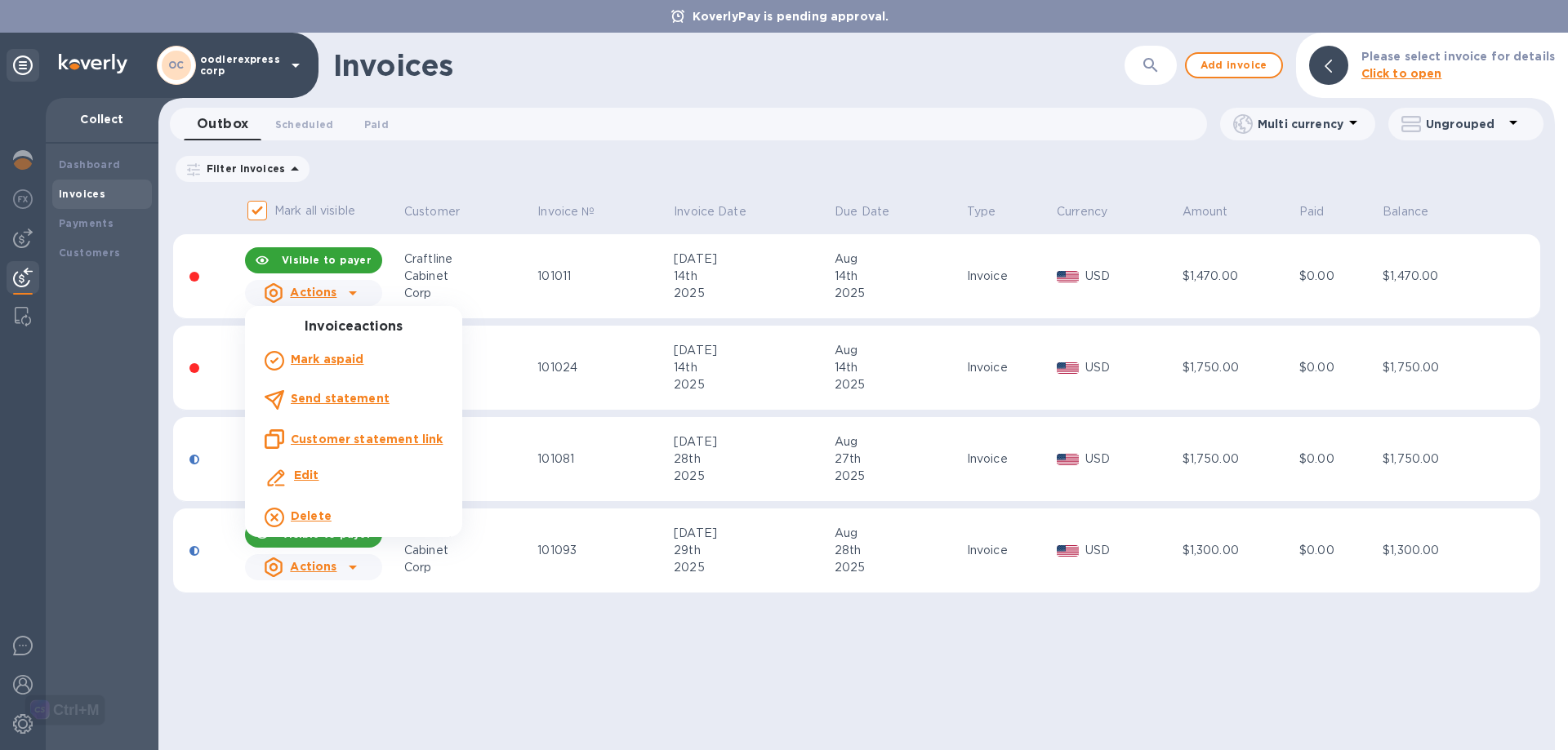
click at [332, 397] on b "Send statement" at bounding box center [339, 398] width 98 height 13
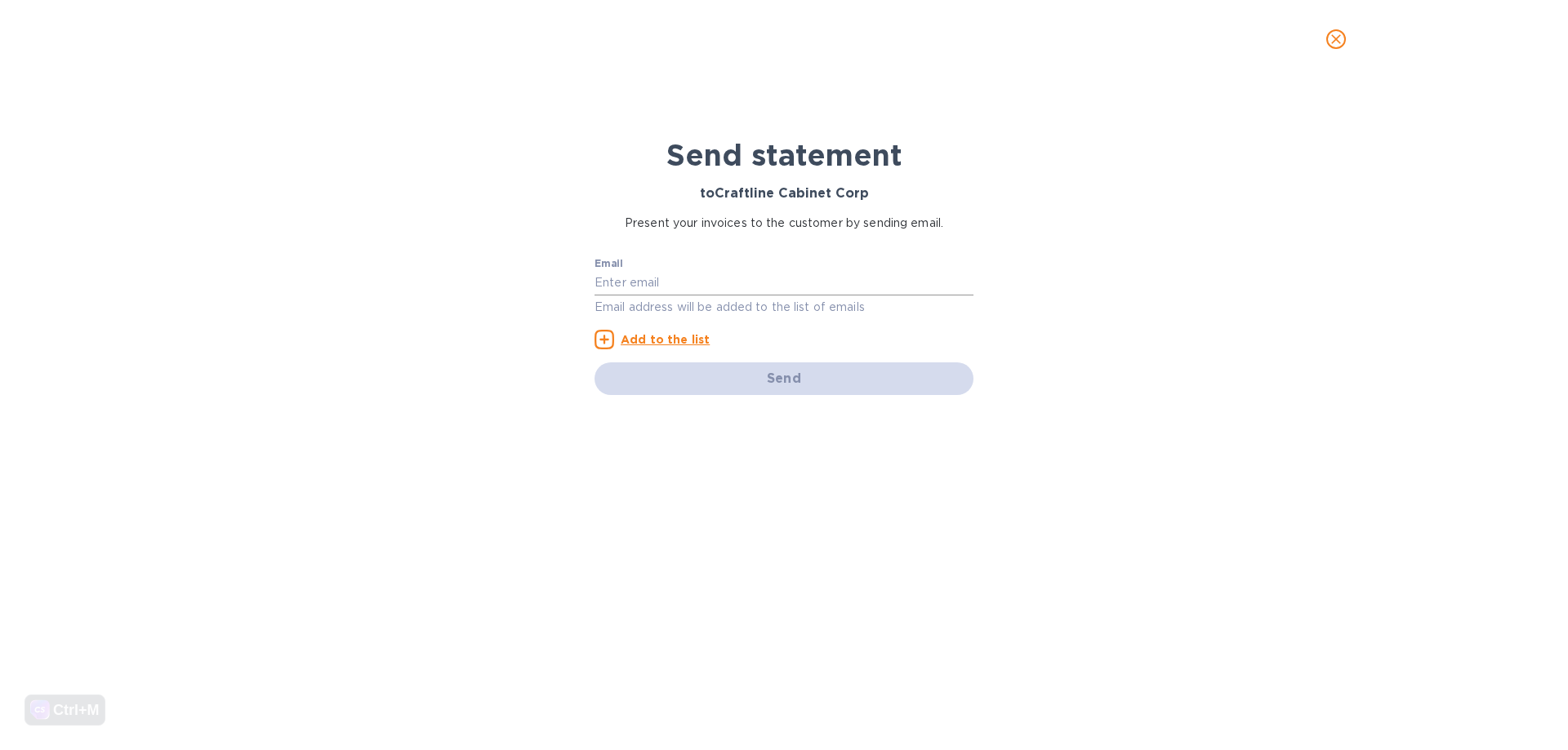
click at [617, 293] on input "text" at bounding box center [784, 283] width 378 height 24
click at [499, 276] on div "Send statement to Craftline Cabinet Corp Present your invoices to the customer …" at bounding box center [784, 414] width 1568 height 671
click at [1324, 35] on button "close" at bounding box center [1336, 39] width 39 height 39
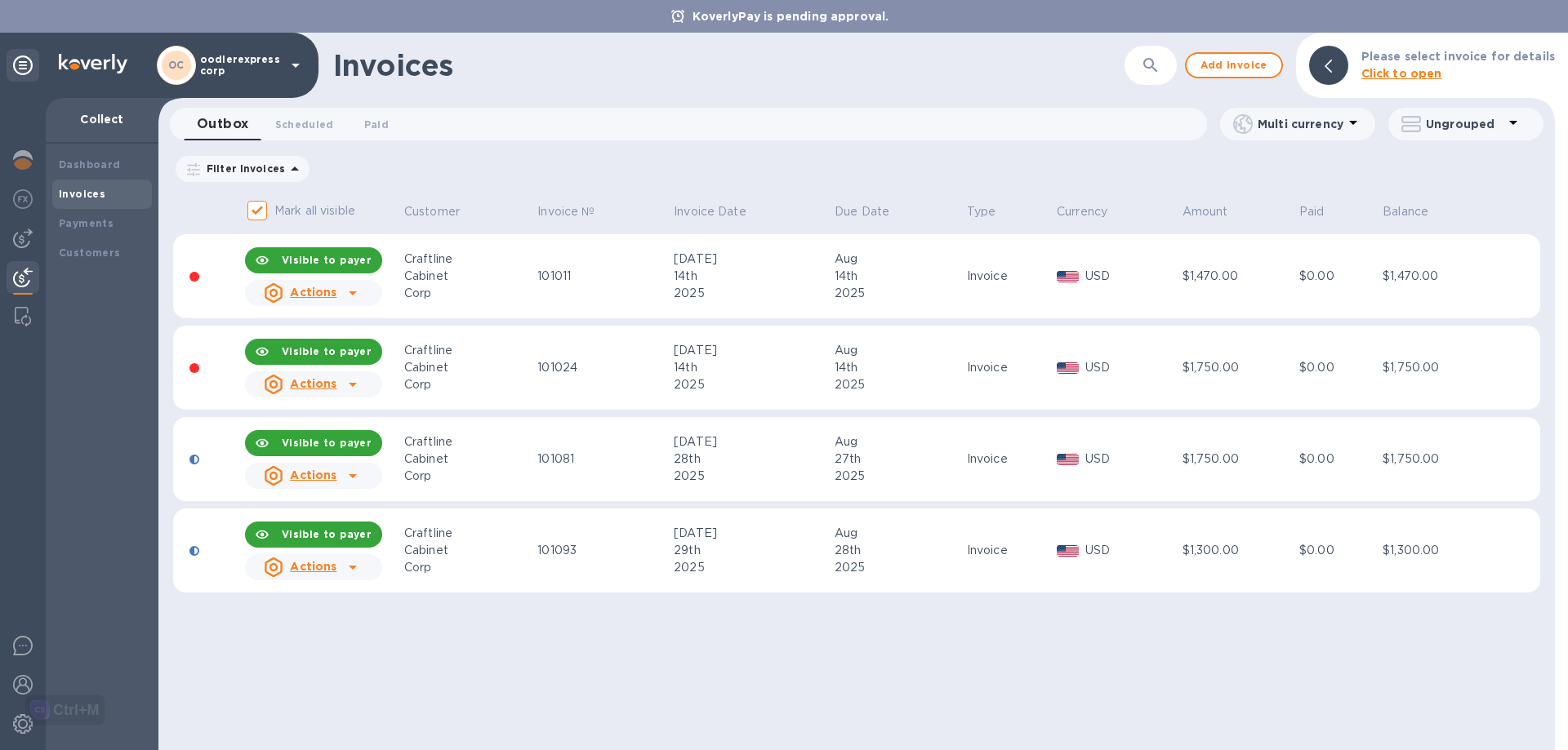
click at [333, 296] on u "Actions" at bounding box center [313, 292] width 47 height 13
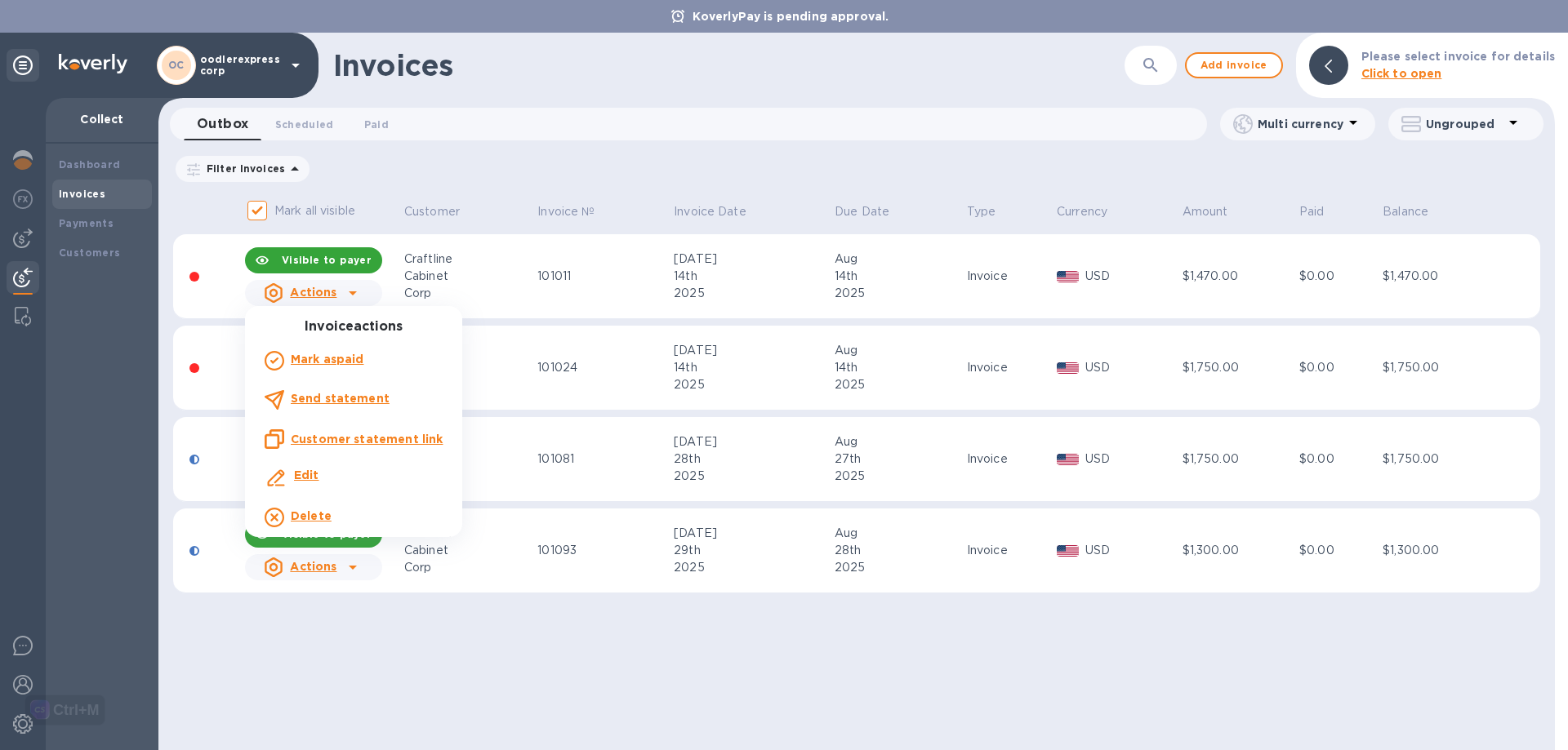
click at [369, 441] on u "Customer statement link" at bounding box center [366, 439] width 152 height 13
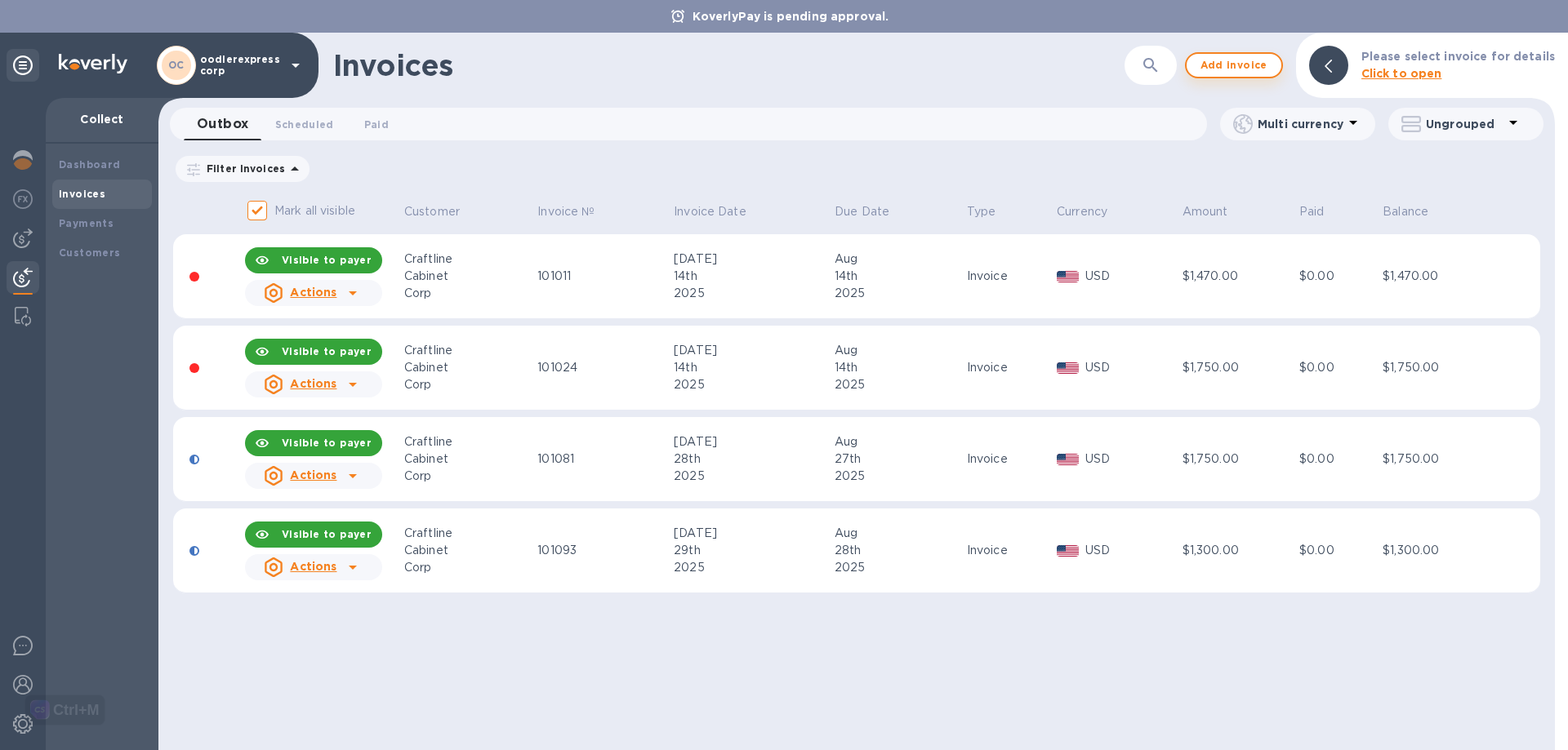
click at [1217, 60] on span "Add invoice" at bounding box center [1233, 65] width 68 height 20
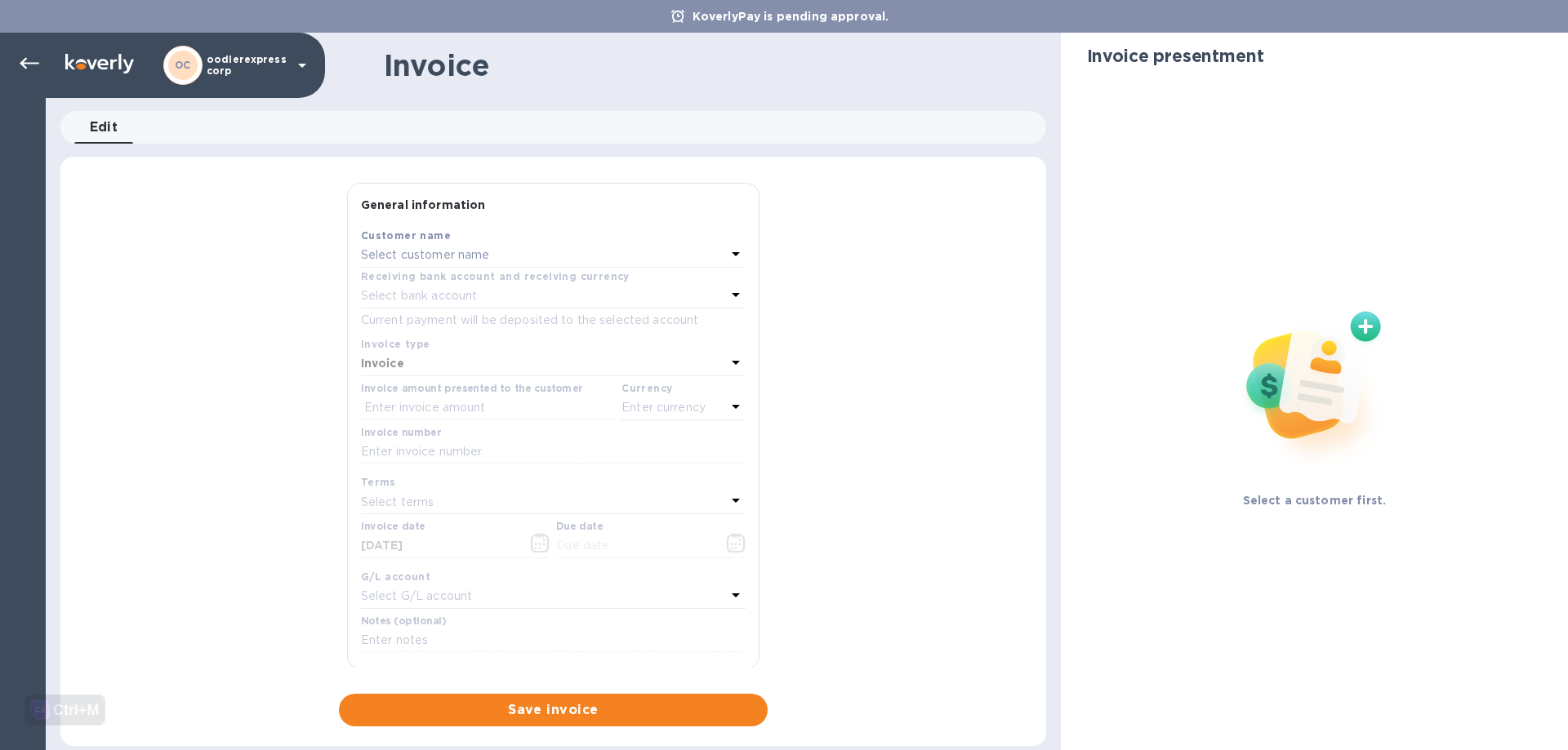
click at [648, 266] on div "Select customer name" at bounding box center [543, 256] width 365 height 22
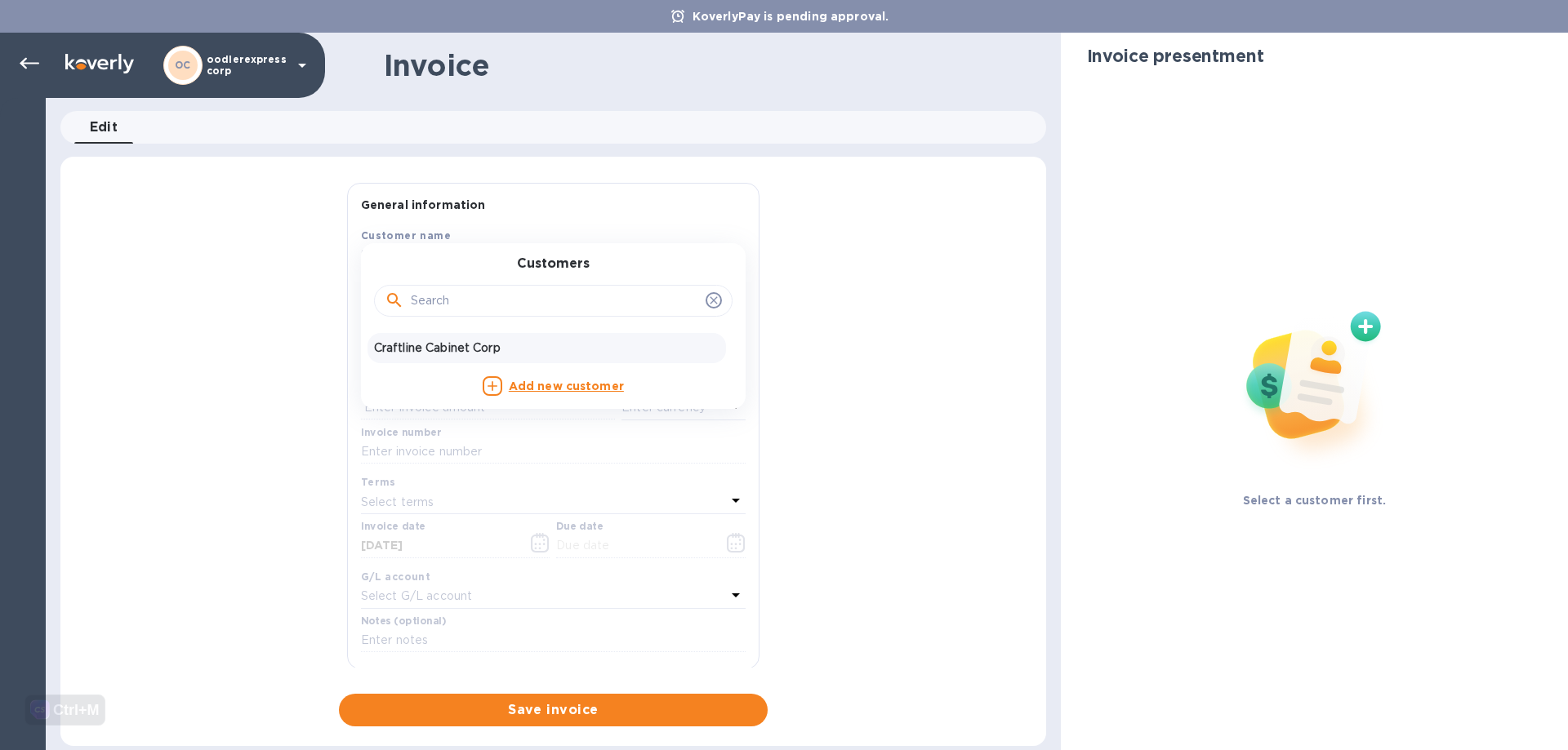
click at [436, 355] on p "Craftline Cabinet Corp" at bounding box center [546, 348] width 346 height 17
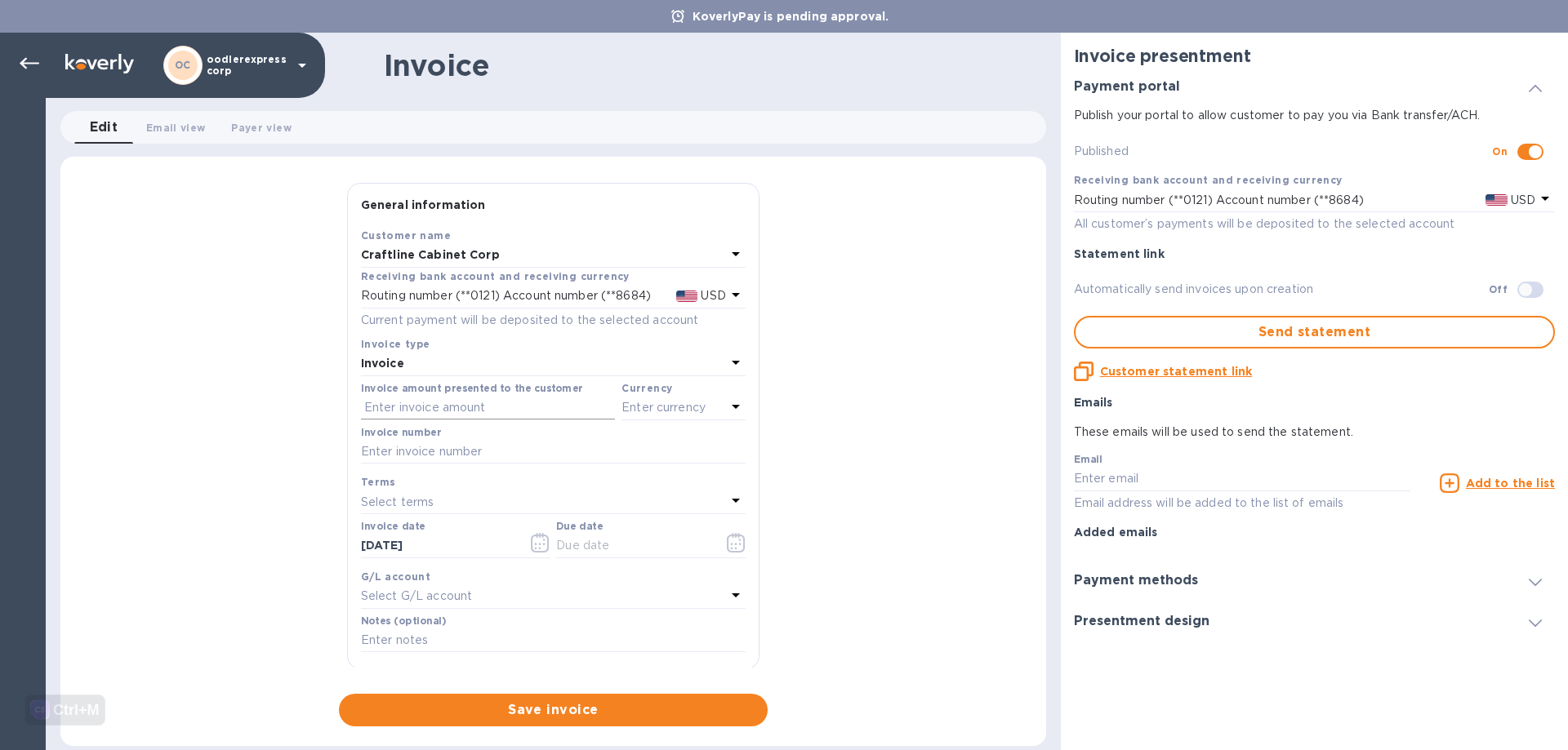
click at [395, 404] on input "text" at bounding box center [487, 408] width 254 height 24
click at [383, 456] on input "text" at bounding box center [553, 452] width 385 height 24
paste input "101102"
type input "101102"
click at [400, 401] on input "text" at bounding box center [487, 408] width 254 height 24
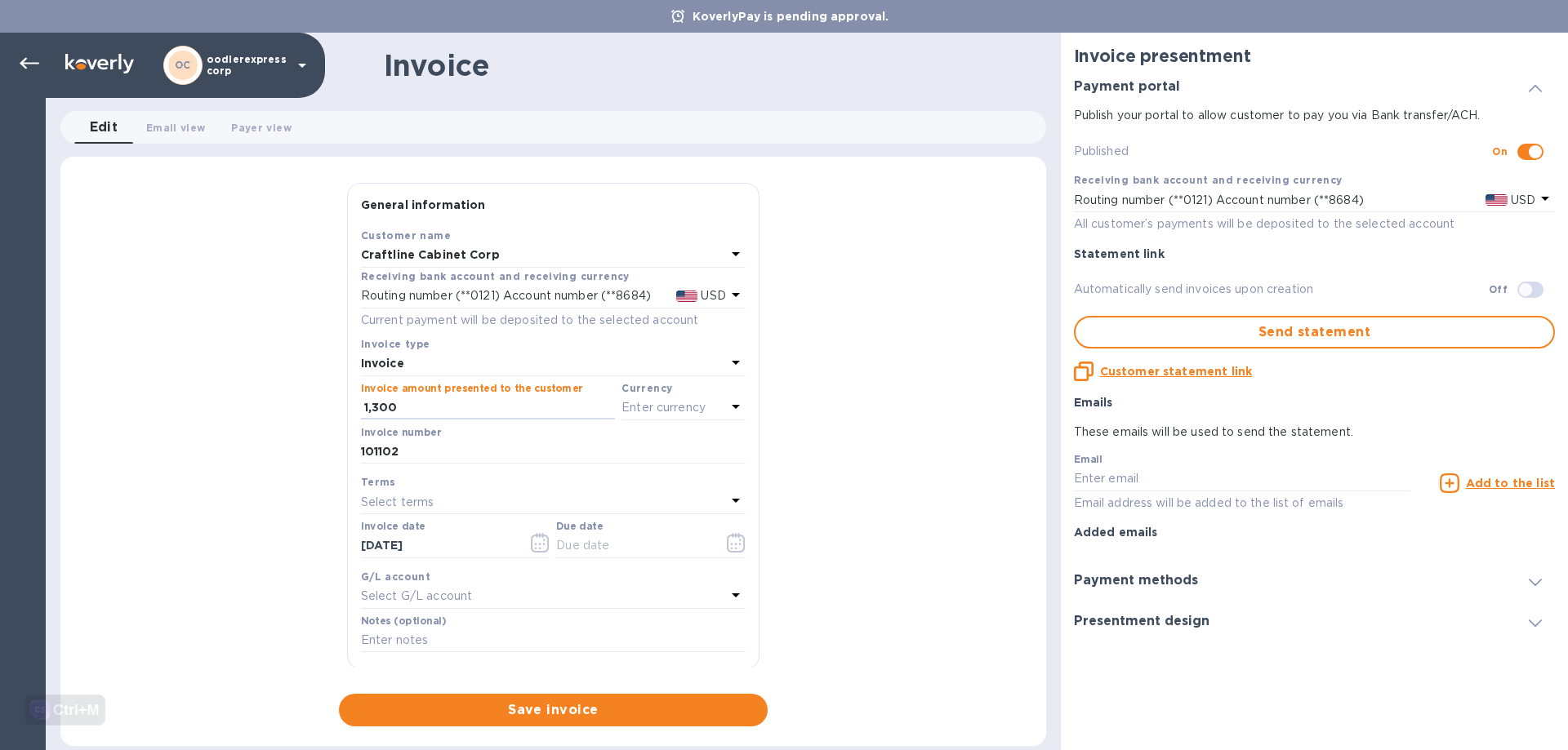
type input "1,300"
click at [539, 542] on icon "button" at bounding box center [540, 542] width 19 height 20
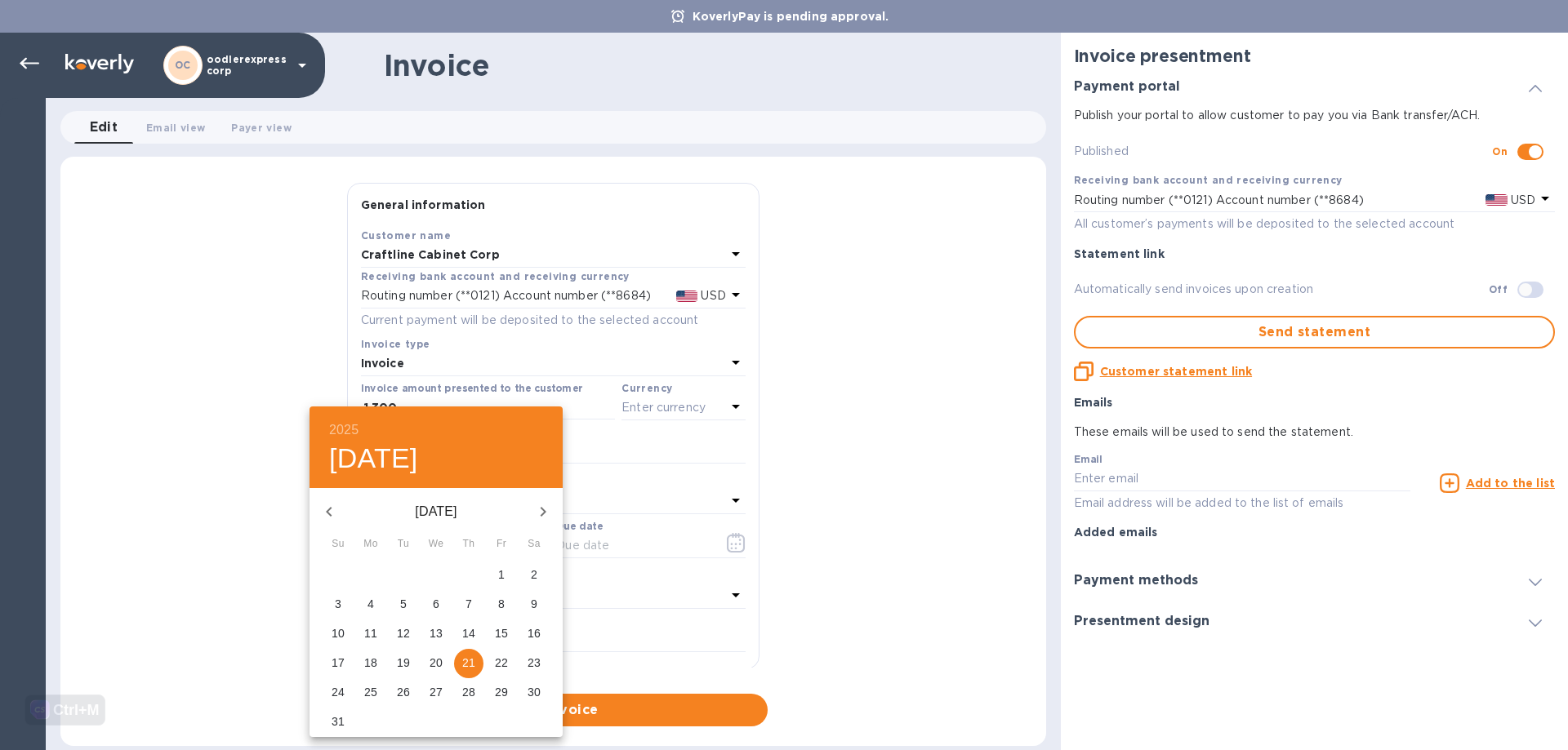
click at [340, 514] on button "button" at bounding box center [329, 512] width 39 height 39
click at [468, 690] on p "31" at bounding box center [468, 691] width 13 height 16
type input "07/31/2025"
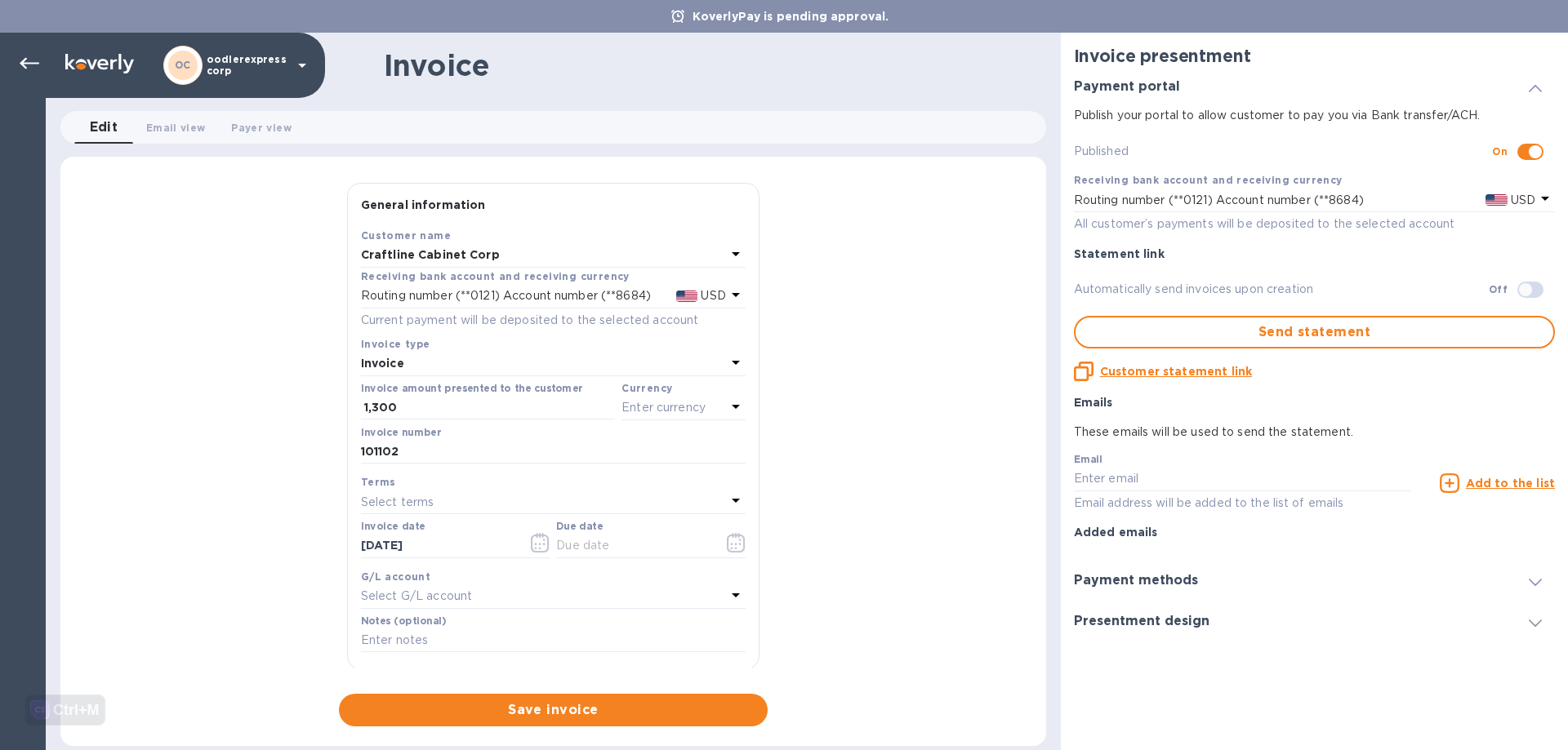
click at [506, 496] on div "Select terms" at bounding box center [543, 502] width 365 height 22
click at [419, 599] on p "NET 30" at bounding box center [546, 596] width 346 height 17
type input "08/30/2025"
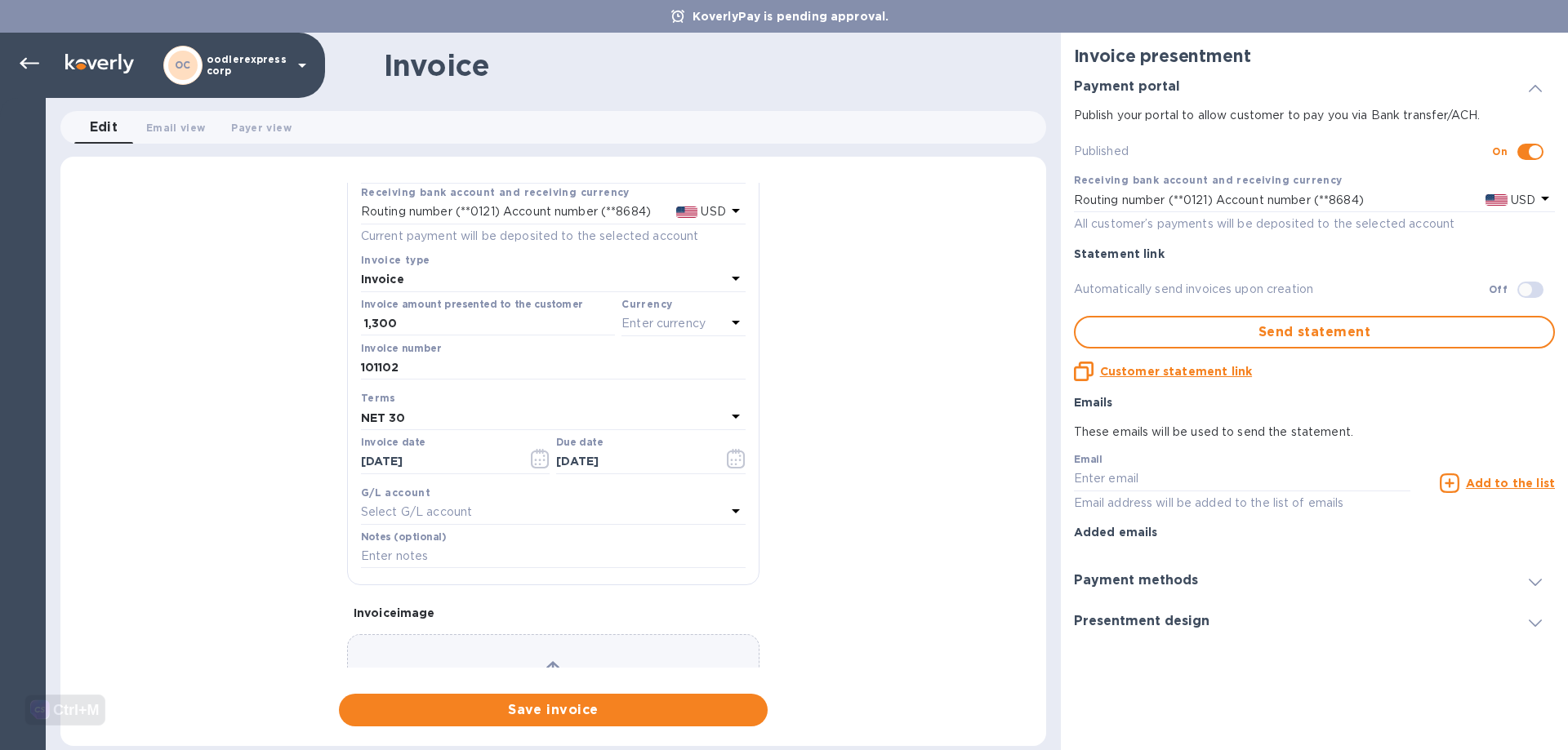
scroll to position [187, 0]
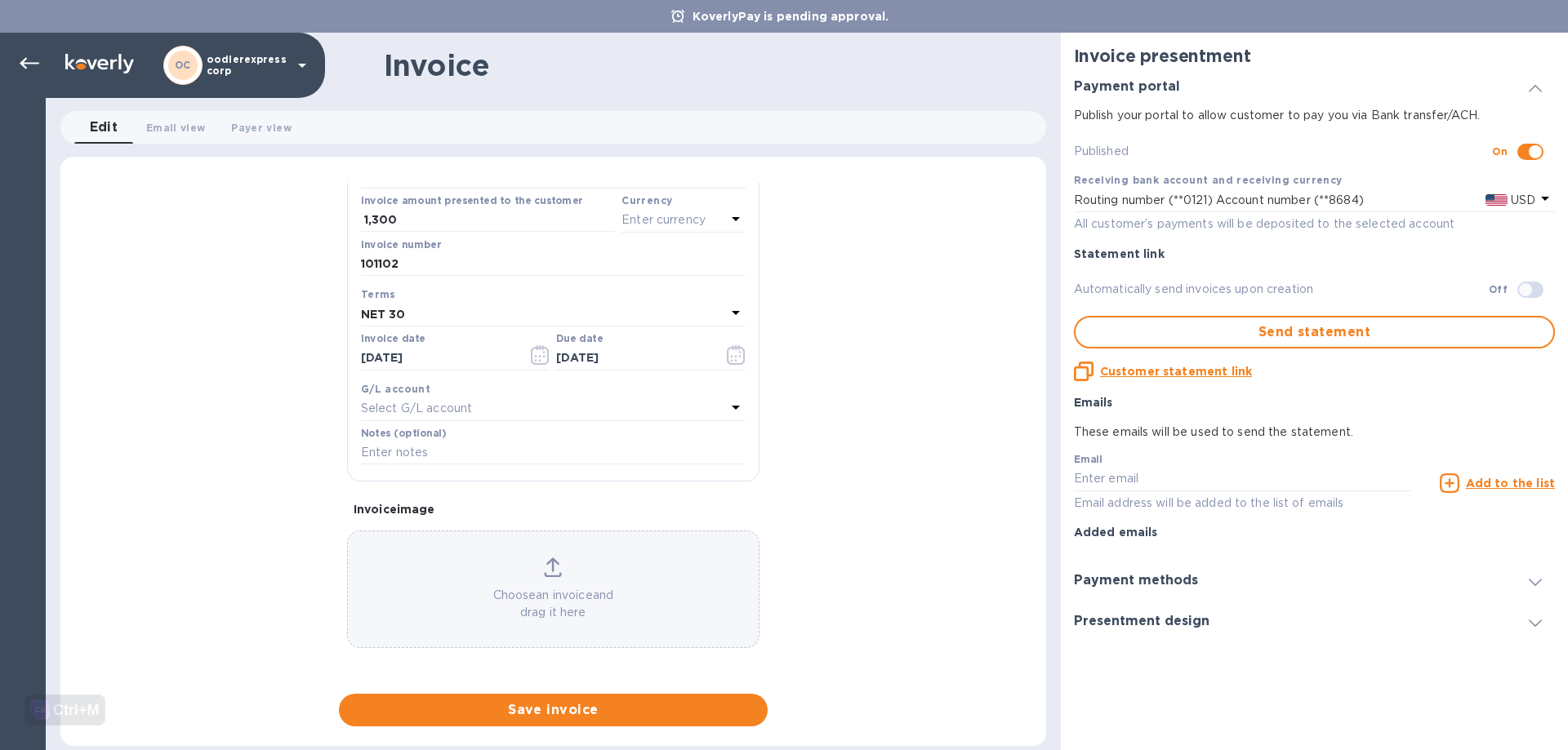
click at [474, 600] on p "Choose an invoice and drag it here" at bounding box center [553, 604] width 410 height 35
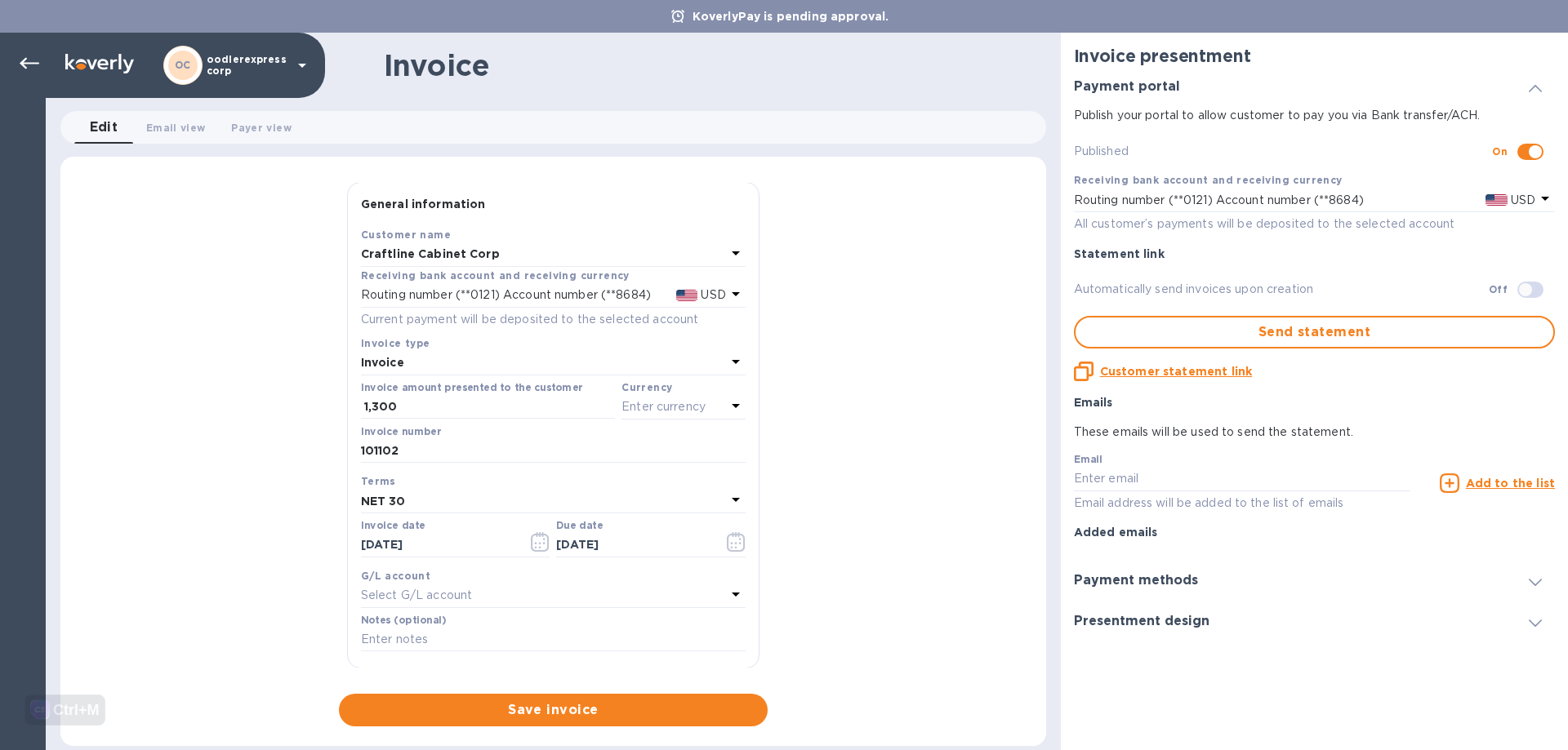
scroll to position [0, 0]
click at [649, 412] on p "Enter currency" at bounding box center [663, 407] width 84 height 17
click at [499, 449] on p "USD" at bounding box center [505, 449] width 24 height 17
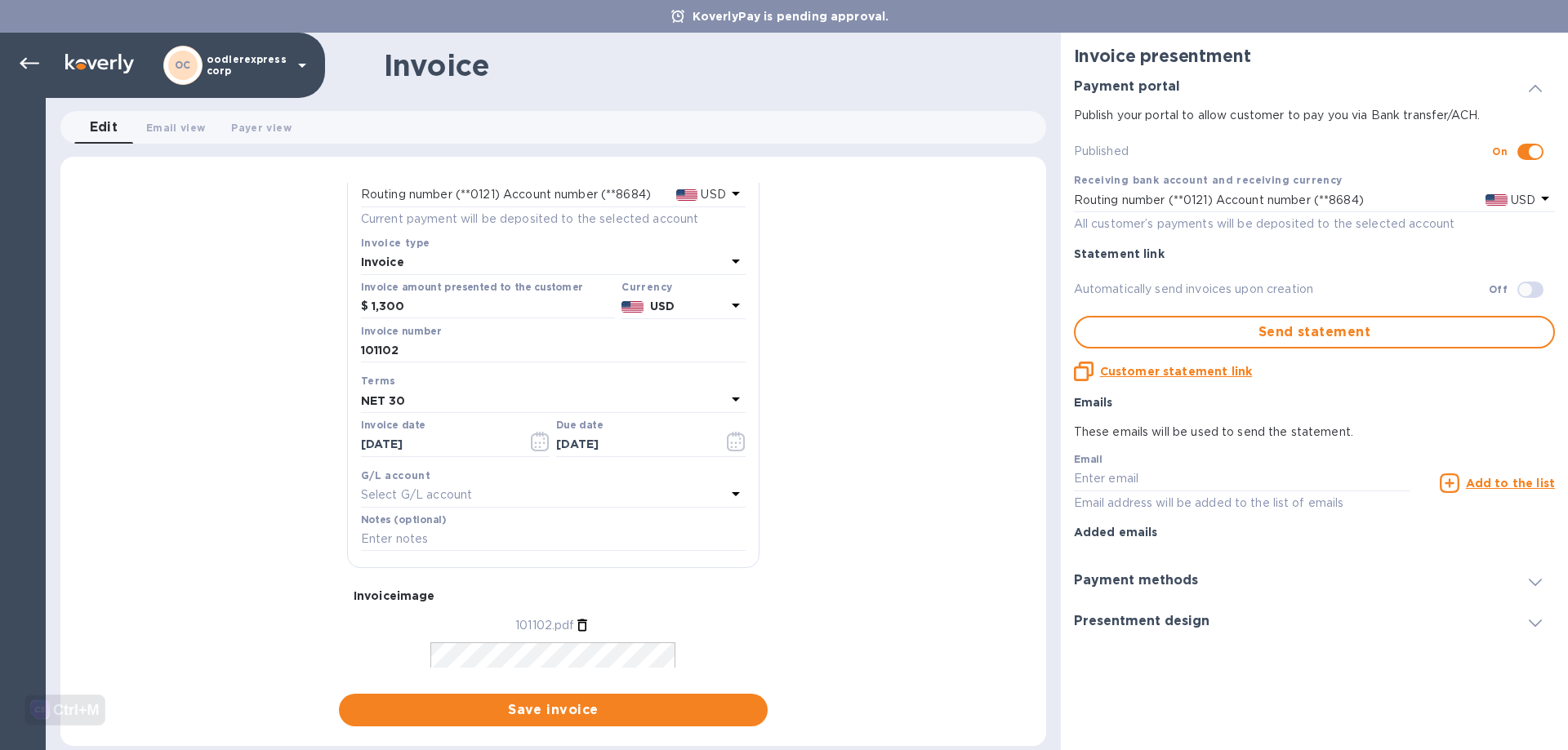
scroll to position [238, 0]
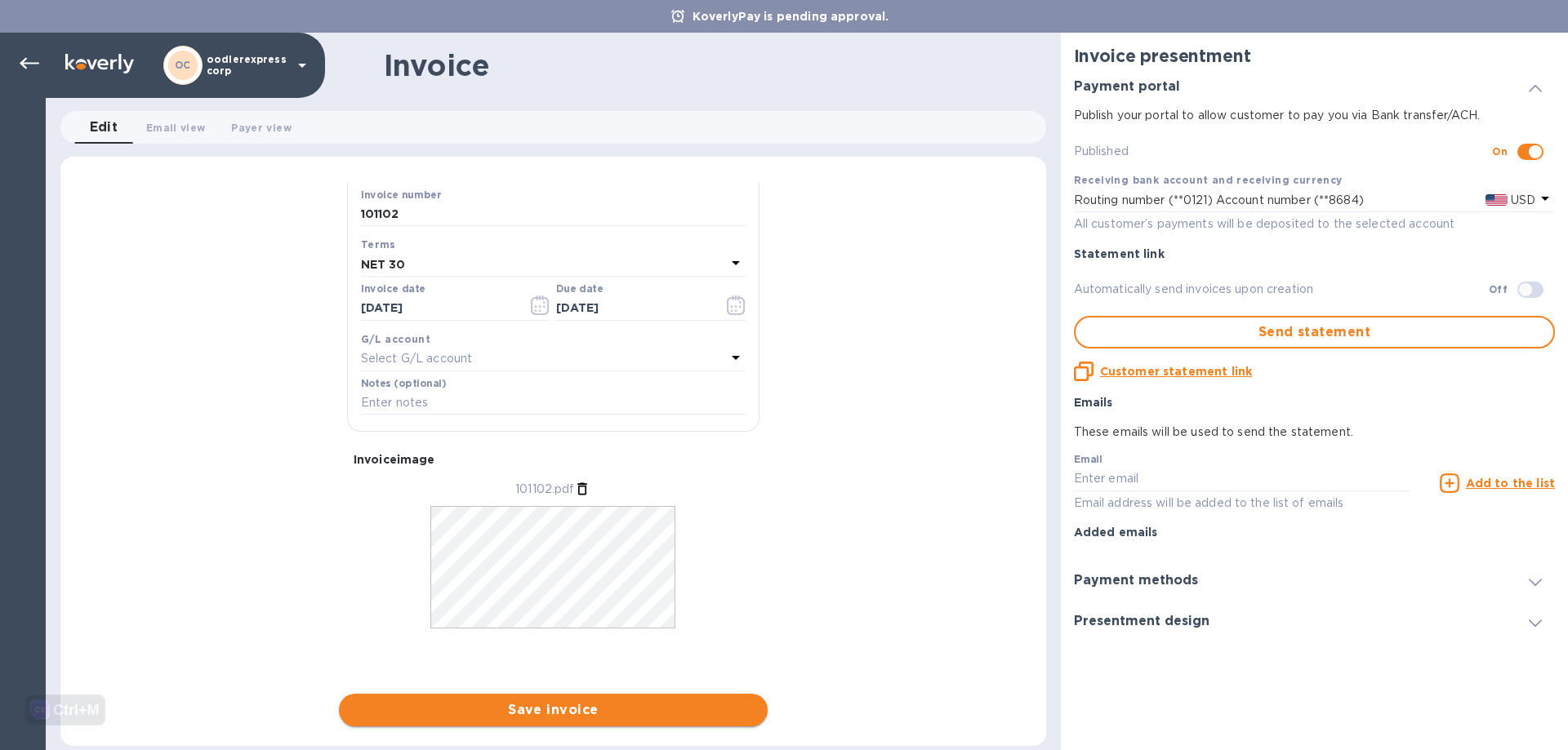
click at [535, 717] on span "Save invoice" at bounding box center [554, 710] width 403 height 20
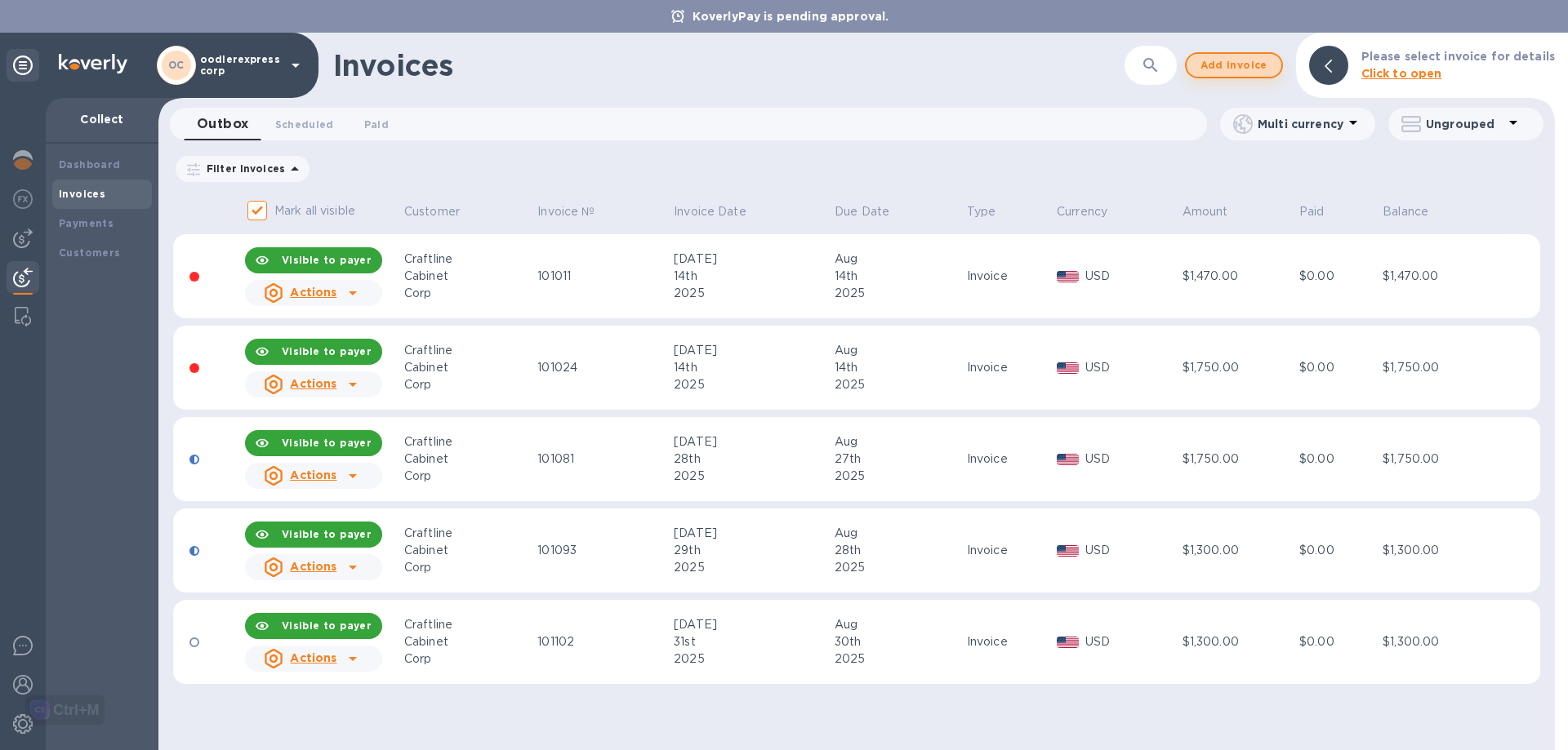
click at [1240, 66] on span "Add invoice" at bounding box center [1233, 65] width 68 height 20
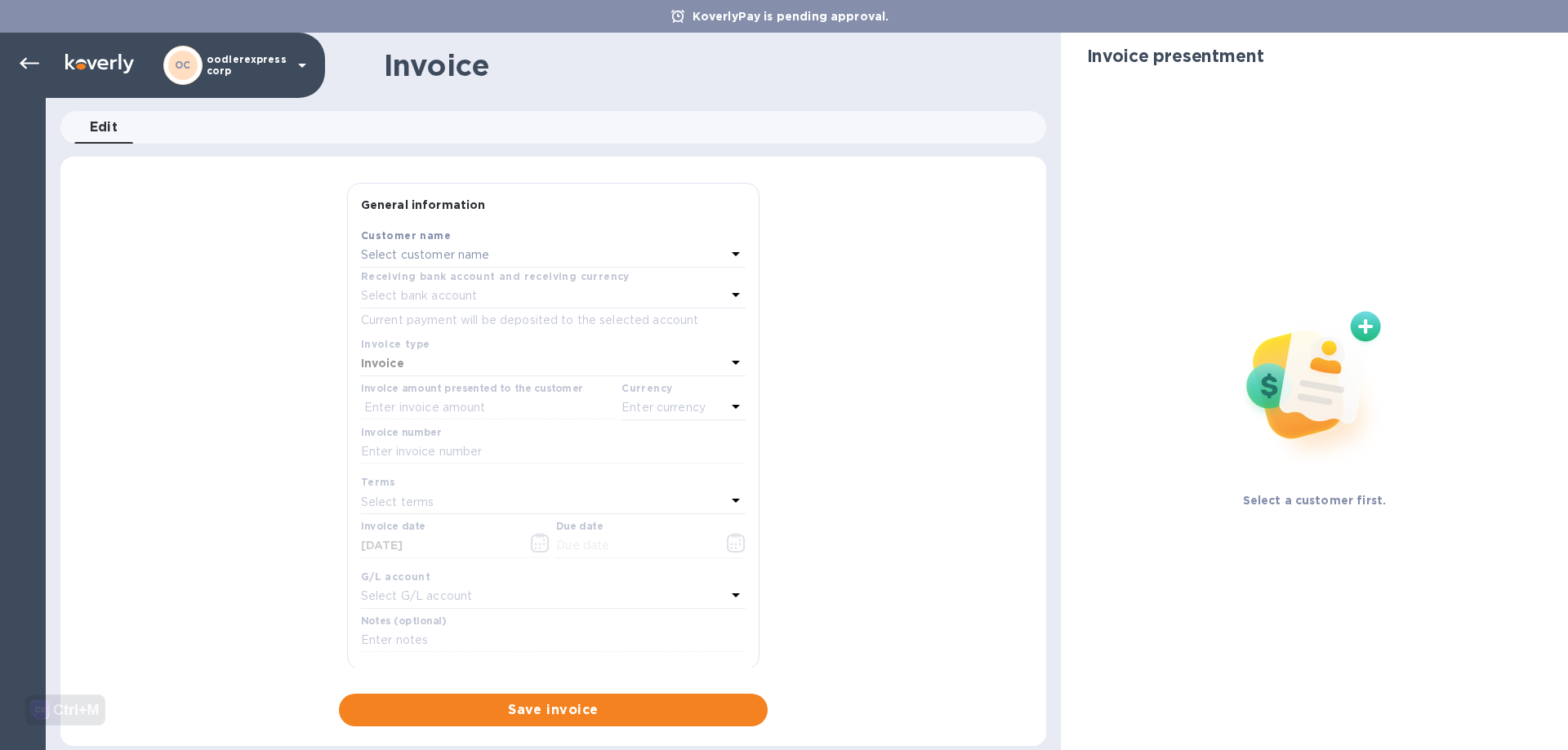
click at [449, 248] on p "Select customer name" at bounding box center [425, 255] width 129 height 17
click at [430, 346] on p "Craftline Cabinet Corp" at bounding box center [546, 348] width 346 height 17
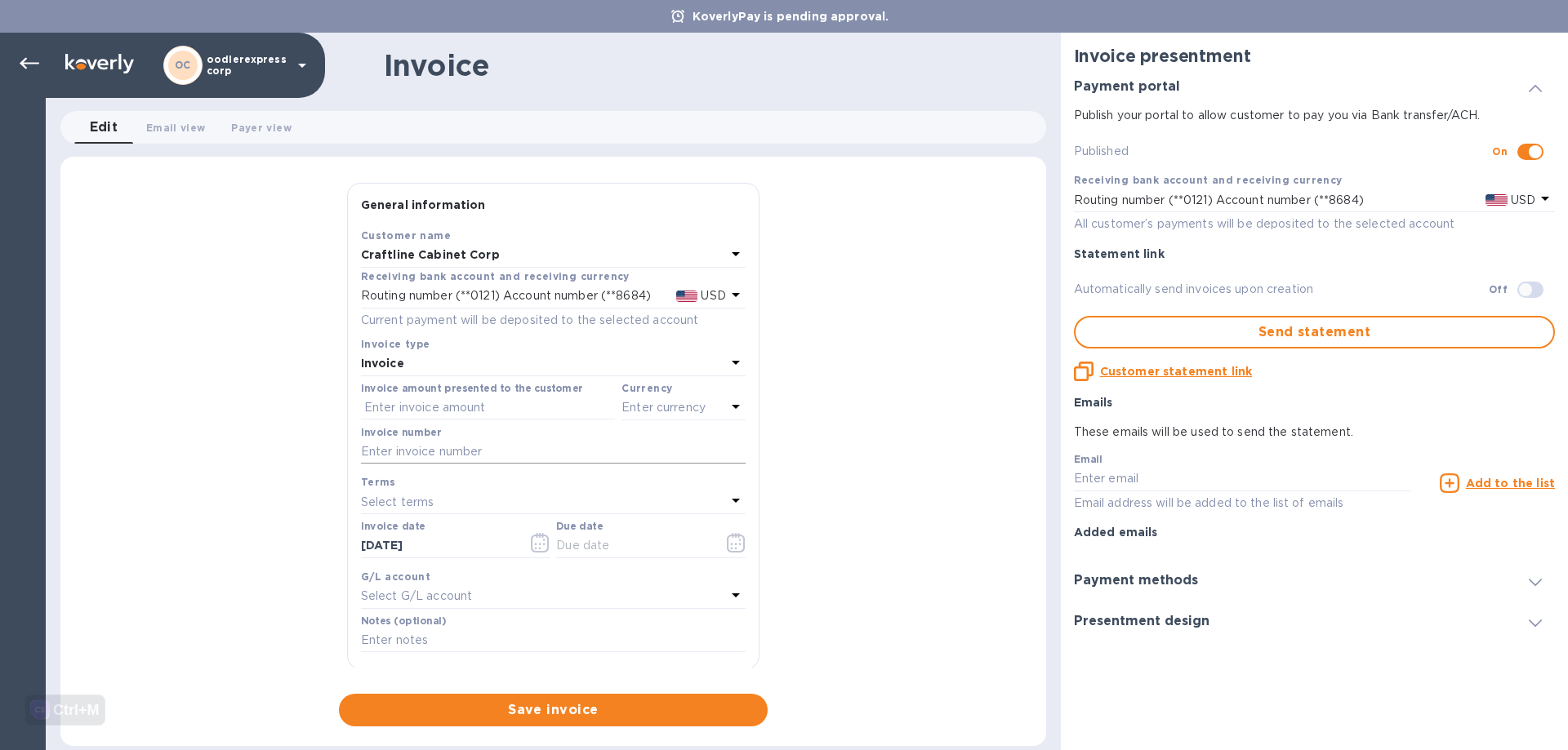
click at [401, 449] on input "text" at bounding box center [553, 452] width 385 height 24
paste input "101104"
type input "101104"
click at [416, 539] on input "08/21/2025" at bounding box center [437, 546] width 155 height 24
click at [497, 506] on div "Select terms" at bounding box center [543, 502] width 365 height 22
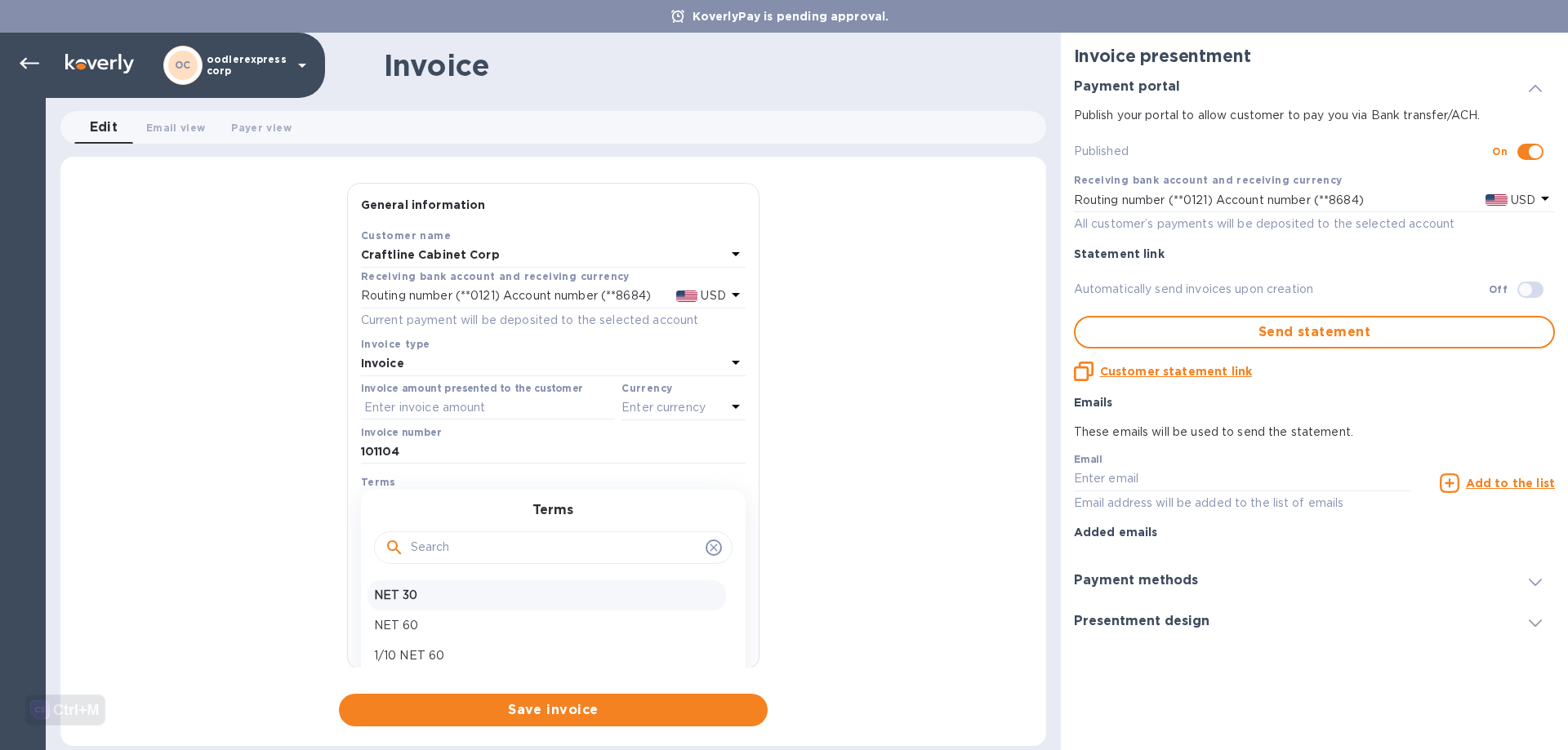
click at [428, 599] on p "NET 30" at bounding box center [546, 596] width 346 height 17
type input "09/20/2025"
click at [436, 400] on input "text" at bounding box center [487, 408] width 254 height 24
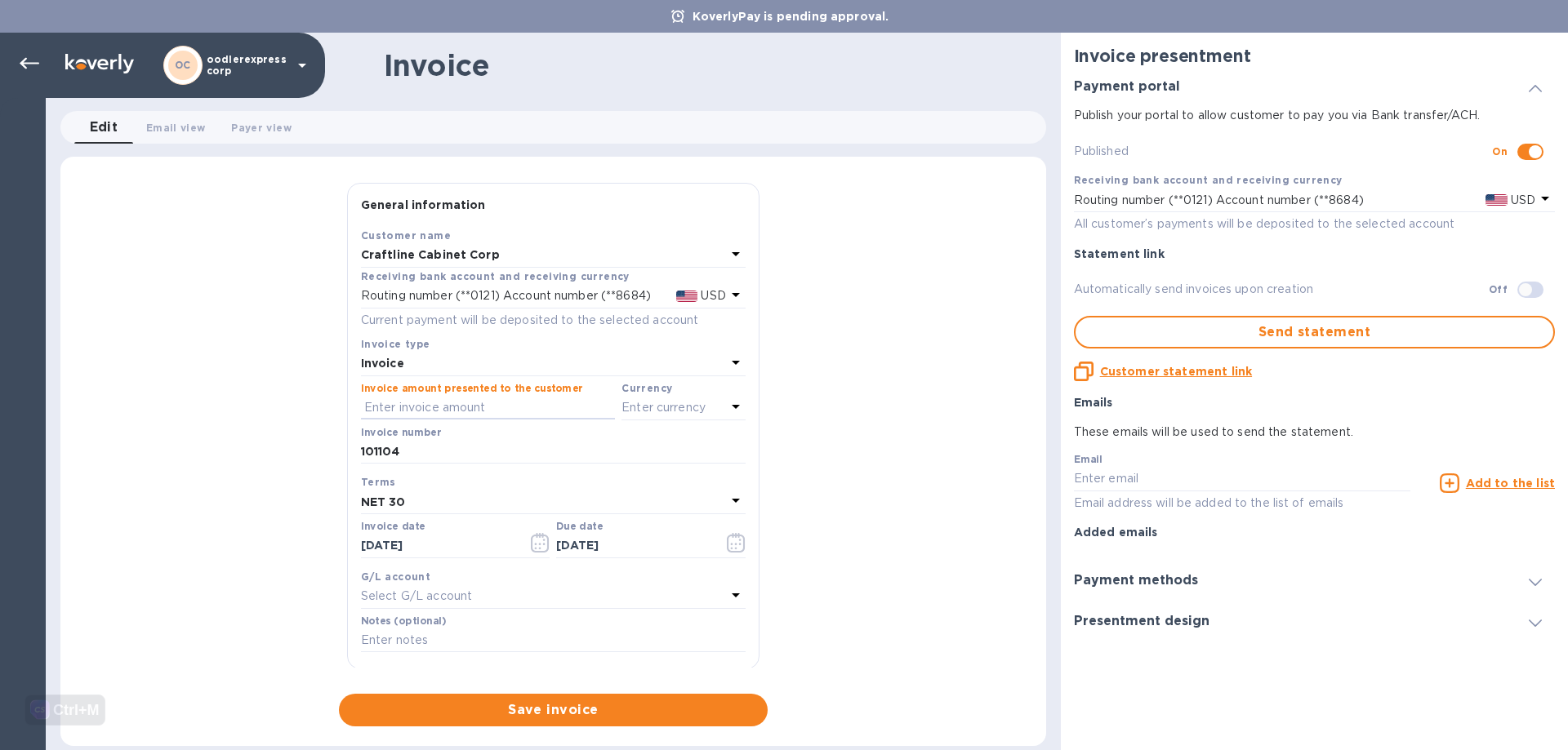
click at [633, 404] on p "Enter currency" at bounding box center [663, 407] width 84 height 17
click at [494, 437] on div "USD" at bounding box center [525, 449] width 132 height 23
click at [481, 545] on input "08/21/2025" at bounding box center [437, 546] width 155 height 24
click at [531, 541] on icon "button" at bounding box center [540, 542] width 19 height 20
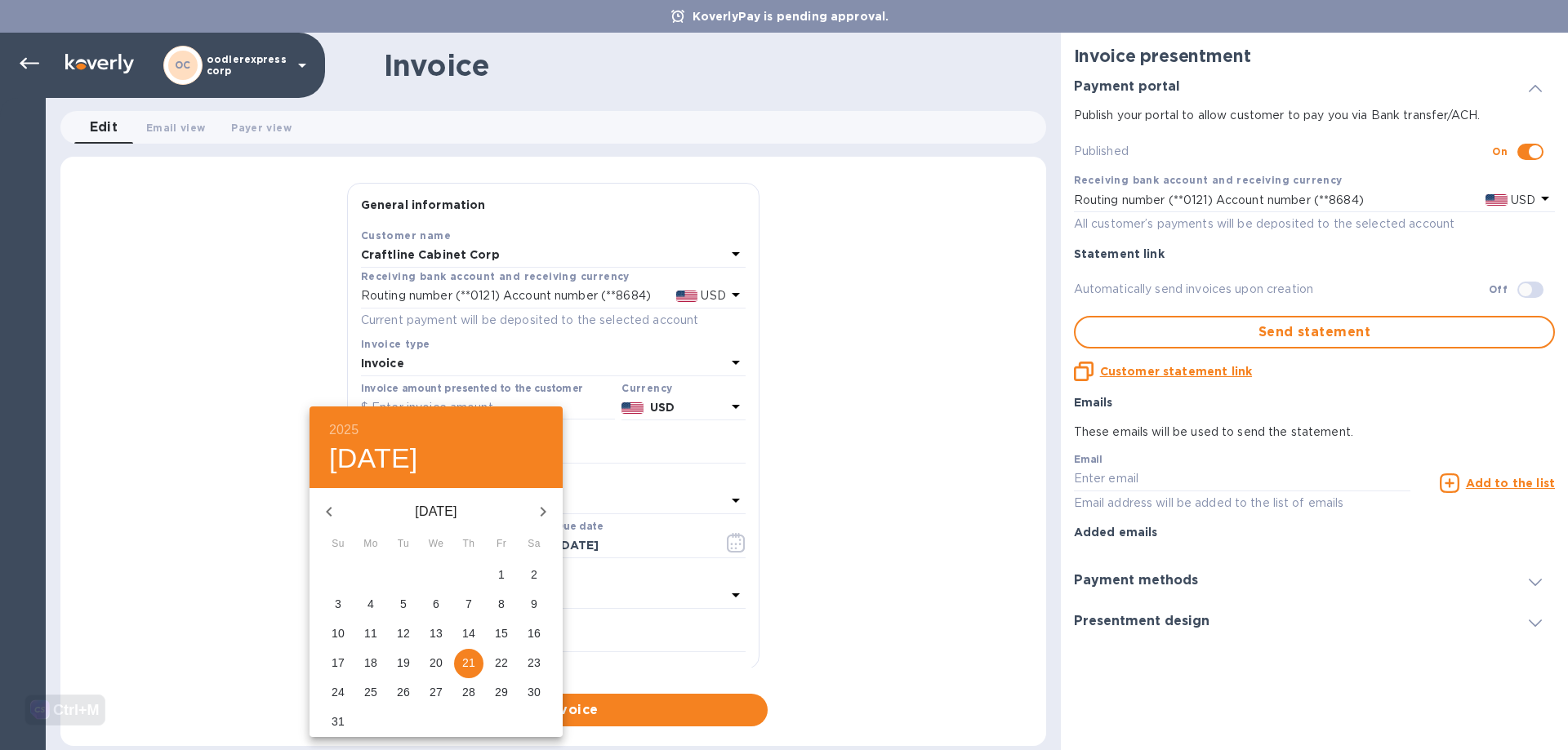
click at [500, 575] on p "1" at bounding box center [501, 574] width 7 height 16
type input "08/01/2025"
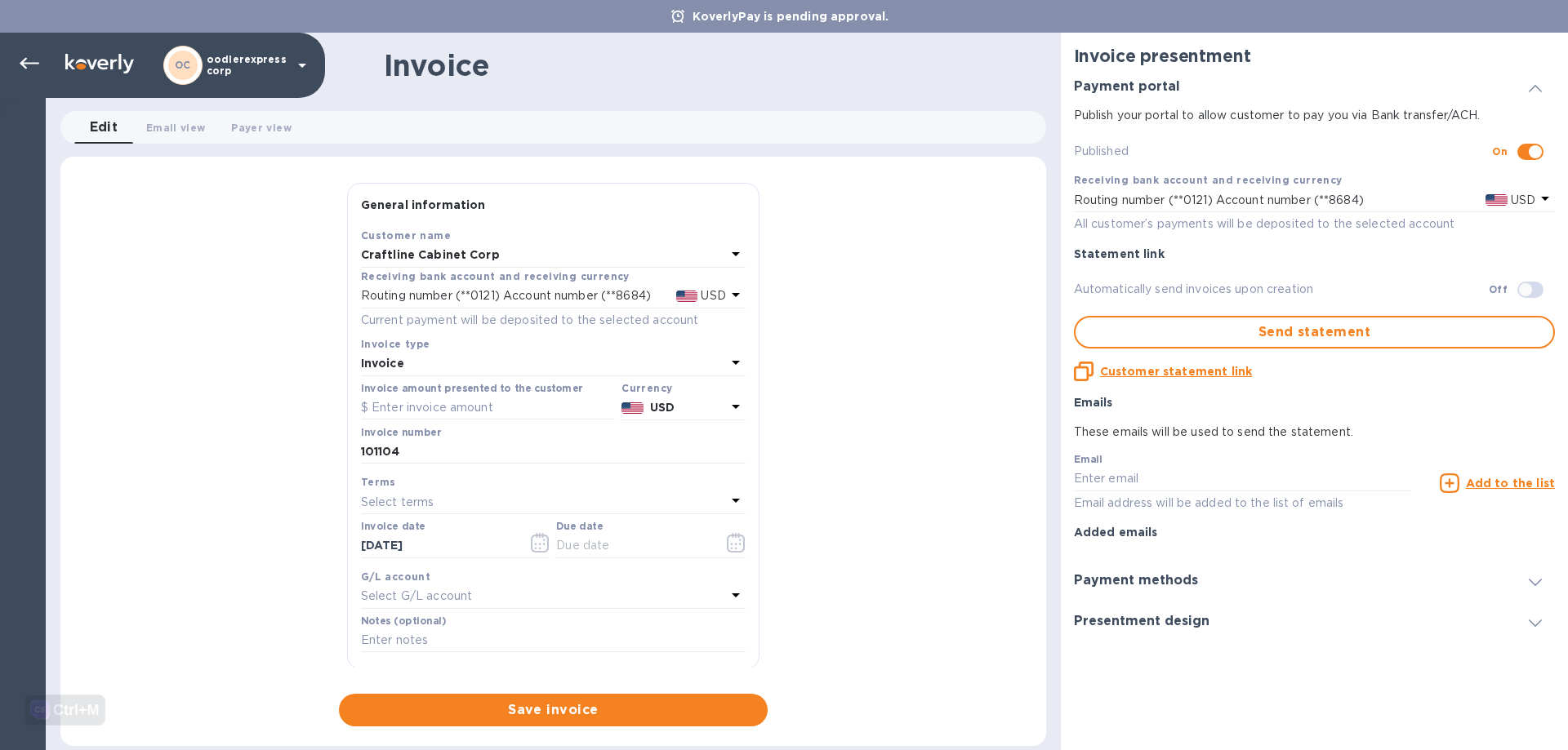
click at [499, 592] on div "Select G/L account" at bounding box center [543, 596] width 365 height 22
click at [640, 553] on input "text" at bounding box center [633, 546] width 155 height 24
click at [542, 509] on div "Select terms" at bounding box center [543, 502] width 365 height 22
click at [406, 587] on p "NET 30" at bounding box center [546, 596] width 346 height 17
type input "08/31/2025"
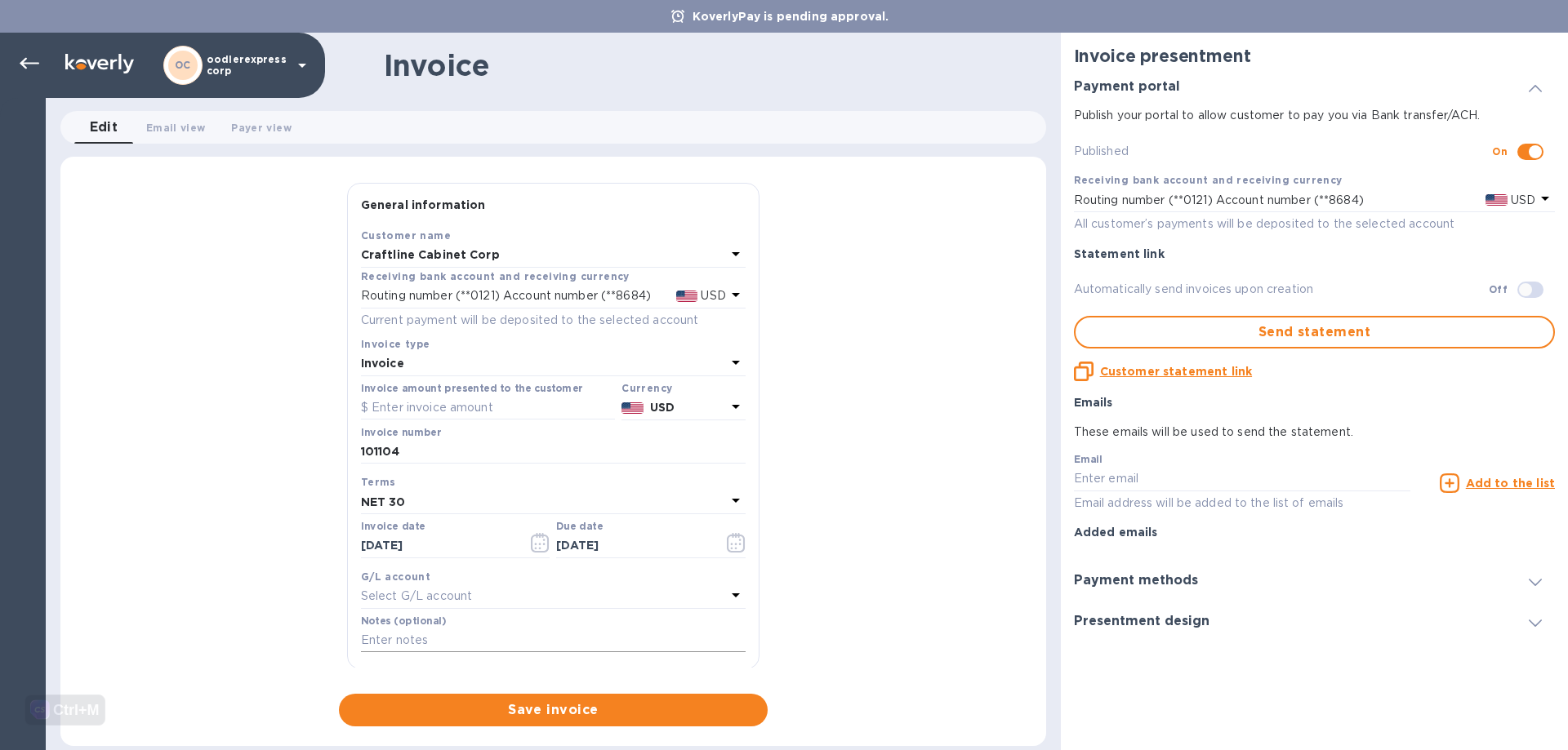
scroll to position [187, 0]
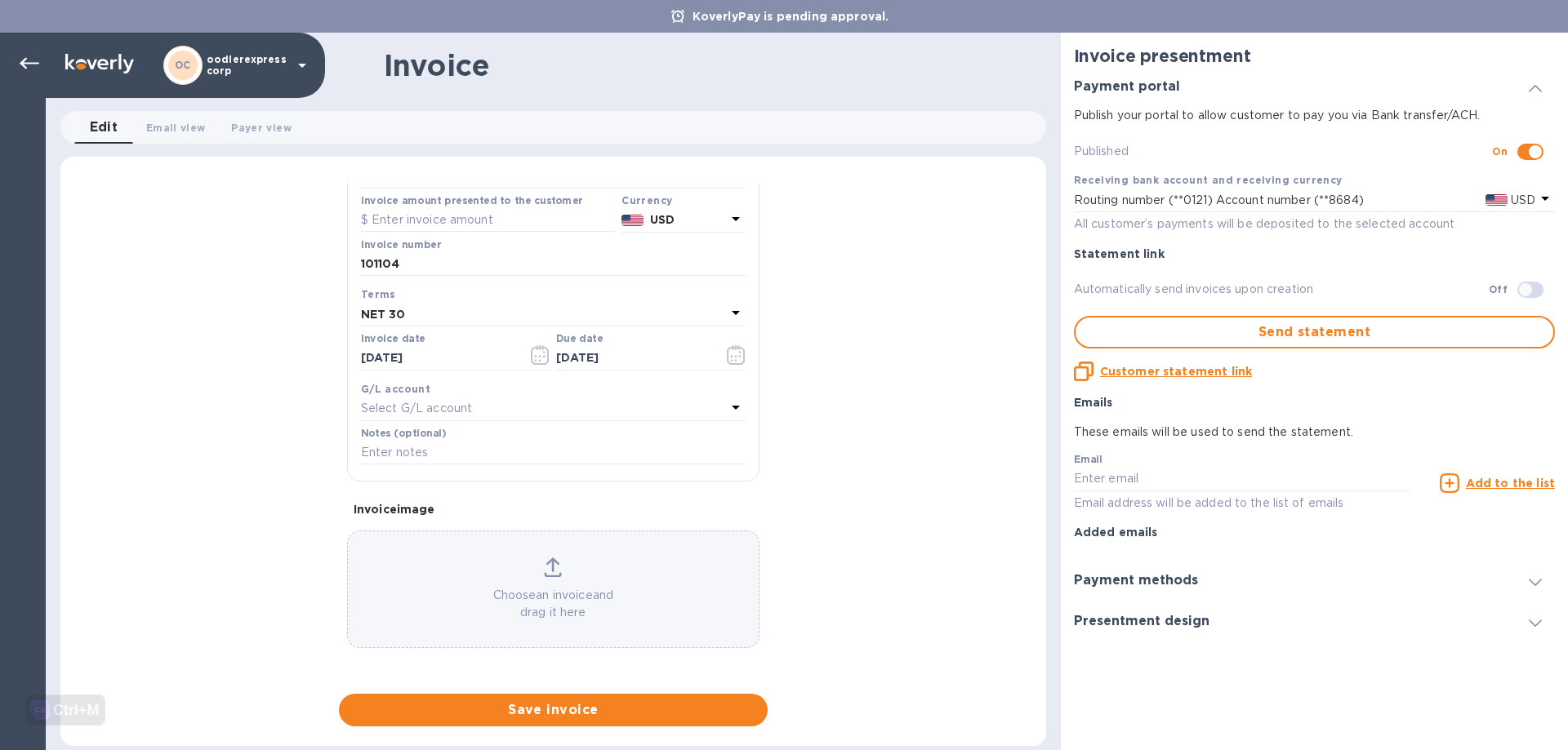
click at [544, 603] on p "Choose an invoice and drag it here" at bounding box center [553, 604] width 410 height 35
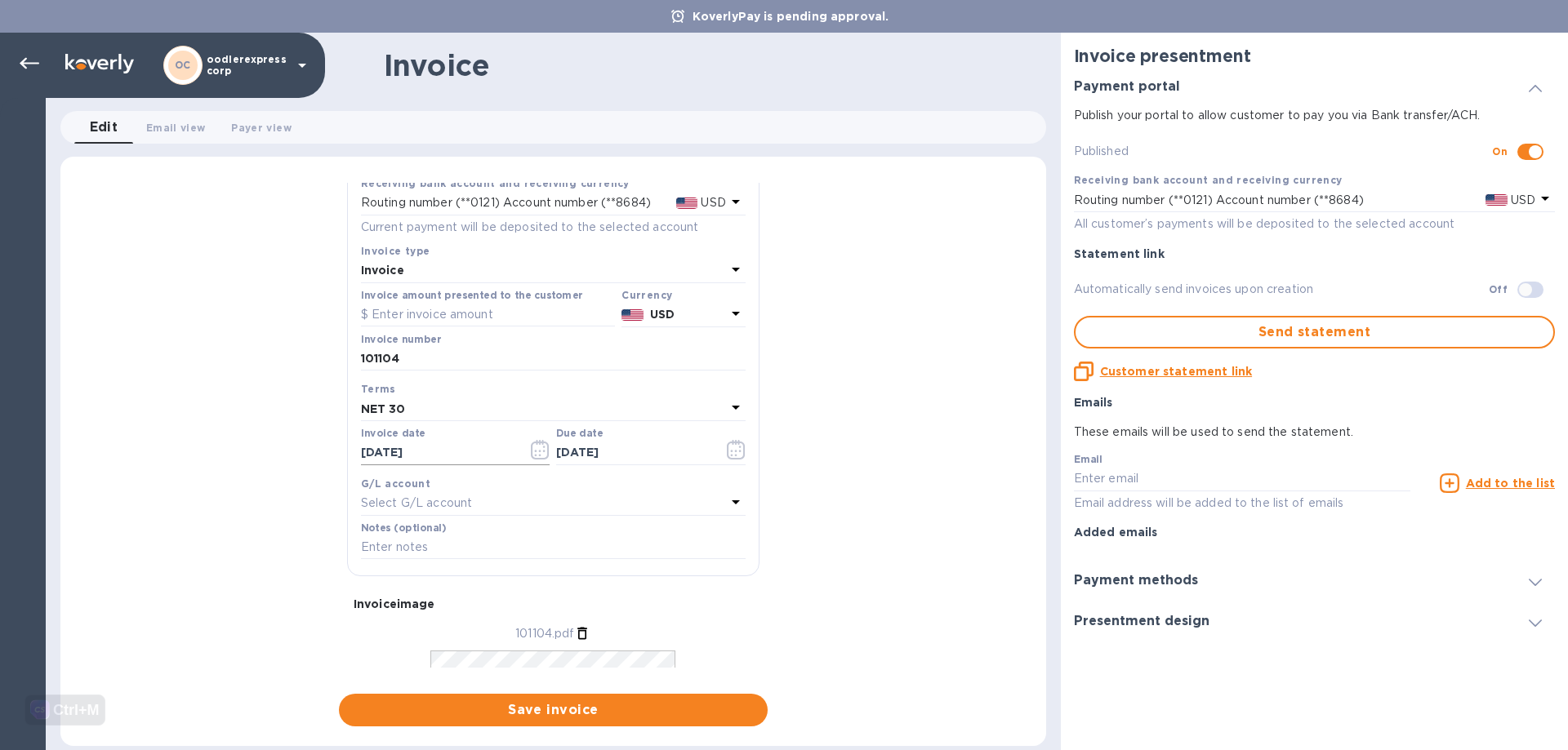
scroll to position [0, 0]
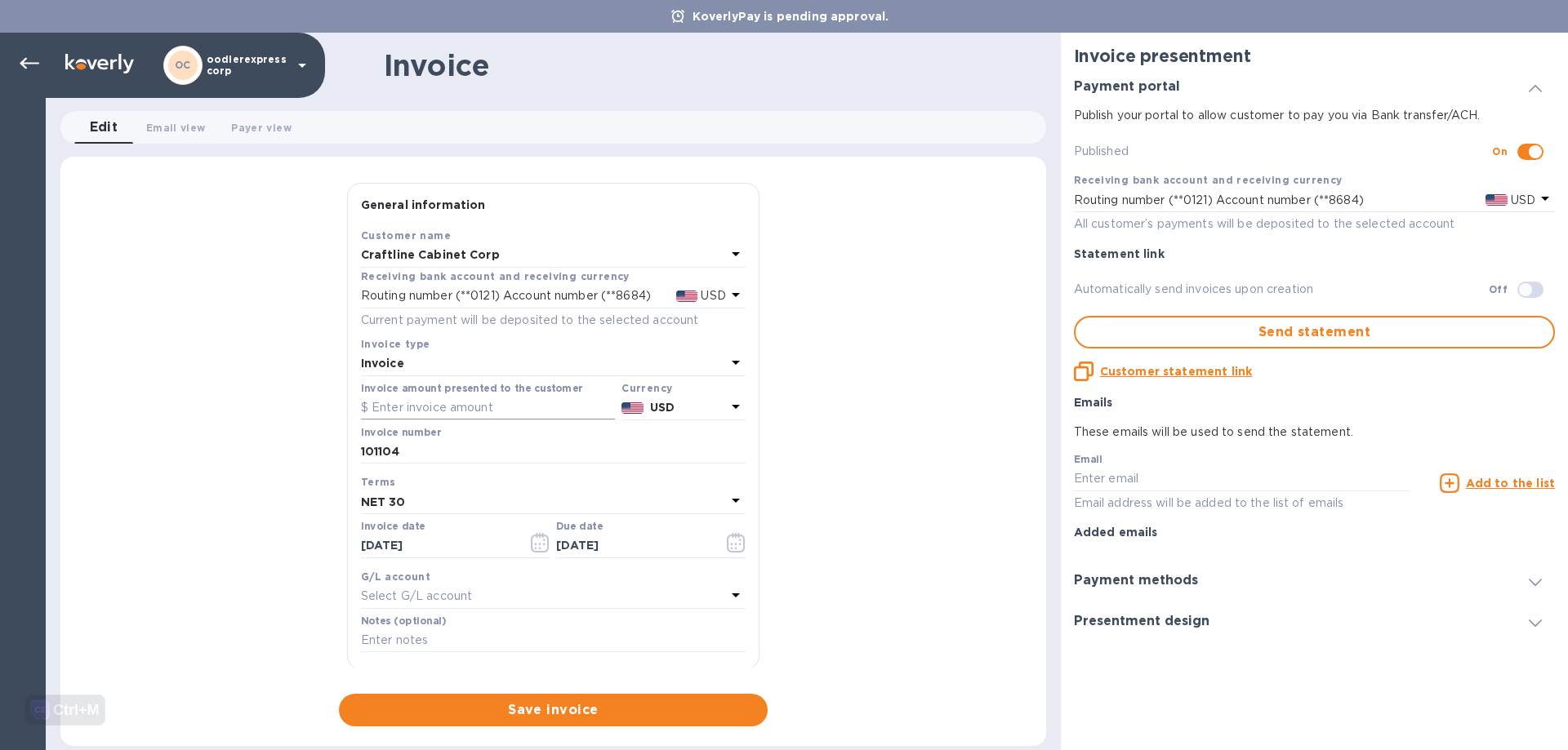
click at [409, 410] on input "text" at bounding box center [487, 408] width 254 height 24
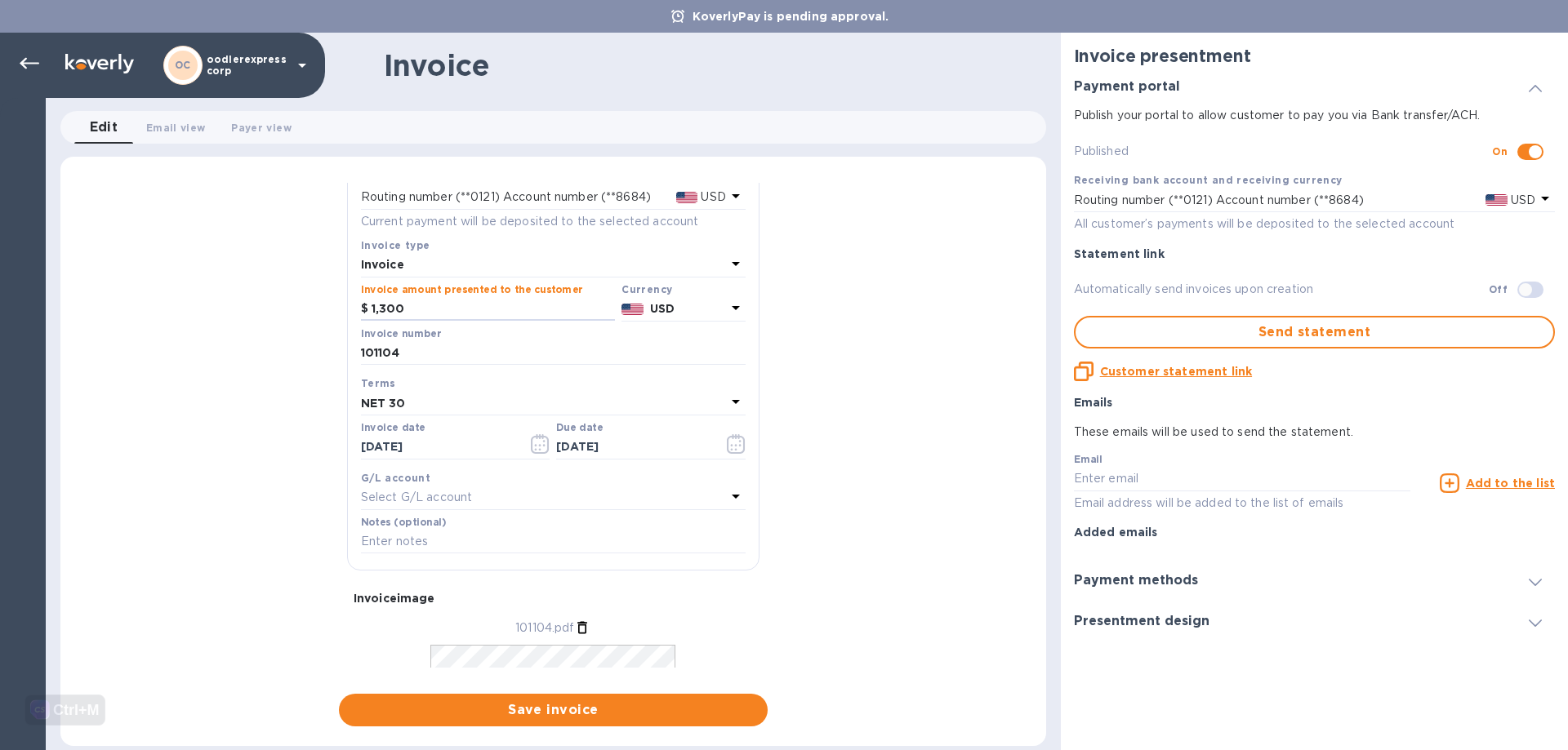
scroll to position [238, 0]
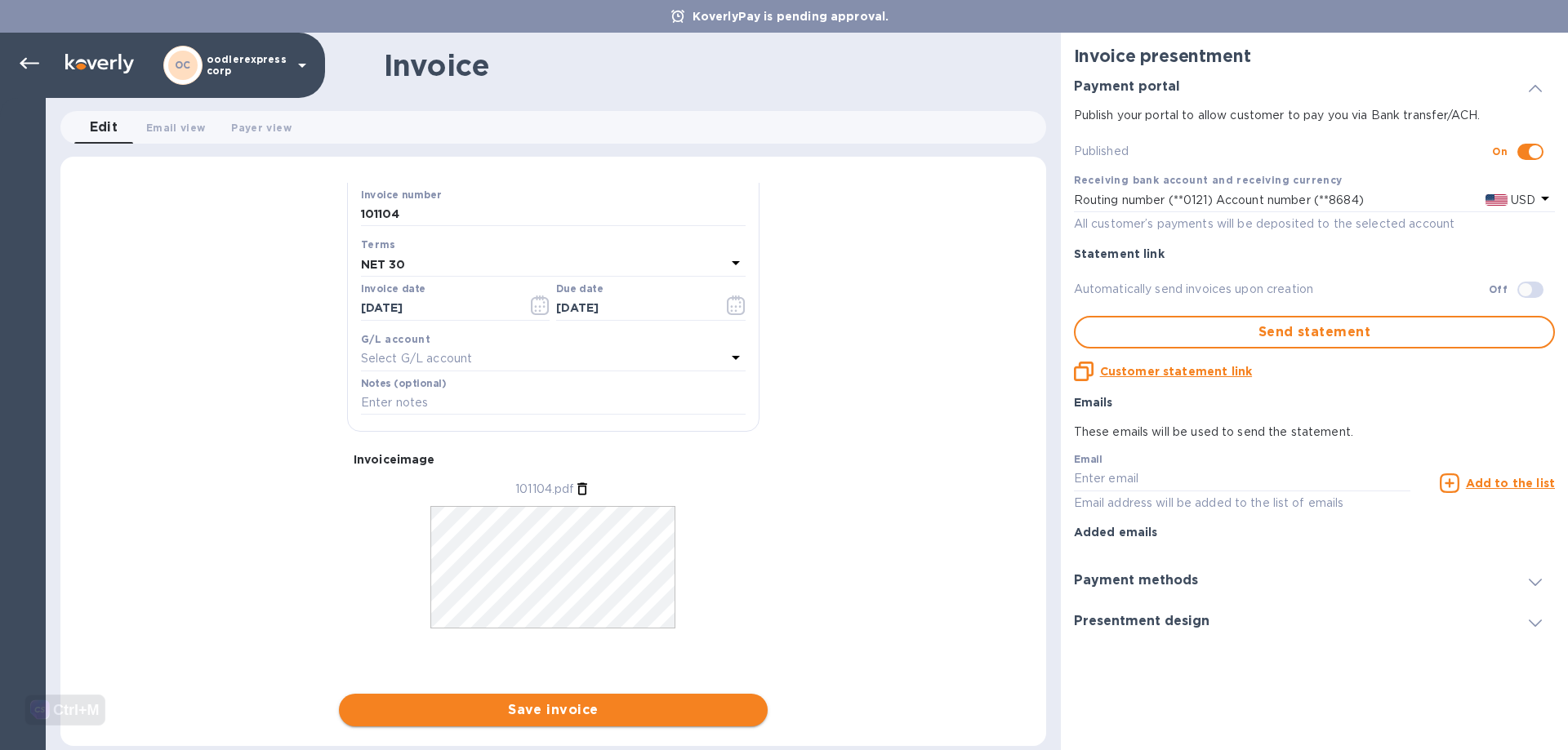
type input "1,300"
click at [555, 712] on span "Save invoice" at bounding box center [554, 710] width 403 height 20
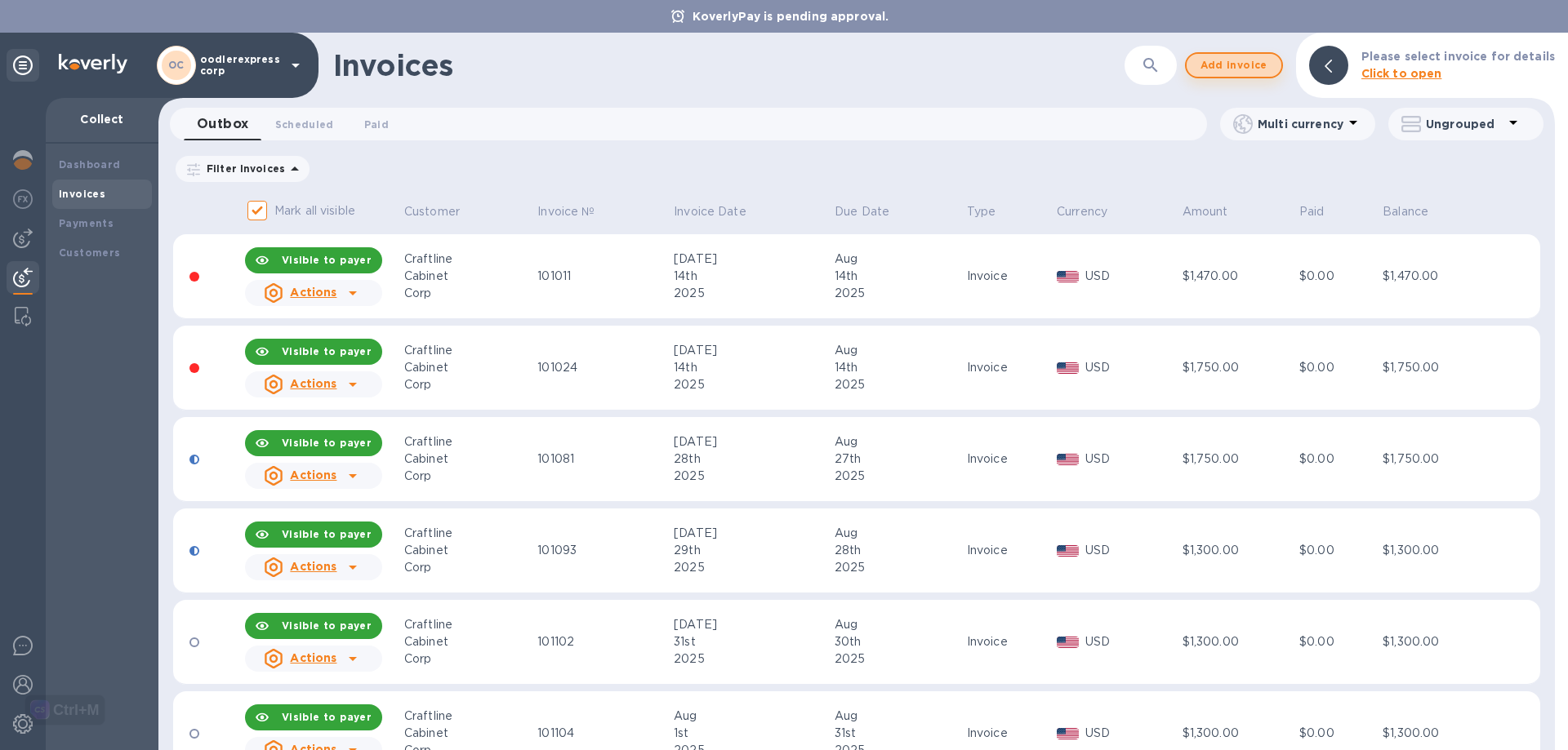
click at [1235, 59] on span "Add invoice" at bounding box center [1233, 65] width 68 height 20
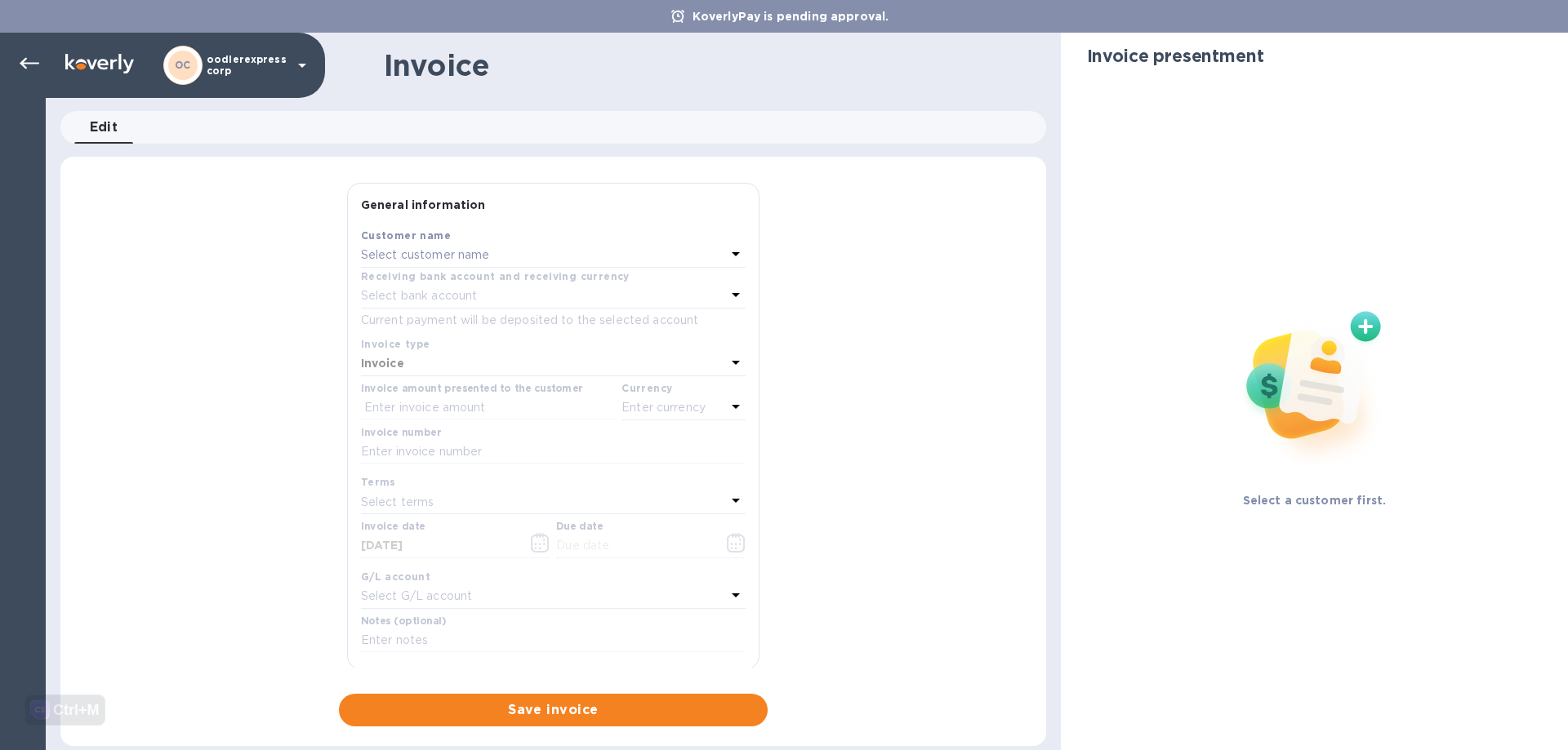
click at [452, 253] on p "Select customer name" at bounding box center [425, 255] width 129 height 17
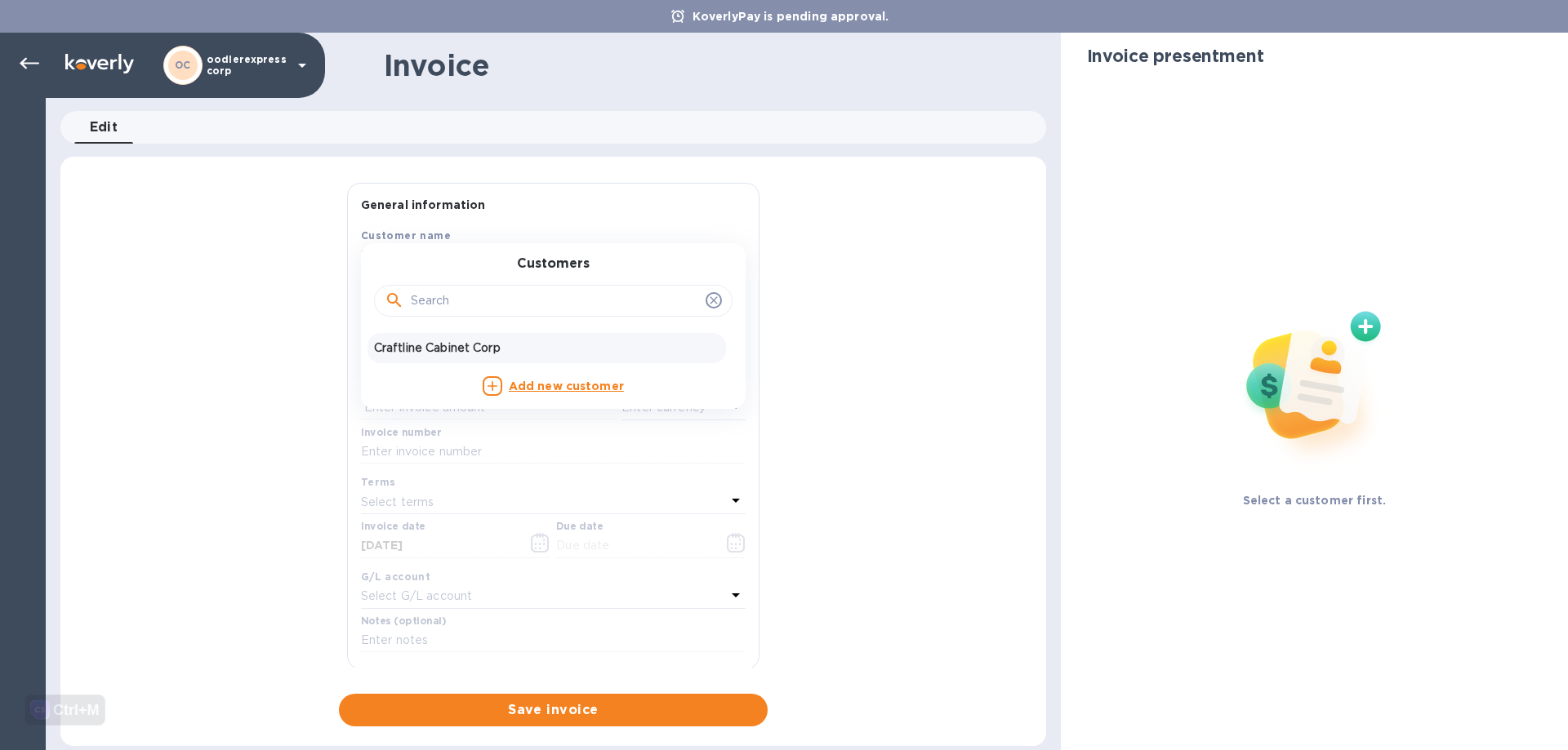
click at [422, 362] on div "Craftline Cabinet Corp" at bounding box center [546, 348] width 359 height 30
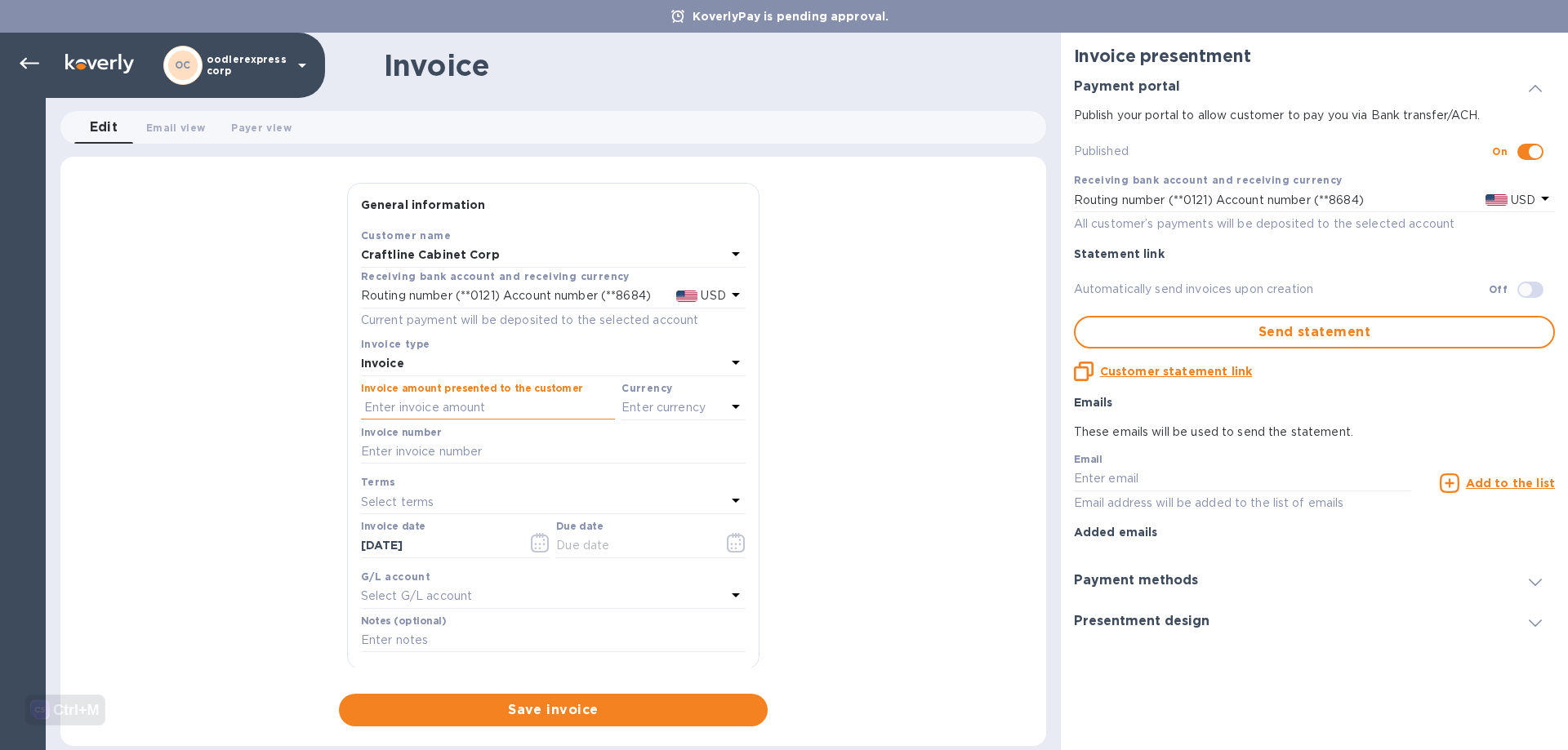
click at [410, 408] on input "text" at bounding box center [487, 408] width 254 height 24
click at [404, 446] on input "text" at bounding box center [553, 452] width 385 height 24
paste input "101106"
type input "101106"
click at [421, 409] on input "text" at bounding box center [487, 408] width 254 height 24
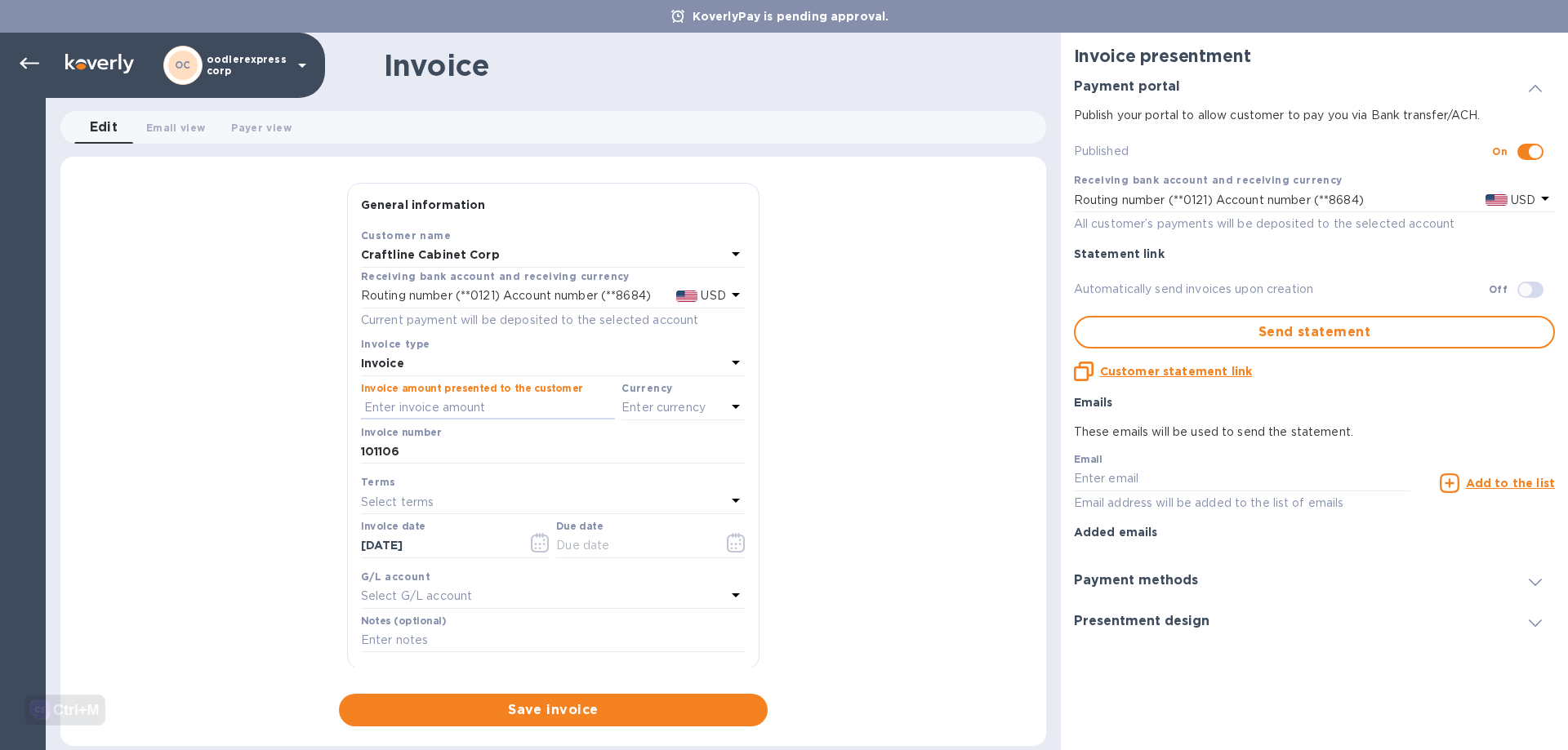
click at [482, 508] on div "Select terms" at bounding box center [543, 502] width 365 height 22
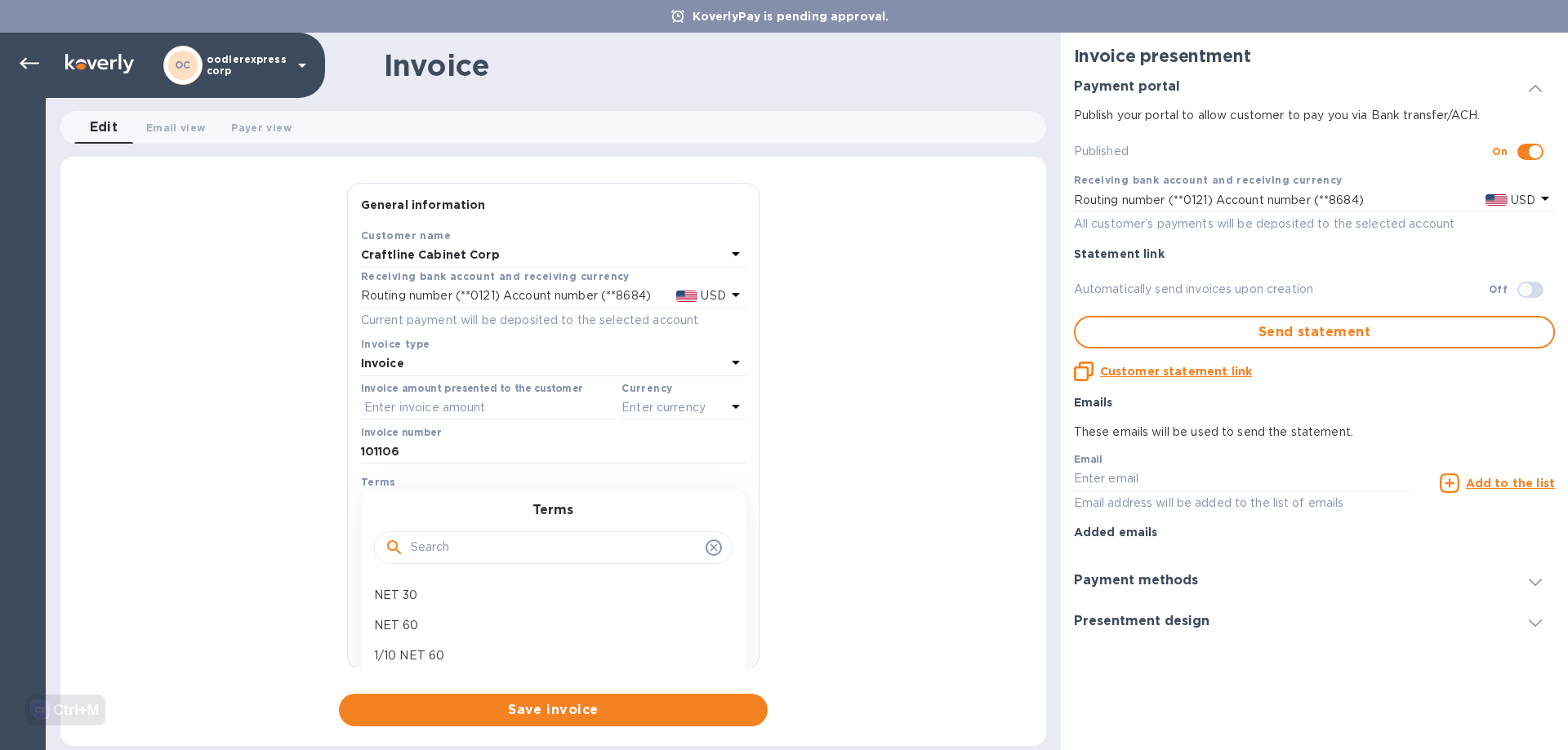
click at [403, 585] on div "NET 30" at bounding box center [546, 596] width 359 height 30
type input "09/20/2025"
drag, startPoint x: 436, startPoint y: 543, endPoint x: 461, endPoint y: 551, distance: 26.2
click at [439, 545] on input "08/21/2025" at bounding box center [437, 546] width 155 height 24
click at [538, 542] on icon "button" at bounding box center [540, 542] width 19 height 20
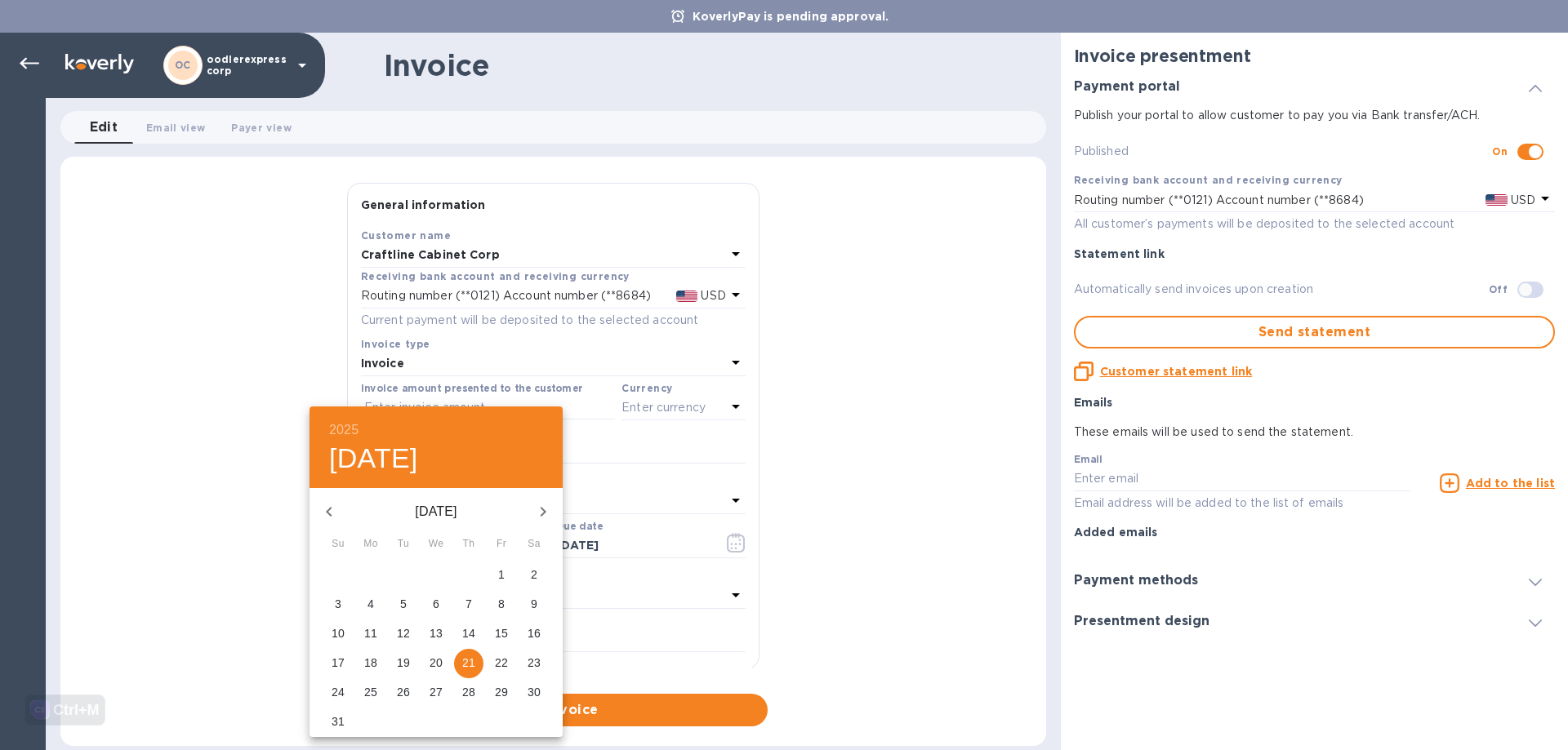
click at [362, 605] on span "4" at bounding box center [370, 603] width 29 height 16
type input "08/04/2025"
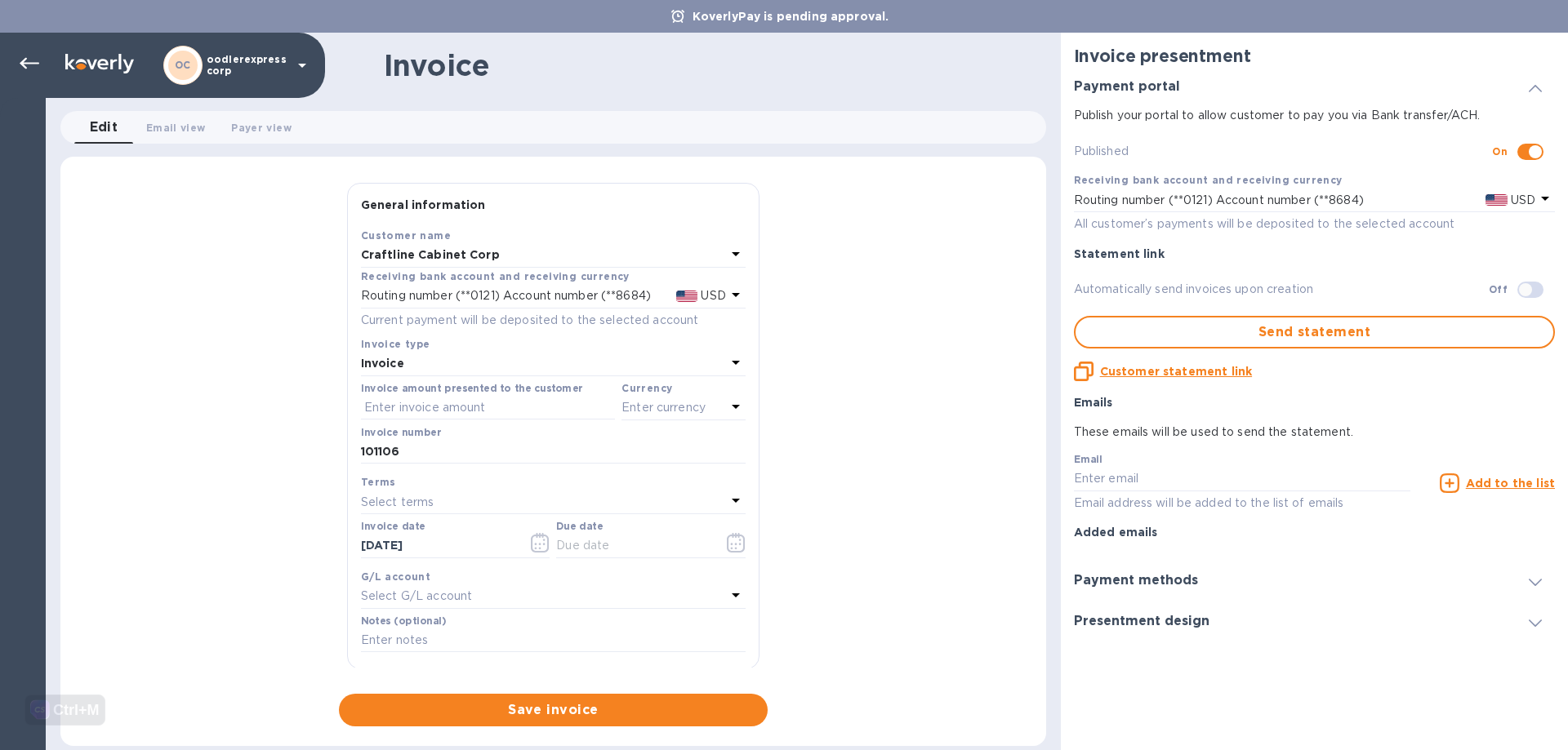
click at [410, 506] on p "Select terms" at bounding box center [397, 502] width 73 height 17
click at [415, 595] on p "NET 30" at bounding box center [546, 596] width 346 height 17
type input "09/03/2025"
click at [436, 402] on input "text" at bounding box center [487, 408] width 254 height 24
type input "850"
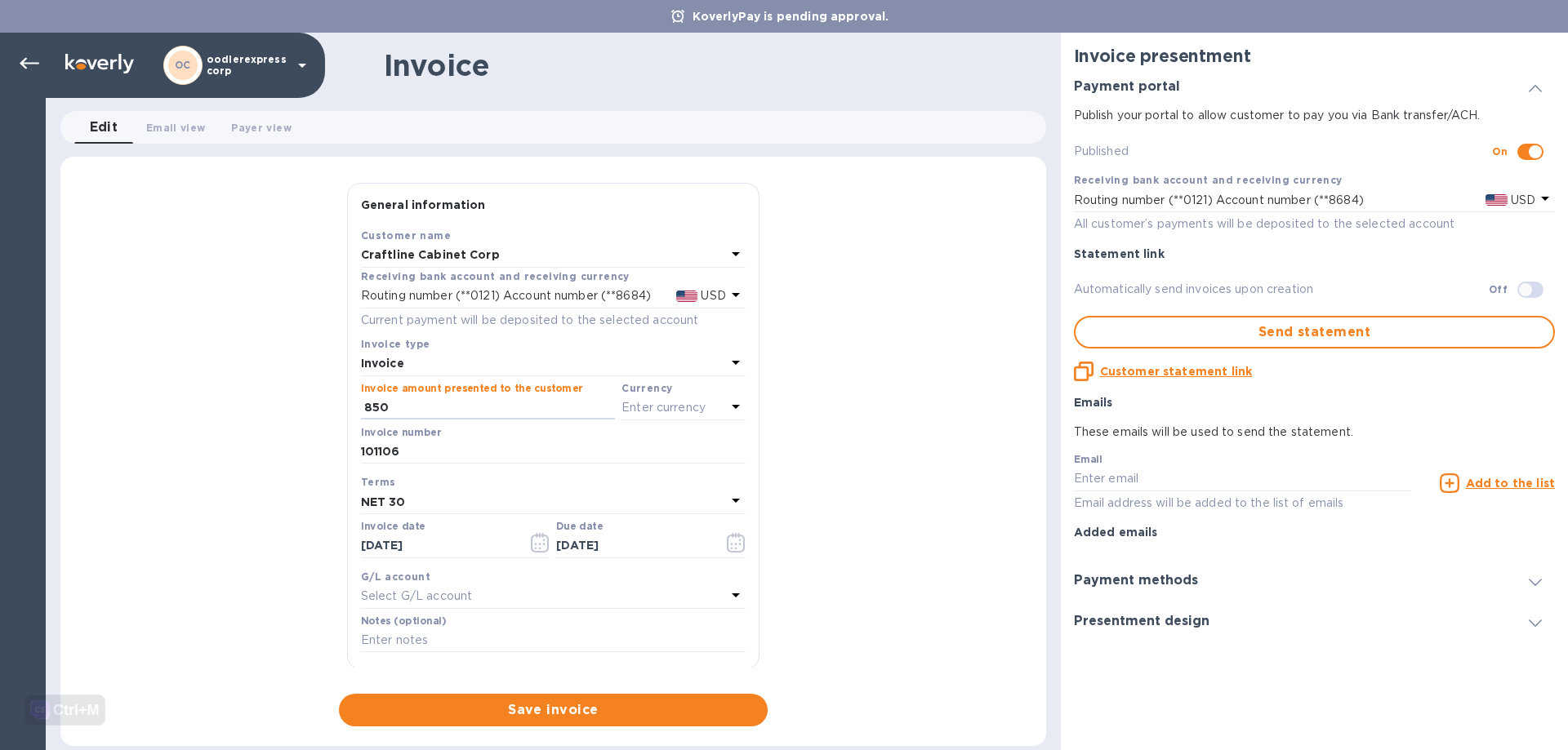
click at [627, 404] on p "Enter currency" at bounding box center [663, 407] width 84 height 17
click at [611, 451] on p "US Dollar" at bounding box center [657, 449] width 126 height 17
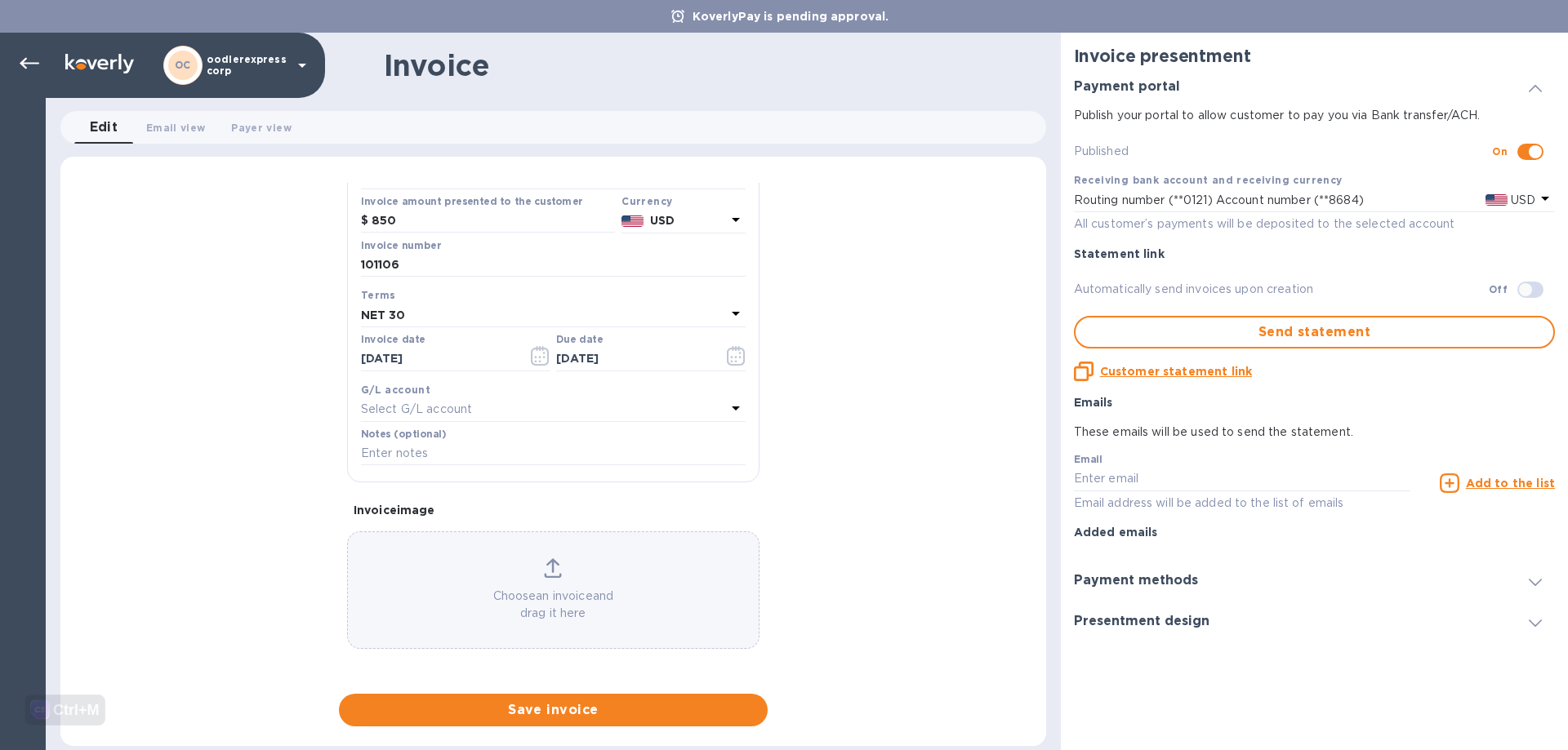
scroll to position [187, 0]
click at [445, 574] on div "Choose an invoice and drag it here" at bounding box center [553, 589] width 410 height 64
click at [531, 714] on span "Save invoice" at bounding box center [554, 710] width 403 height 20
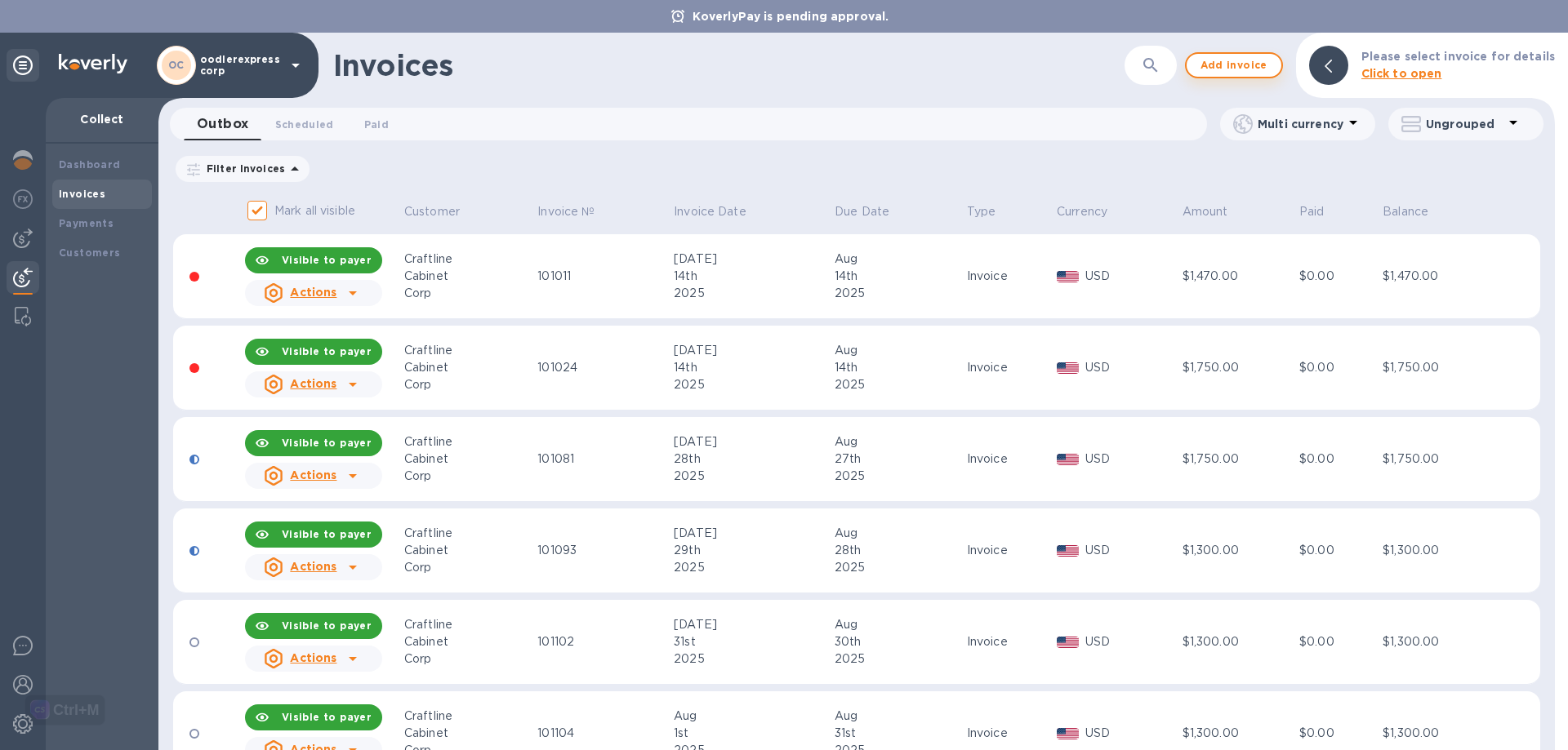
click at [1257, 66] on span "Add invoice" at bounding box center [1233, 65] width 68 height 20
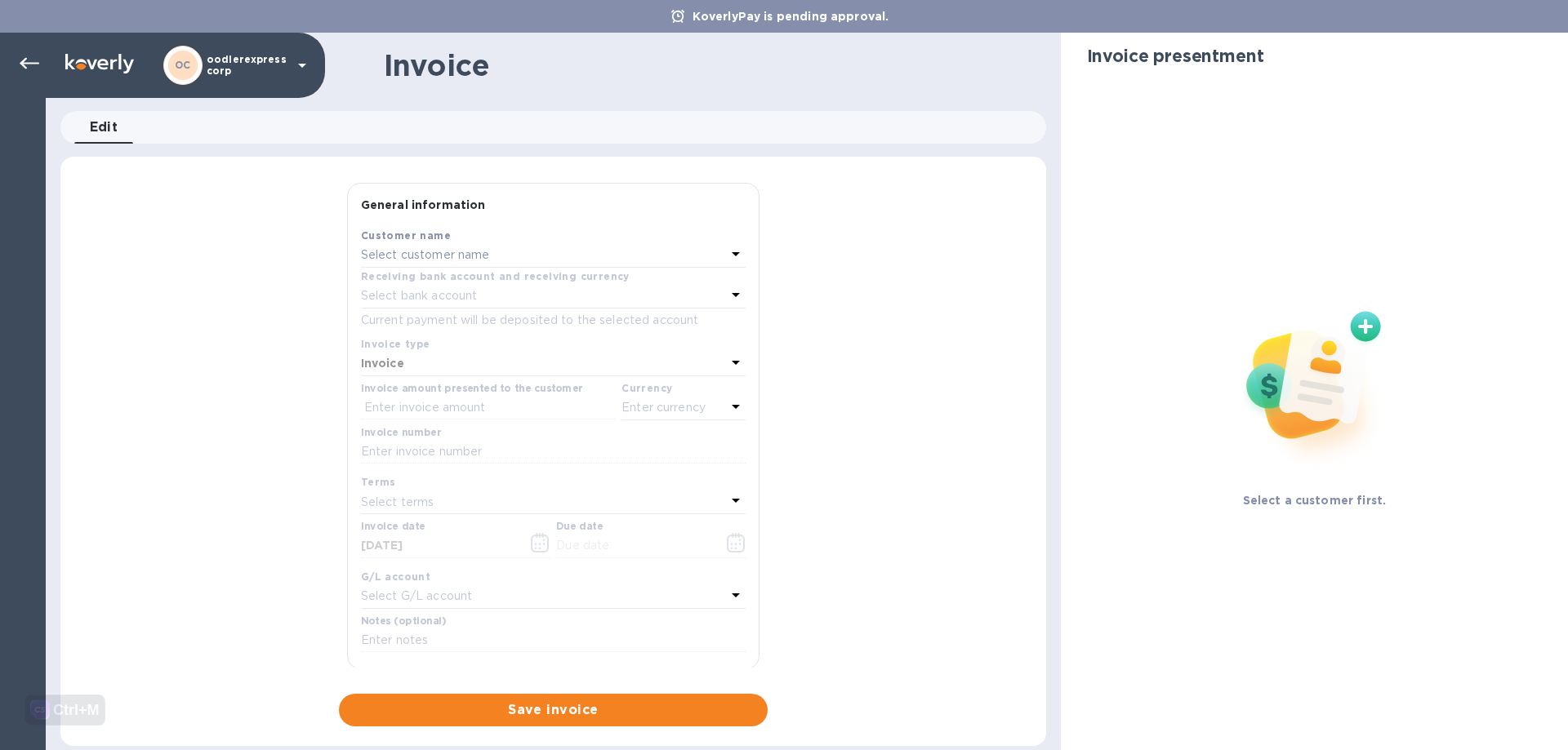
click at [529, 249] on div "Select customer name" at bounding box center [543, 256] width 365 height 22
drag, startPoint x: 432, startPoint y: 351, endPoint x: 566, endPoint y: 378, distance: 136.7
click at [434, 351] on p "Craftline Cabinet Corp" at bounding box center [546, 348] width 346 height 17
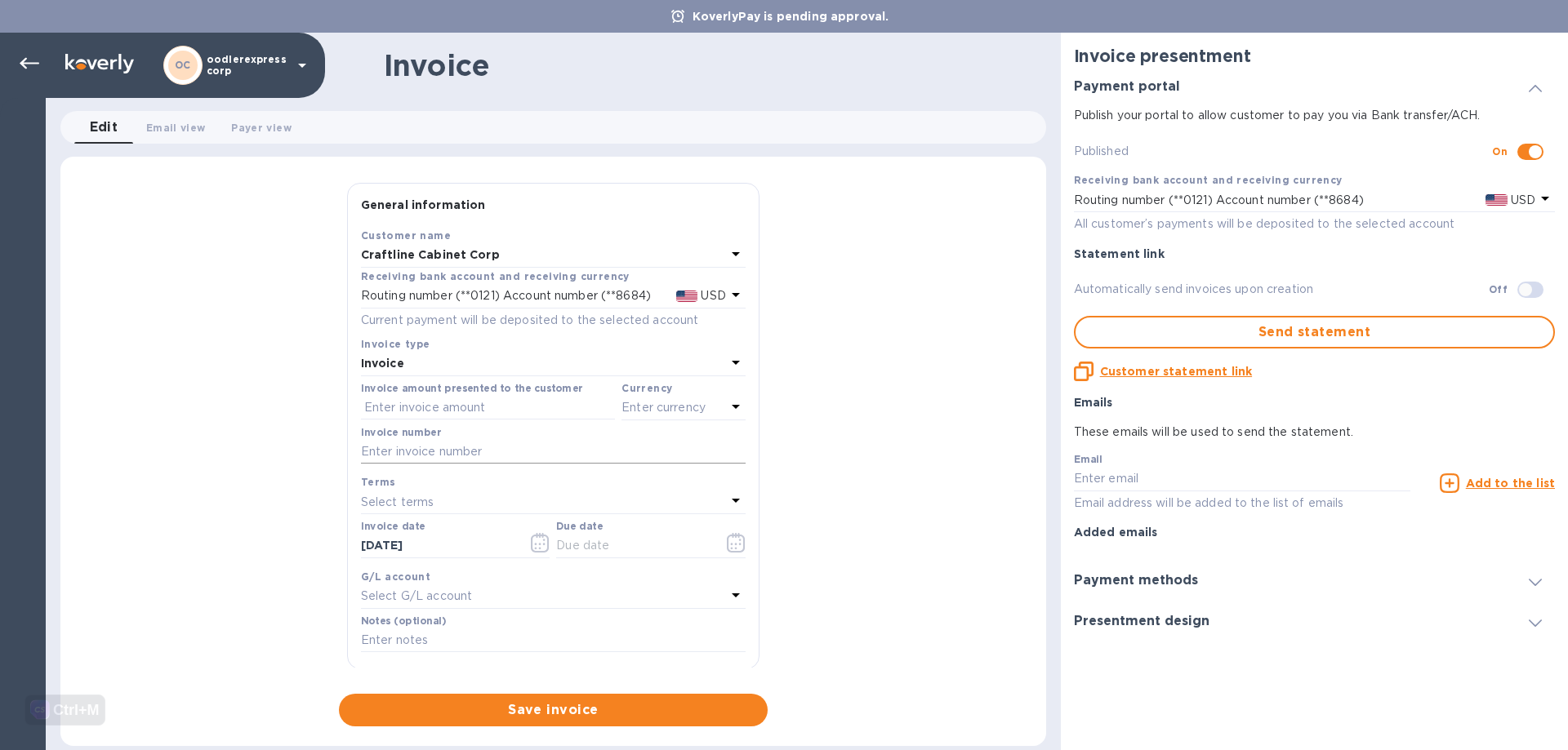
click at [397, 456] on input "text" at bounding box center [553, 452] width 385 height 24
paste input "101122"
type input "101122"
click at [404, 409] on input "text" at bounding box center [487, 408] width 254 height 24
type input "1,580"
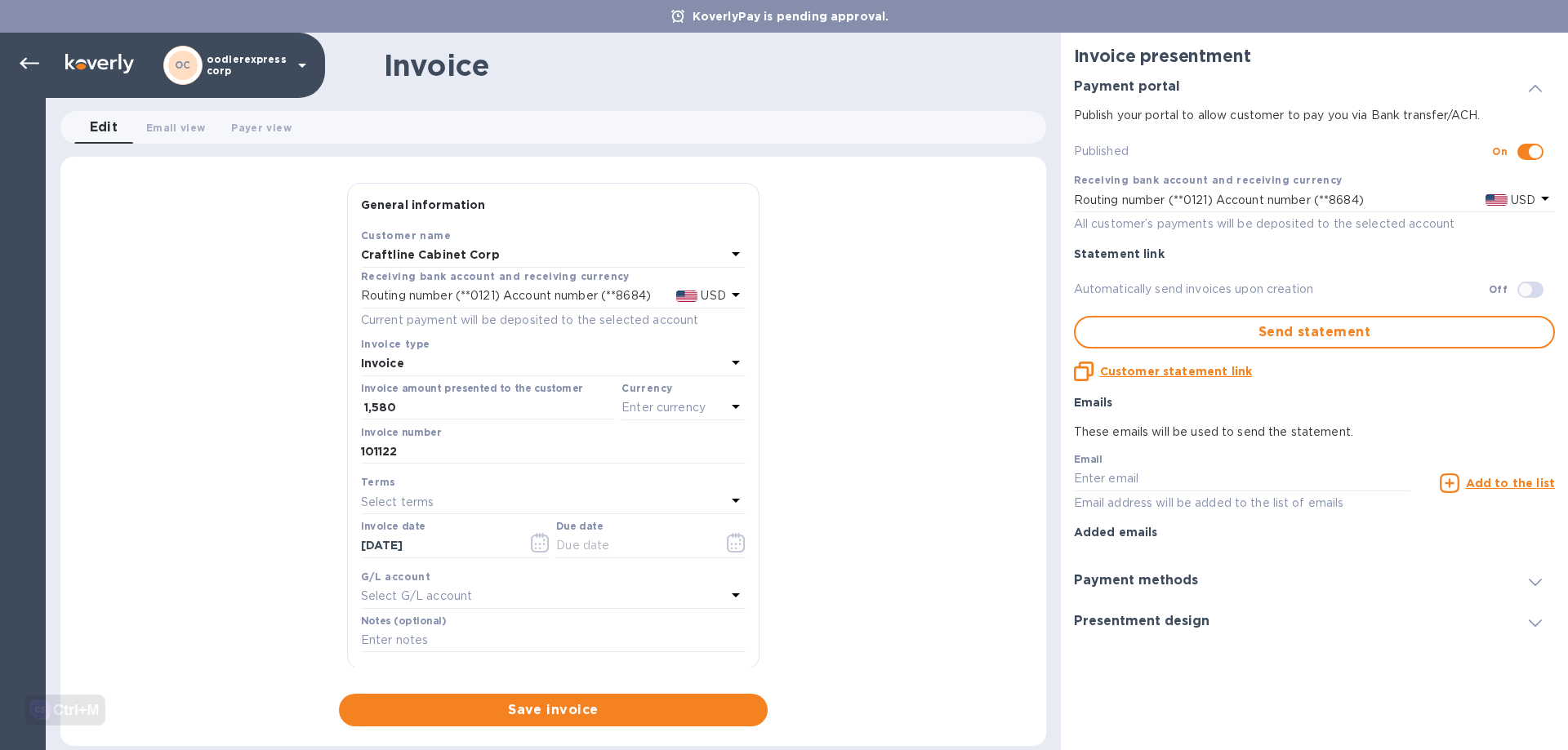
click at [652, 408] on p "Enter currency" at bounding box center [663, 407] width 84 height 17
click at [538, 439] on div "USD" at bounding box center [525, 449] width 132 height 23
click at [466, 551] on input "08/21/2025" at bounding box center [437, 546] width 155 height 24
click at [540, 538] on icon "button" at bounding box center [540, 542] width 19 height 20
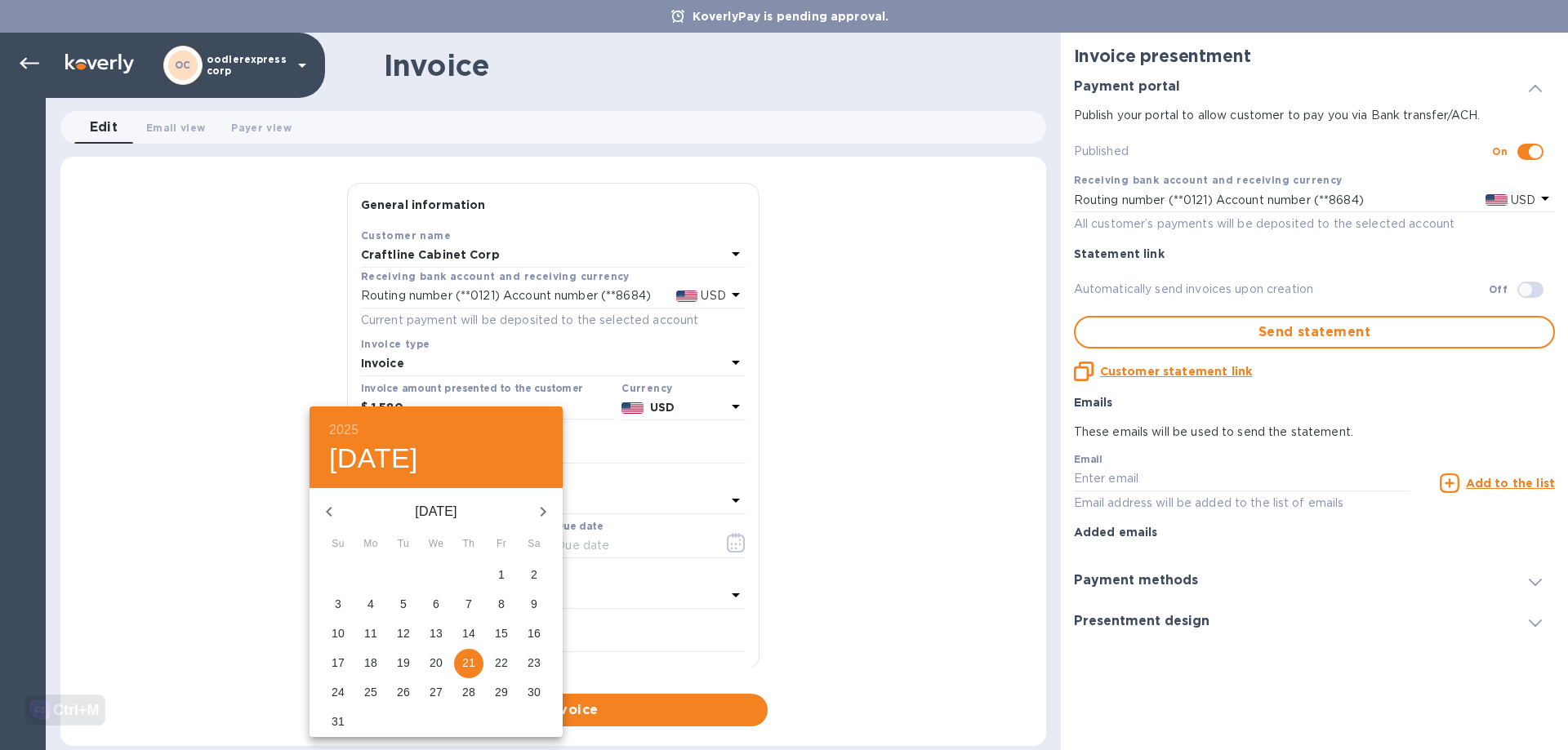
click at [372, 609] on p "4" at bounding box center [370, 603] width 7 height 16
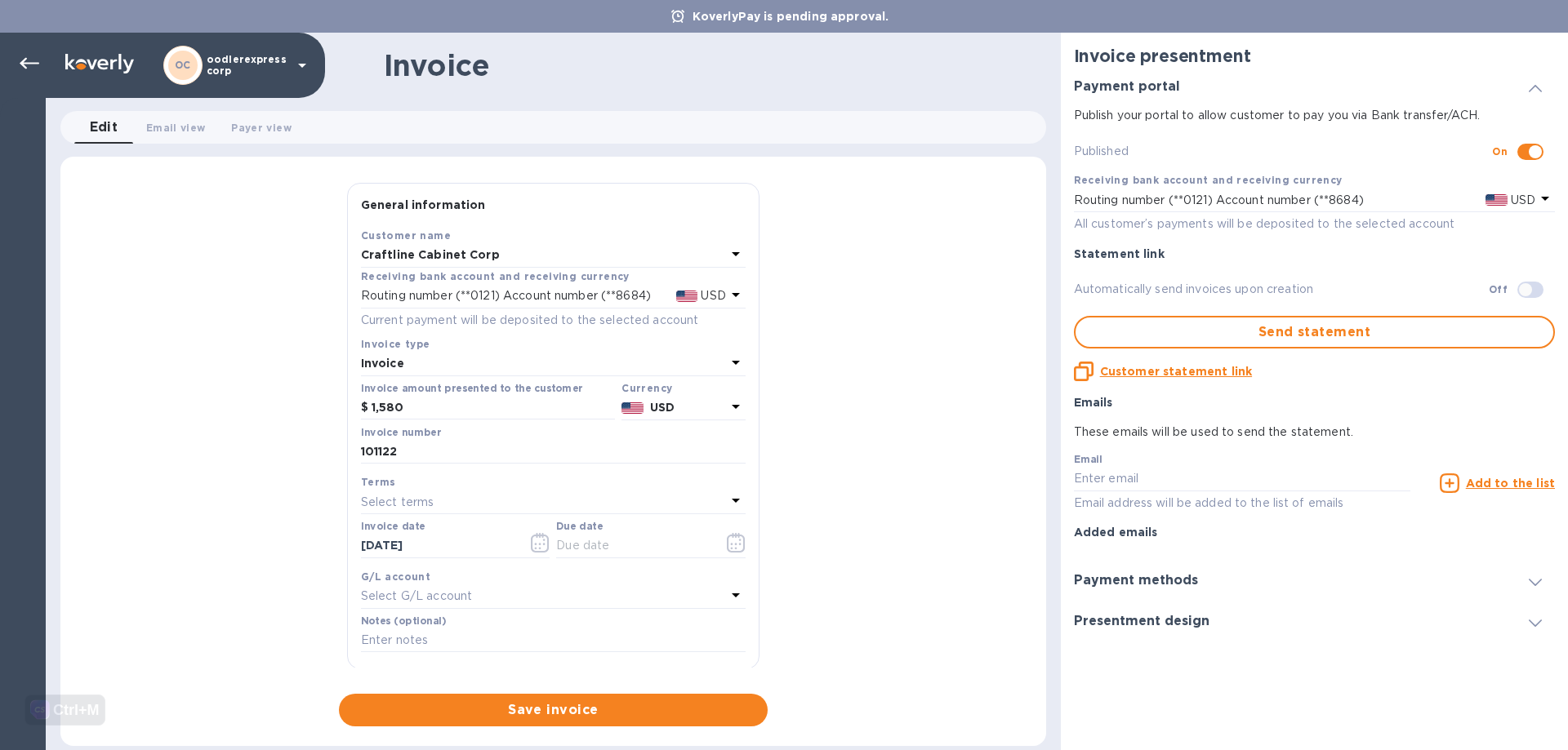
type input "08/04/2025"
click at [525, 493] on div "Select terms" at bounding box center [543, 502] width 365 height 22
click at [401, 597] on p "NET 30" at bounding box center [546, 596] width 346 height 17
type input "09/03/2025"
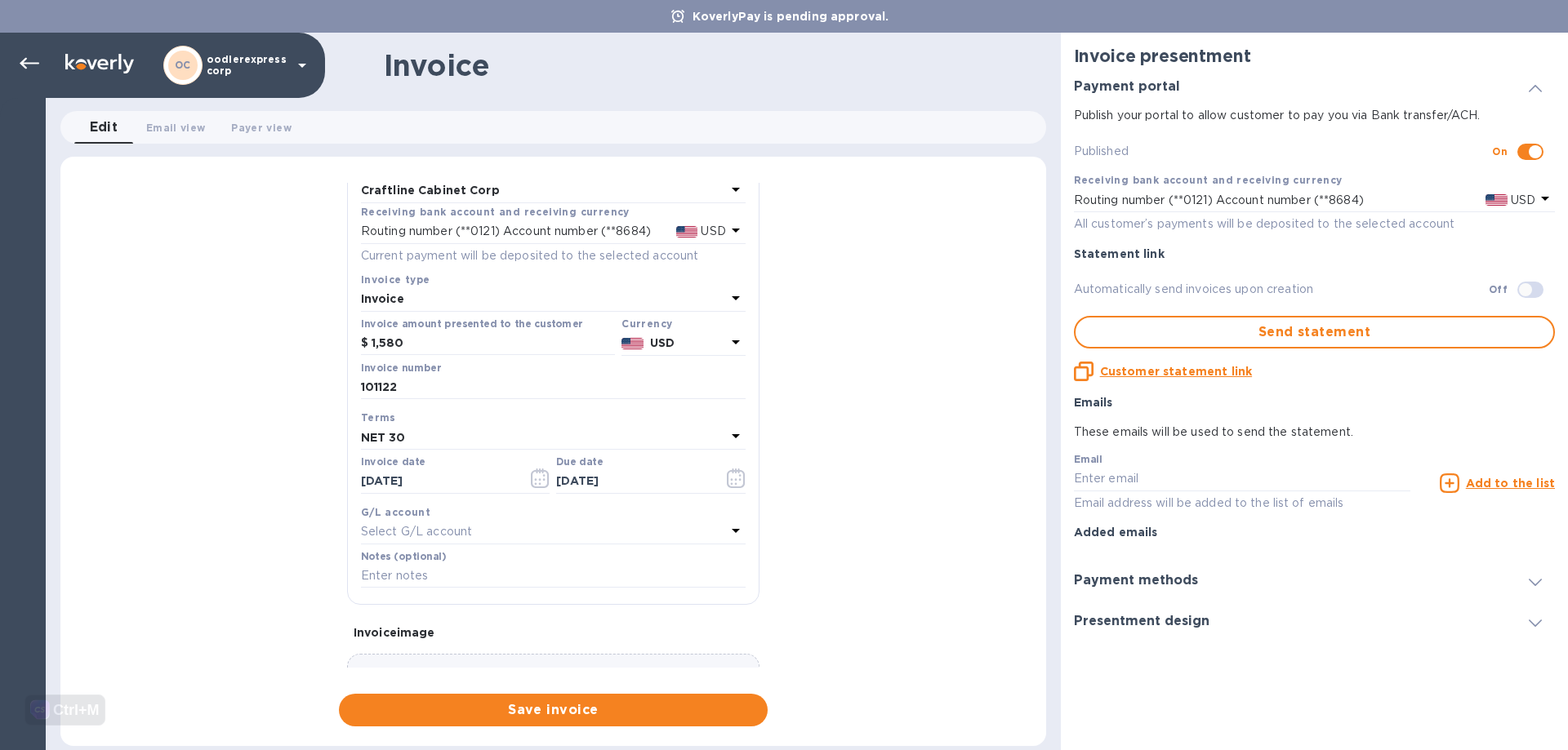
scroll to position [187, 0]
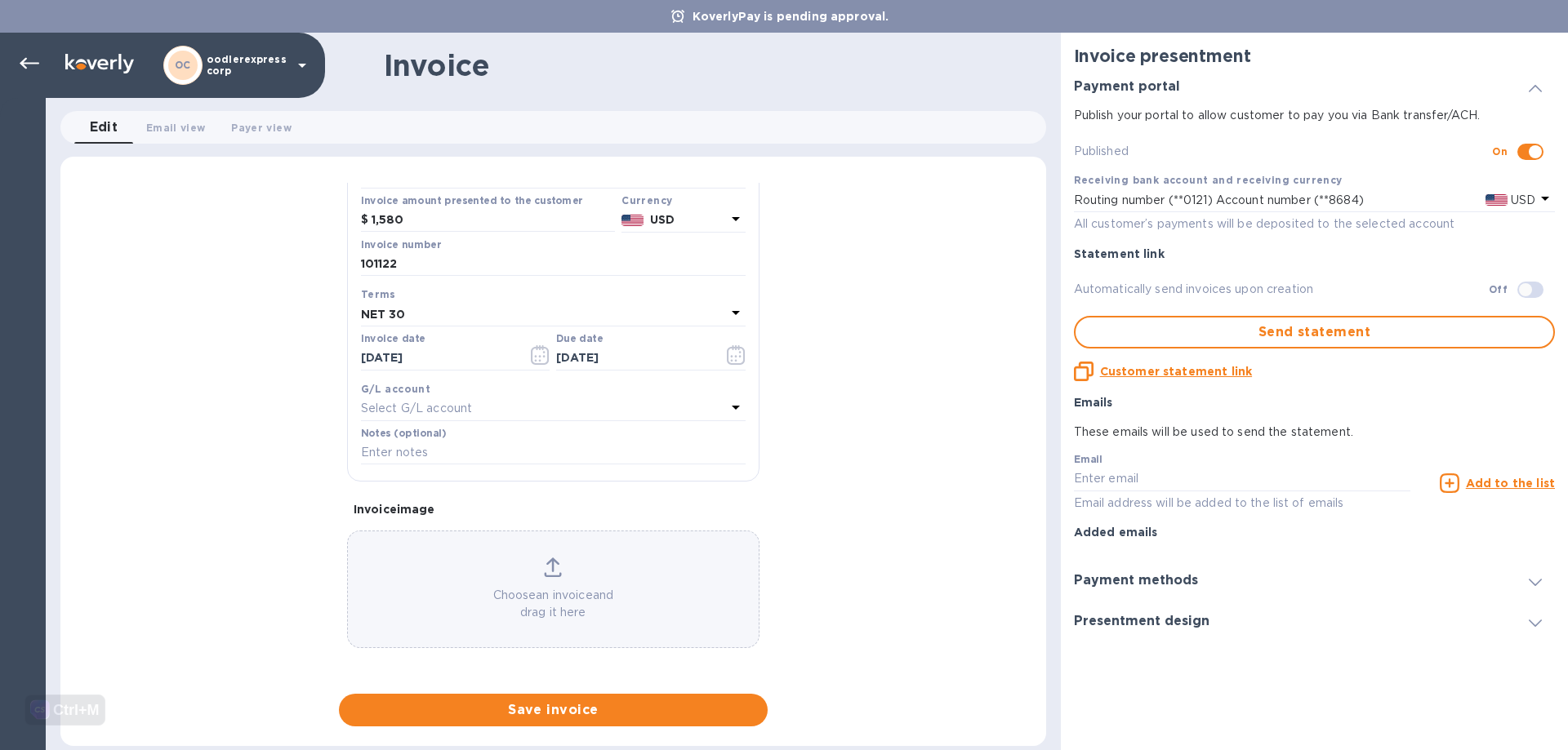
click at [536, 596] on p "Choose an invoice and drag it here" at bounding box center [553, 604] width 410 height 35
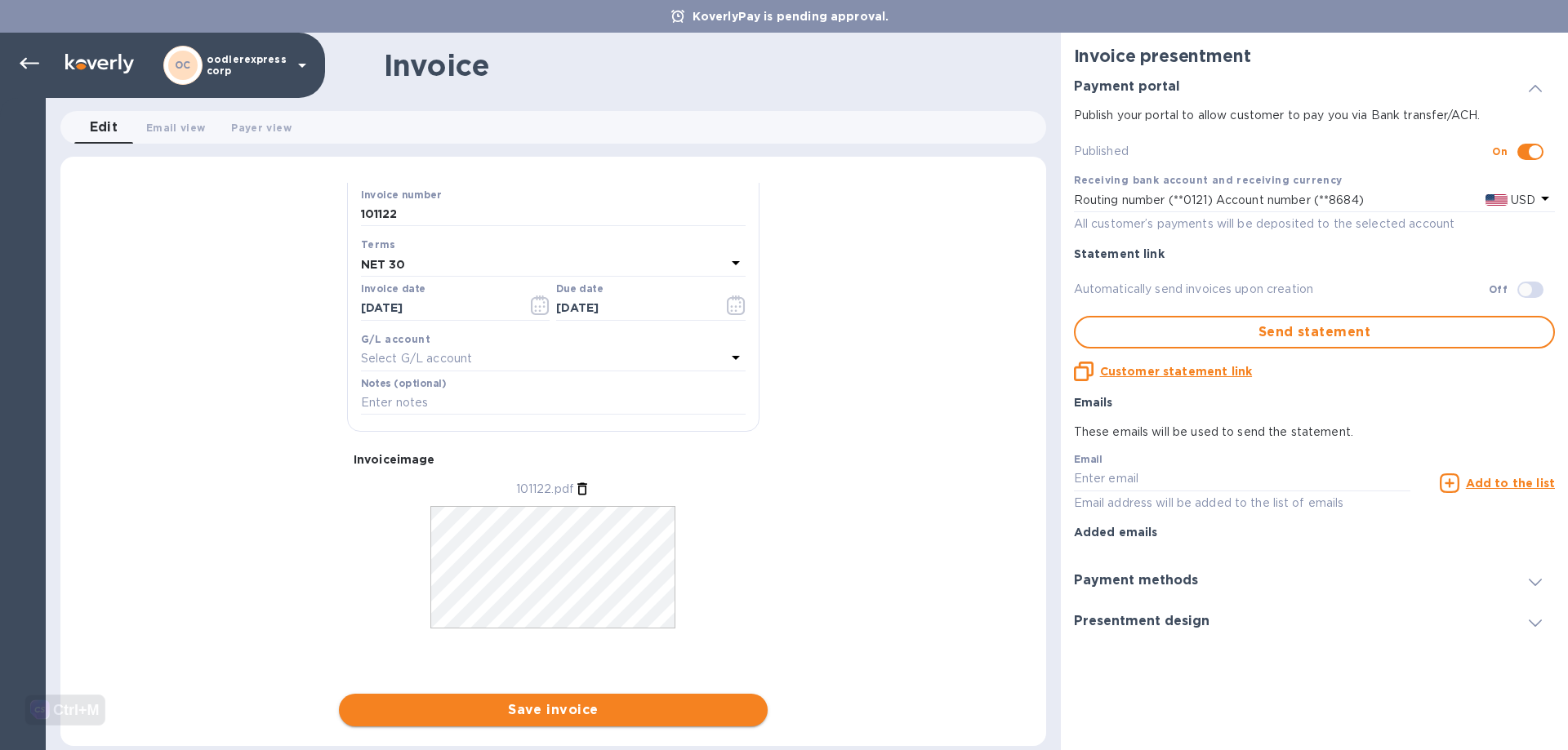
click at [571, 708] on span "Save invoice" at bounding box center [554, 710] width 403 height 20
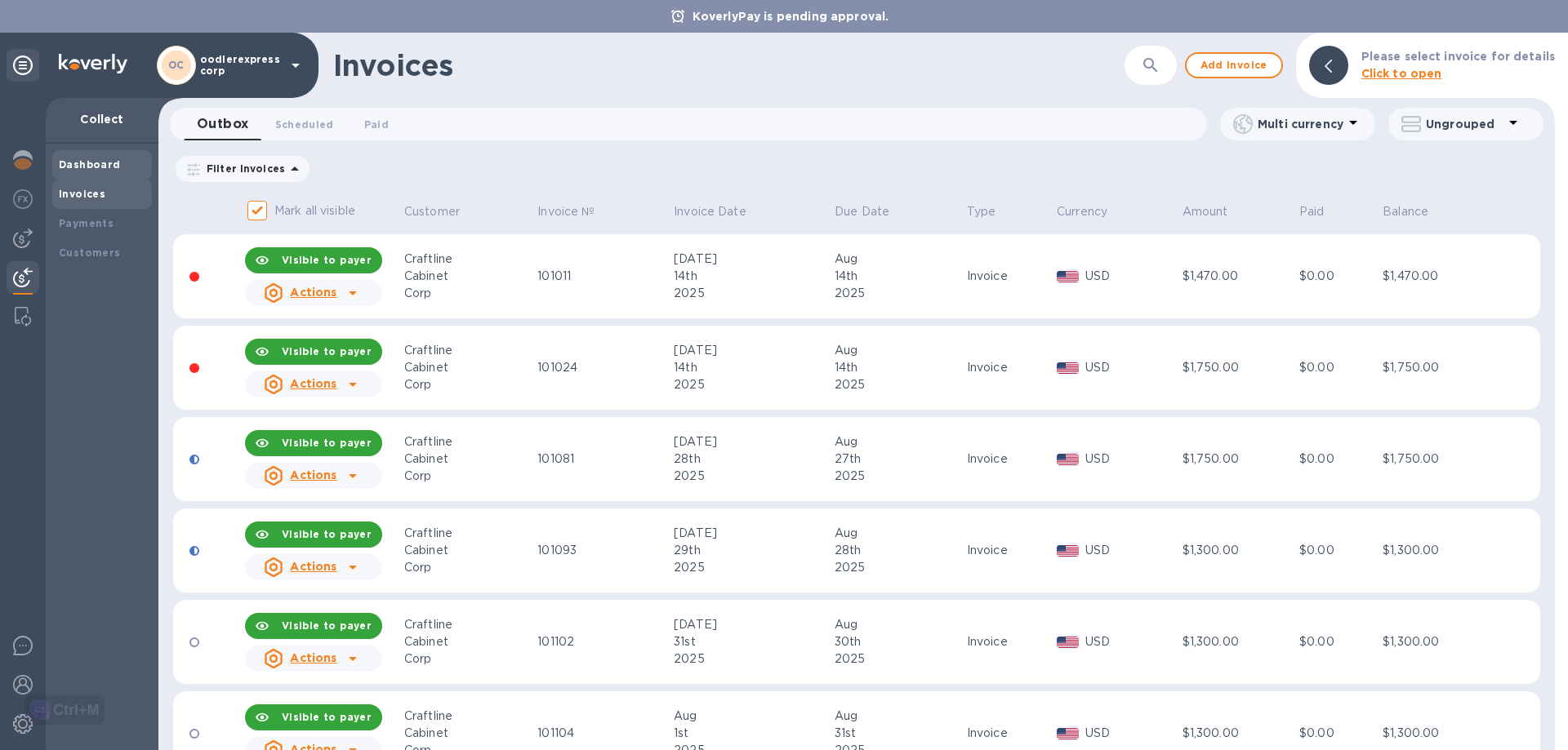
click at [102, 161] on b "Dashboard" at bounding box center [90, 164] width 62 height 12
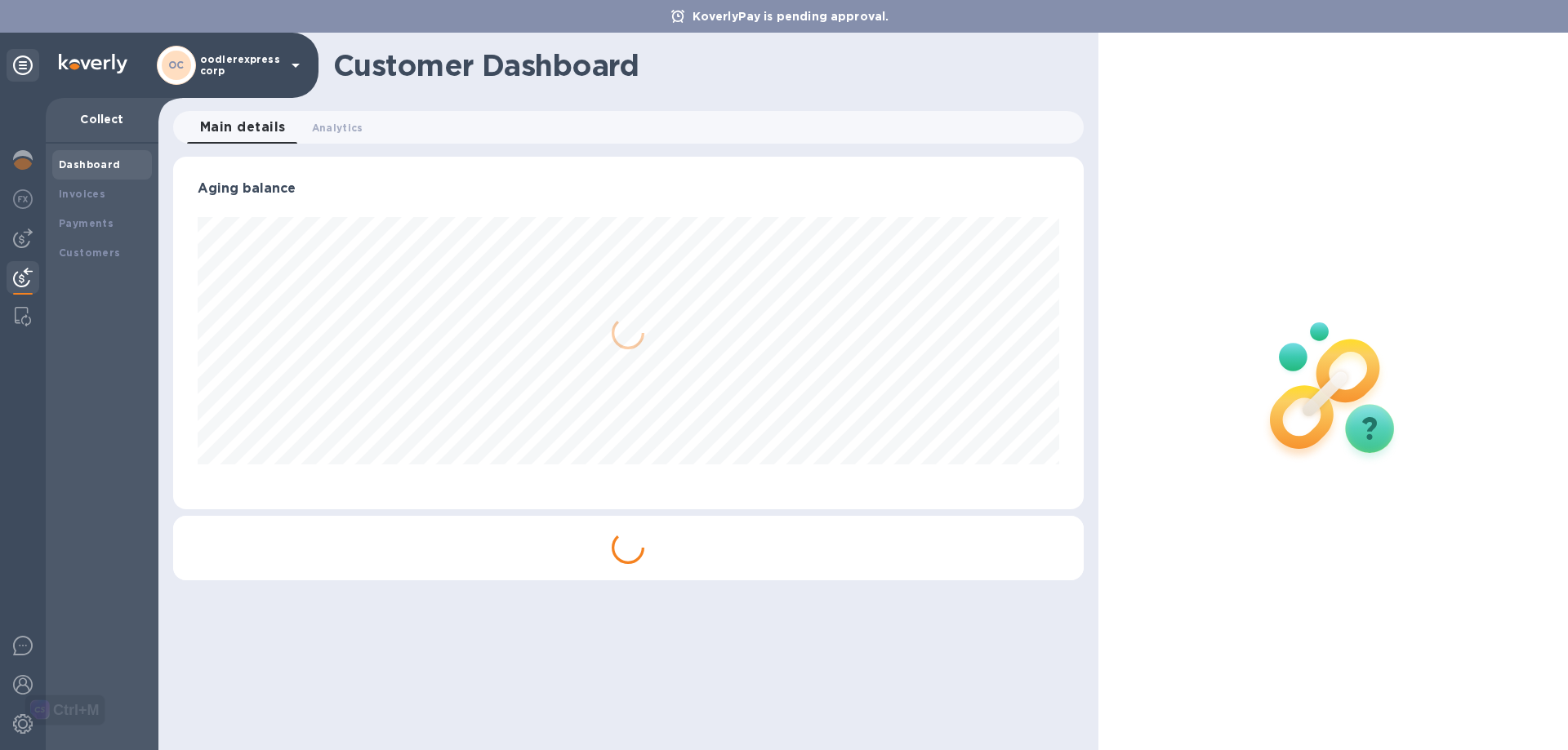
scroll to position [353, 910]
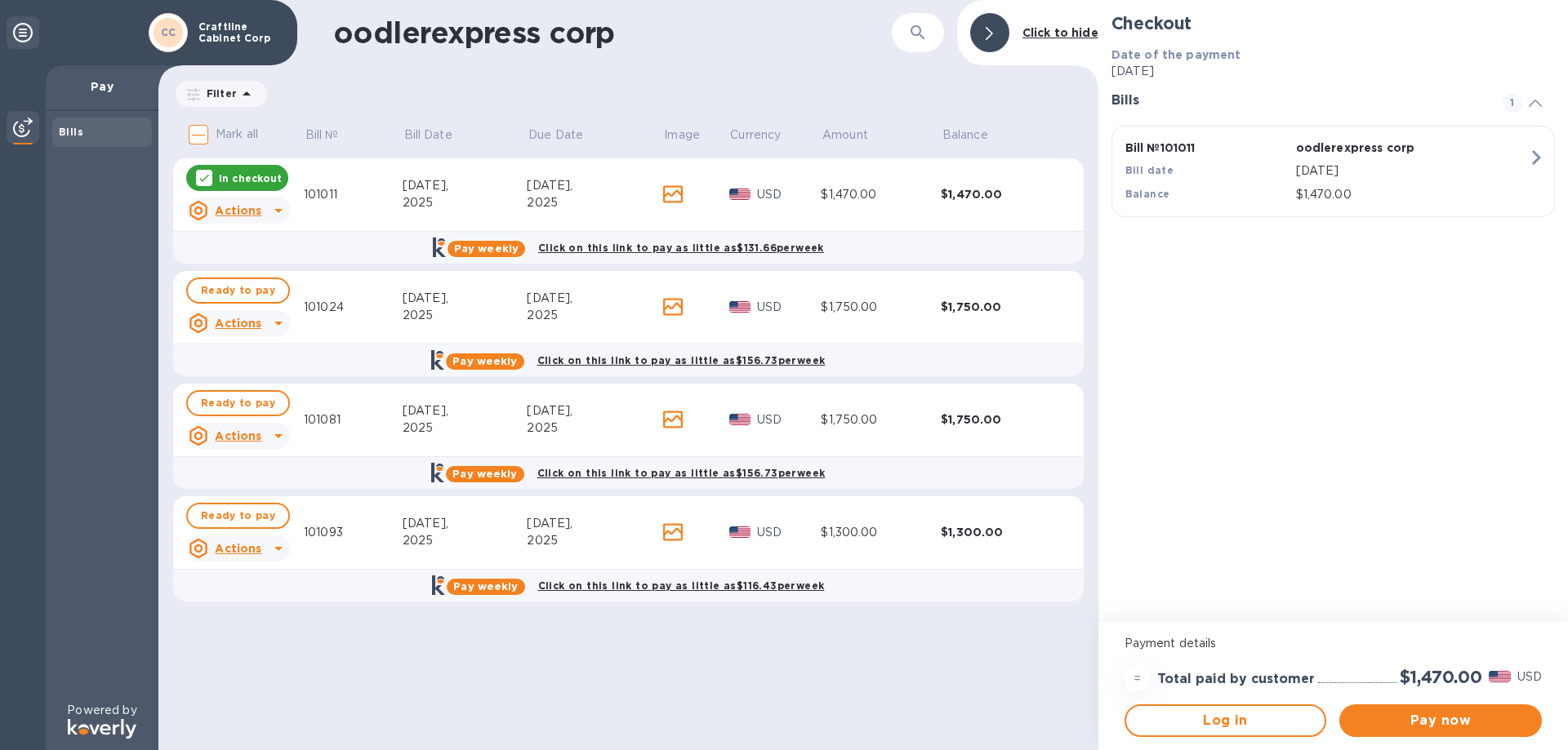
click at [201, 180] on icon at bounding box center [204, 179] width 9 height 7
click at [258, 169] on div "In checkout" at bounding box center [237, 178] width 102 height 26
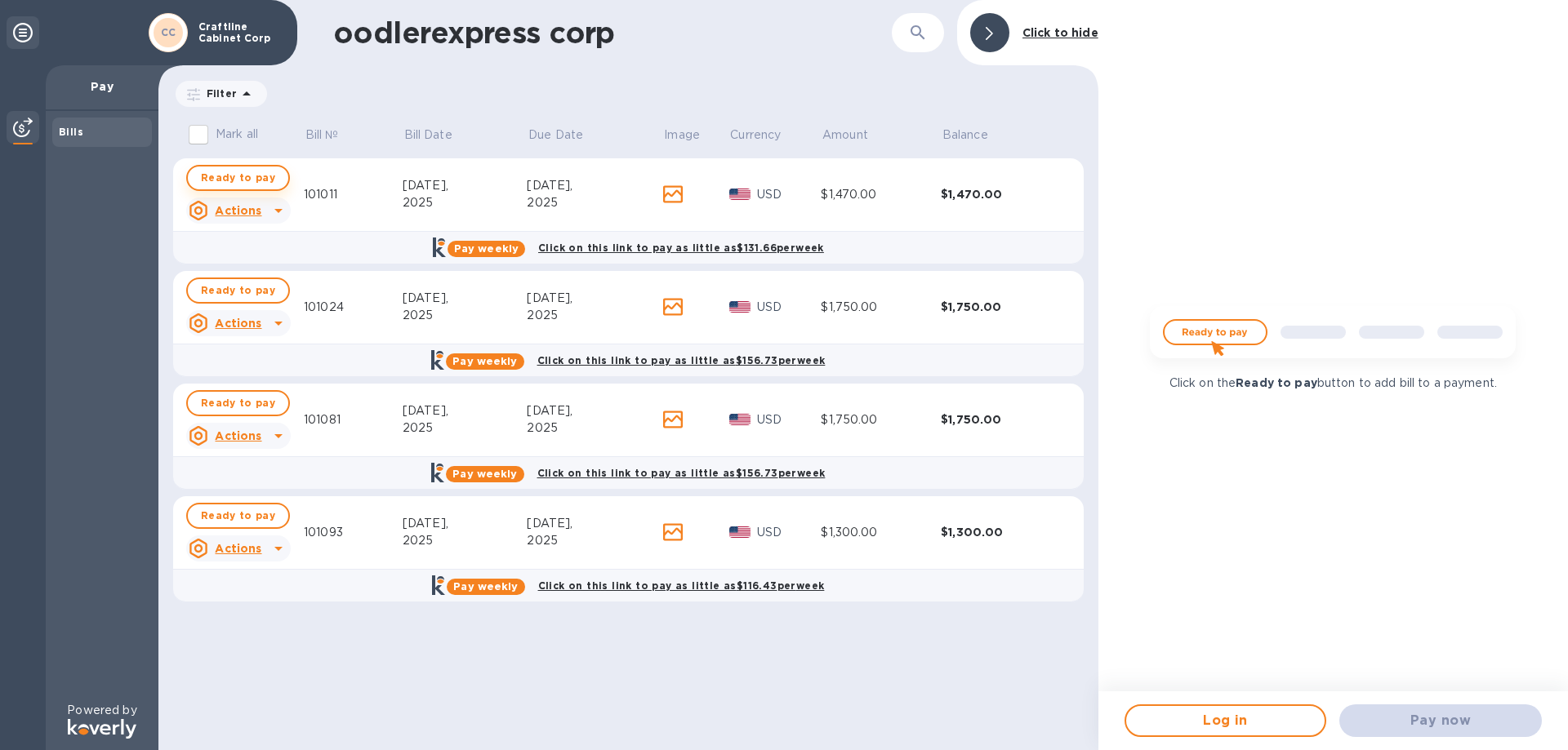
click at [257, 169] on span "Ready to pay" at bounding box center [237, 178] width 74 height 20
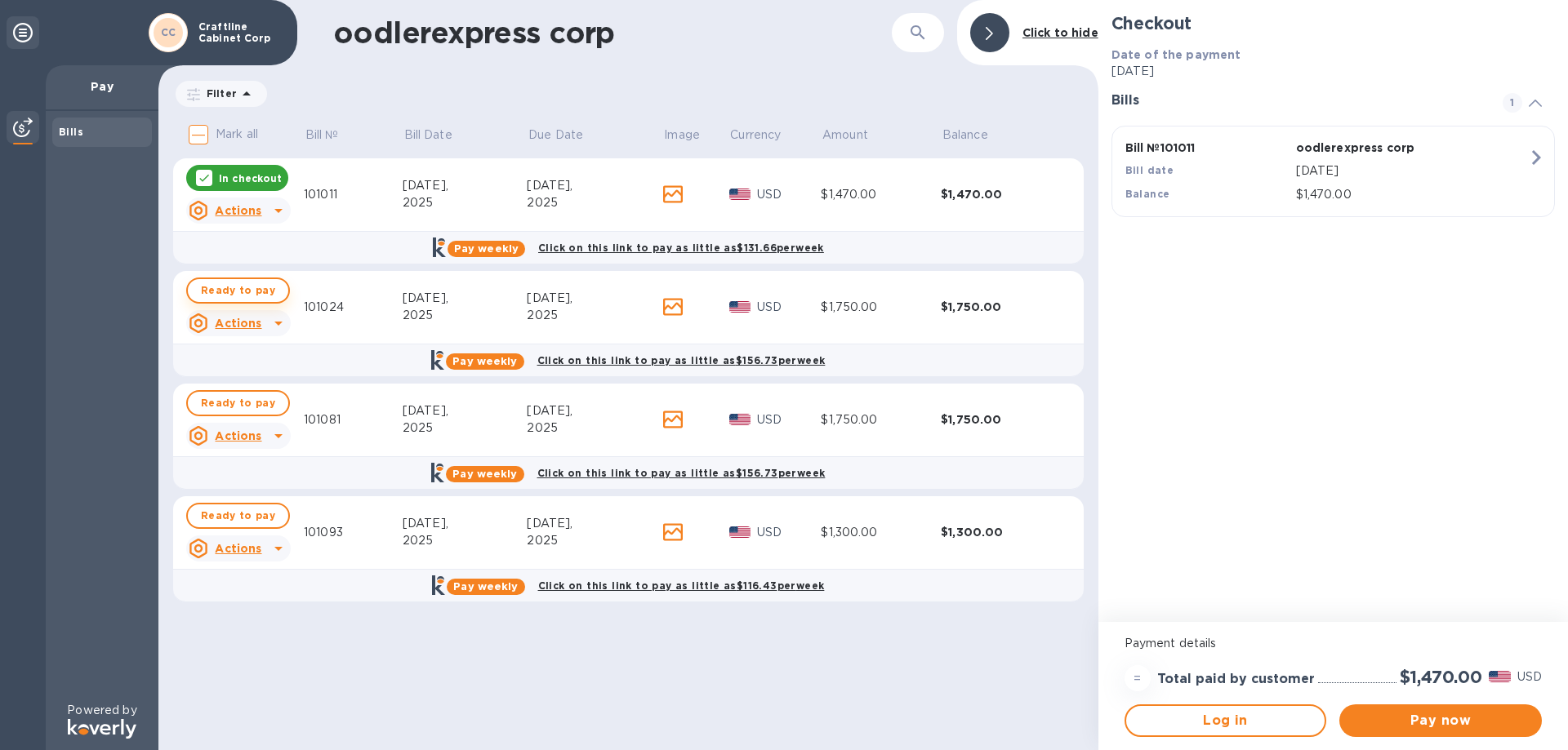
click at [245, 286] on span "Ready to pay" at bounding box center [237, 290] width 74 height 20
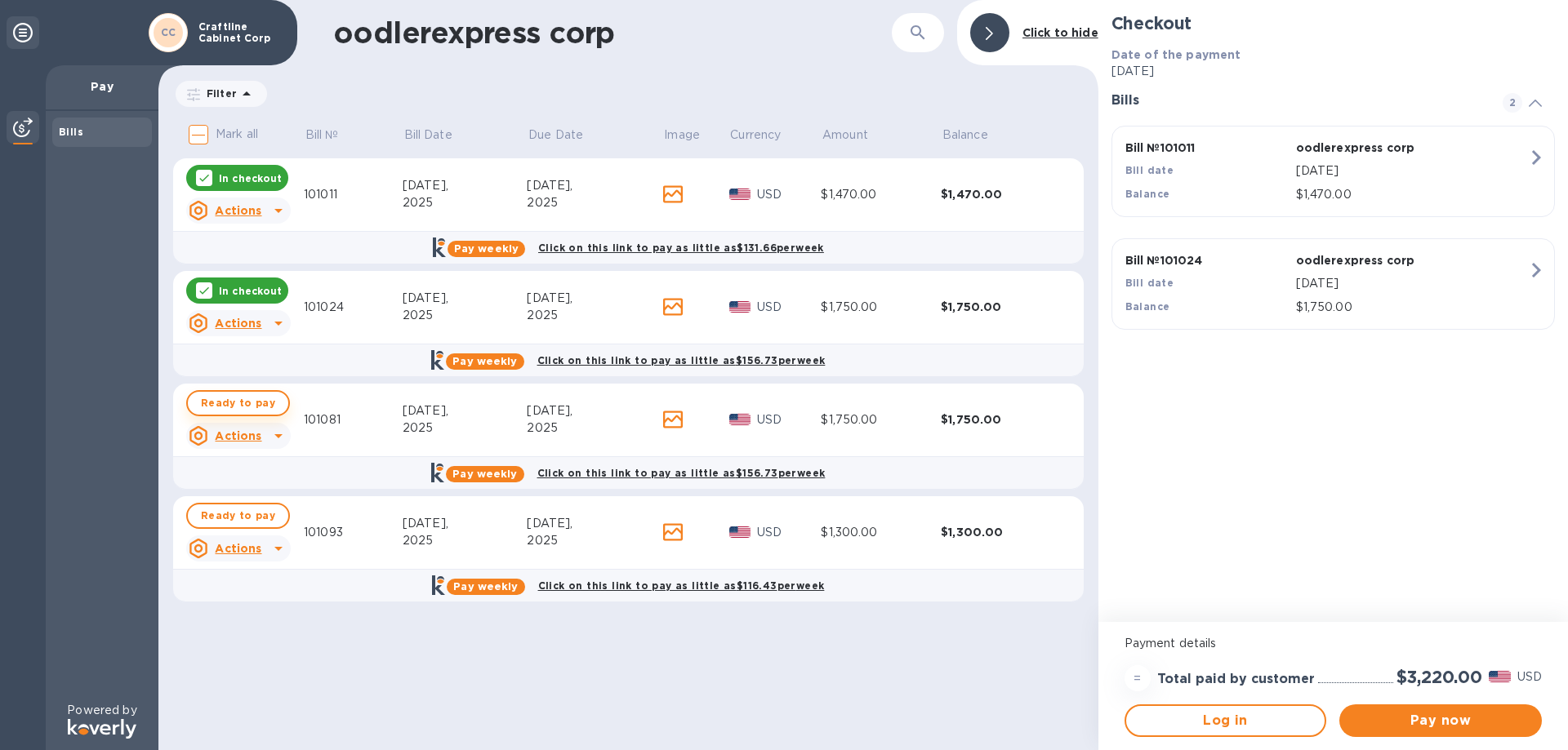
drag, startPoint x: 254, startPoint y: 404, endPoint x: 244, endPoint y: 458, distance: 54.9
click at [254, 404] on span "Ready to pay" at bounding box center [237, 403] width 74 height 20
click at [239, 512] on span "Ready to pay" at bounding box center [237, 515] width 74 height 20
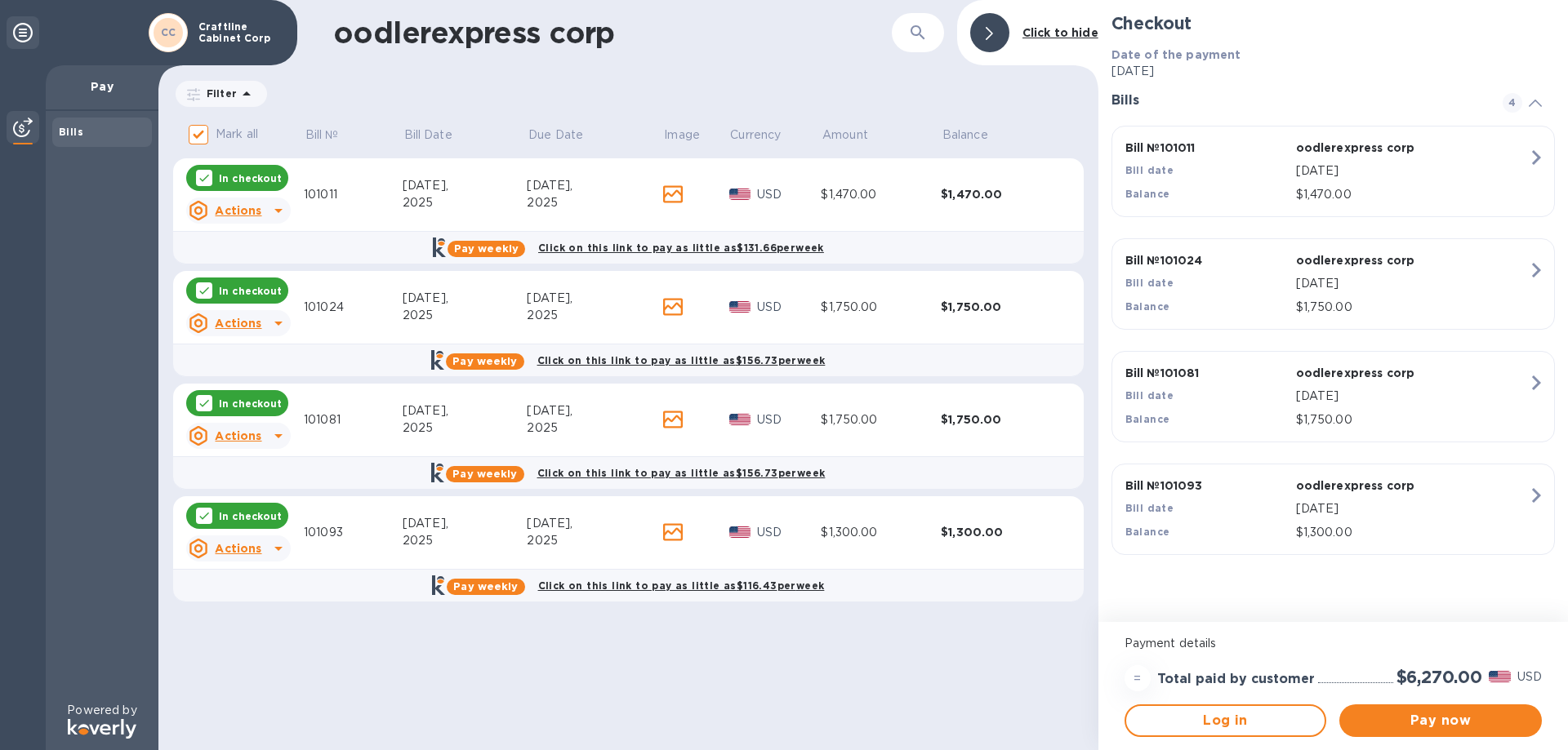
click at [239, 510] on p "In checkout" at bounding box center [250, 516] width 63 height 14
checkbox input "false"
click at [243, 404] on p "In checkout" at bounding box center [250, 404] width 63 height 14
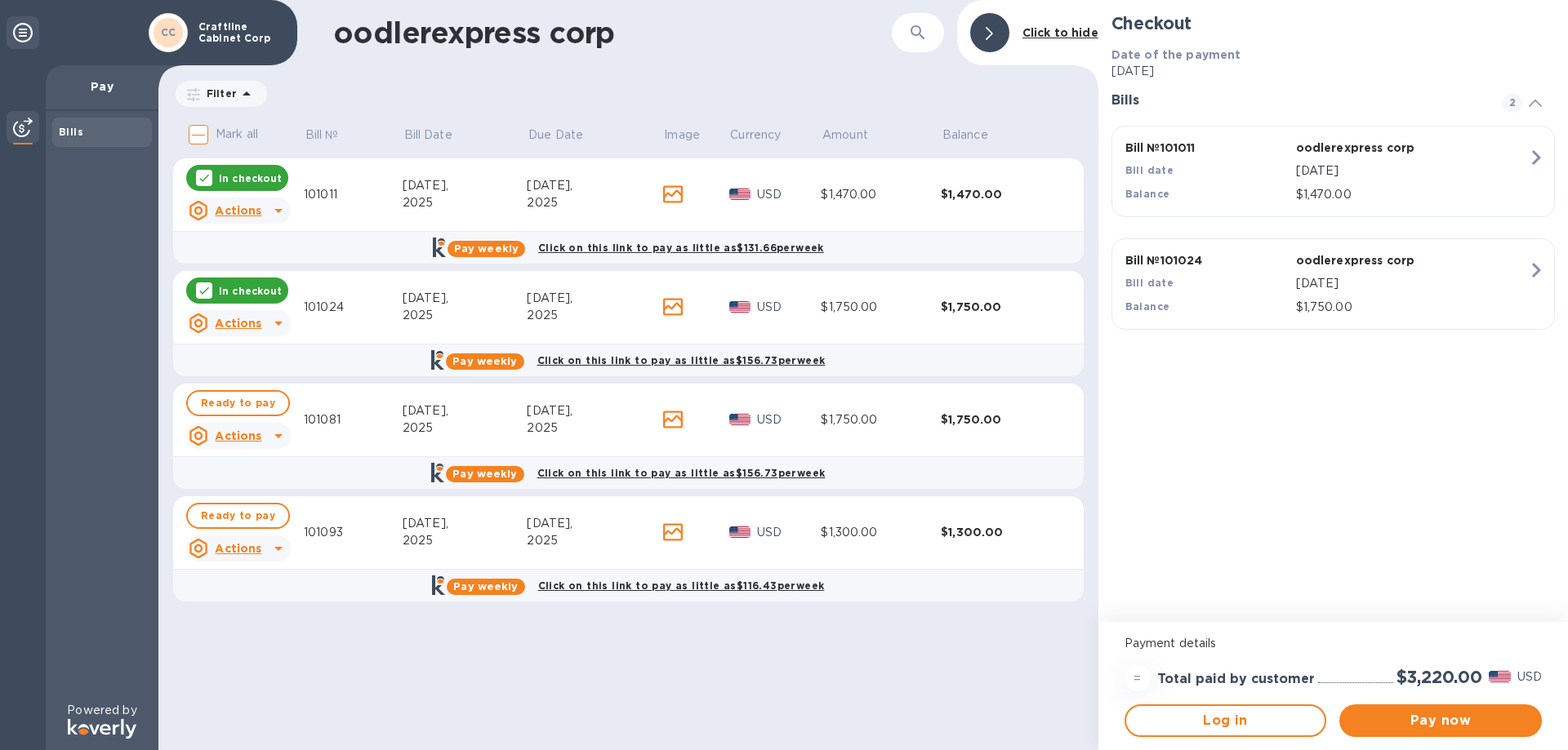
click at [221, 291] on p "In checkout" at bounding box center [250, 290] width 63 height 14
click at [244, 168] on div "In checkout" at bounding box center [237, 178] width 102 height 26
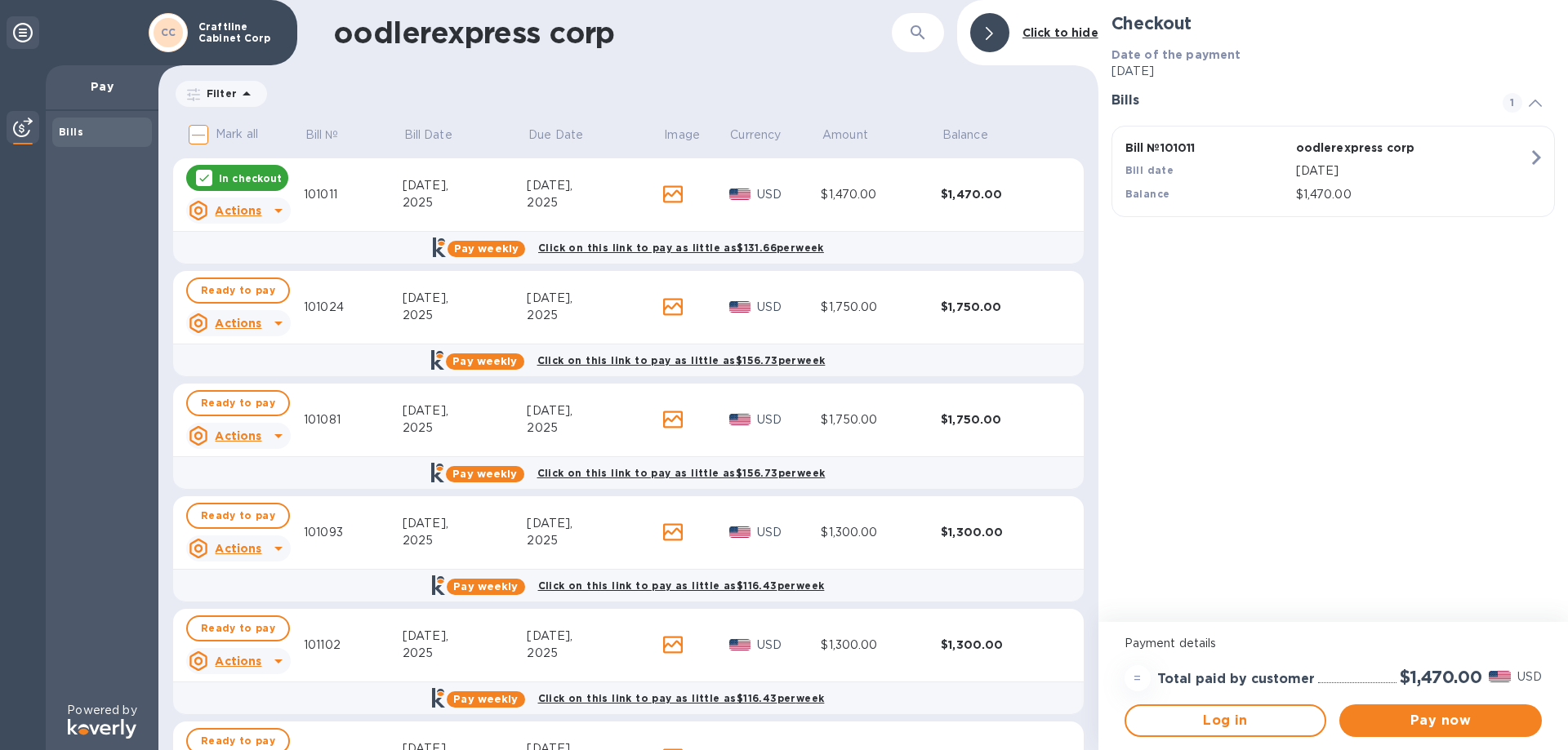
click at [226, 182] on p "In checkout" at bounding box center [250, 178] width 63 height 14
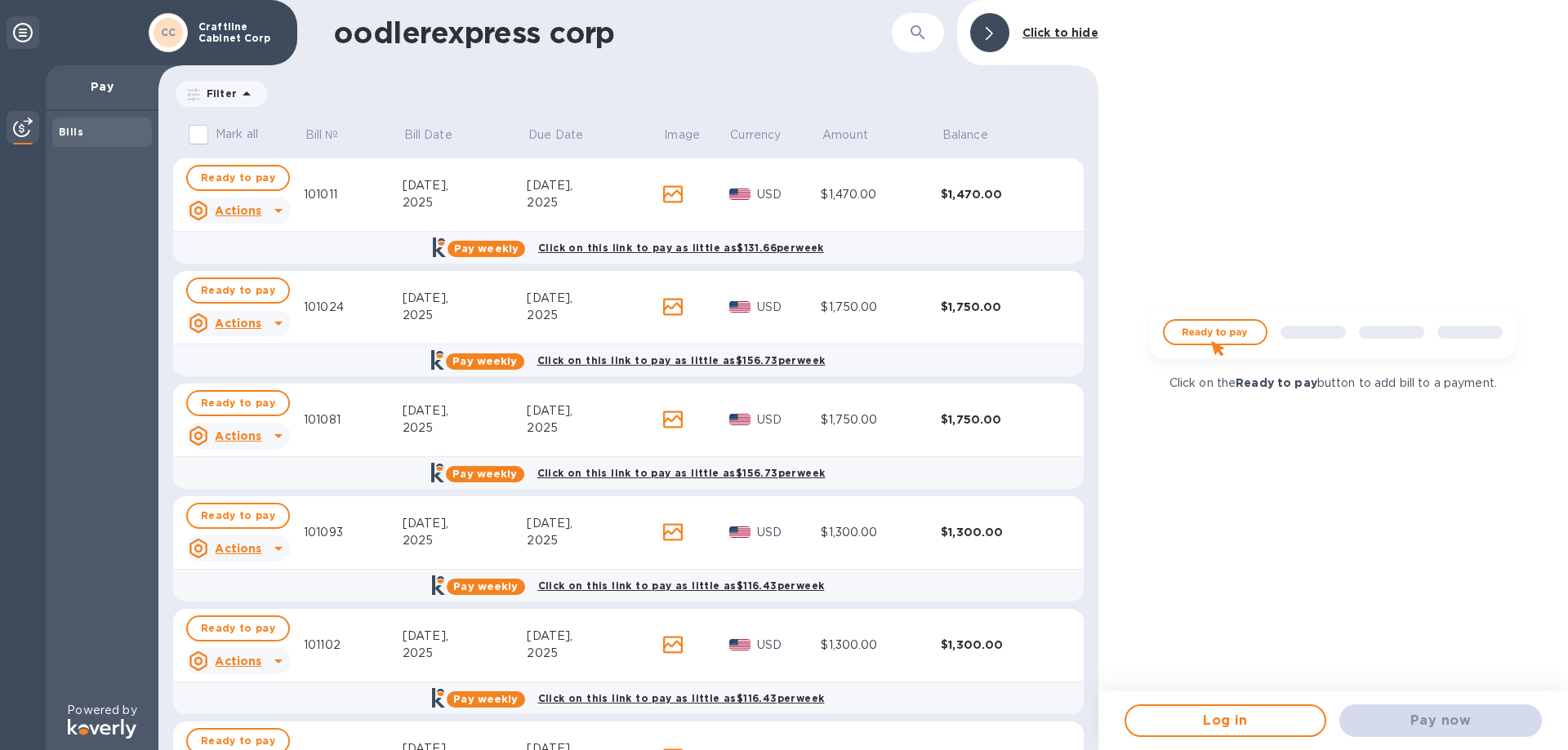
click at [73, 128] on b "Bills" at bounding box center [71, 131] width 24 height 12
click at [33, 125] on div at bounding box center [22, 129] width 33 height 36
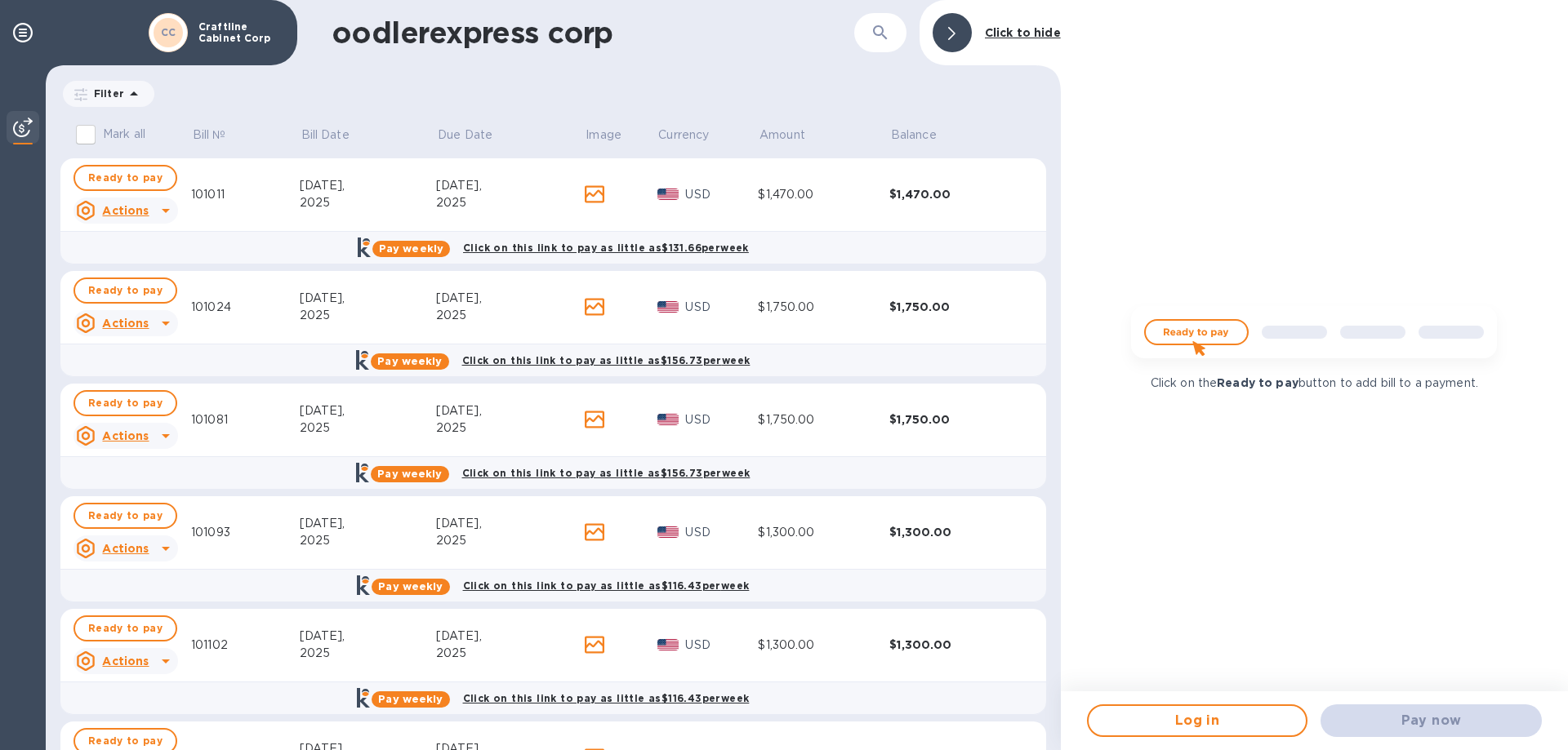
click at [22, 124] on img at bounding box center [22, 127] width 20 height 20
